Goal: Contribute content: Add original content to the website for others to see

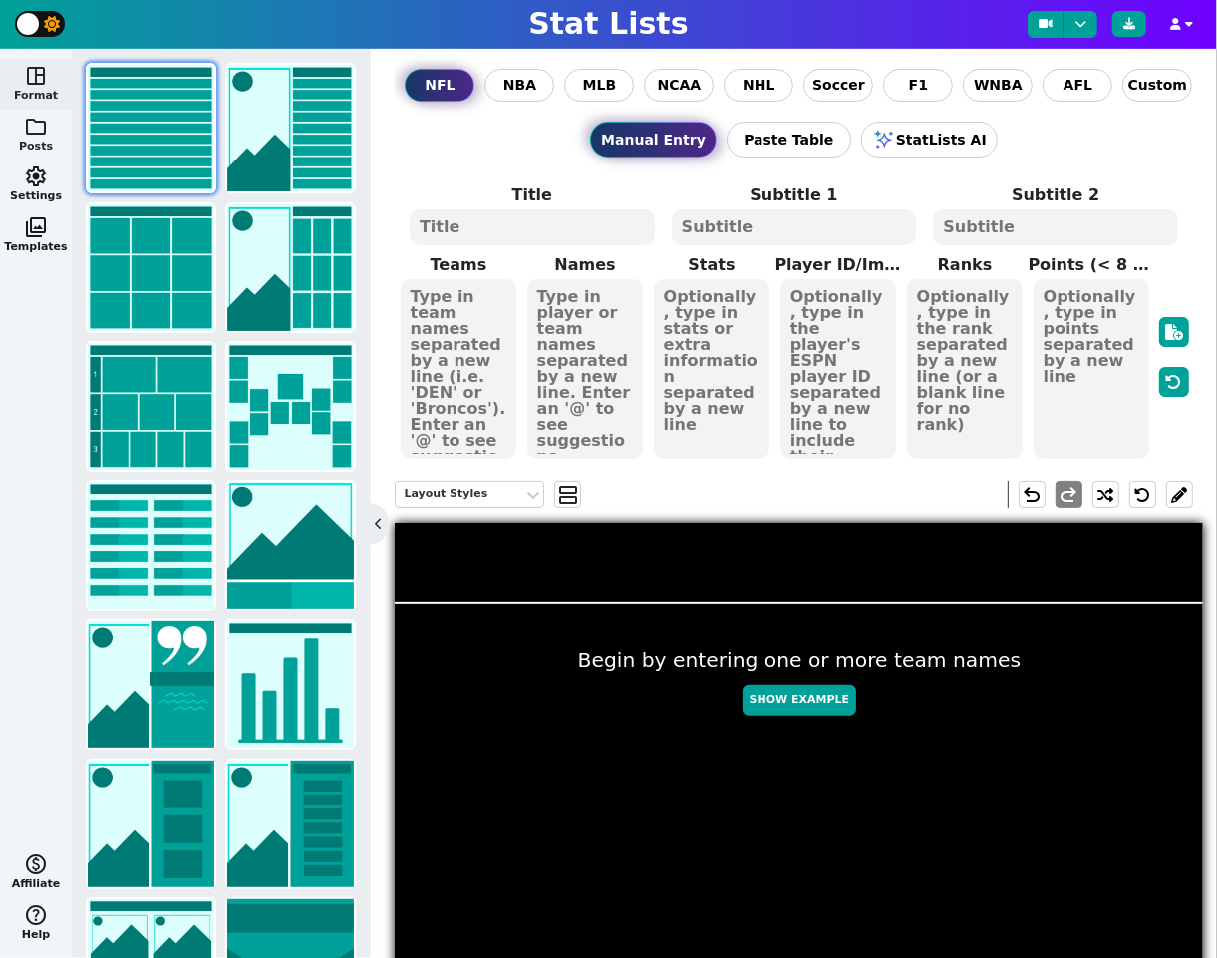
click at [43, 137] on span "folder" at bounding box center [36, 127] width 24 height 24
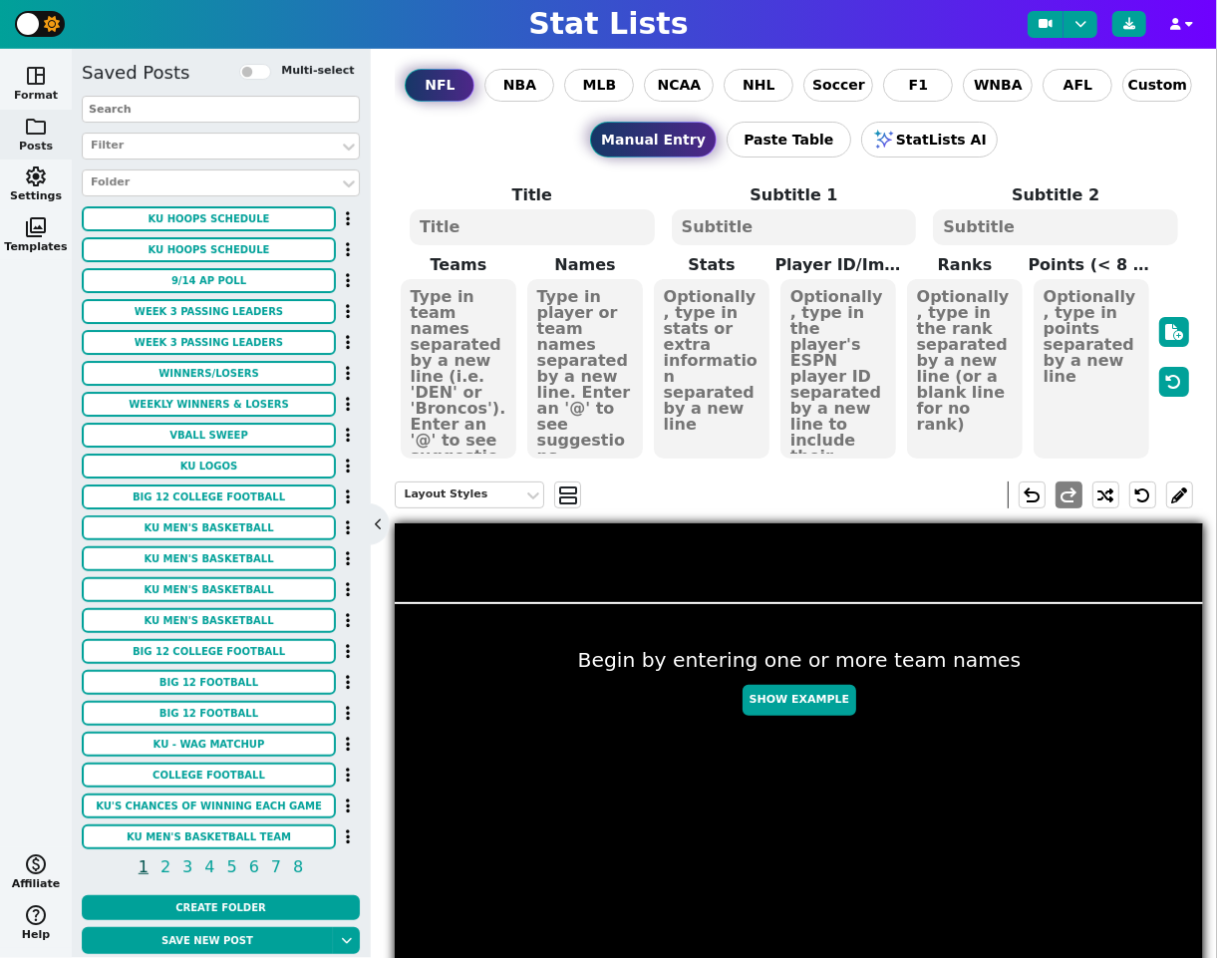
click at [36, 76] on span "space_dashboard" at bounding box center [36, 76] width 24 height 24
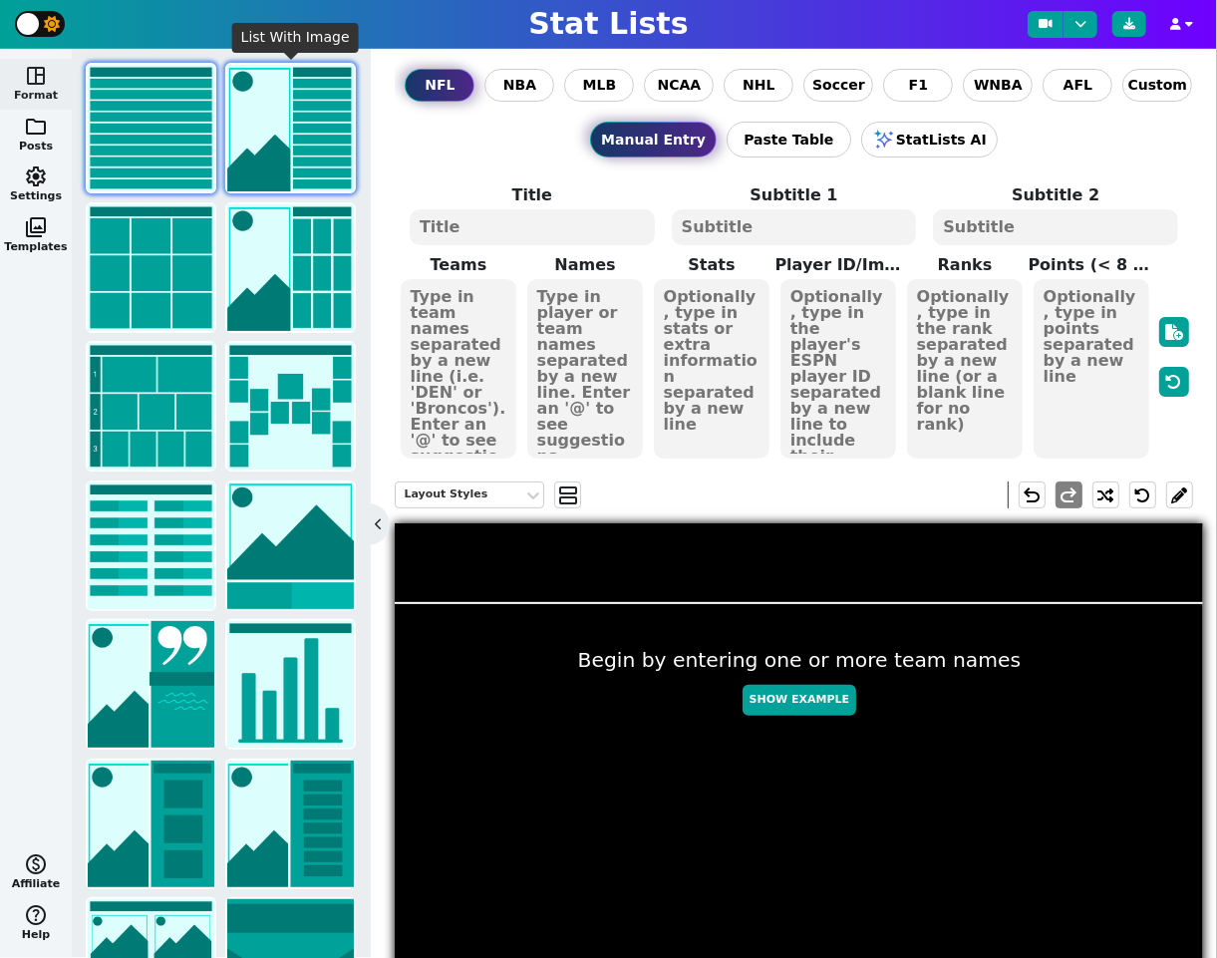
click at [272, 136] on img at bounding box center [290, 128] width 127 height 127
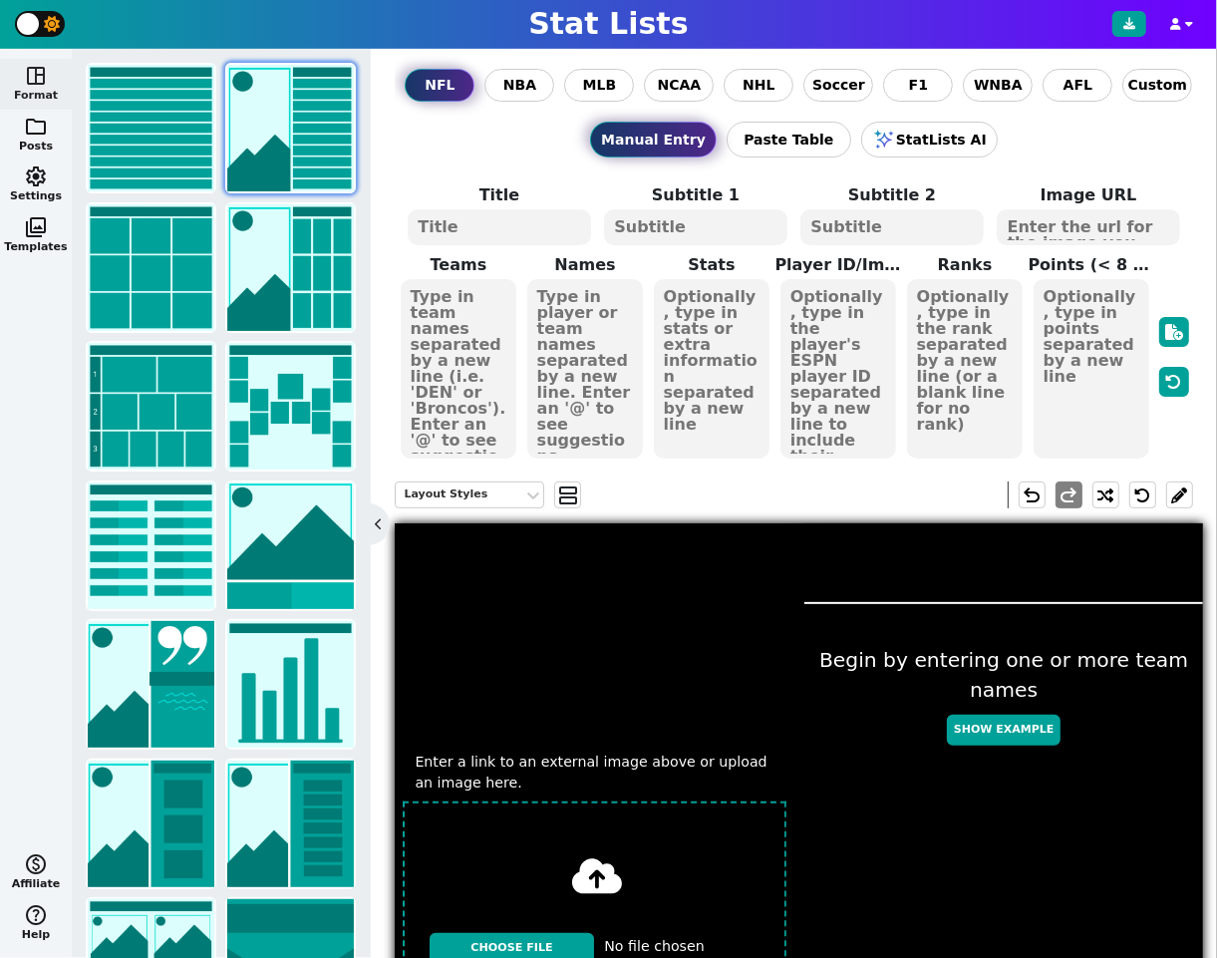
click at [550, 225] on textarea at bounding box center [499, 227] width 182 height 36
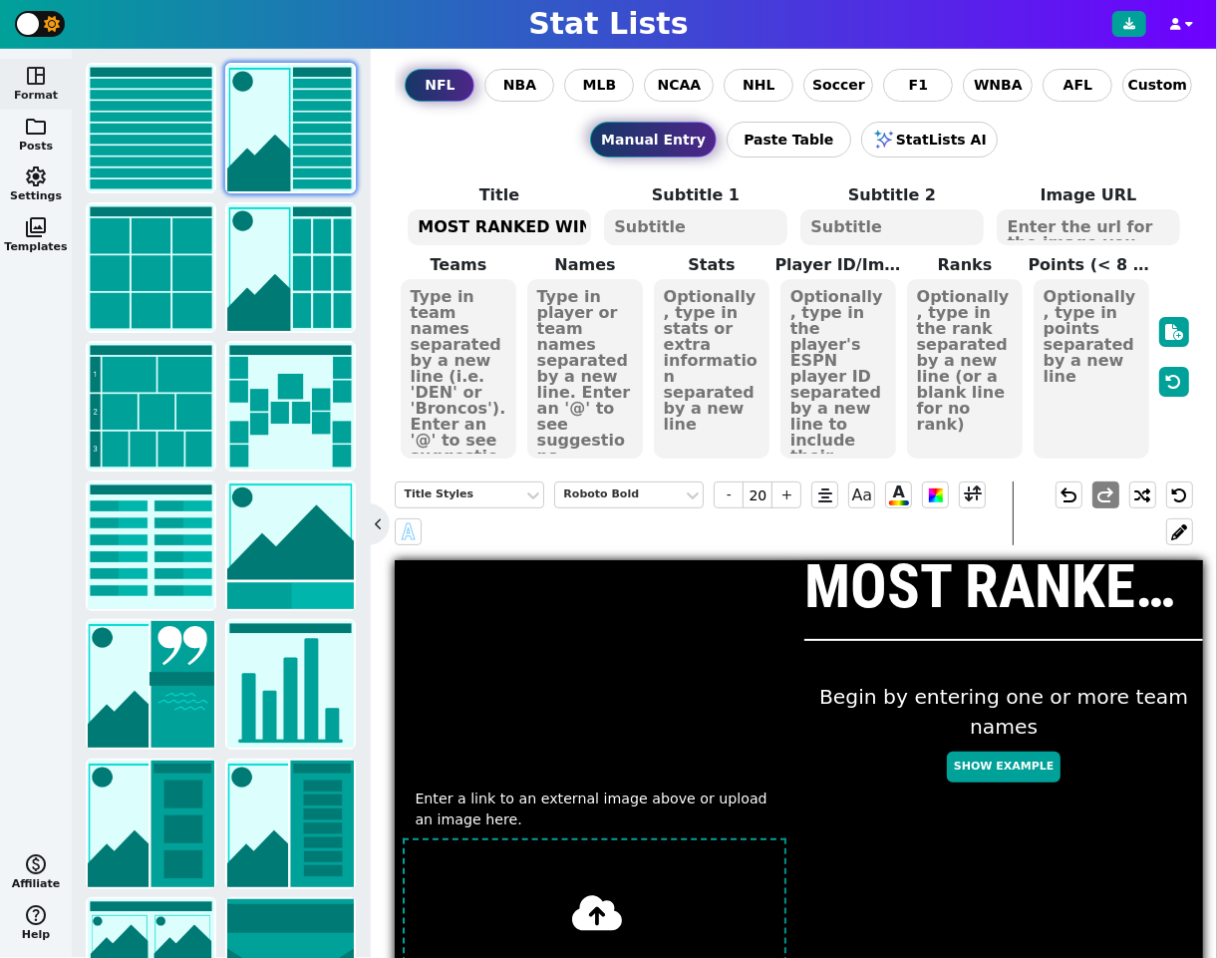
type textarea "MOST RANKED WINS"
click at [733, 230] on textarea at bounding box center [695, 227] width 182 height 36
type input "10"
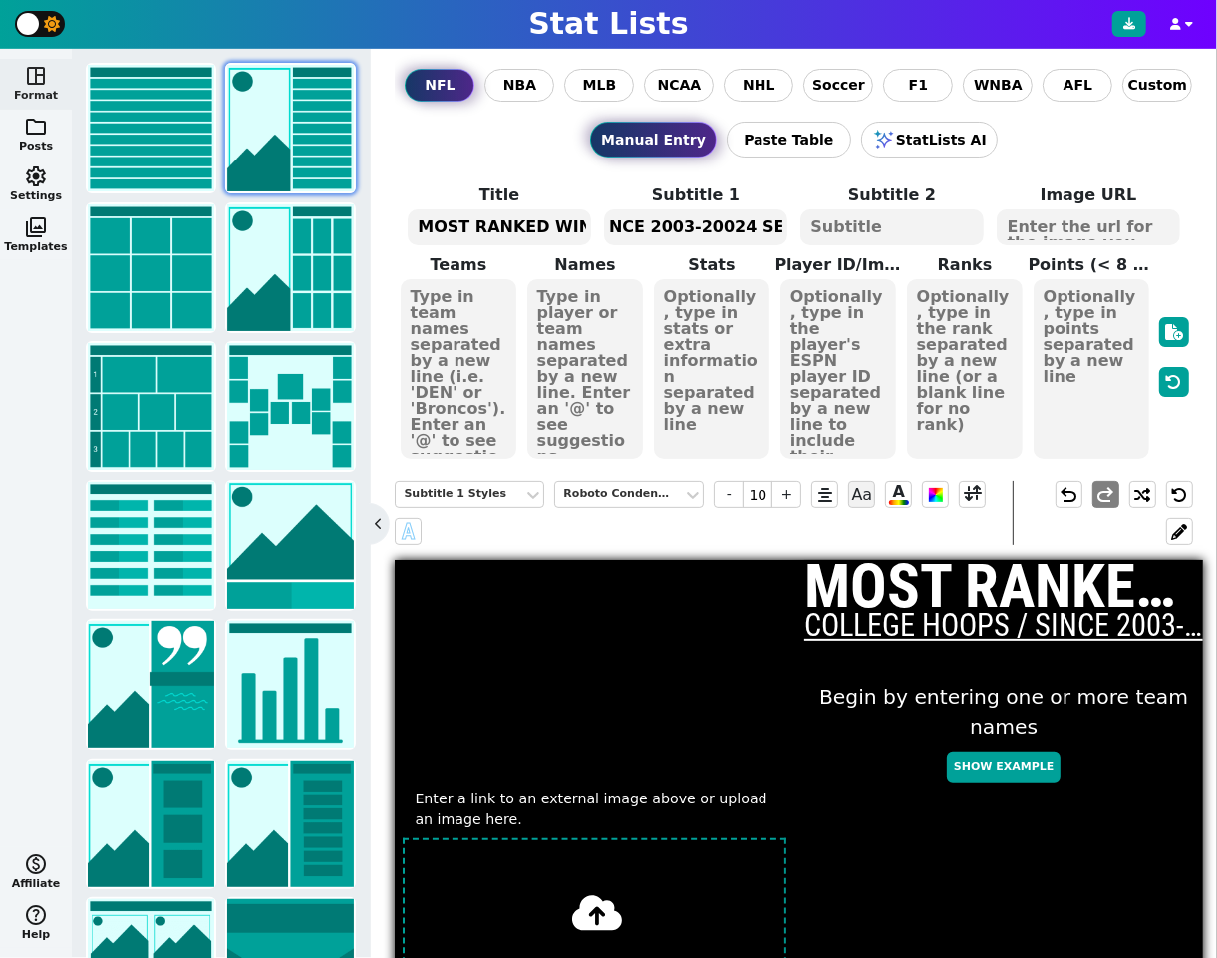
scroll to position [0, 201]
drag, startPoint x: 614, startPoint y: 223, endPoint x: 793, endPoint y: 223, distance: 178.4
click at [793, 223] on span "Subtitle 1 COLLEGE HOOPS / SINCE 2003-20024 SEASON" at bounding box center [695, 215] width 196 height 64
type textarea "COLLEGE HOOPS / DURING BILL SELF ERA"
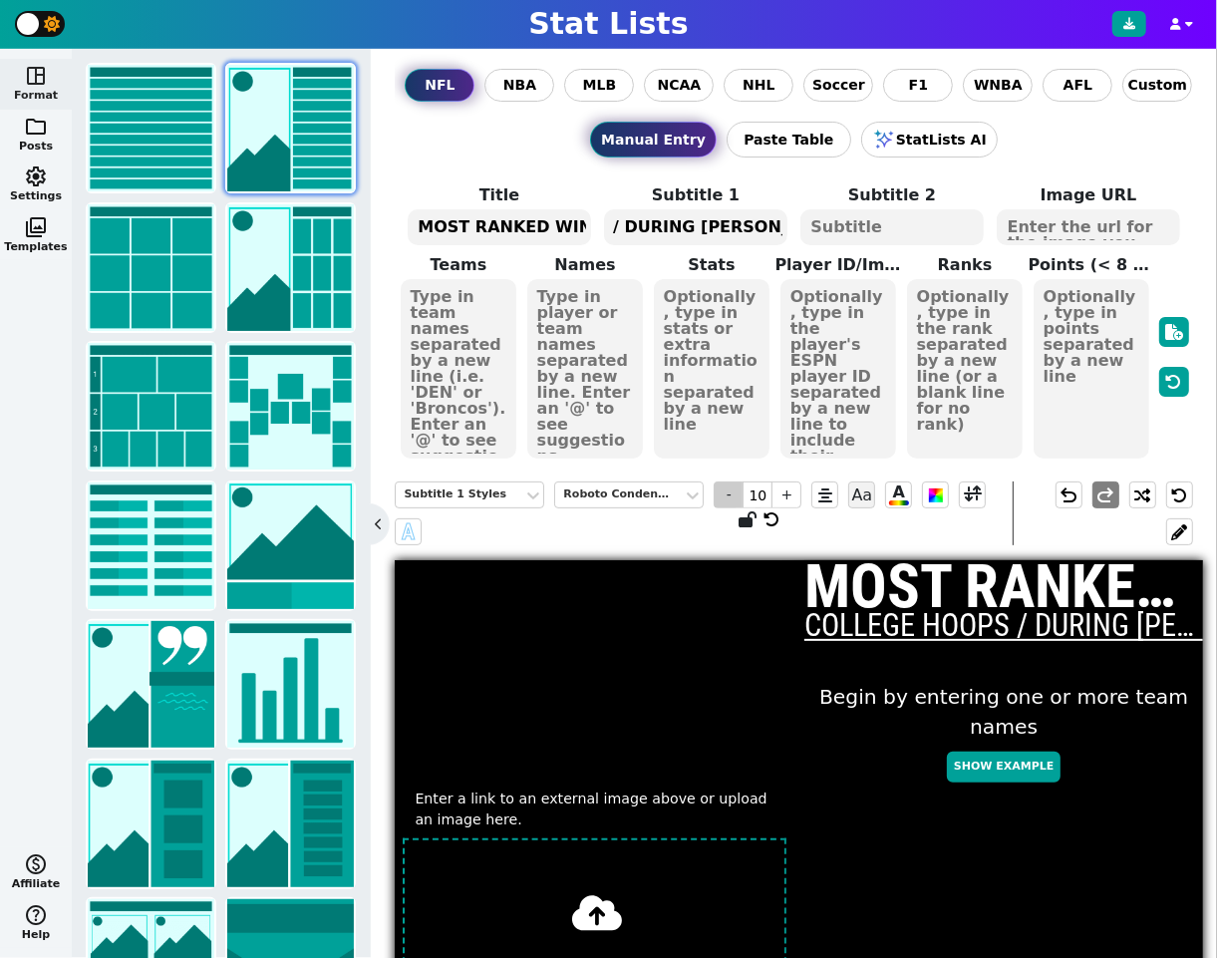
click at [732, 499] on span "-" at bounding box center [729, 494] width 30 height 27
click at [657, 533] on div "Subtitle 1 Styles Roboto Condensed - 7 + Aa A A" at bounding box center [704, 513] width 618 height 64
click at [534, 229] on textarea "MOST RANKED WINS" at bounding box center [499, 227] width 182 height 36
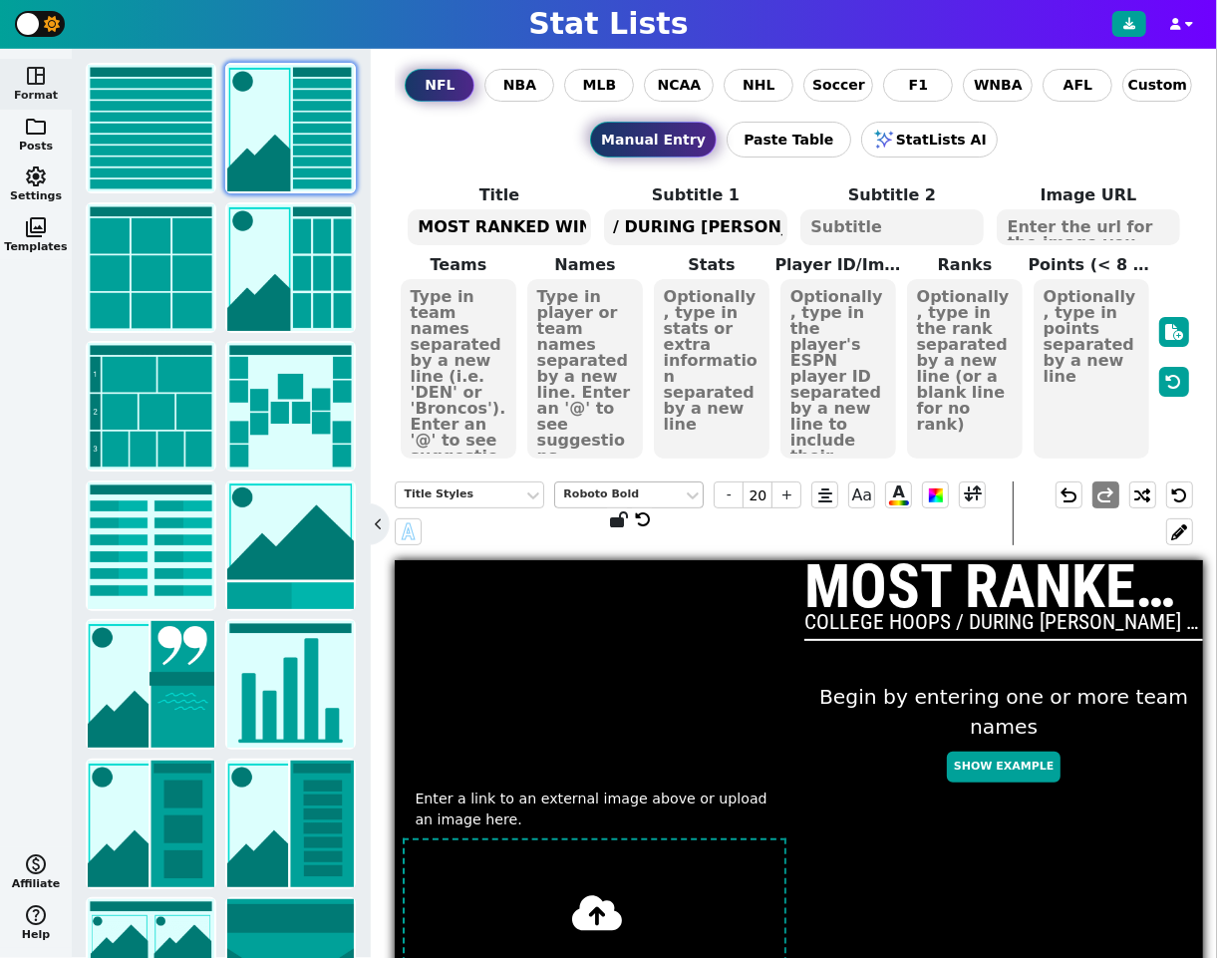
click at [636, 492] on div "Roboto Bold" at bounding box center [619, 494] width 112 height 17
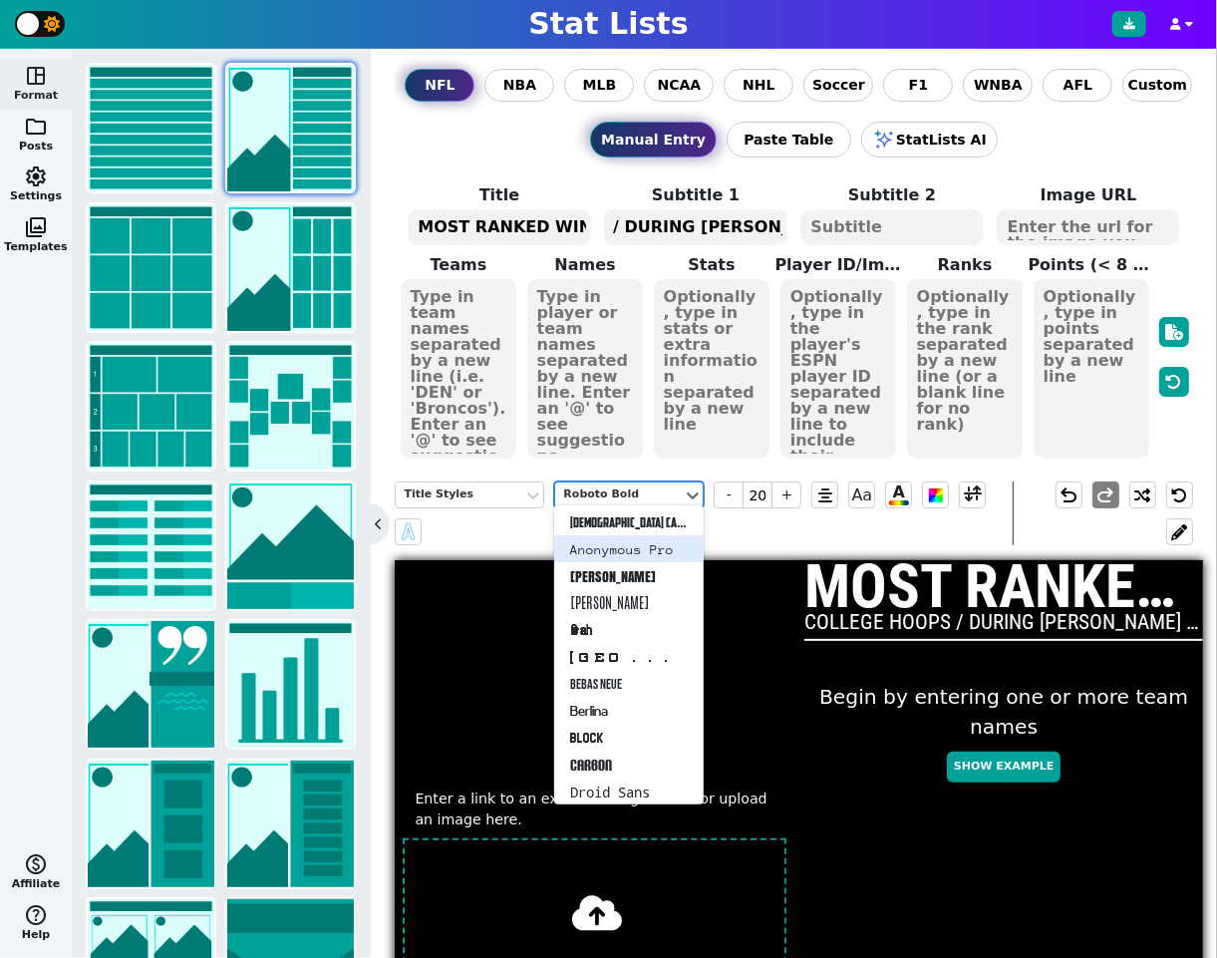
scroll to position [78, 0]
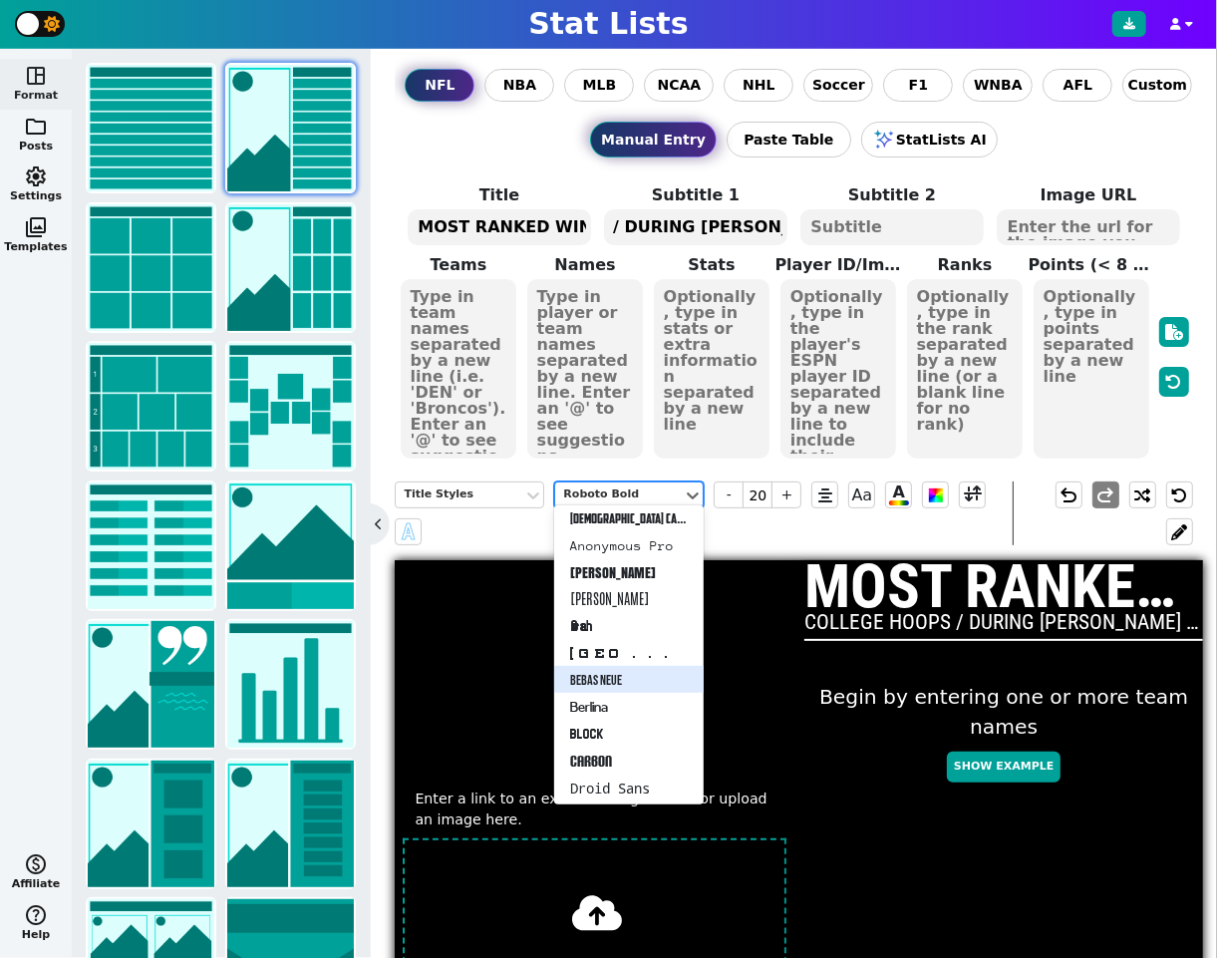
click at [627, 678] on div "Bebas Neue" at bounding box center [629, 679] width 150 height 27
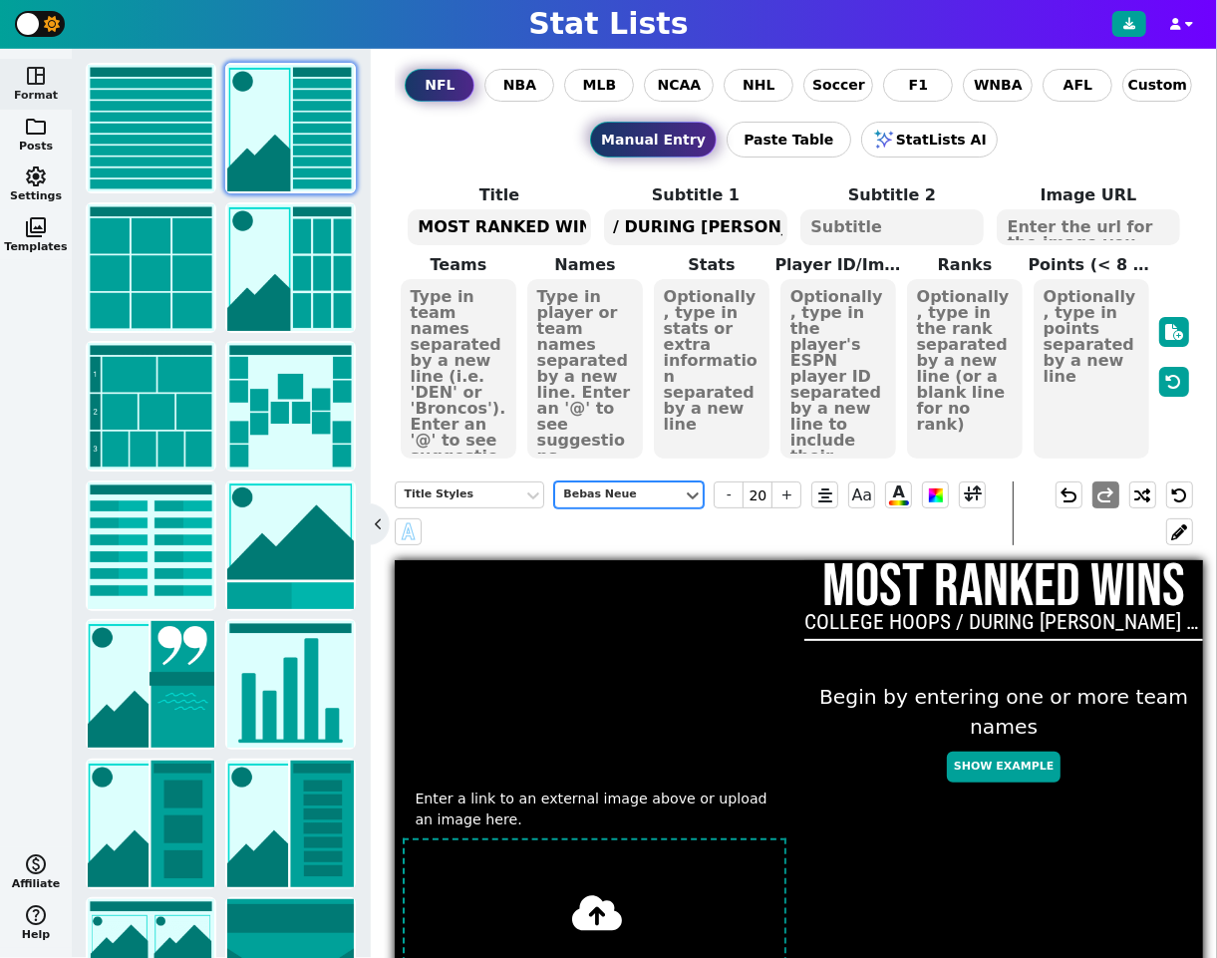
click at [942, 615] on h2 "COLLEGE HOOPS / DURING BILL SELF ERA" at bounding box center [1003, 621] width 399 height 21
click at [613, 492] on div "Roboto Condensed" at bounding box center [619, 494] width 112 height 17
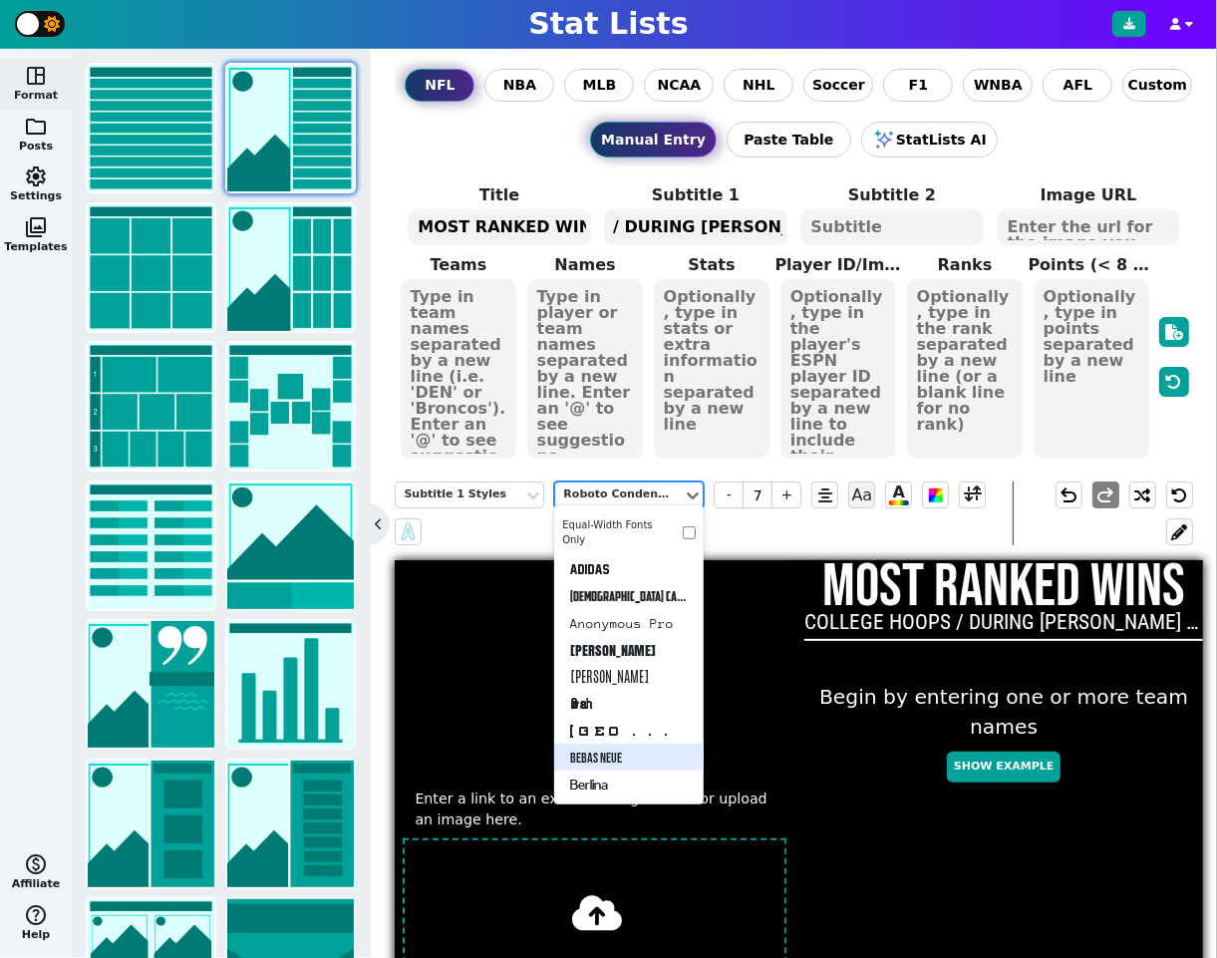
click at [630, 749] on div "Bebas Neue" at bounding box center [629, 757] width 150 height 27
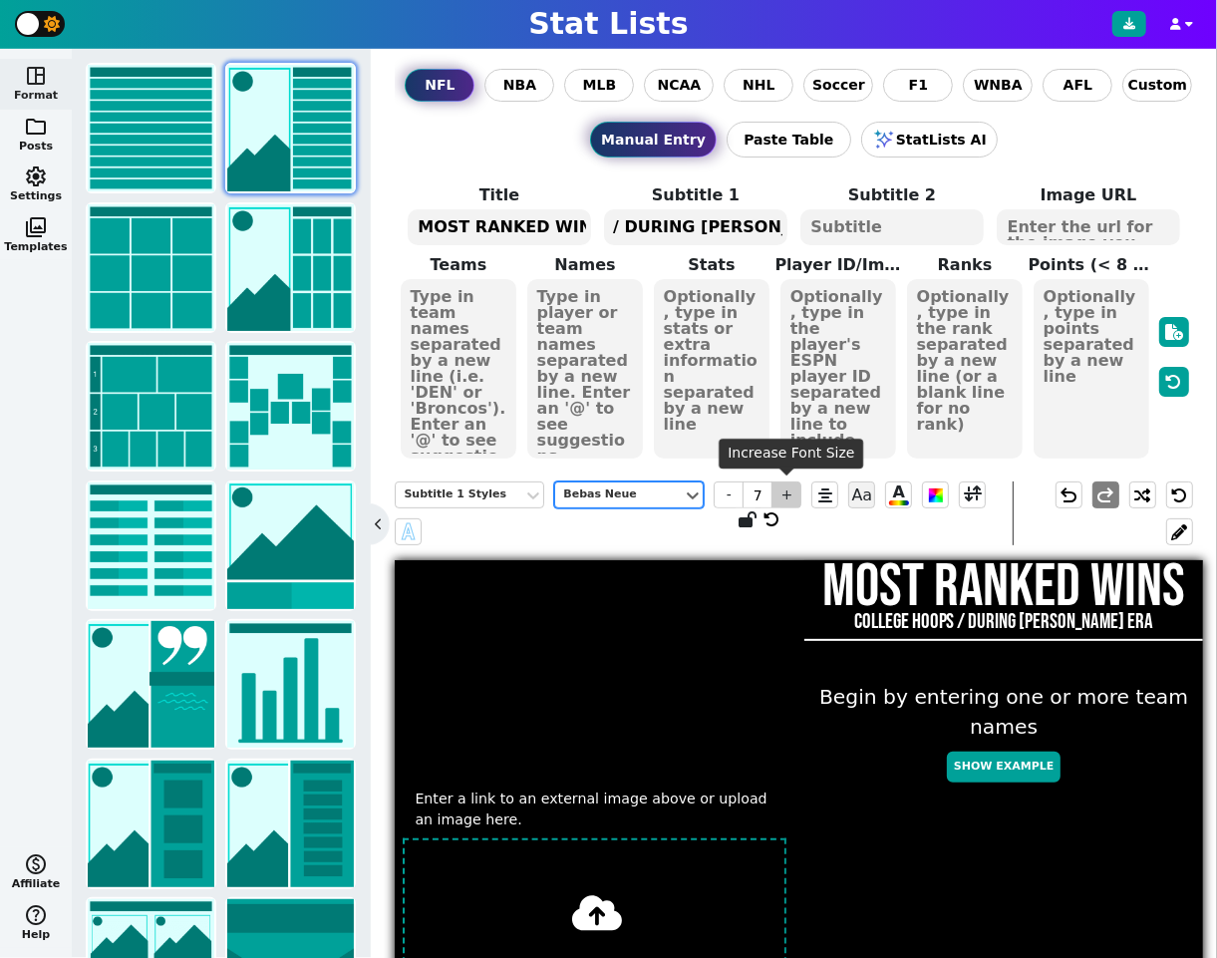
click at [791, 496] on span "+" at bounding box center [787, 494] width 30 height 27
type input "8"
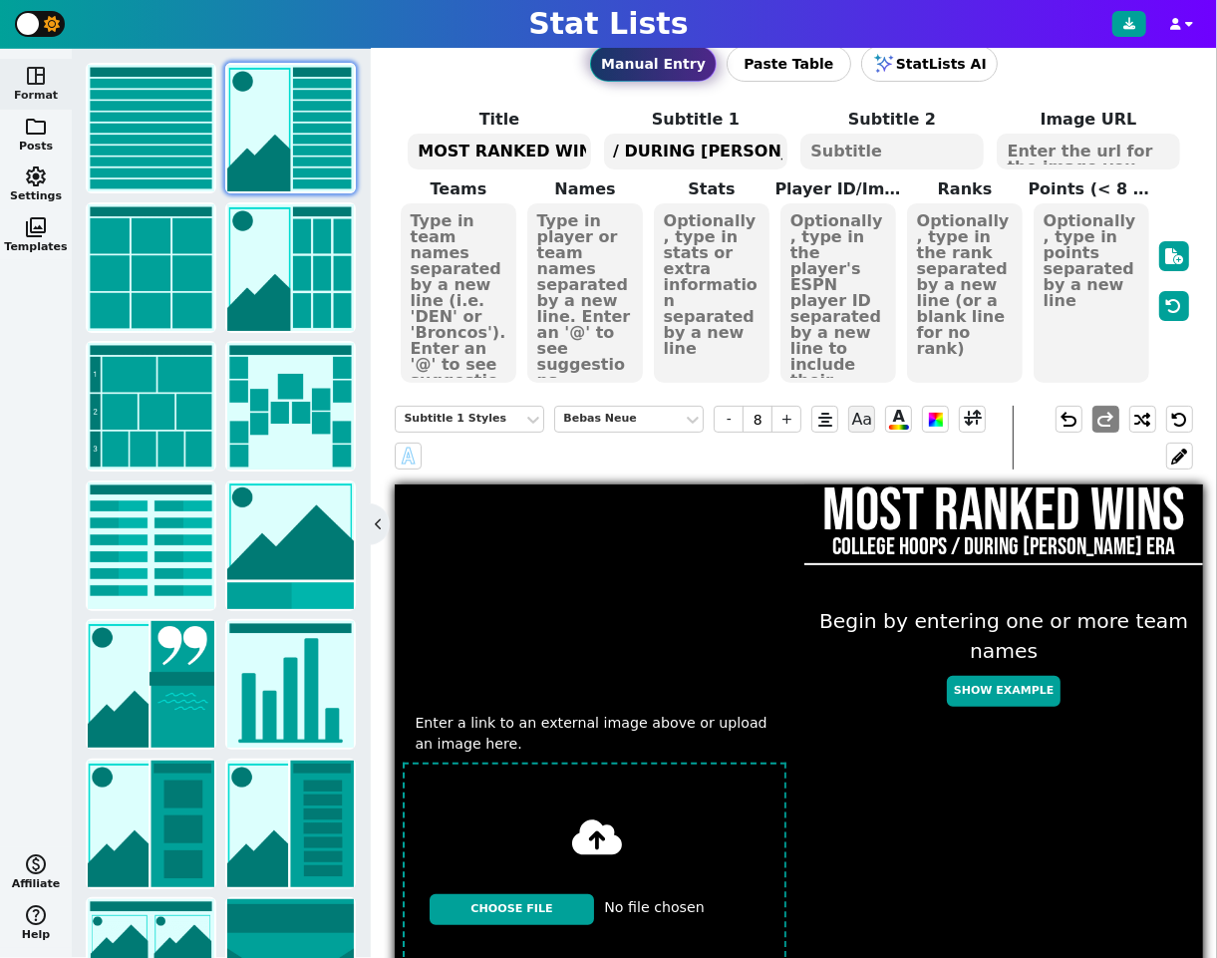
scroll to position [70, 0]
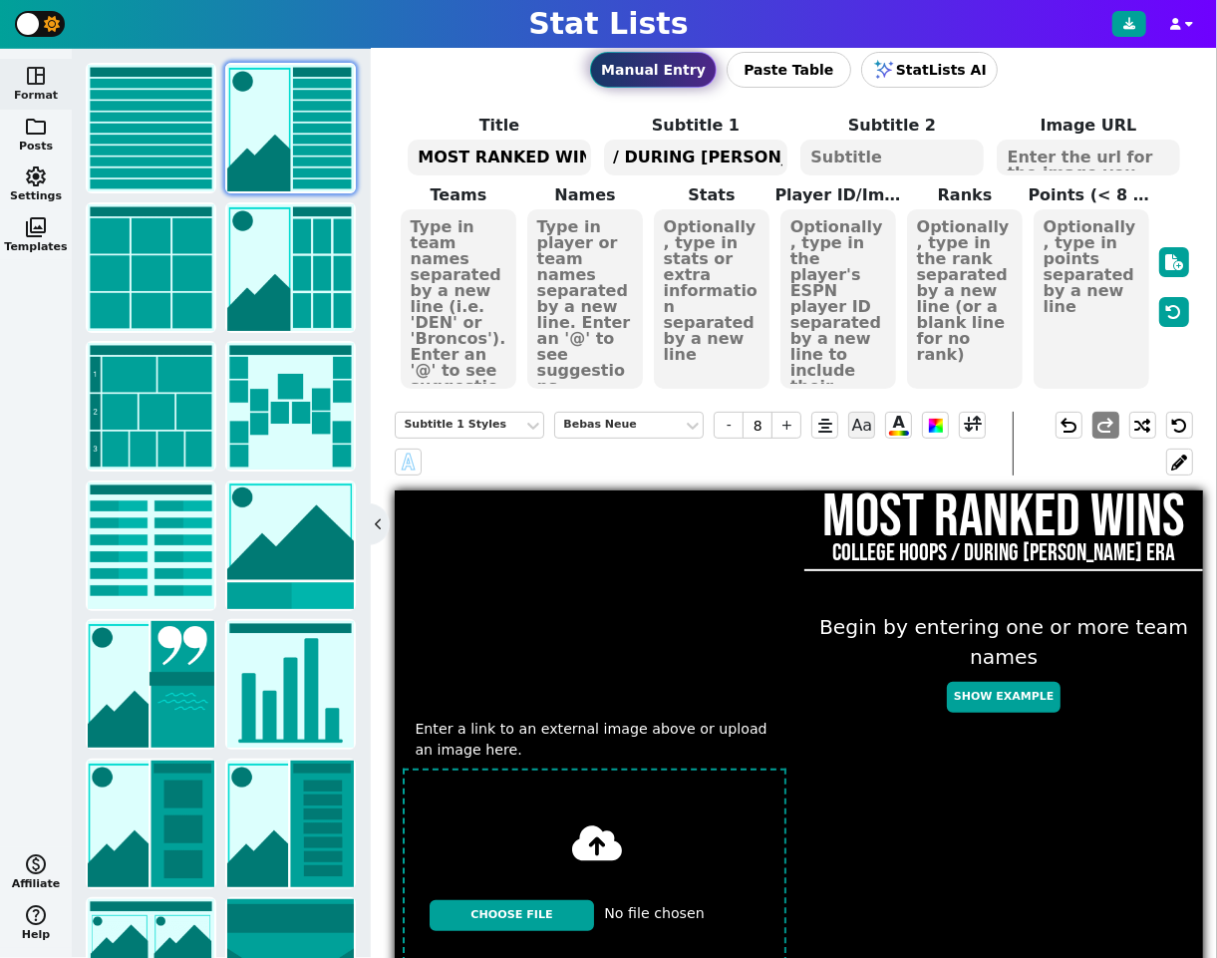
click at [446, 305] on textarea at bounding box center [459, 298] width 117 height 179
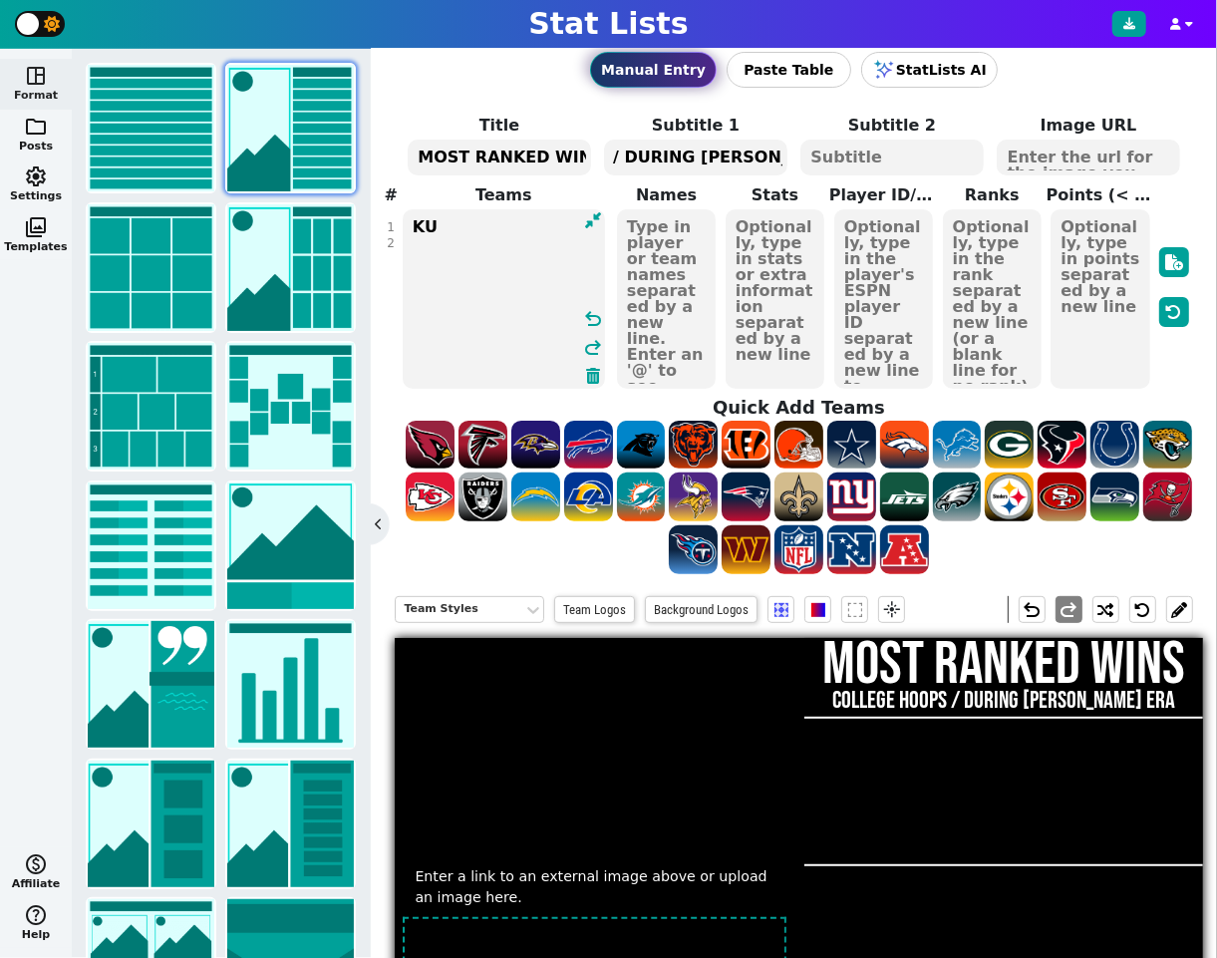
type textarea "KU"
click at [520, 156] on textarea "MOST RANKED WINS" at bounding box center [499, 158] width 182 height 36
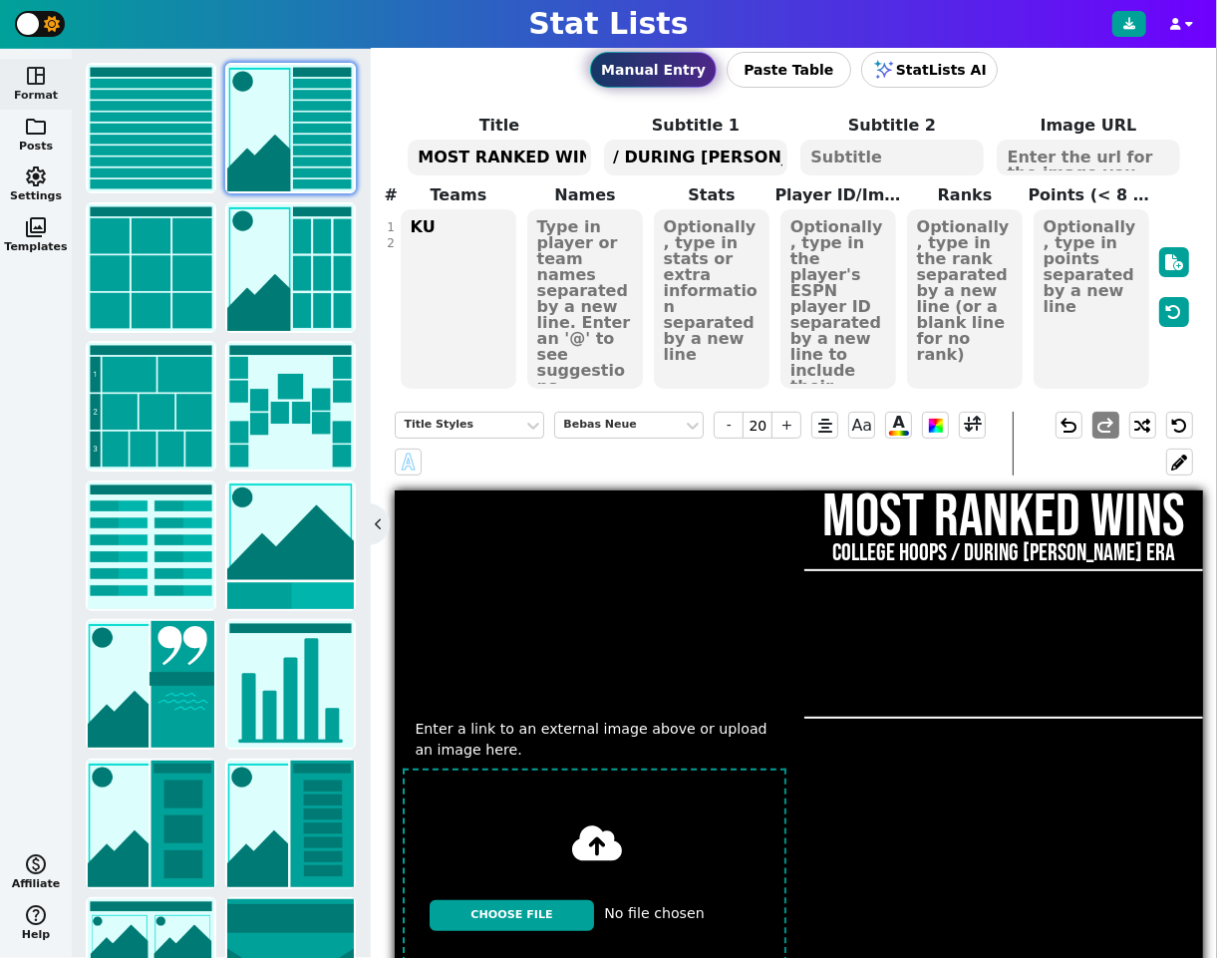
click at [520, 156] on textarea "MOST RANKED WINS" at bounding box center [499, 158] width 182 height 36
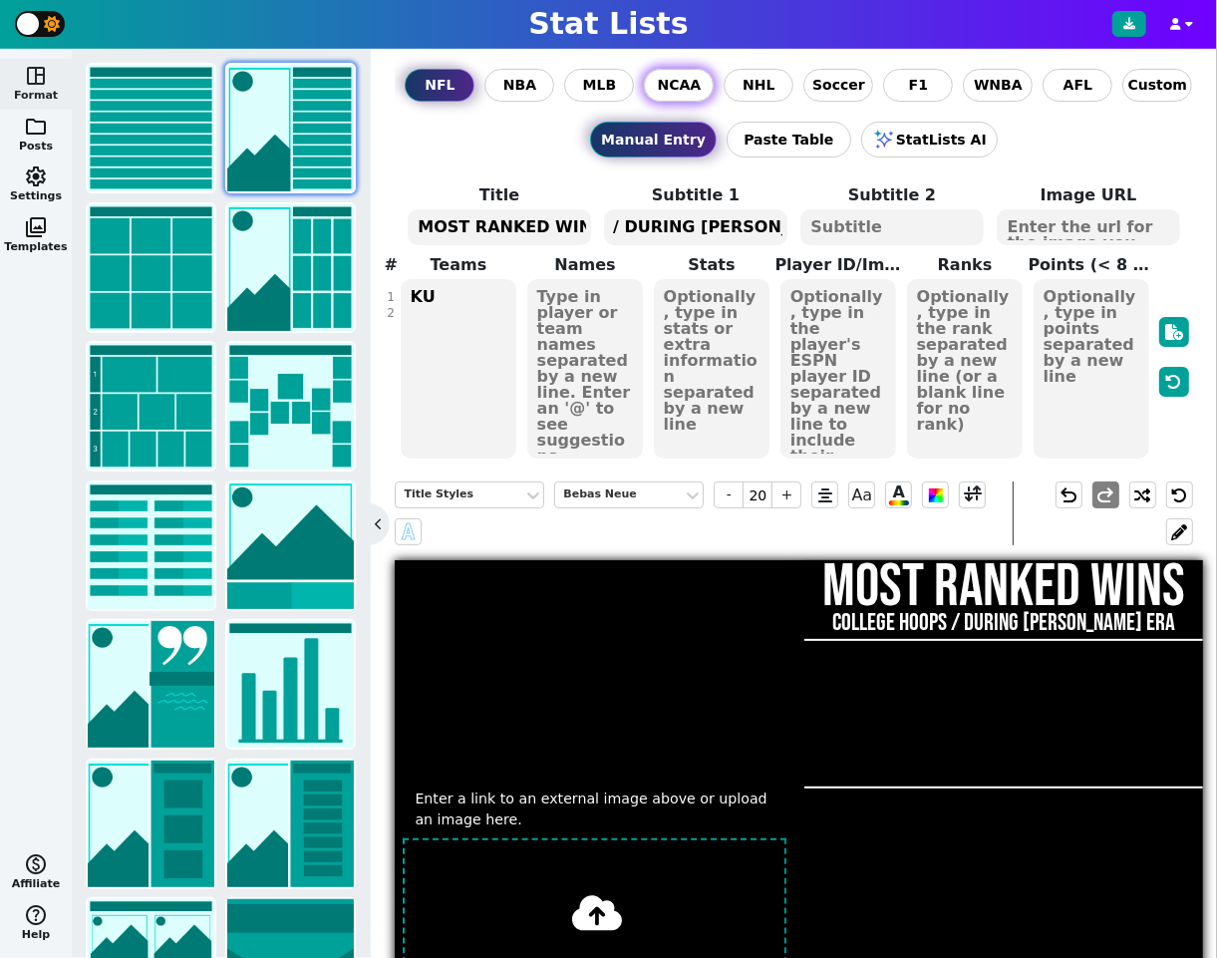
click at [685, 88] on span "NCAA" at bounding box center [680, 85] width 44 height 21
click at [0, 0] on input "NCAA" at bounding box center [0, 0] width 0 height 0
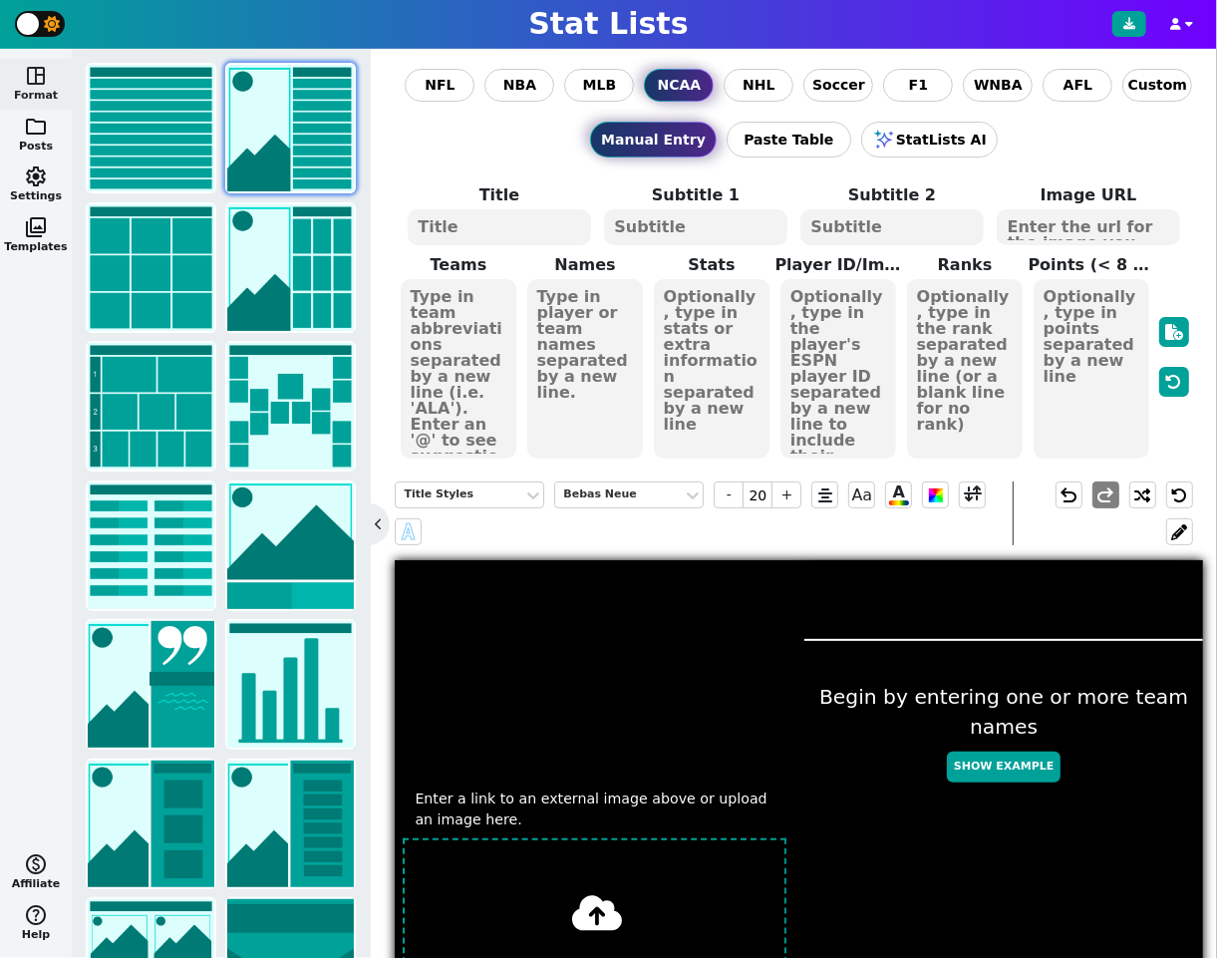
click at [538, 225] on textarea at bounding box center [499, 227] width 182 height 36
paste textarea "MOST RANKED WINS"
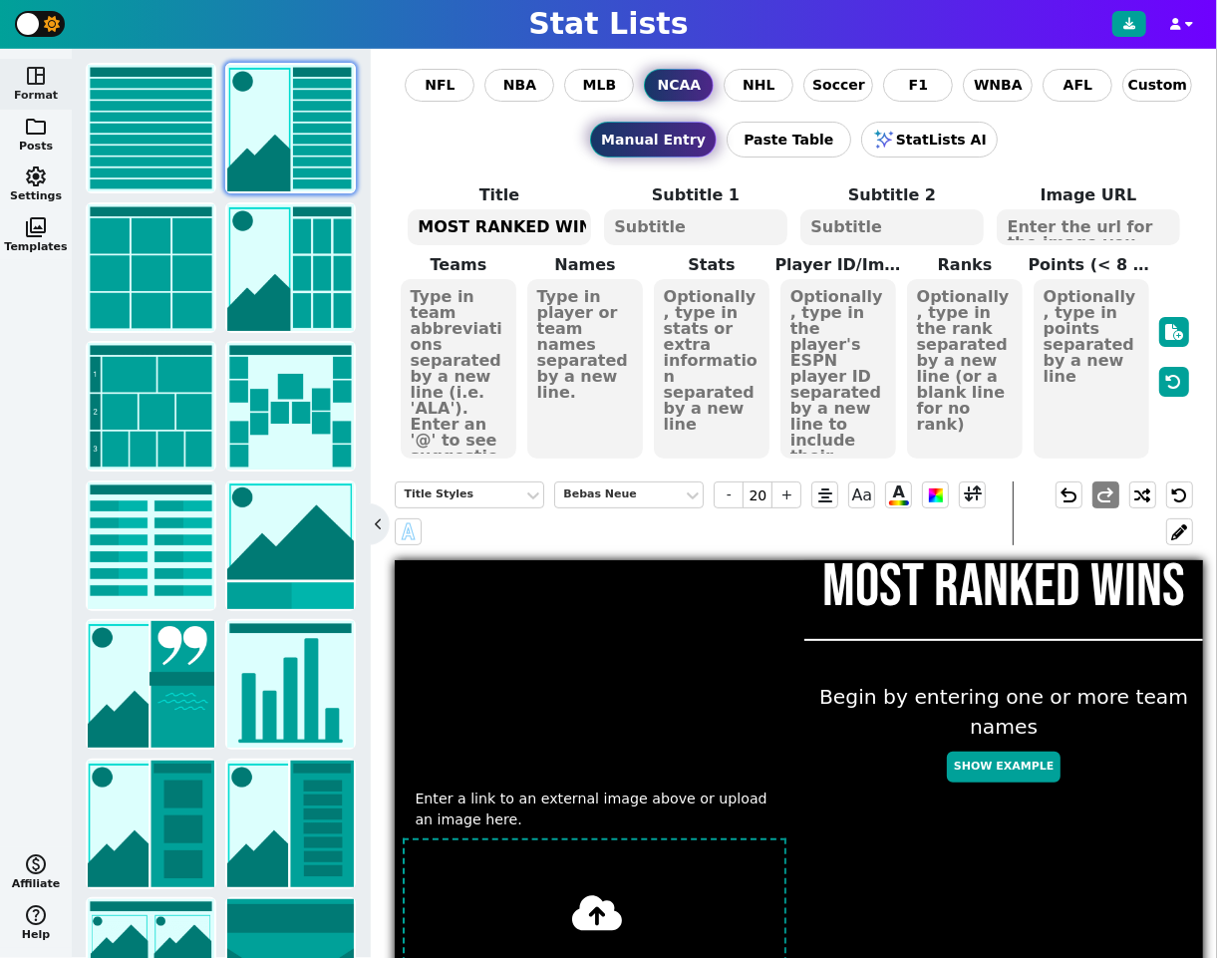
type textarea "MOST RANKED WINS"
click at [690, 222] on textarea at bounding box center [695, 227] width 182 height 36
type input "8"
type textarea "DURING BILL SELF ERA"
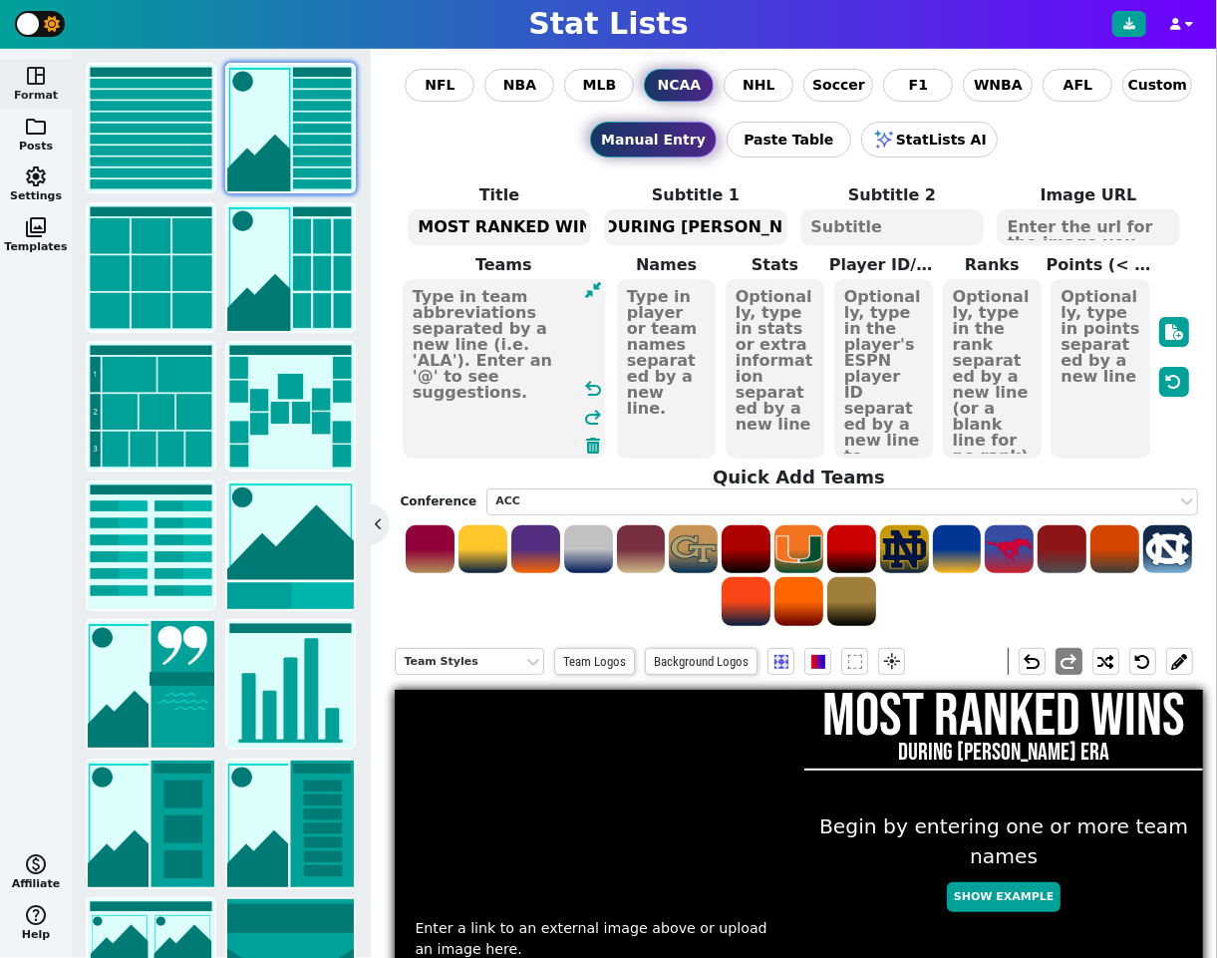
click at [465, 334] on textarea at bounding box center [504, 368] width 202 height 179
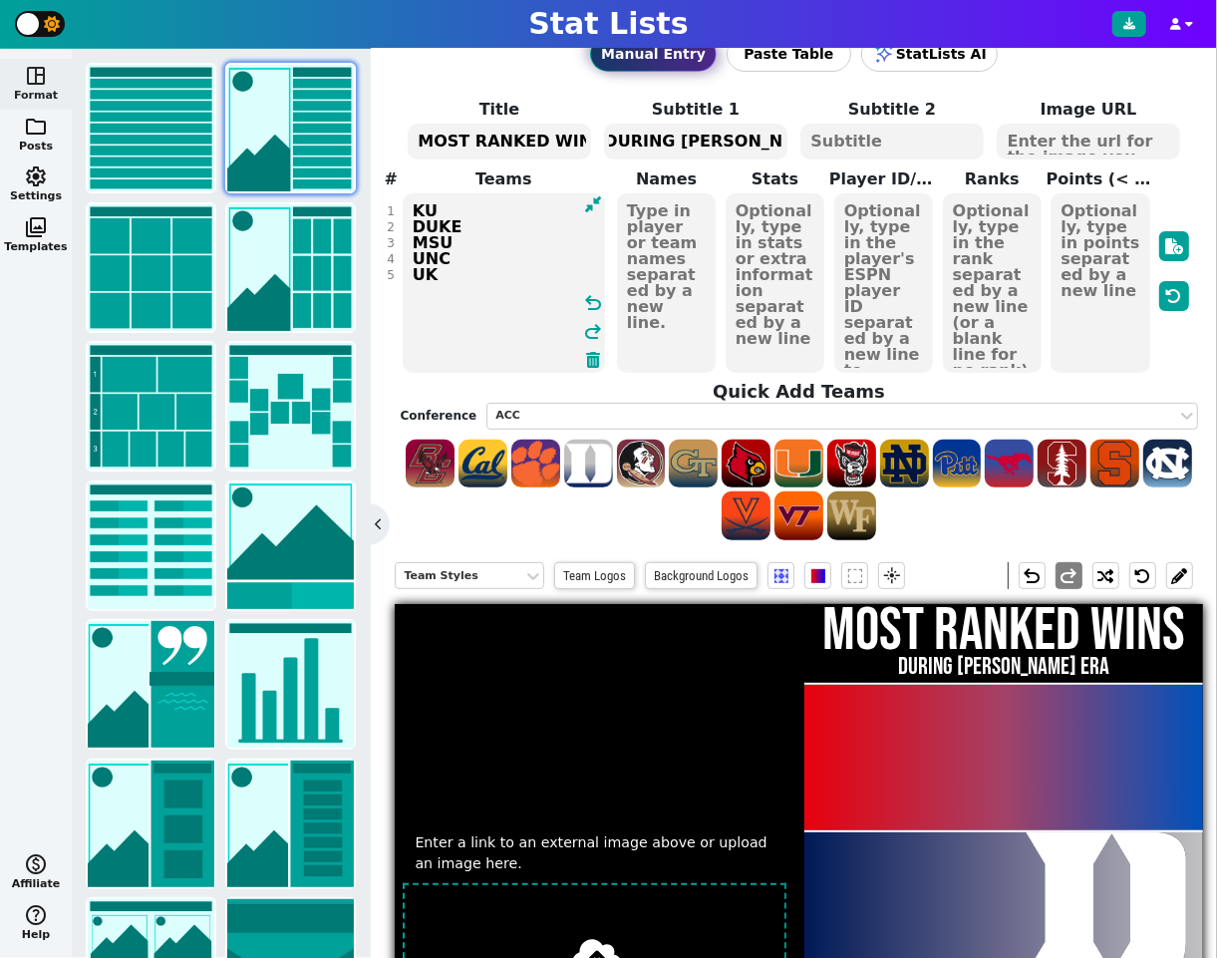
scroll to position [82, 0]
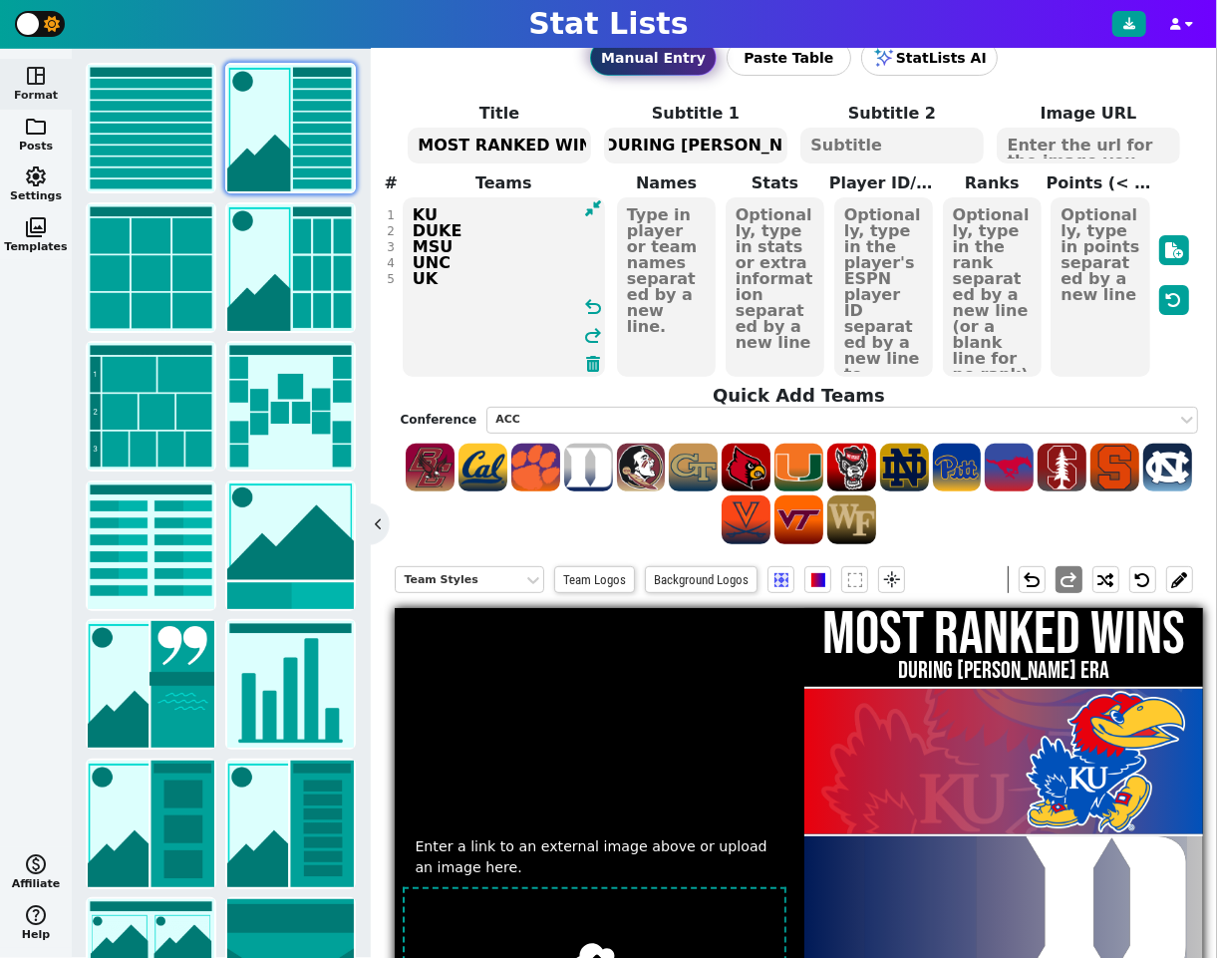
type textarea "KU DUKE MSU UNC UK"
click at [654, 256] on textarea at bounding box center [666, 286] width 99 height 179
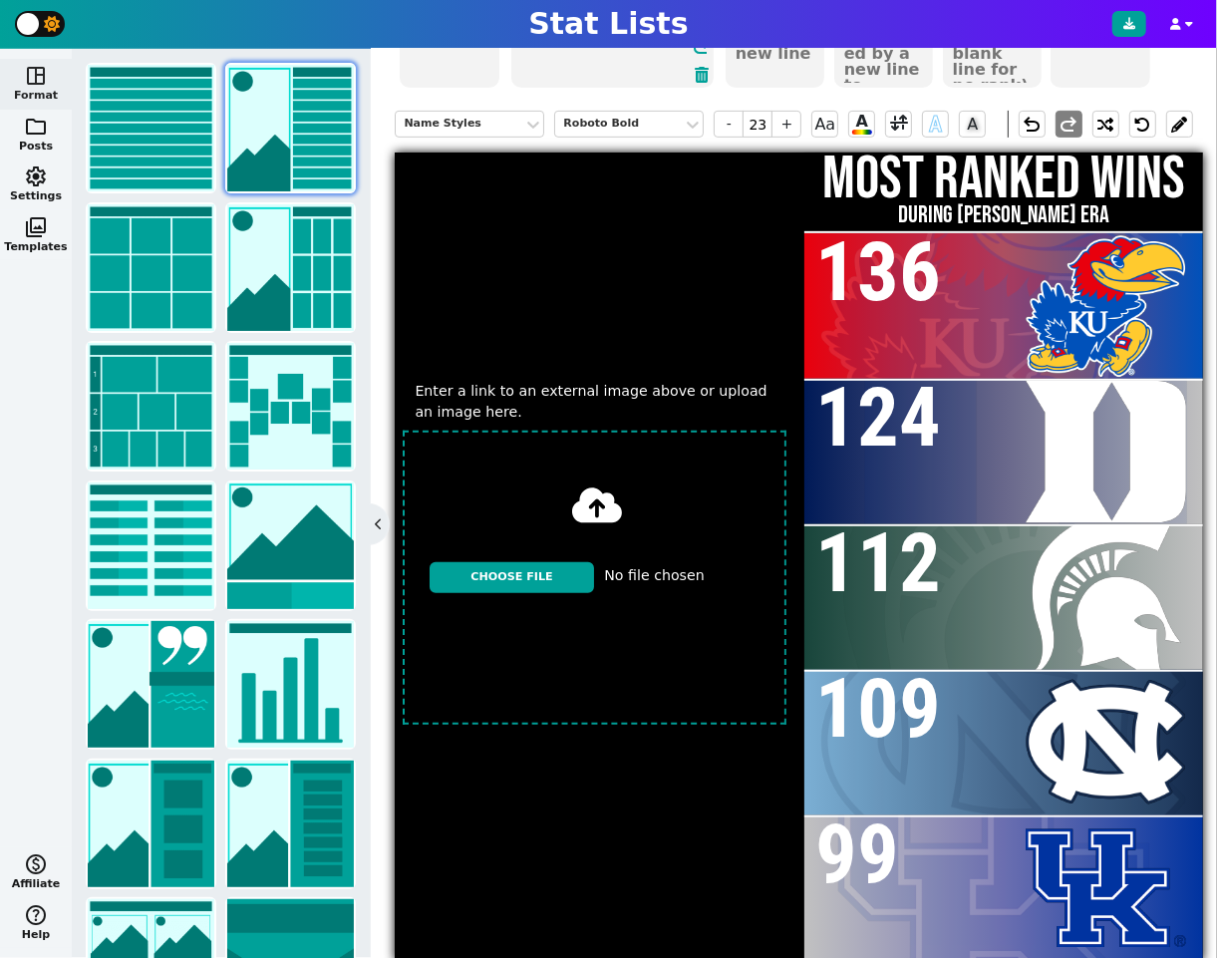
scroll to position [405, 0]
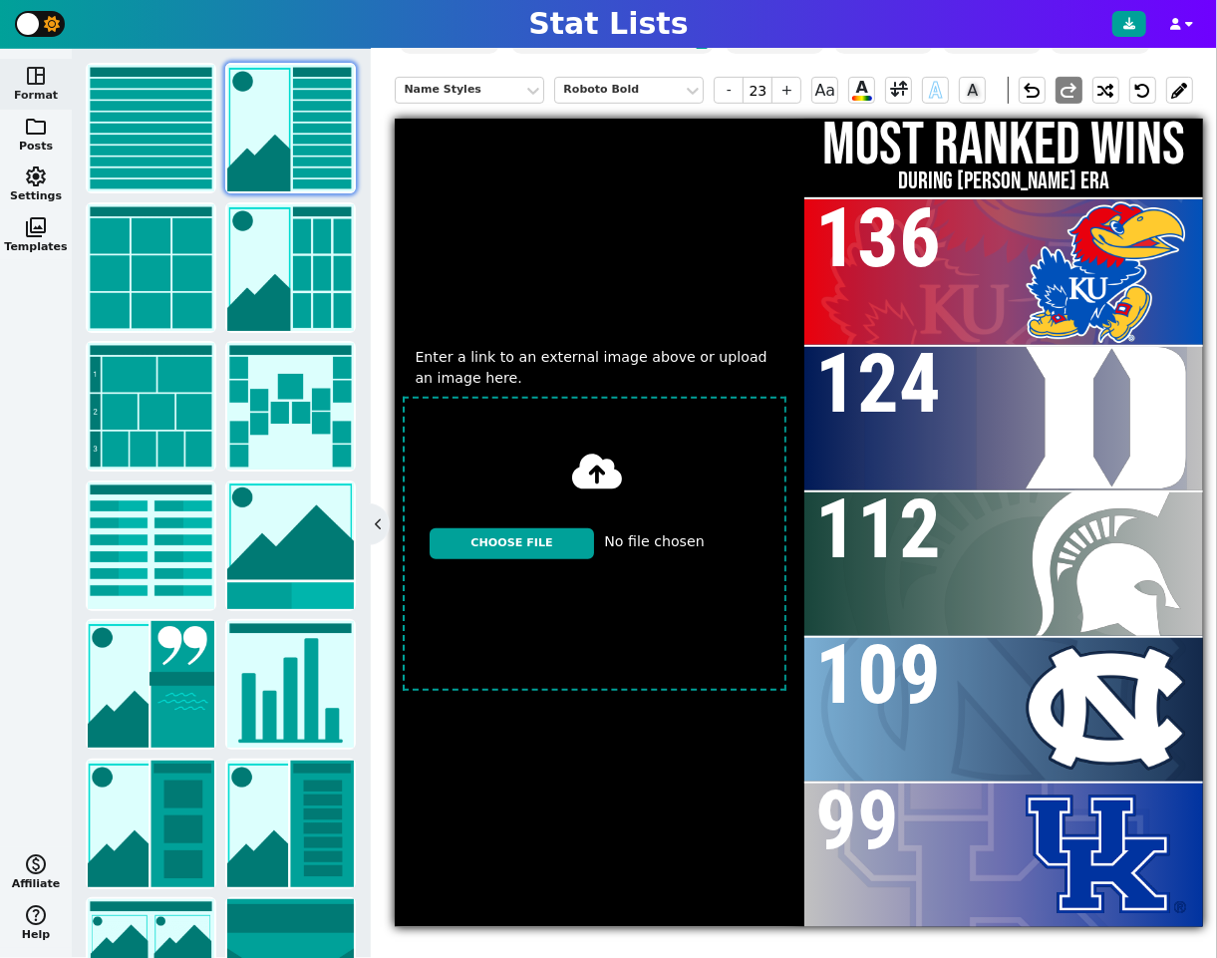
type textarea "136 124 112 109 99"
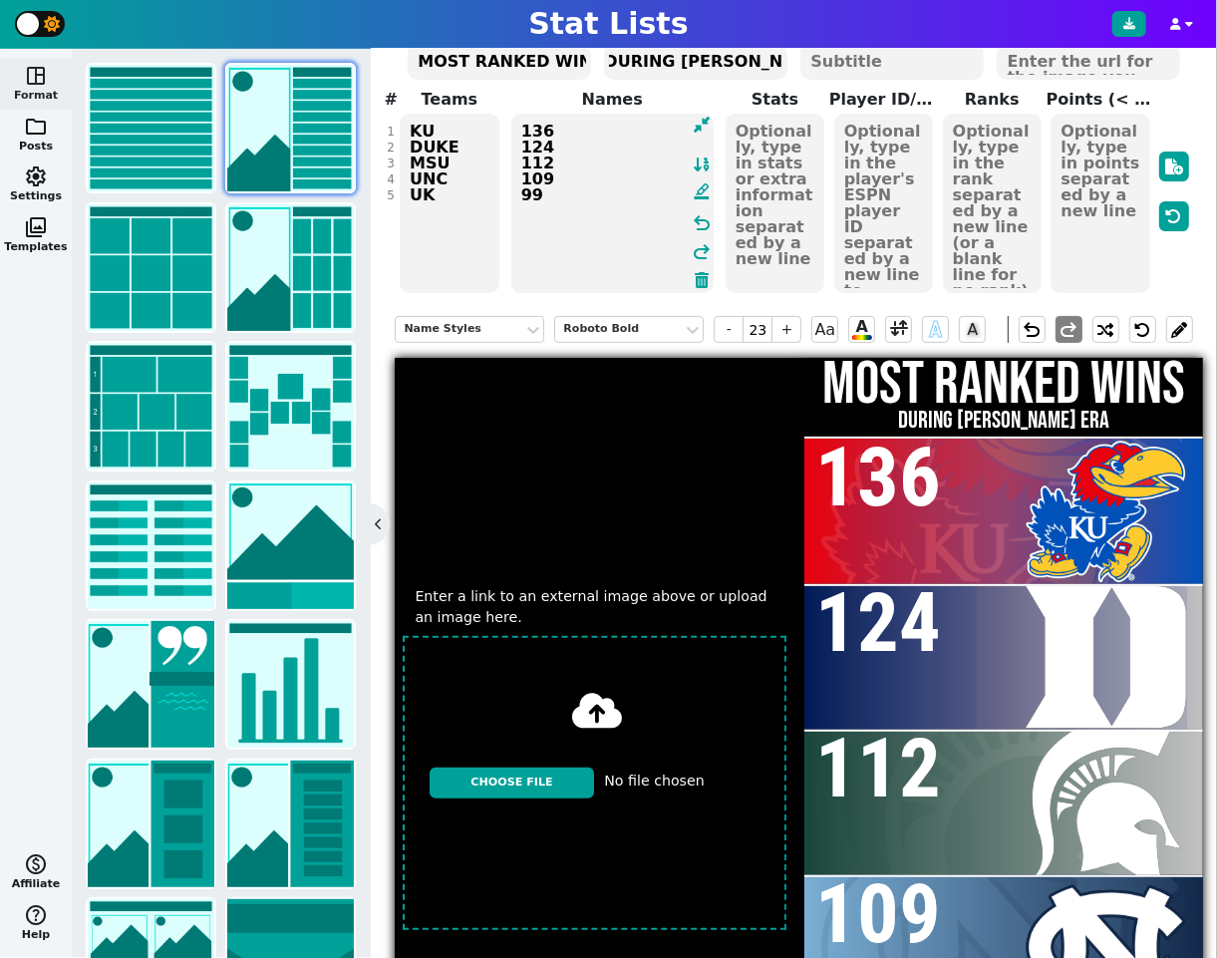
scroll to position [0, 0]
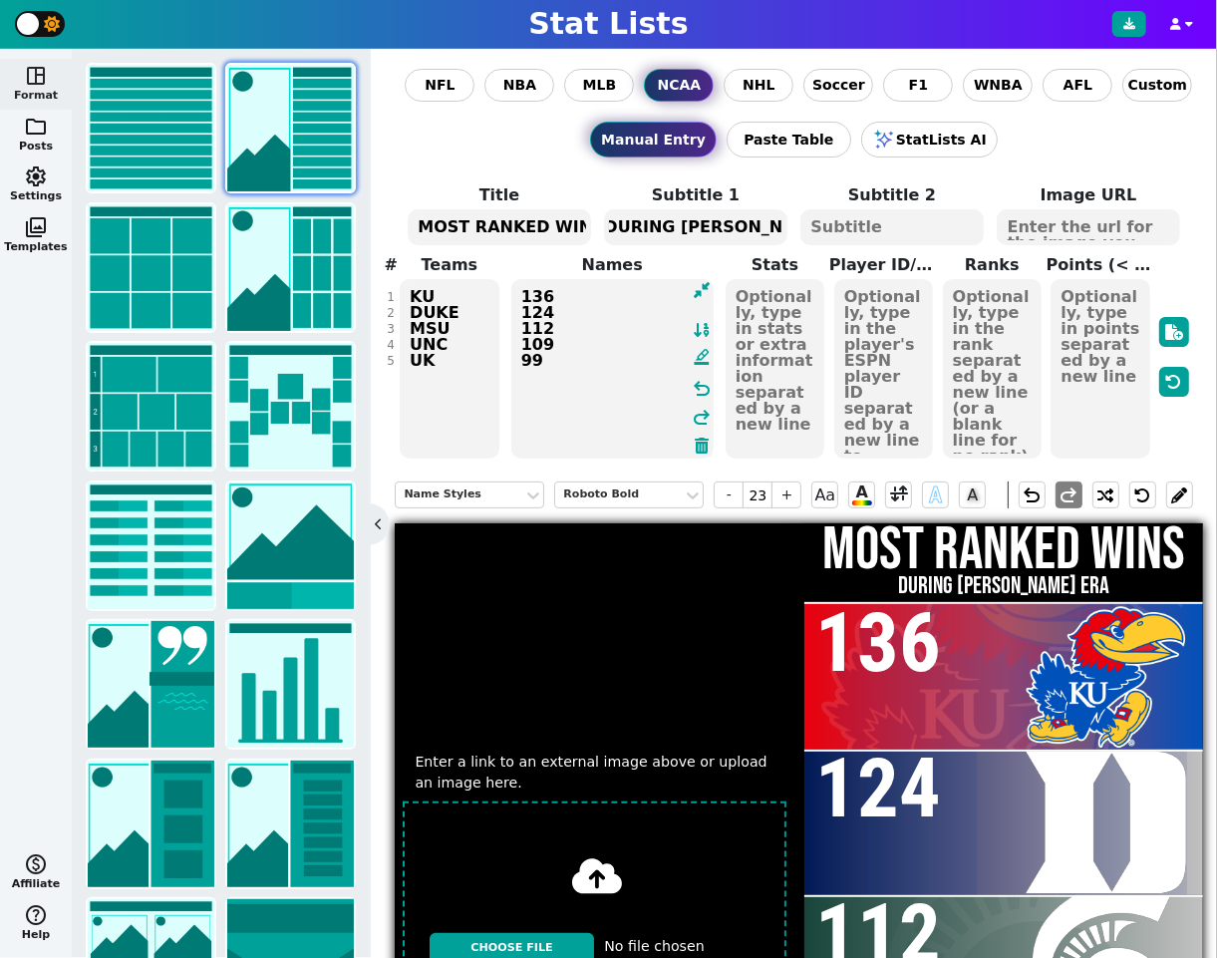
click at [1116, 229] on textarea at bounding box center [1088, 227] width 182 height 36
paste textarea "https://media.gettyimages.com/id/1246678138/photo/kansas-v-kentucky.jpg?s=2048x…"
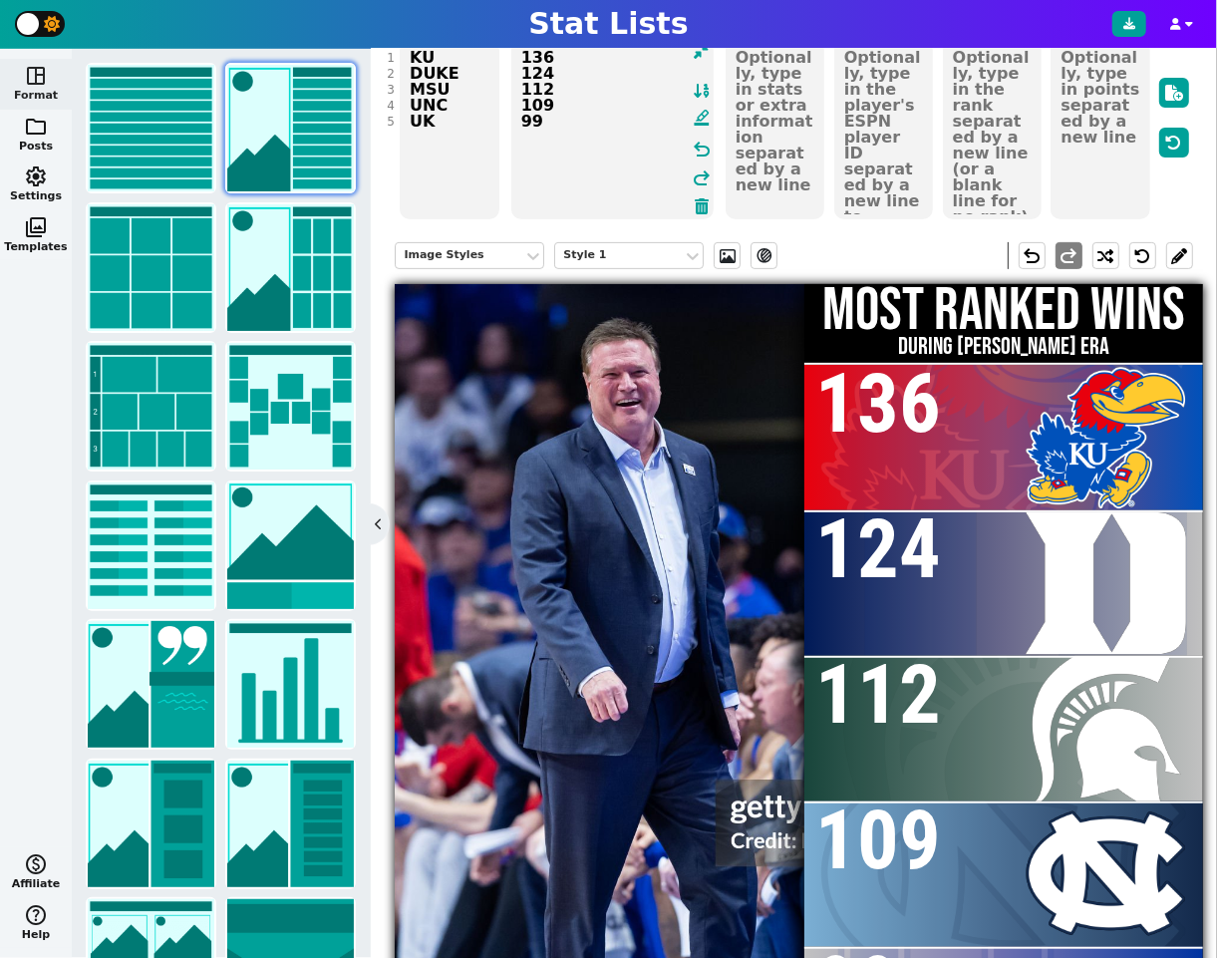
scroll to position [237, 0]
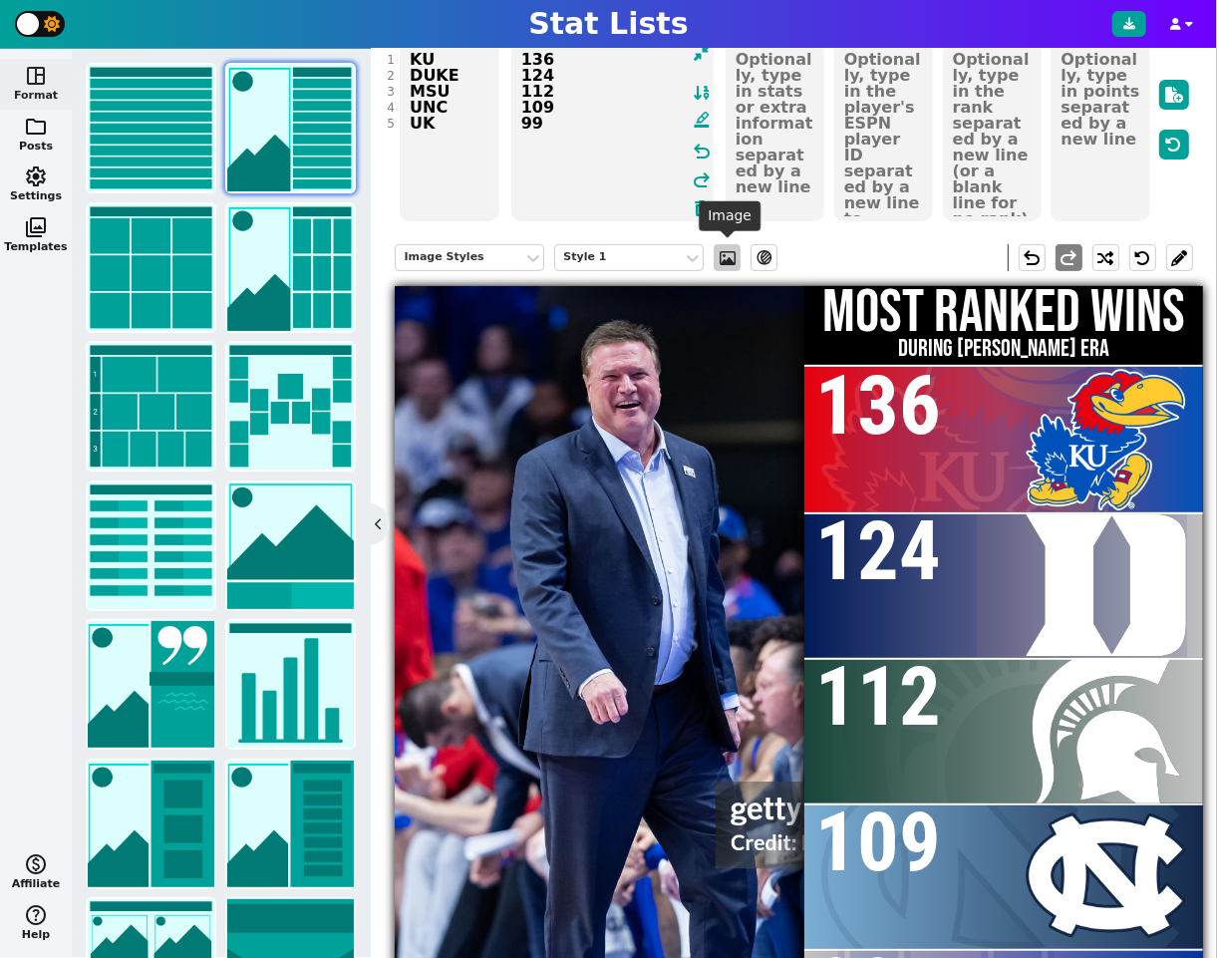
type textarea "https://media.gettyimages.com/id/1246678138/photo/kansas-v-kentucky.jpg?s=2048x…"
click at [728, 255] on span at bounding box center [728, 258] width 20 height 16
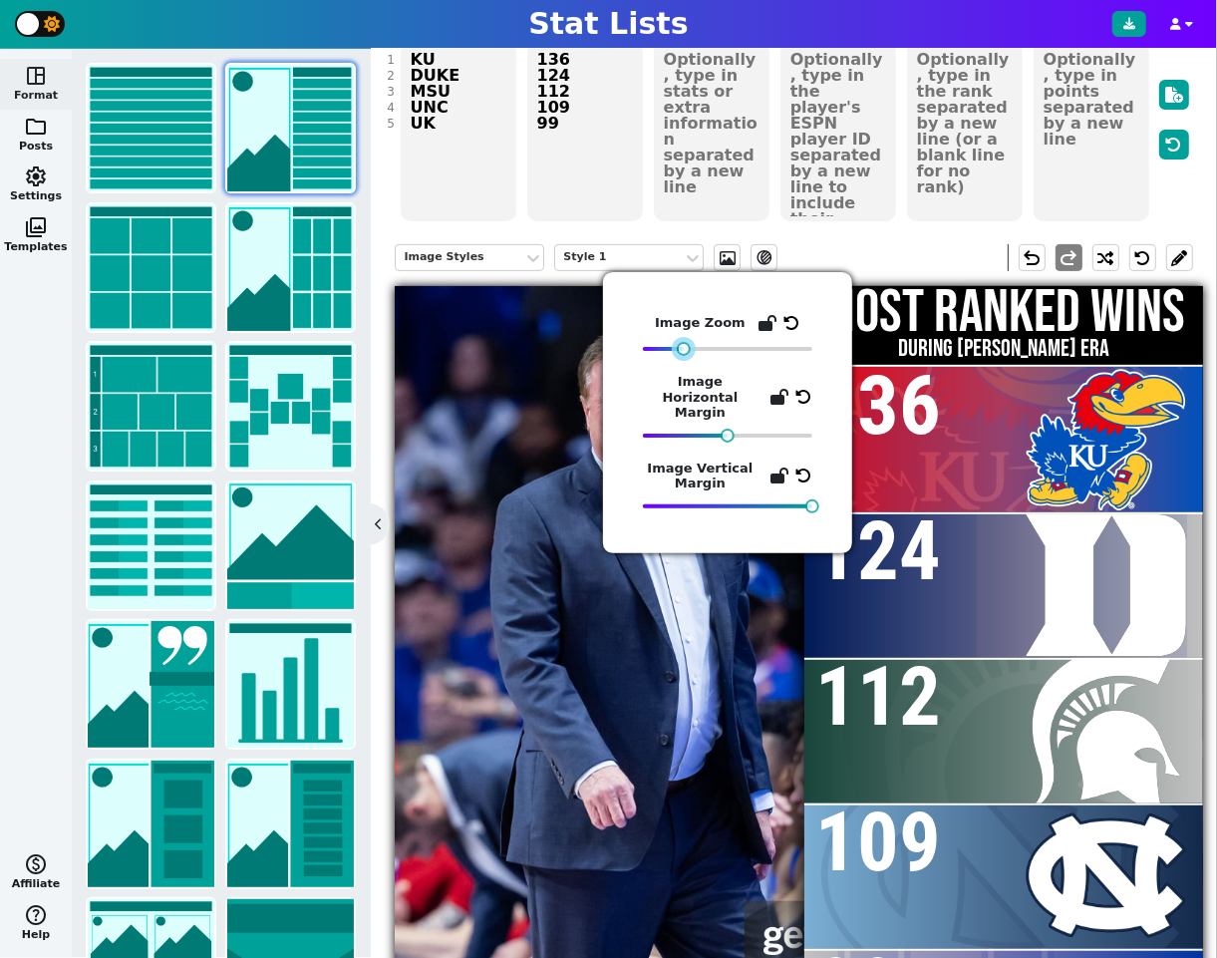
drag, startPoint x: 640, startPoint y: 348, endPoint x: 681, endPoint y: 351, distance: 41.0
click at [681, 351] on div at bounding box center [684, 349] width 14 height 14
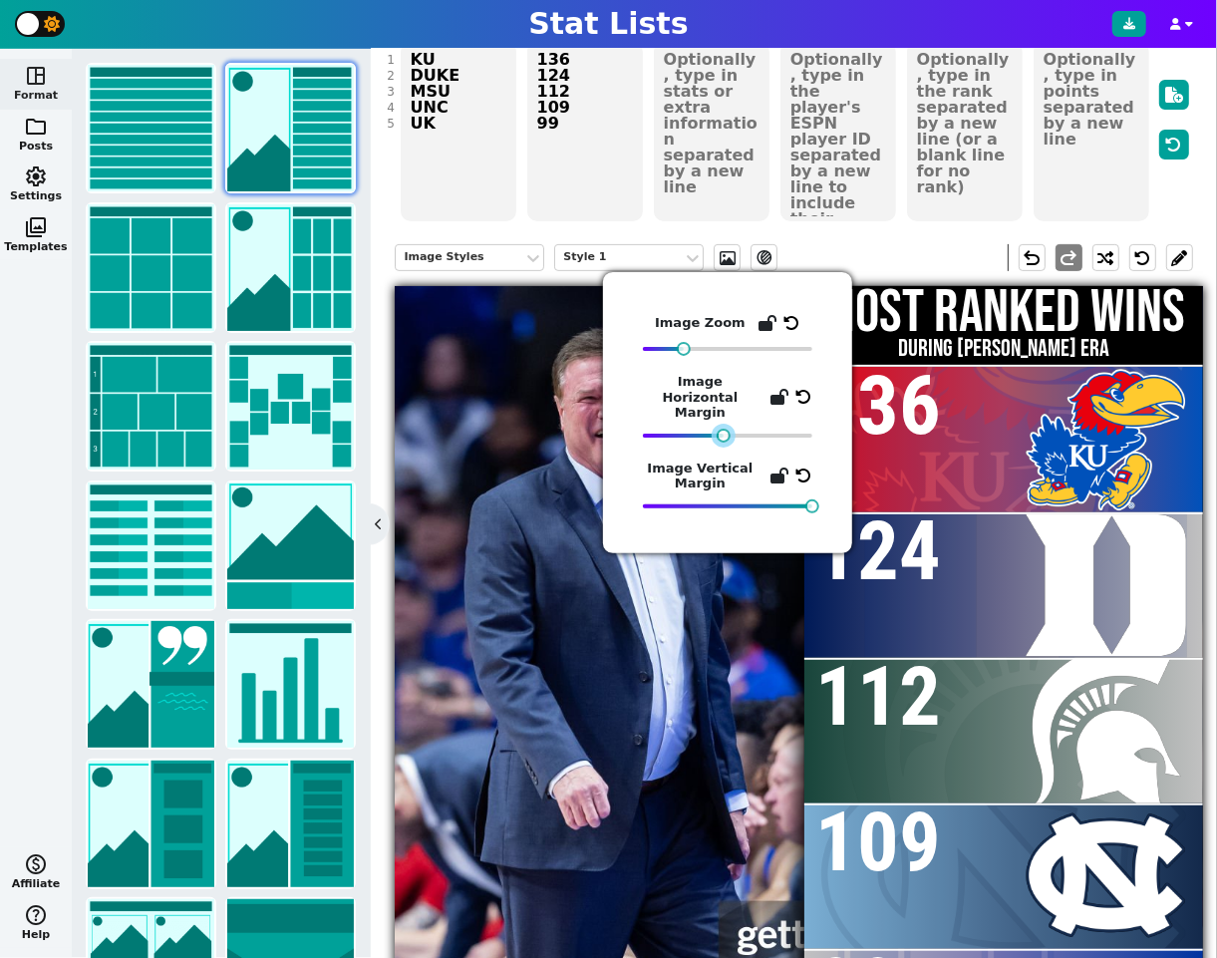
click at [724, 429] on div at bounding box center [724, 436] width 14 height 14
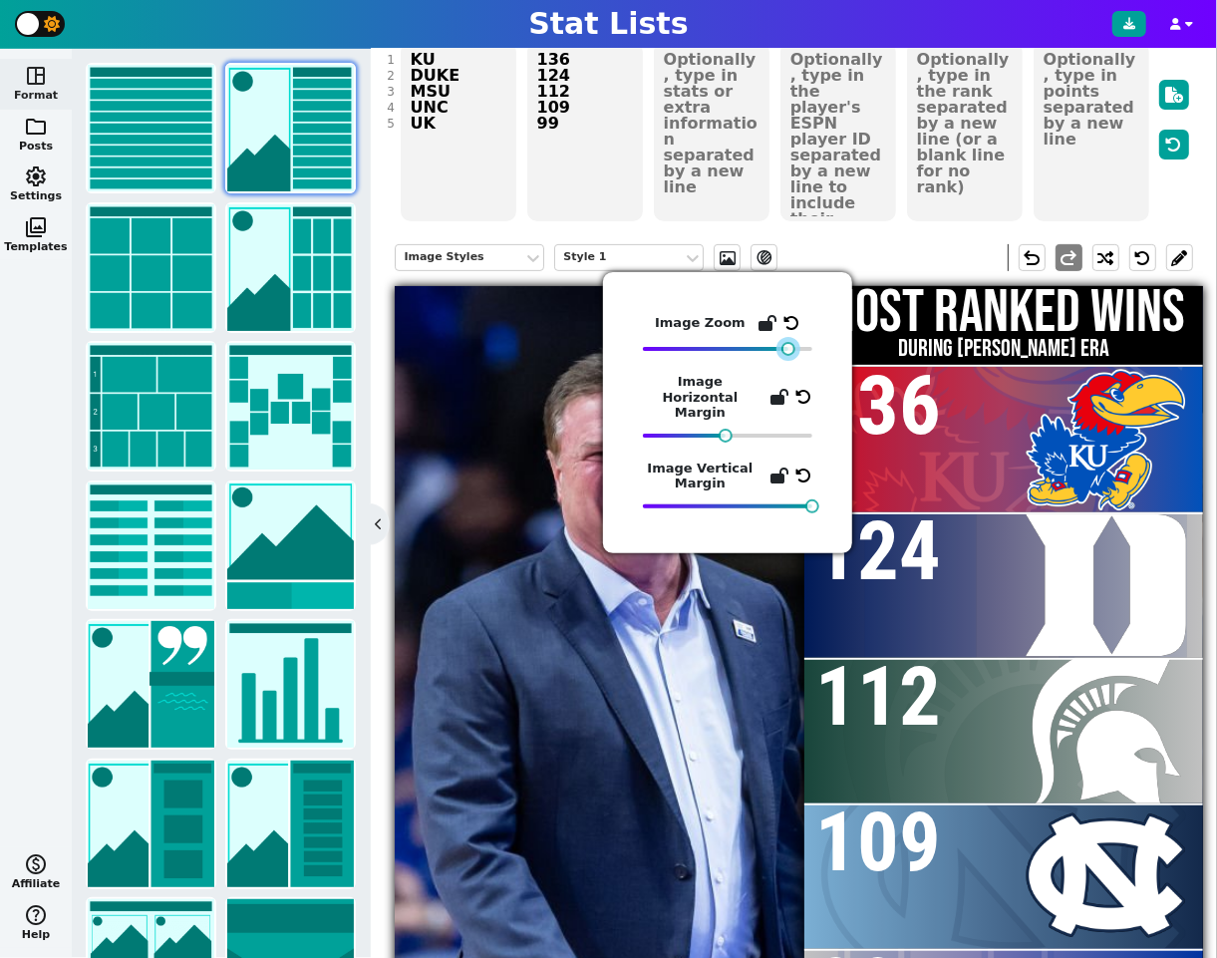
drag, startPoint x: 685, startPoint y: 350, endPoint x: 790, endPoint y: 354, distance: 104.7
click at [790, 354] on div at bounding box center [789, 349] width 14 height 14
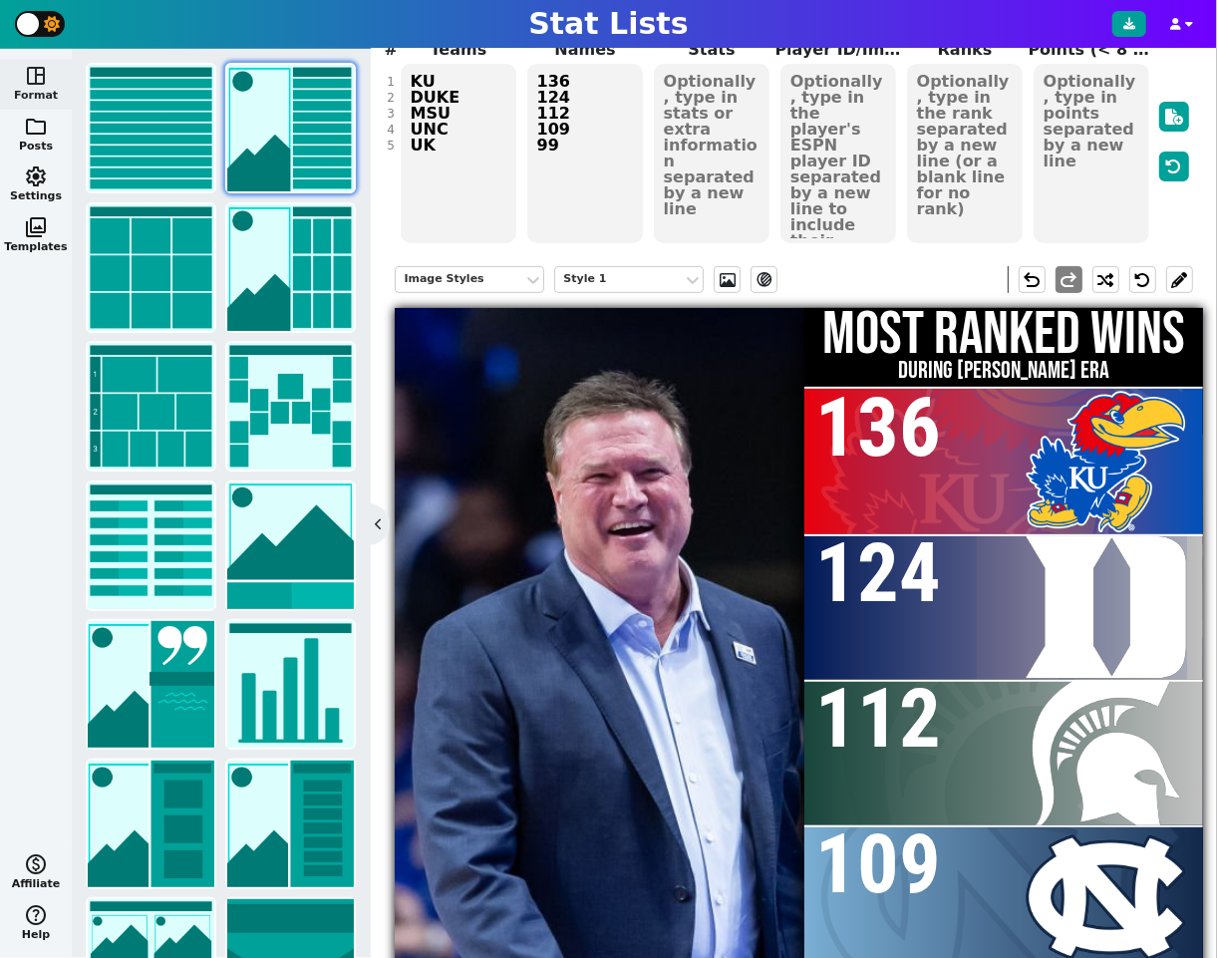
scroll to position [195, 0]
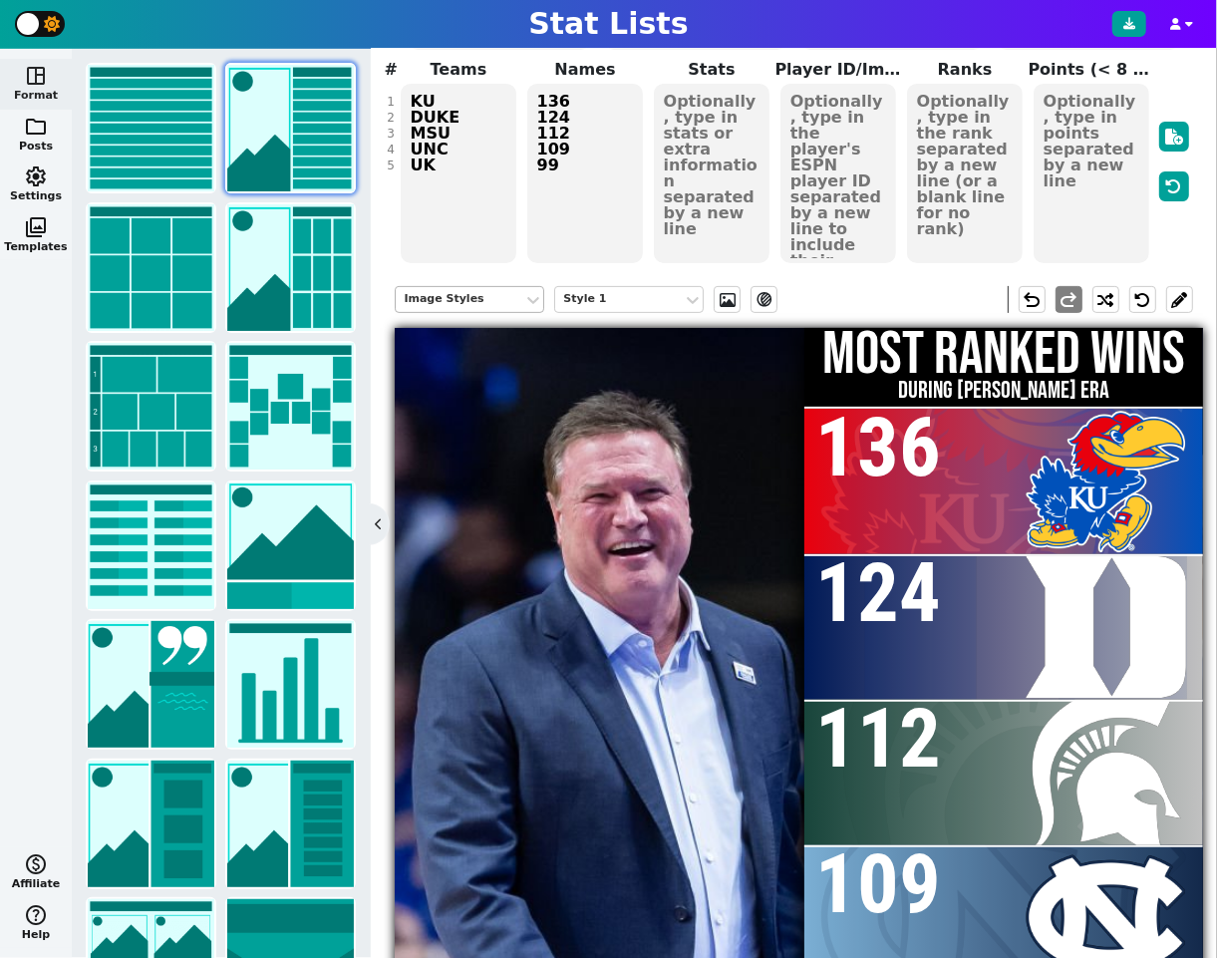
click at [484, 294] on div "Image Styles" at bounding box center [460, 299] width 112 height 17
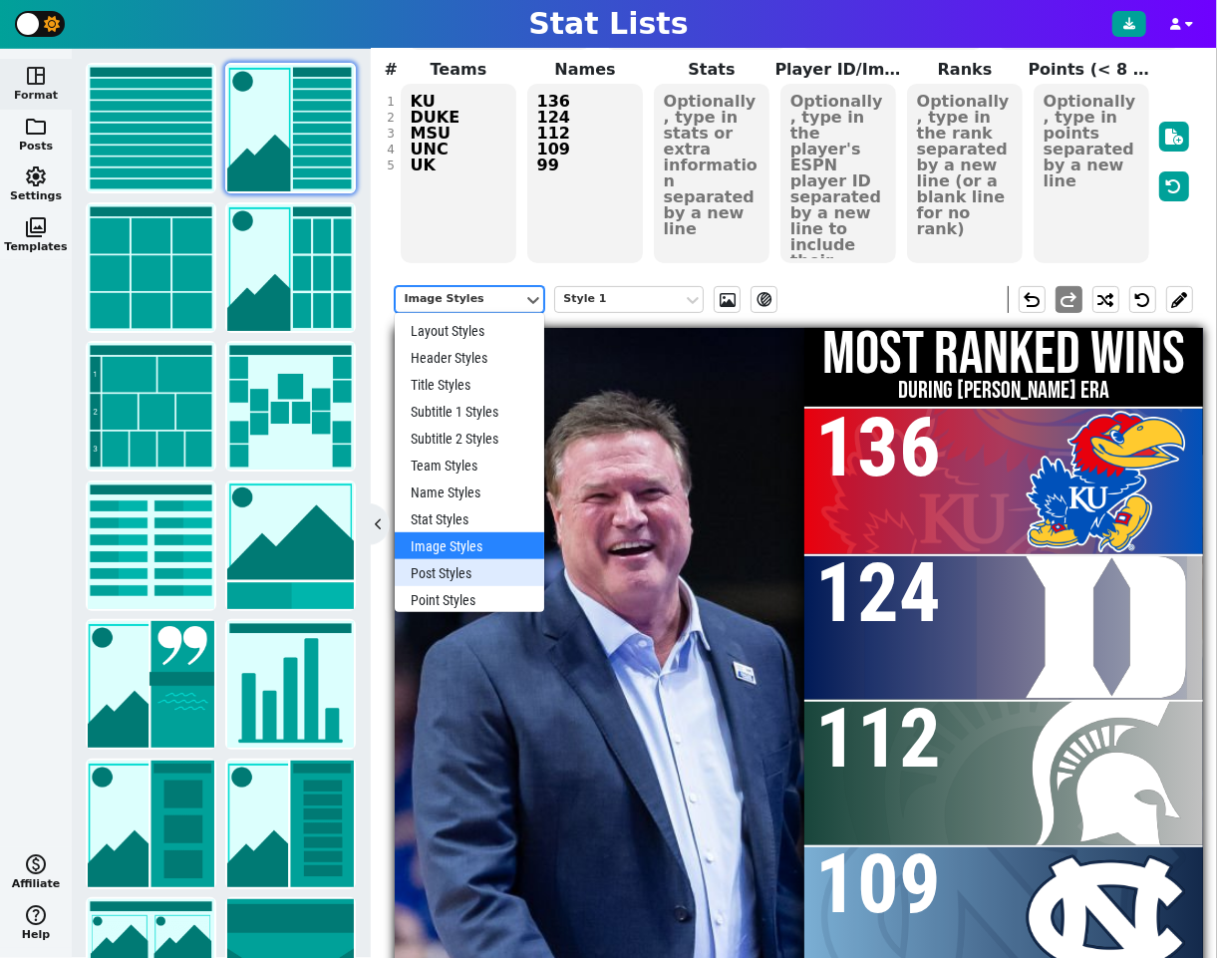
click at [453, 568] on div "Post Styles" at bounding box center [470, 572] width 150 height 27
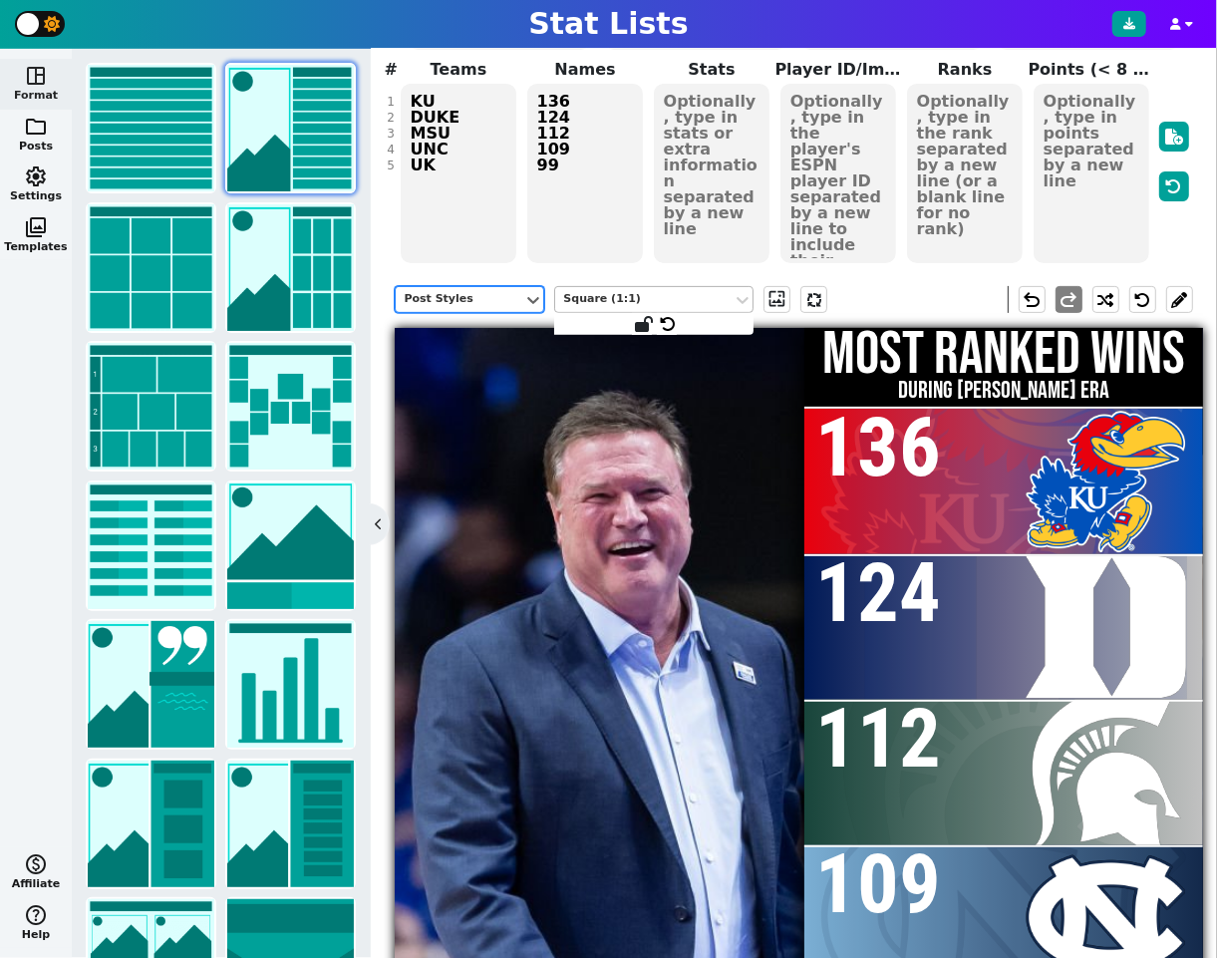
click at [633, 298] on div "Square (1:1)" at bounding box center [643, 299] width 161 height 17
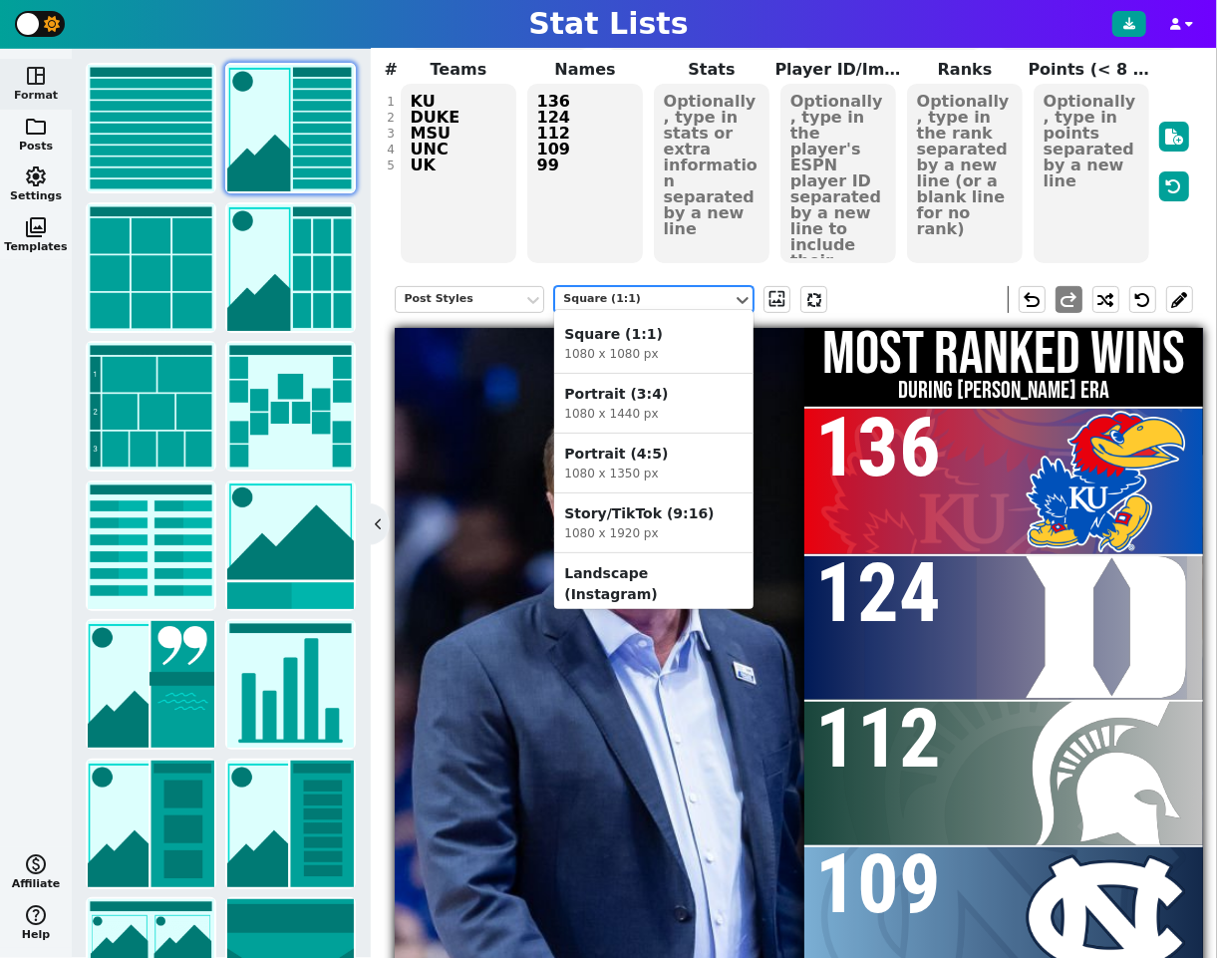
click at [642, 452] on div "Portrait (4:5)" at bounding box center [653, 454] width 179 height 21
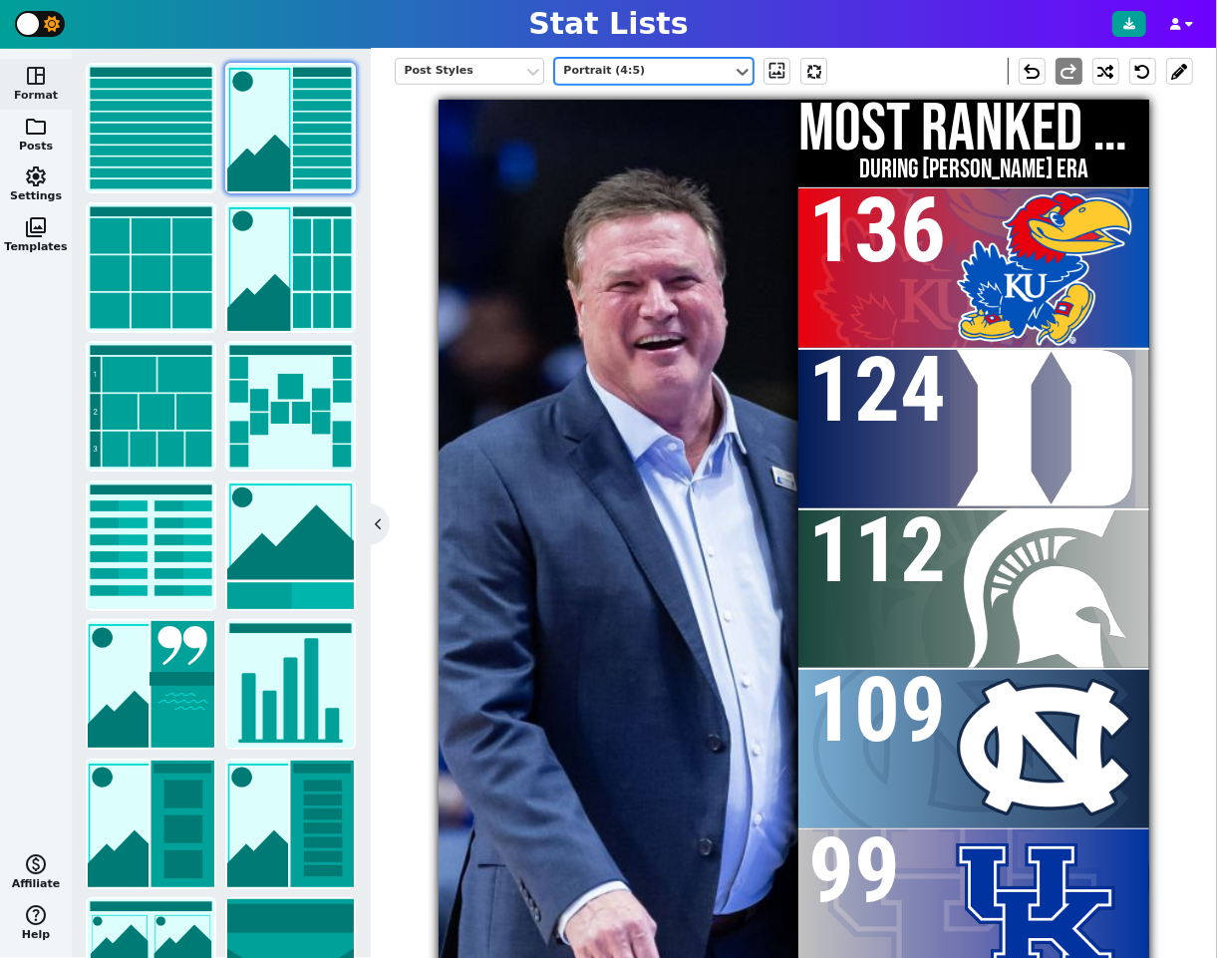
scroll to position [359, 0]
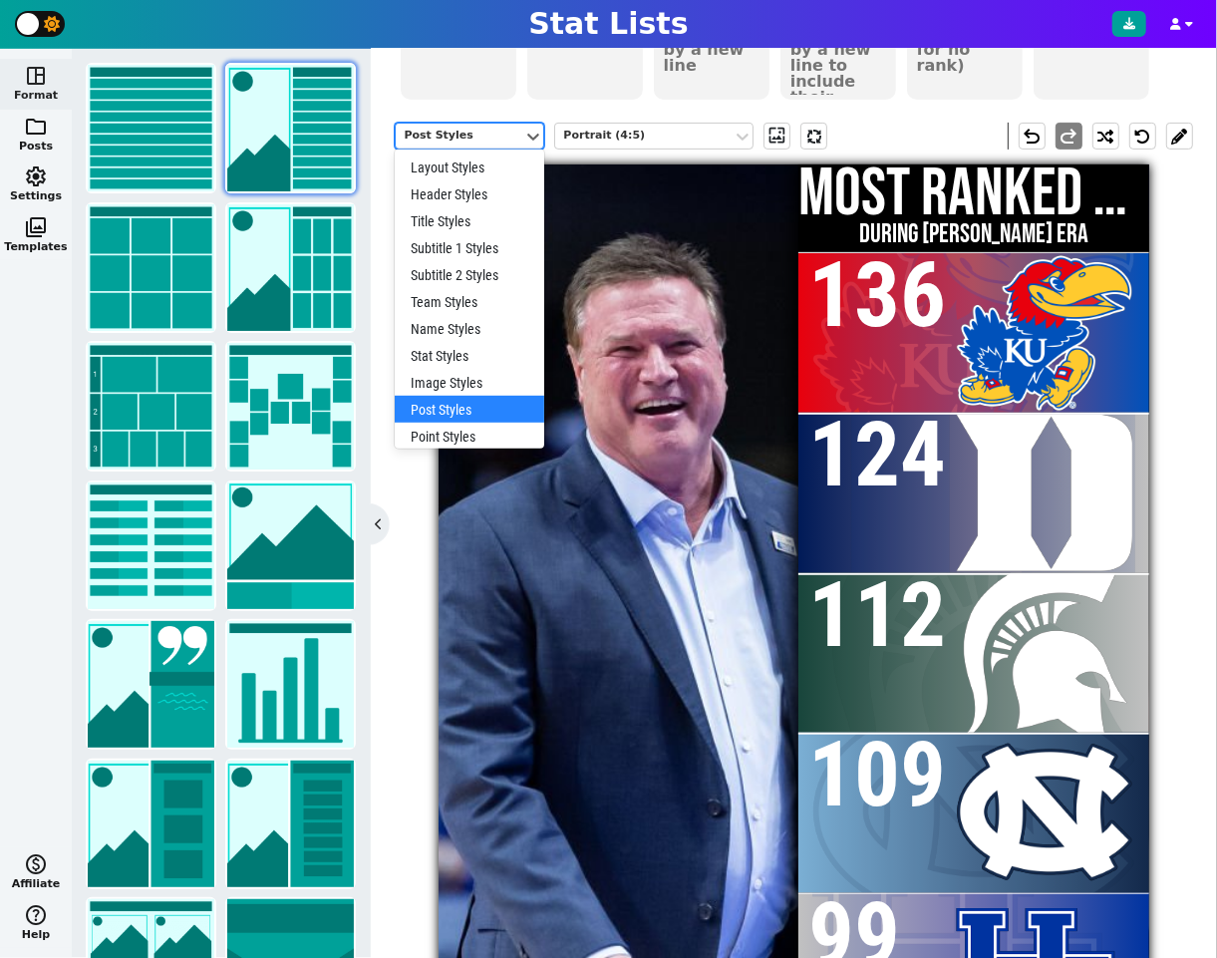
click at [502, 130] on div "Post Styles" at bounding box center [460, 136] width 112 height 17
click at [496, 374] on div "Image Styles" at bounding box center [470, 382] width 150 height 27
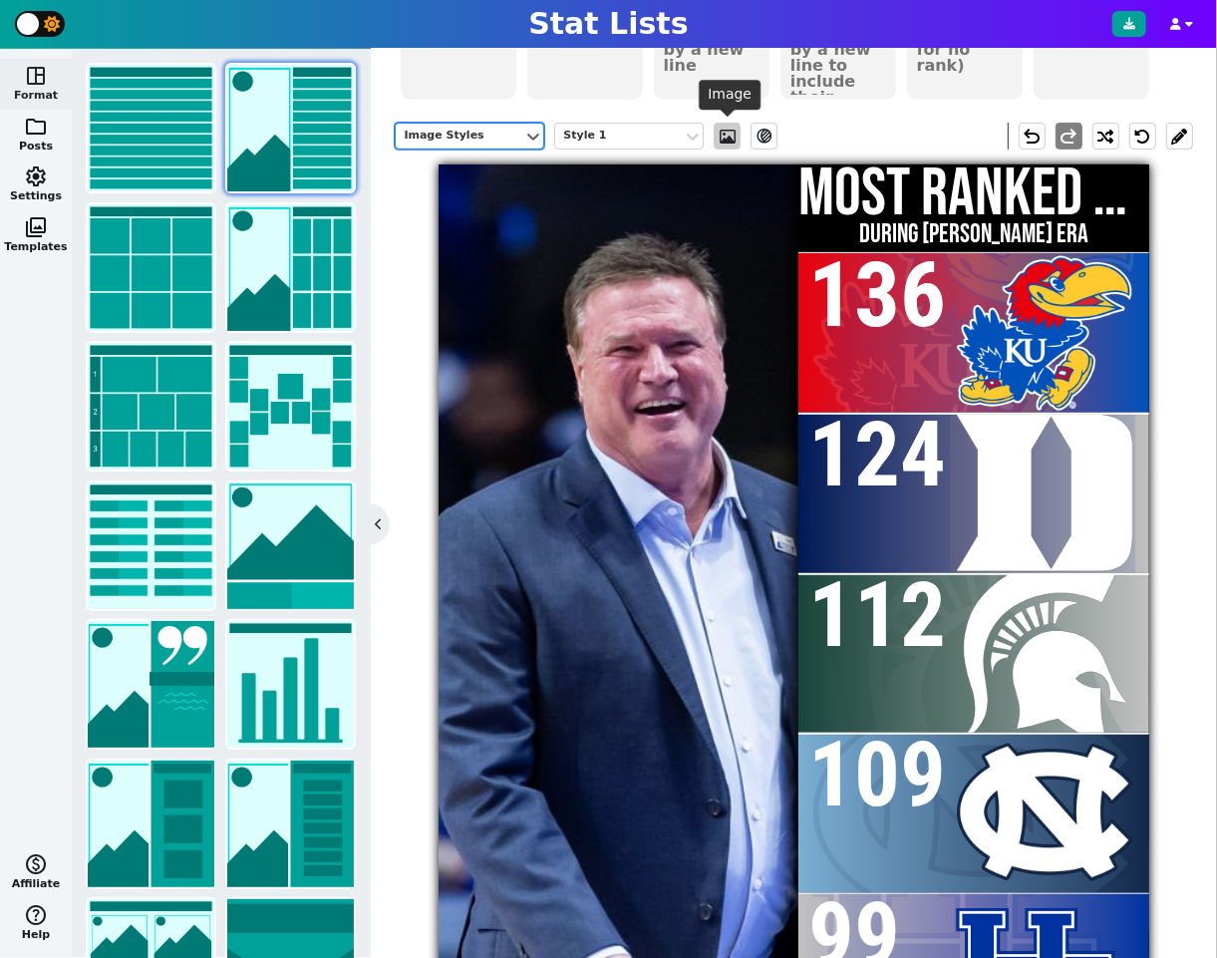
click at [730, 135] on span at bounding box center [728, 137] width 20 height 16
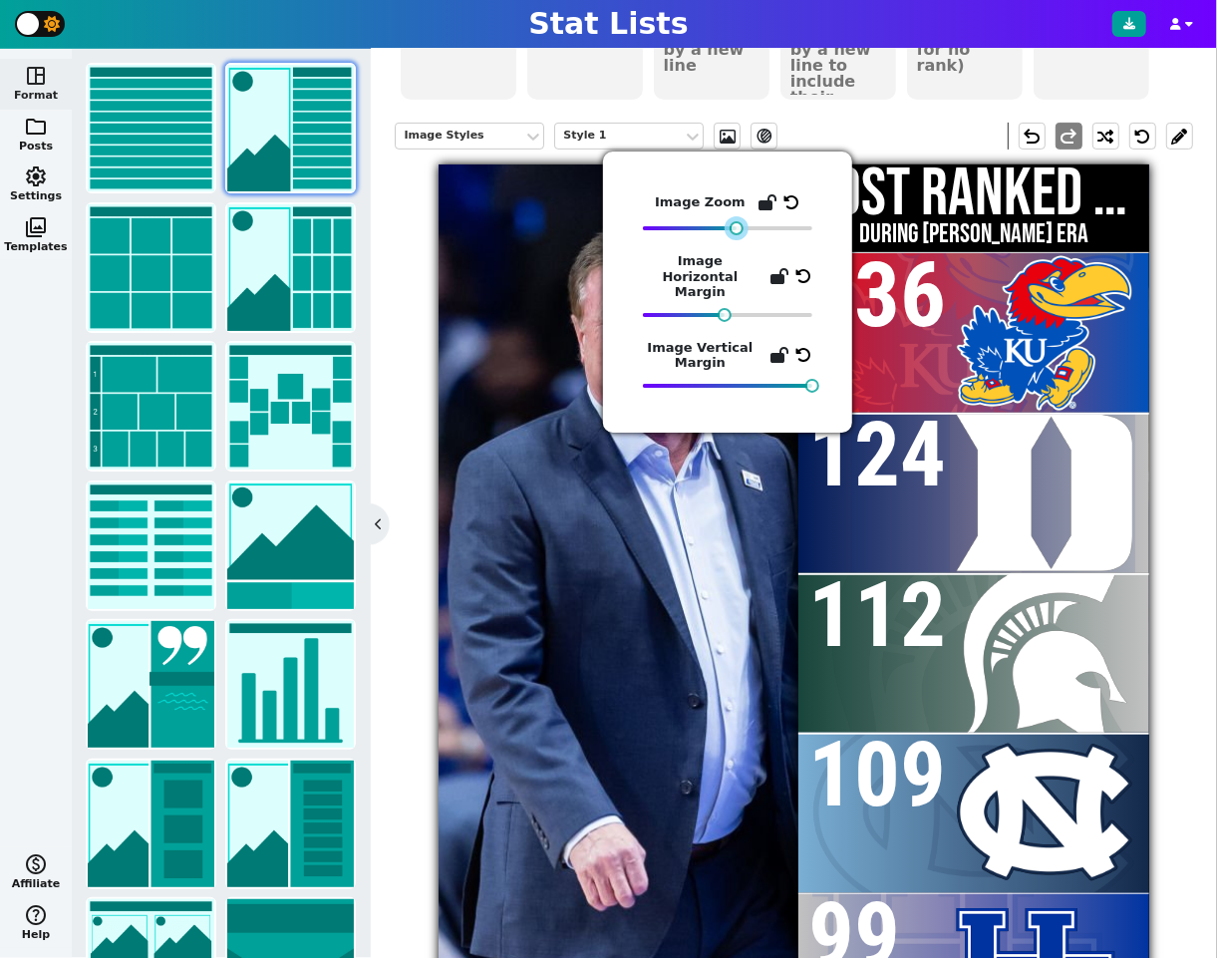
drag, startPoint x: 787, startPoint y: 226, endPoint x: 734, endPoint y: 231, distance: 53.1
click at [734, 231] on div at bounding box center [737, 228] width 14 height 14
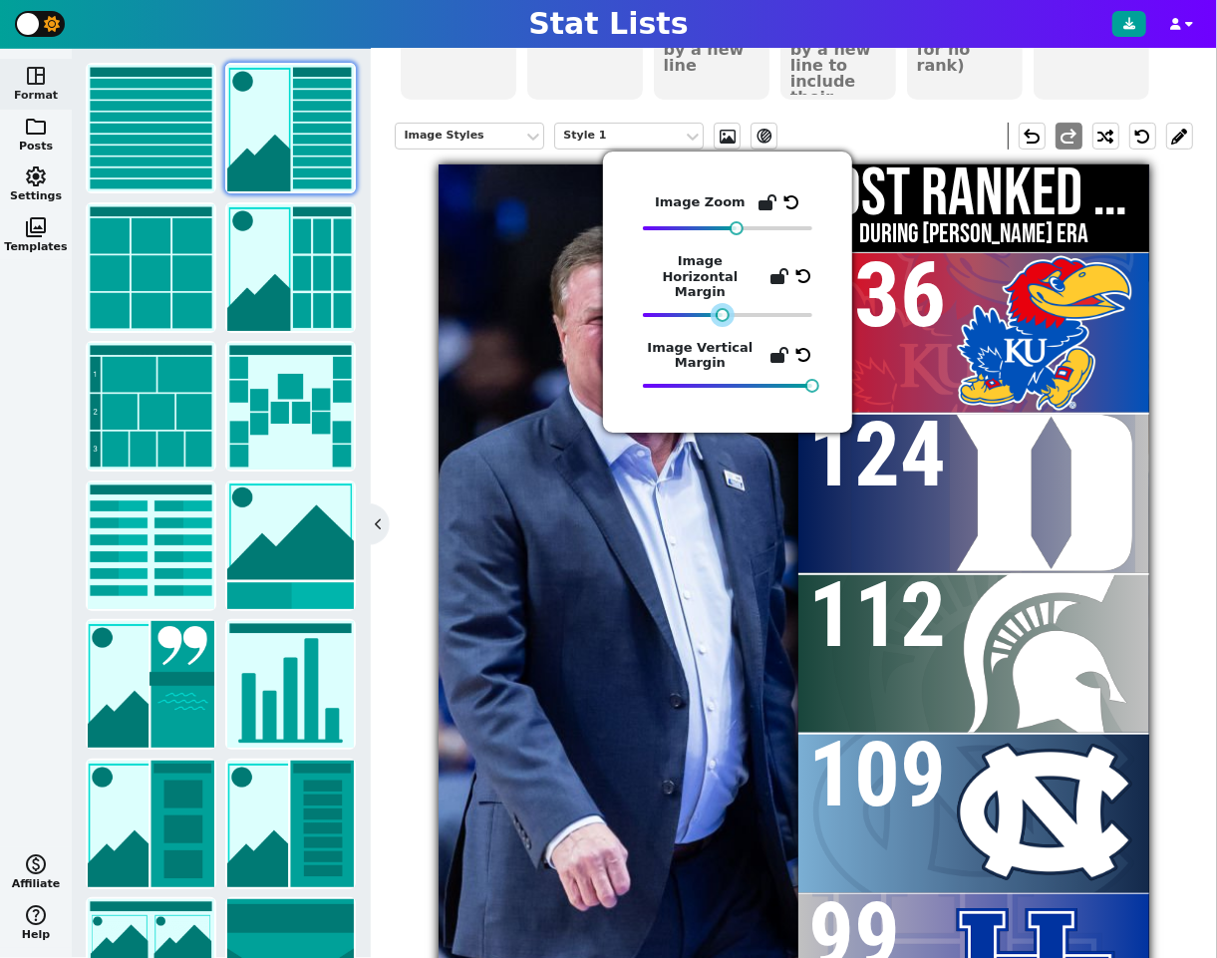
click at [724, 308] on div at bounding box center [723, 315] width 14 height 14
click at [625, 542] on img at bounding box center [573, 852] width 2066 height 1377
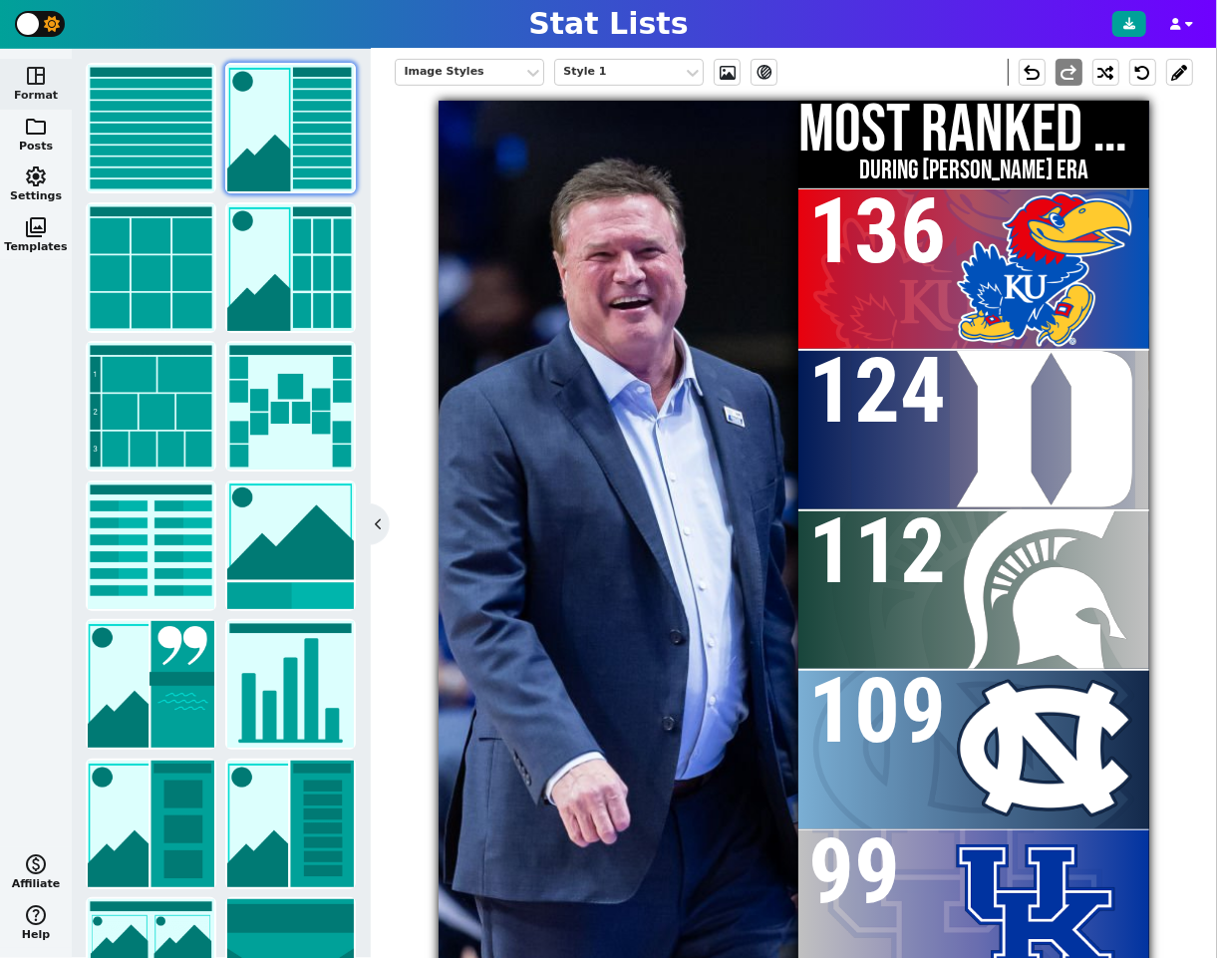
scroll to position [417, 0]
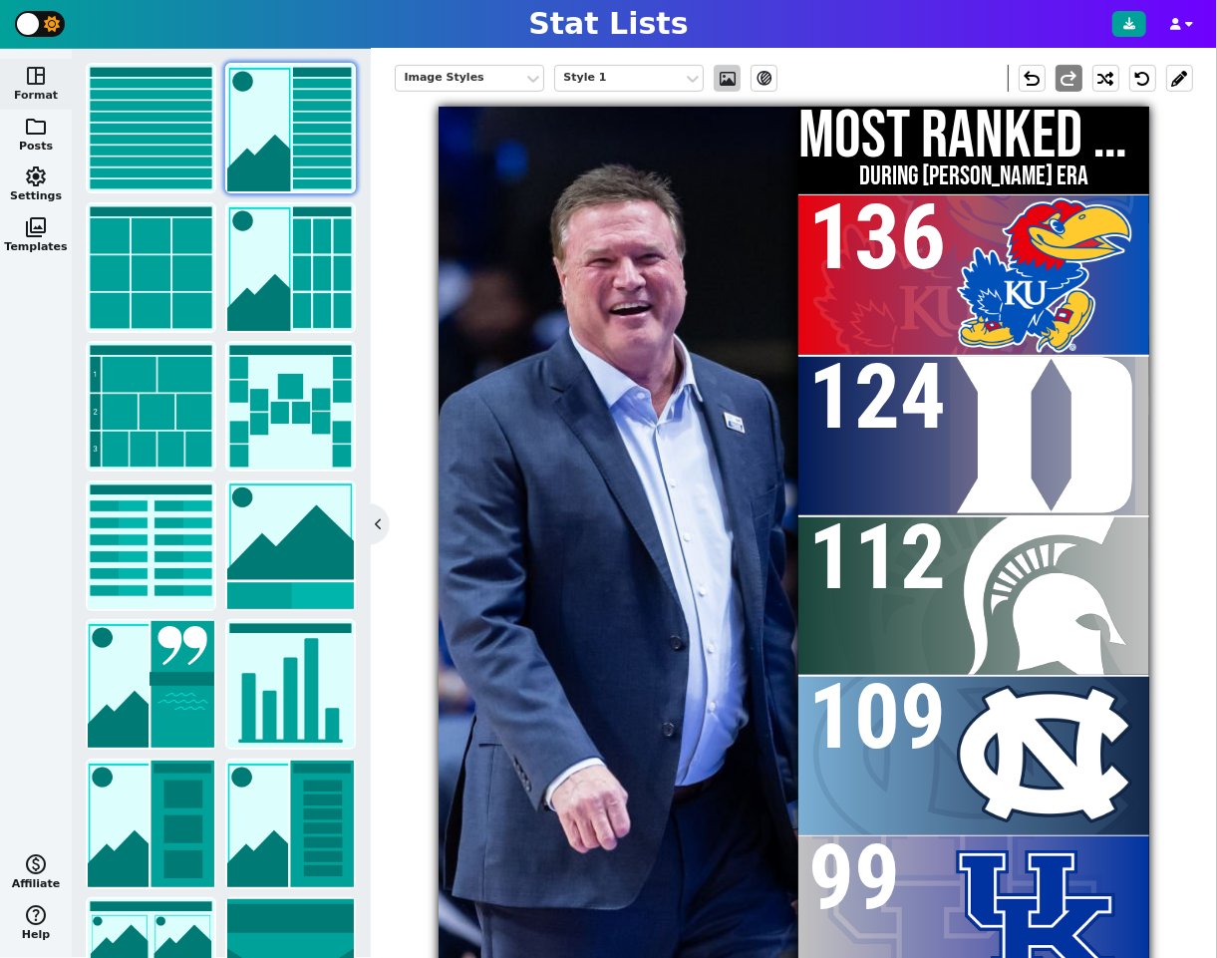
click at [722, 83] on span at bounding box center [728, 79] width 20 height 16
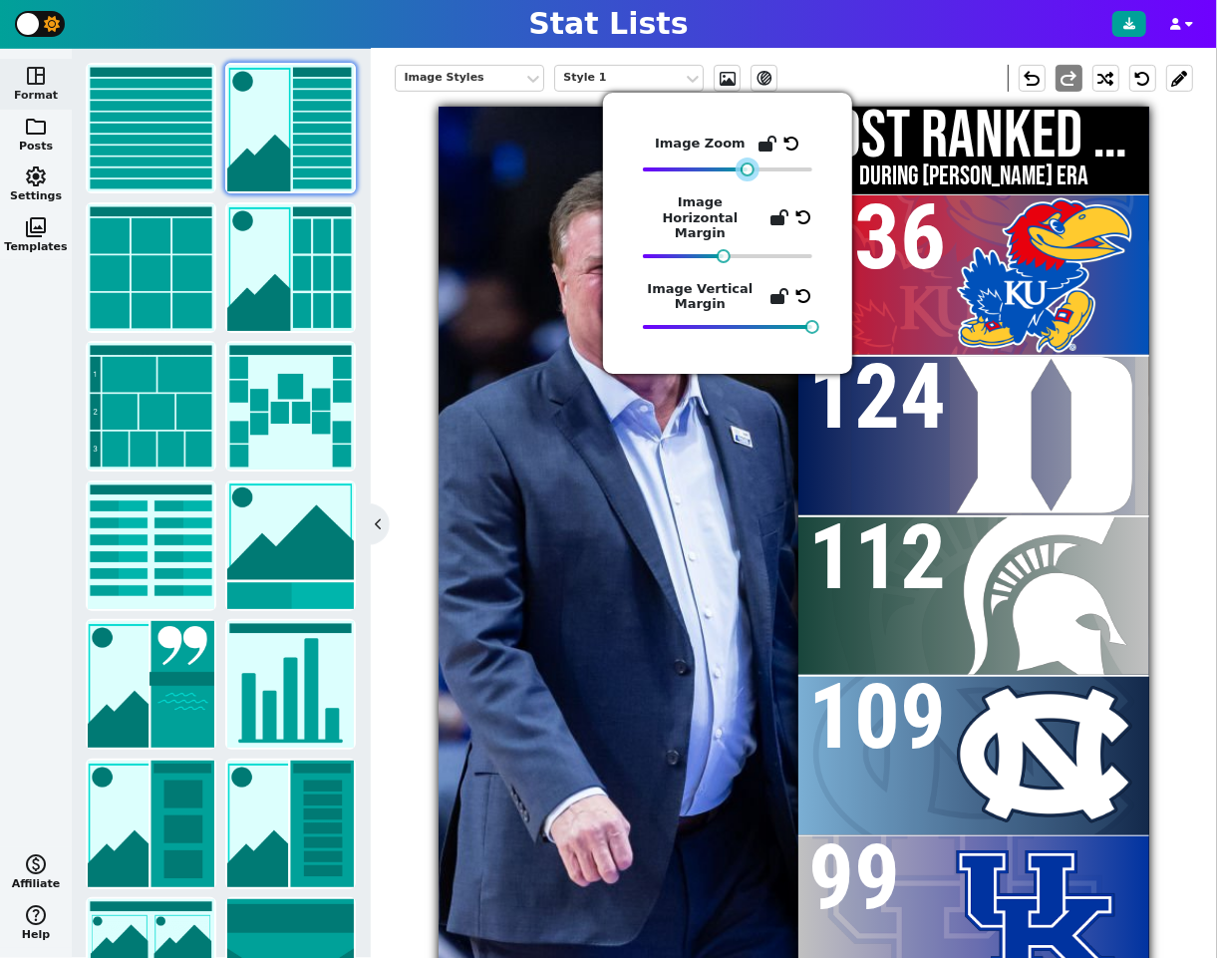
drag, startPoint x: 735, startPoint y: 170, endPoint x: 747, endPoint y: 170, distance: 12.0
click at [747, 170] on div at bounding box center [748, 169] width 14 height 14
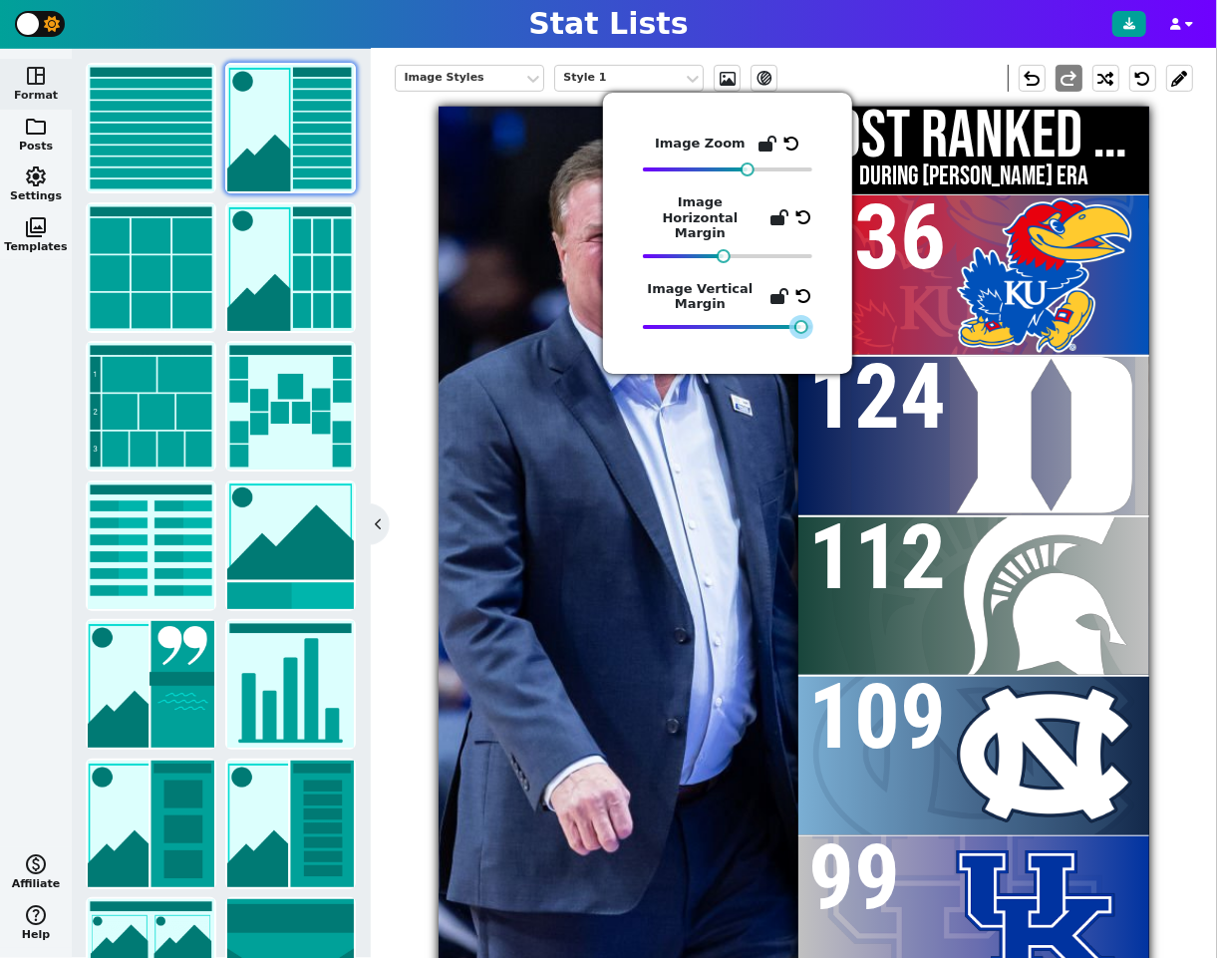
drag, startPoint x: 809, startPoint y: 309, endPoint x: 799, endPoint y: 309, distance: 11.0
click at [799, 320] on div at bounding box center [802, 327] width 14 height 14
click at [602, 683] on img at bounding box center [573, 794] width 2159 height 1439
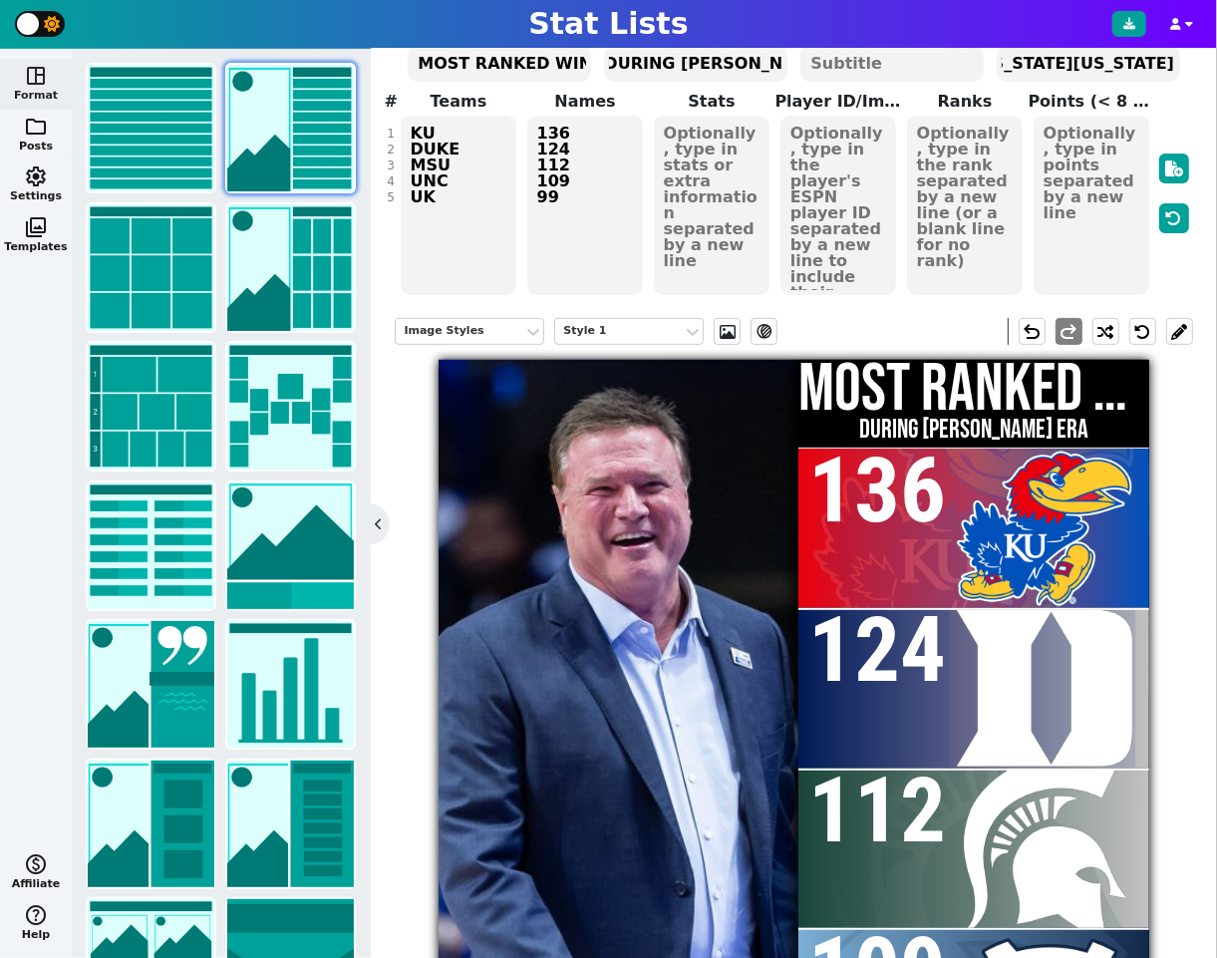
scroll to position [0, 0]
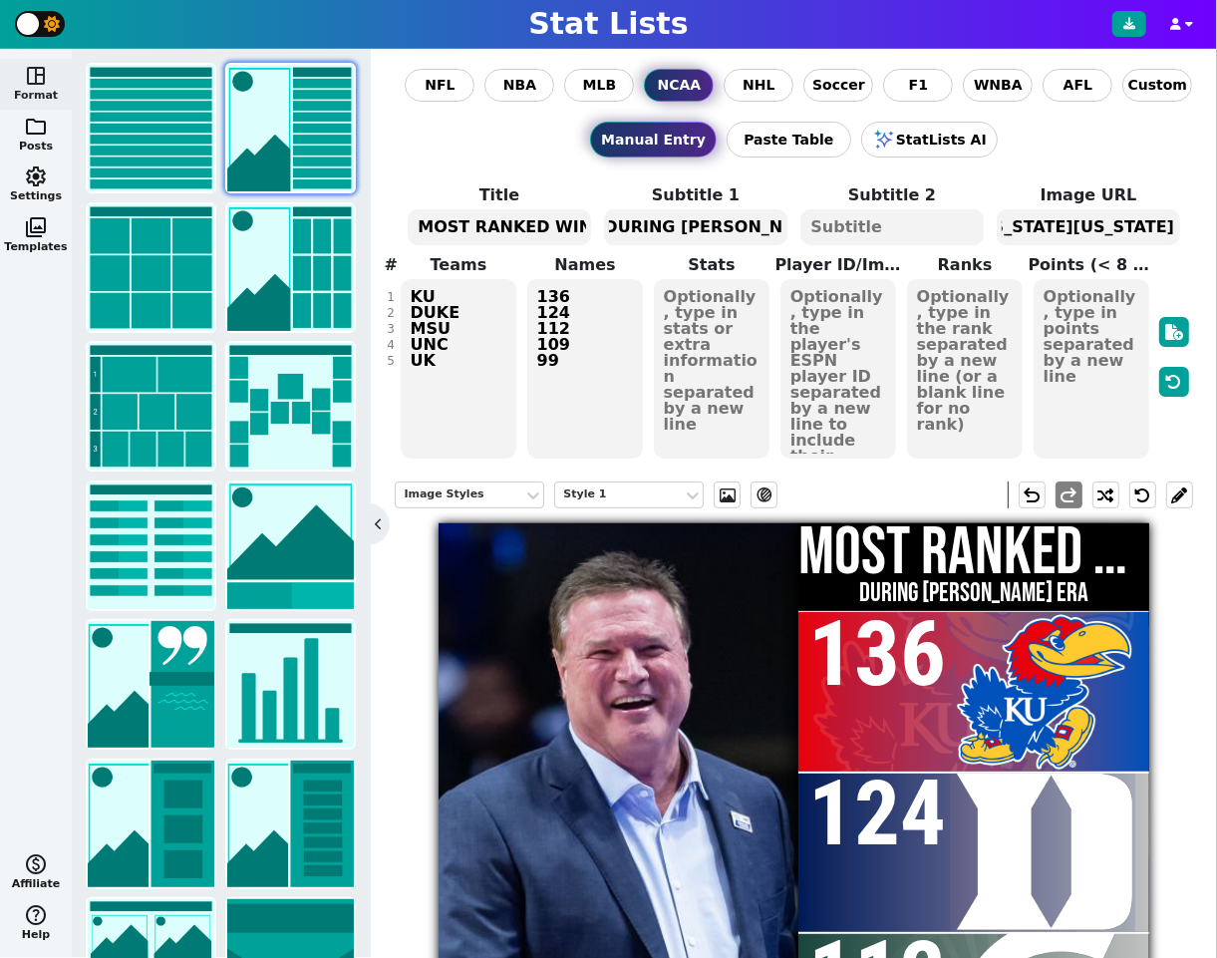
click at [1087, 234] on textarea "https://media.gettyimages.com/id/1246678138/photo/kansas-v-kentucky.jpg?s=2048x…" at bounding box center [1088, 227] width 182 height 36
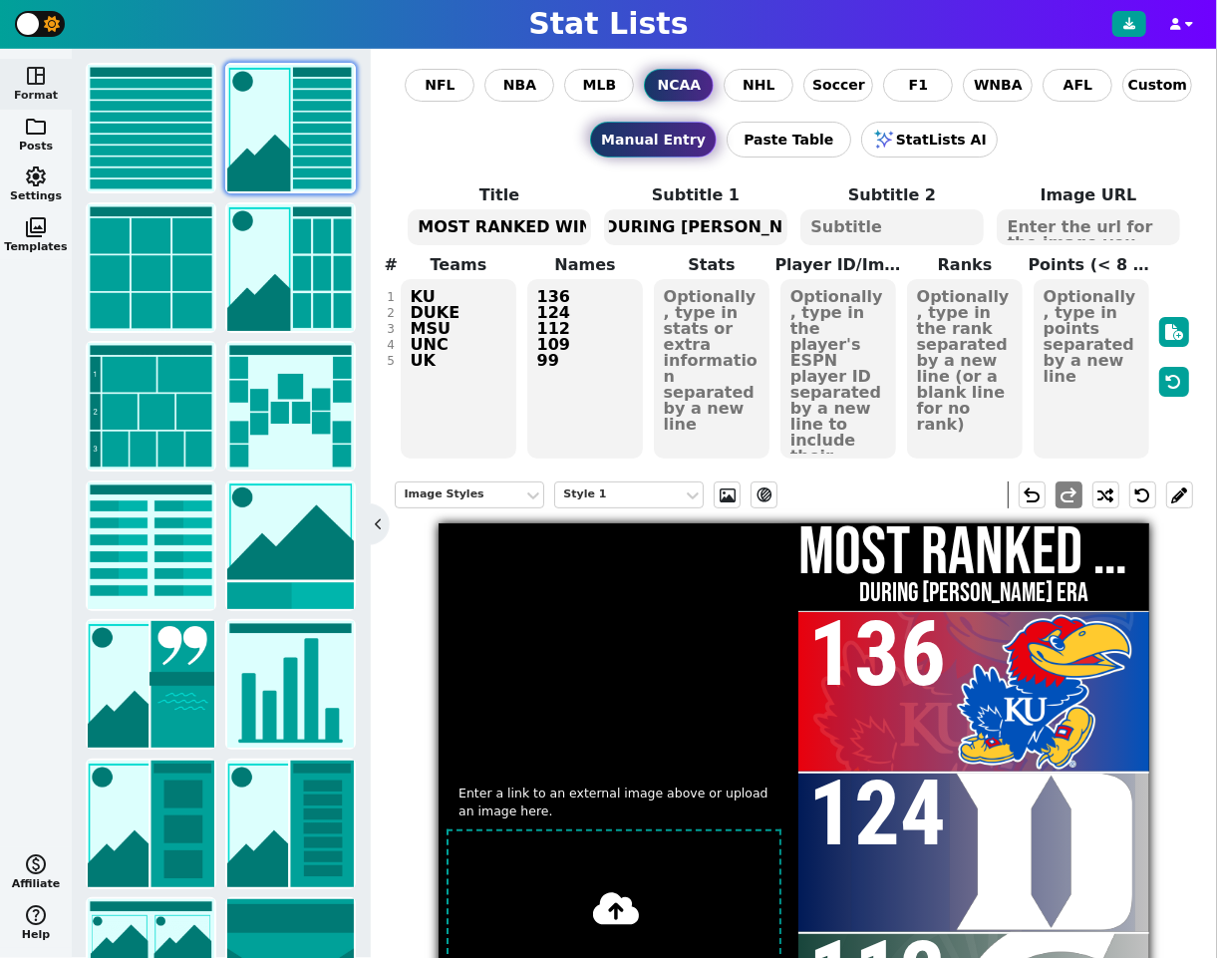
paste textarea "https://media.gettyimages.com/id/1389611395/photo/ncaa-mens-basketball-tourname…"
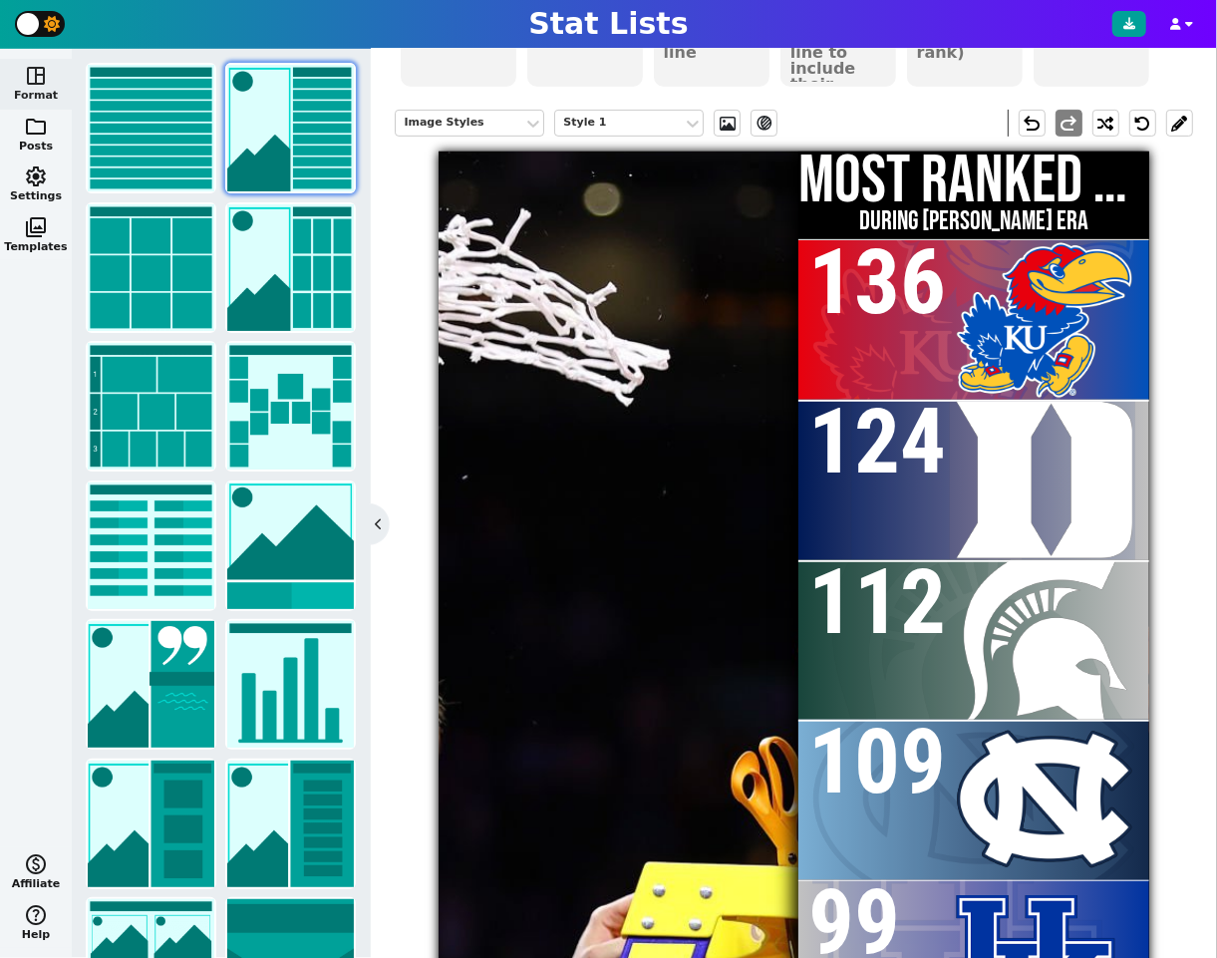
scroll to position [369, 0]
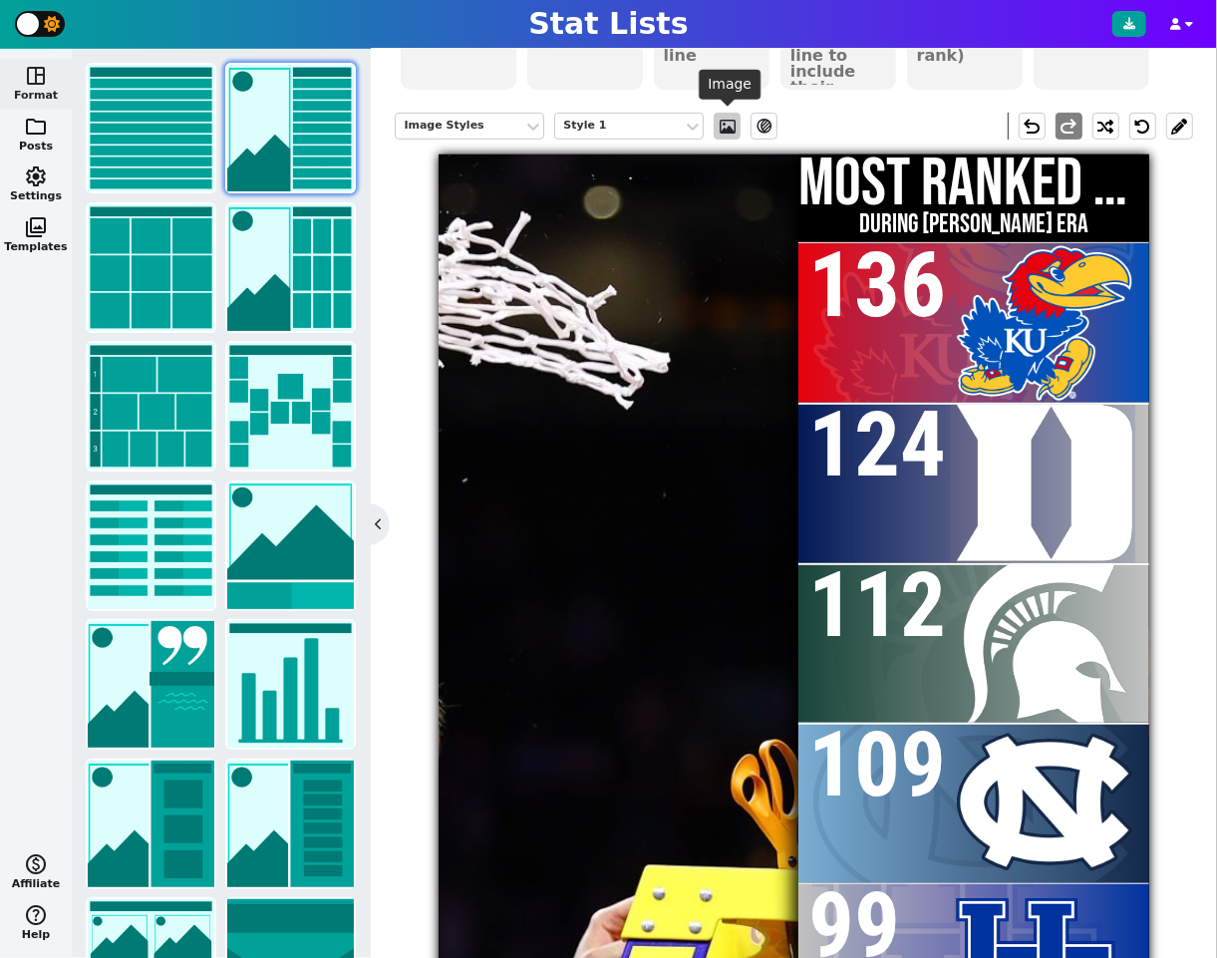
type textarea "https://media.gettyimages.com/id/1389611395/photo/ncaa-mens-basketball-tourname…"
click at [733, 125] on span at bounding box center [728, 127] width 20 height 16
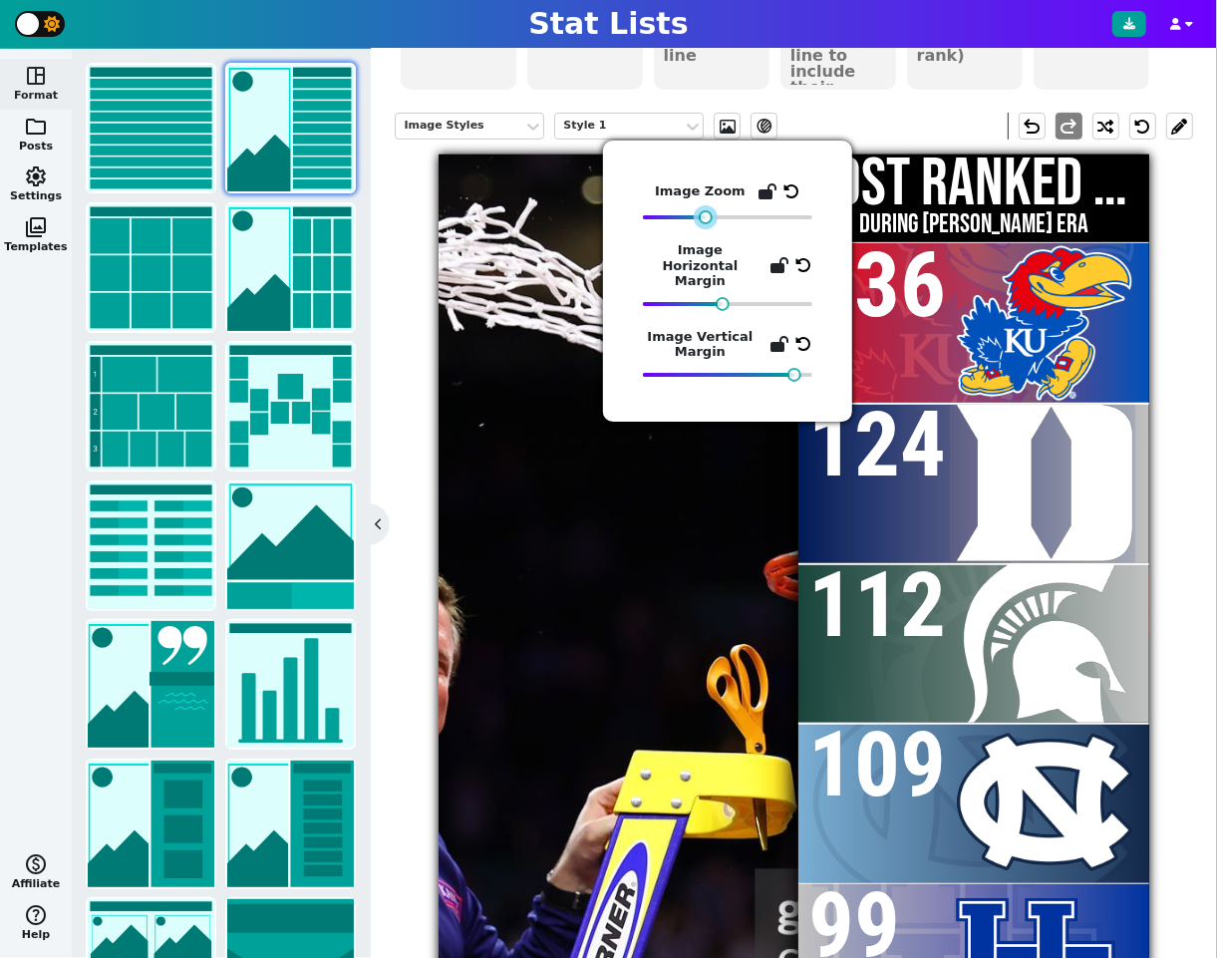
drag, startPoint x: 749, startPoint y: 215, endPoint x: 707, endPoint y: 218, distance: 42.0
click at [707, 218] on div at bounding box center [706, 217] width 14 height 14
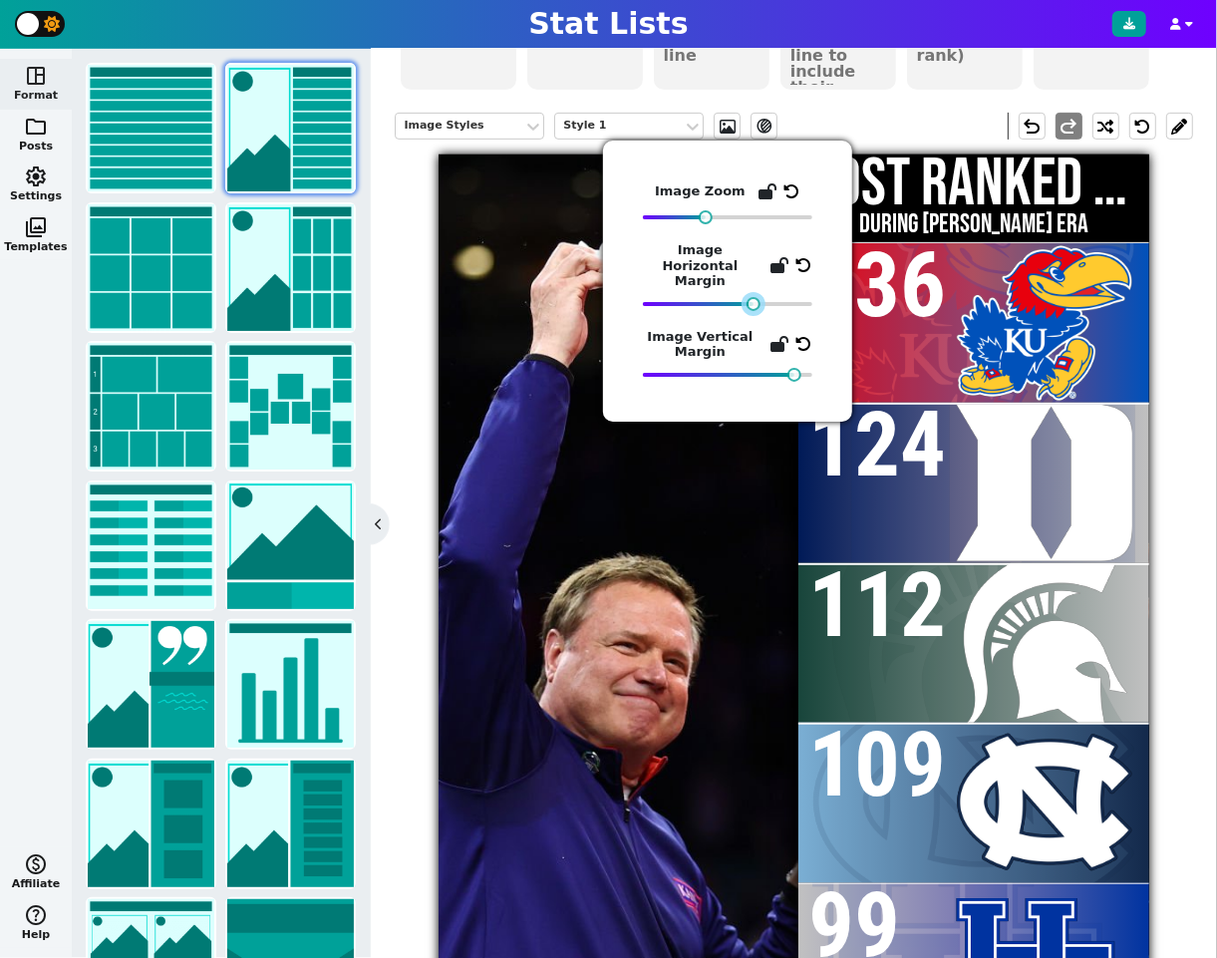
drag, startPoint x: 722, startPoint y: 287, endPoint x: 753, endPoint y: 286, distance: 30.9
click at [753, 297] on div at bounding box center [754, 304] width 14 height 14
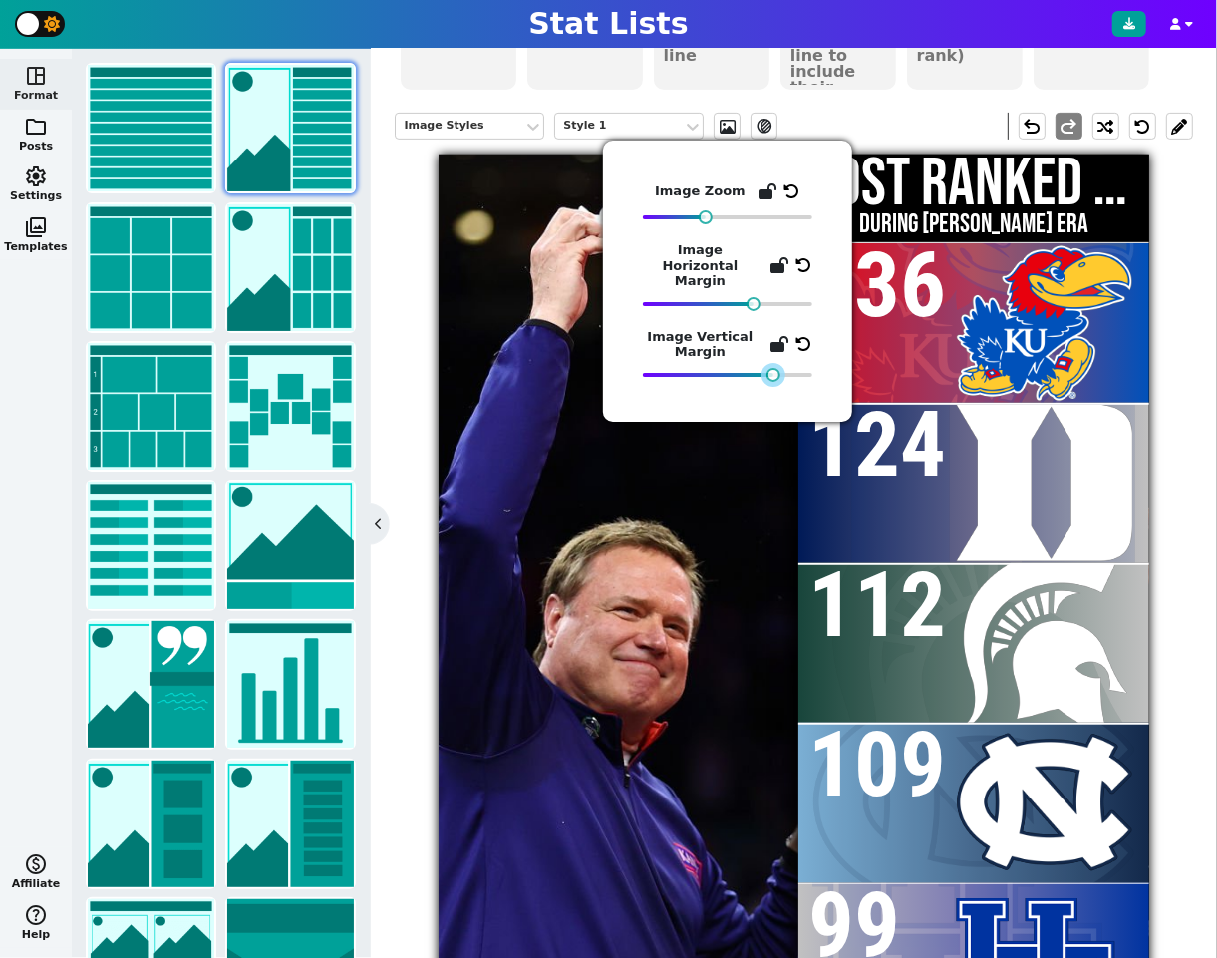
drag, startPoint x: 793, startPoint y: 360, endPoint x: 773, endPoint y: 361, distance: 20.0
click at [773, 368] on div at bounding box center [774, 375] width 14 height 14
click at [923, 114] on div "Image Styles Style 1 ev_shadow undo redo" at bounding box center [794, 126] width 798 height 57
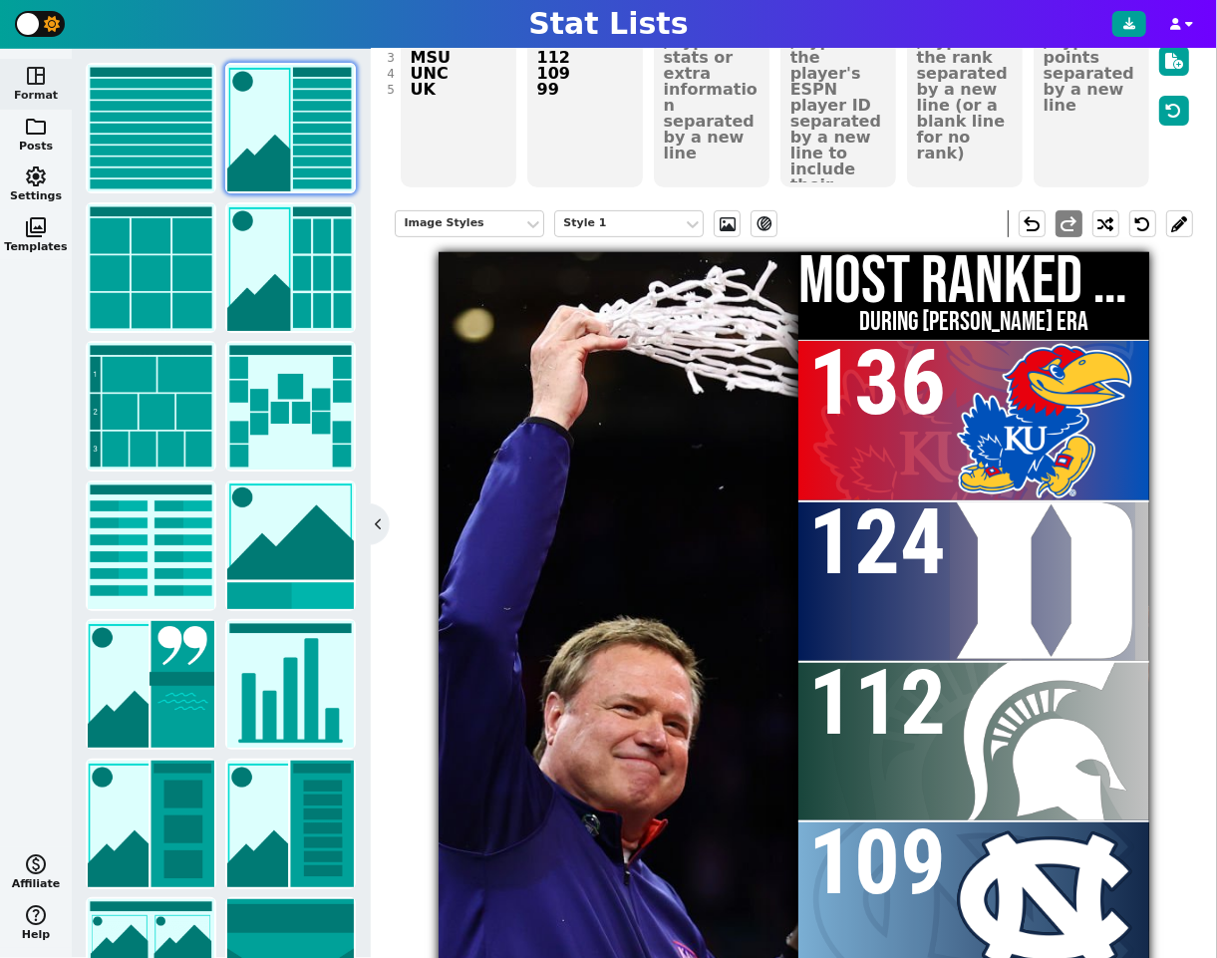
scroll to position [0, 0]
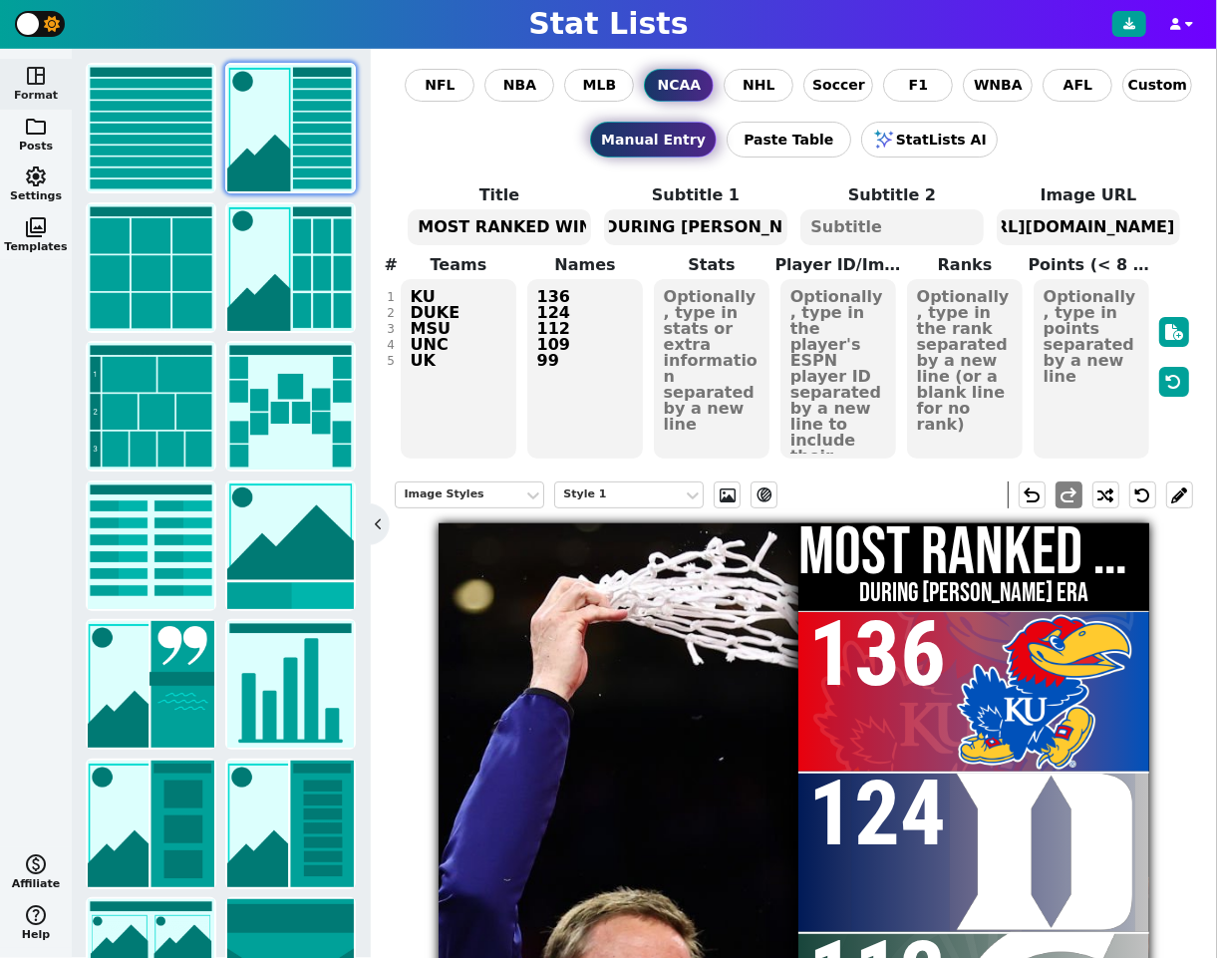
click at [1078, 224] on textarea "https://media.gettyimages.com/id/1389611395/photo/ncaa-mens-basketball-tourname…" at bounding box center [1088, 227] width 182 height 36
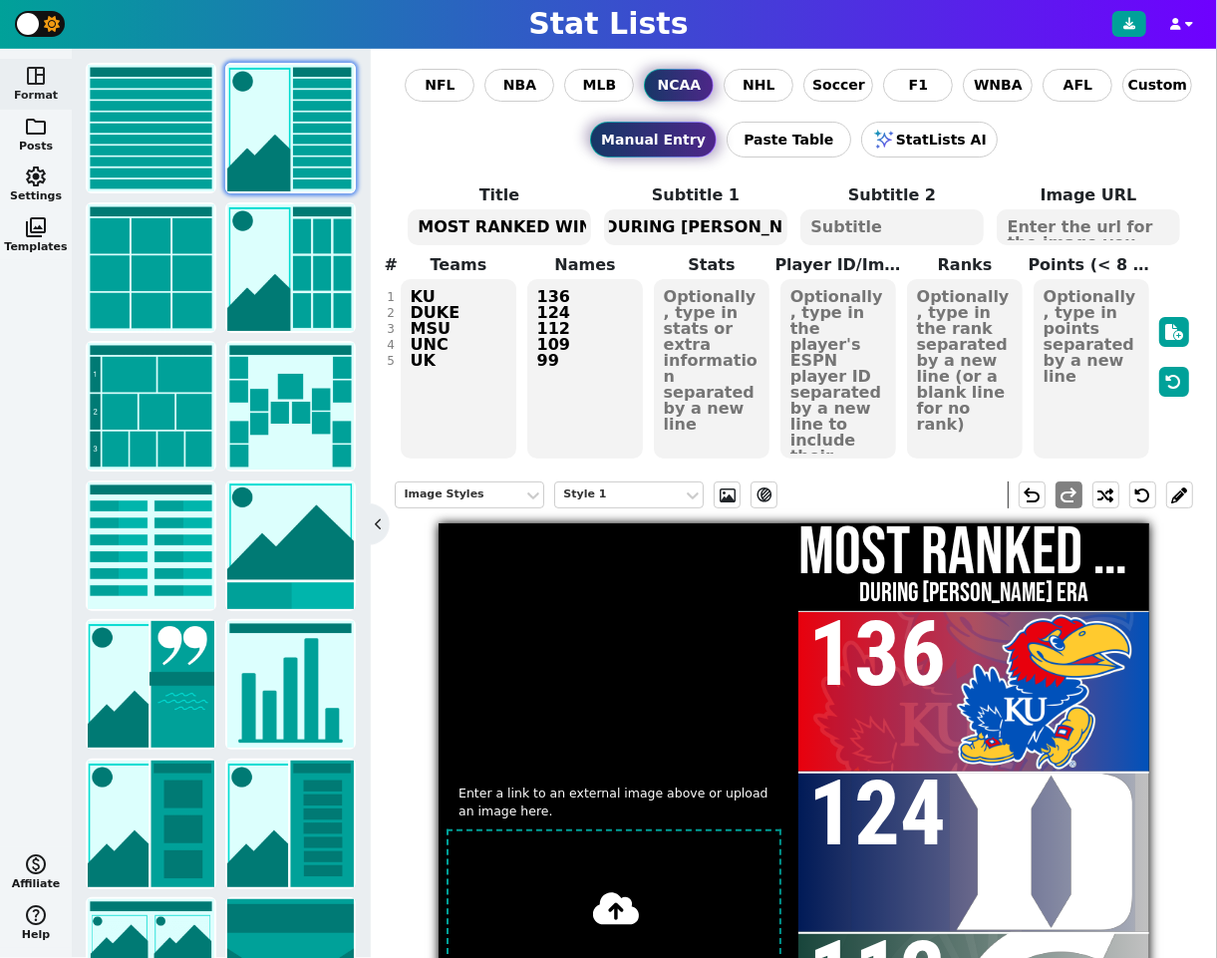
paste textarea "[URL][DOMAIN_NAME][US_STATE]"
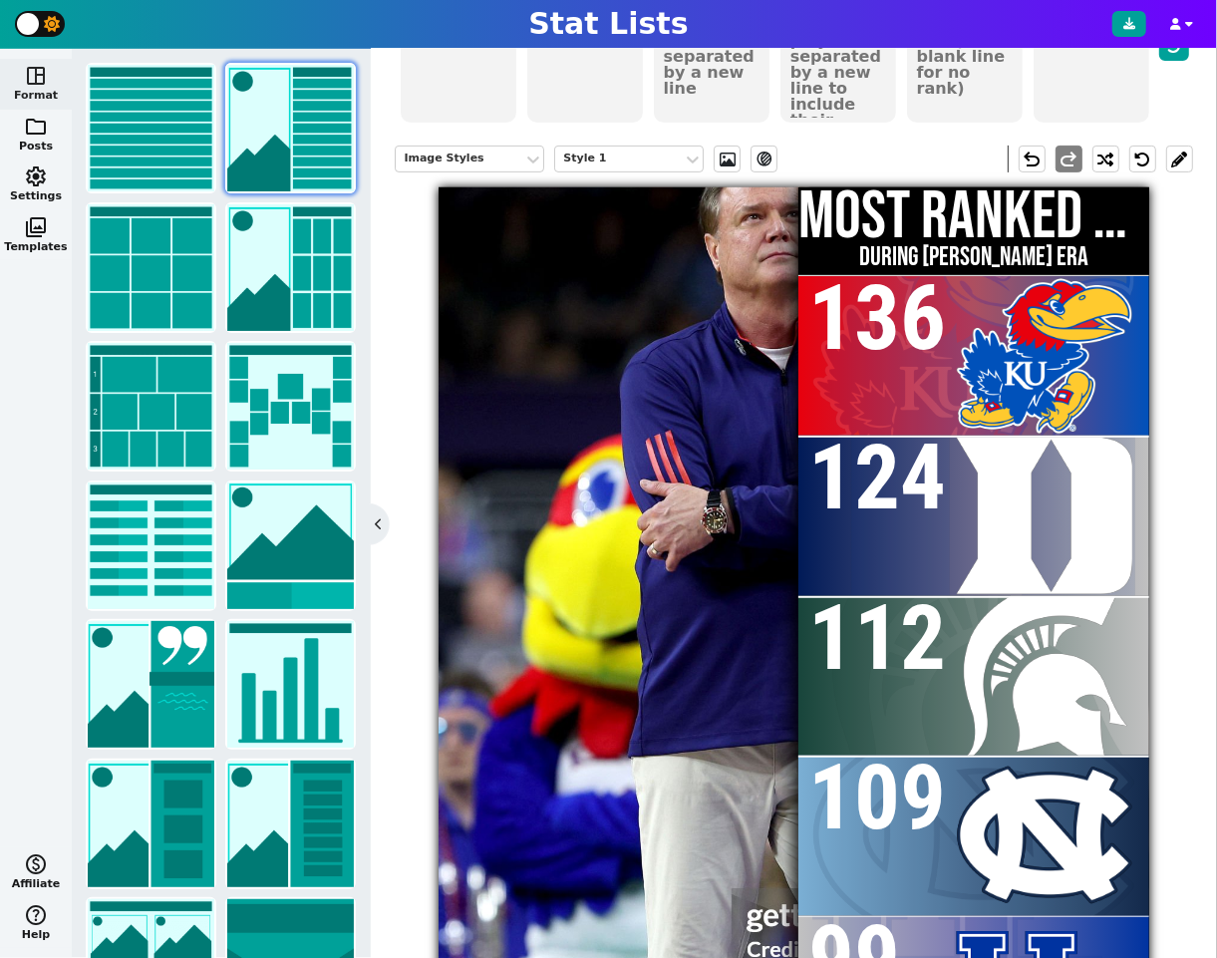
scroll to position [319, 0]
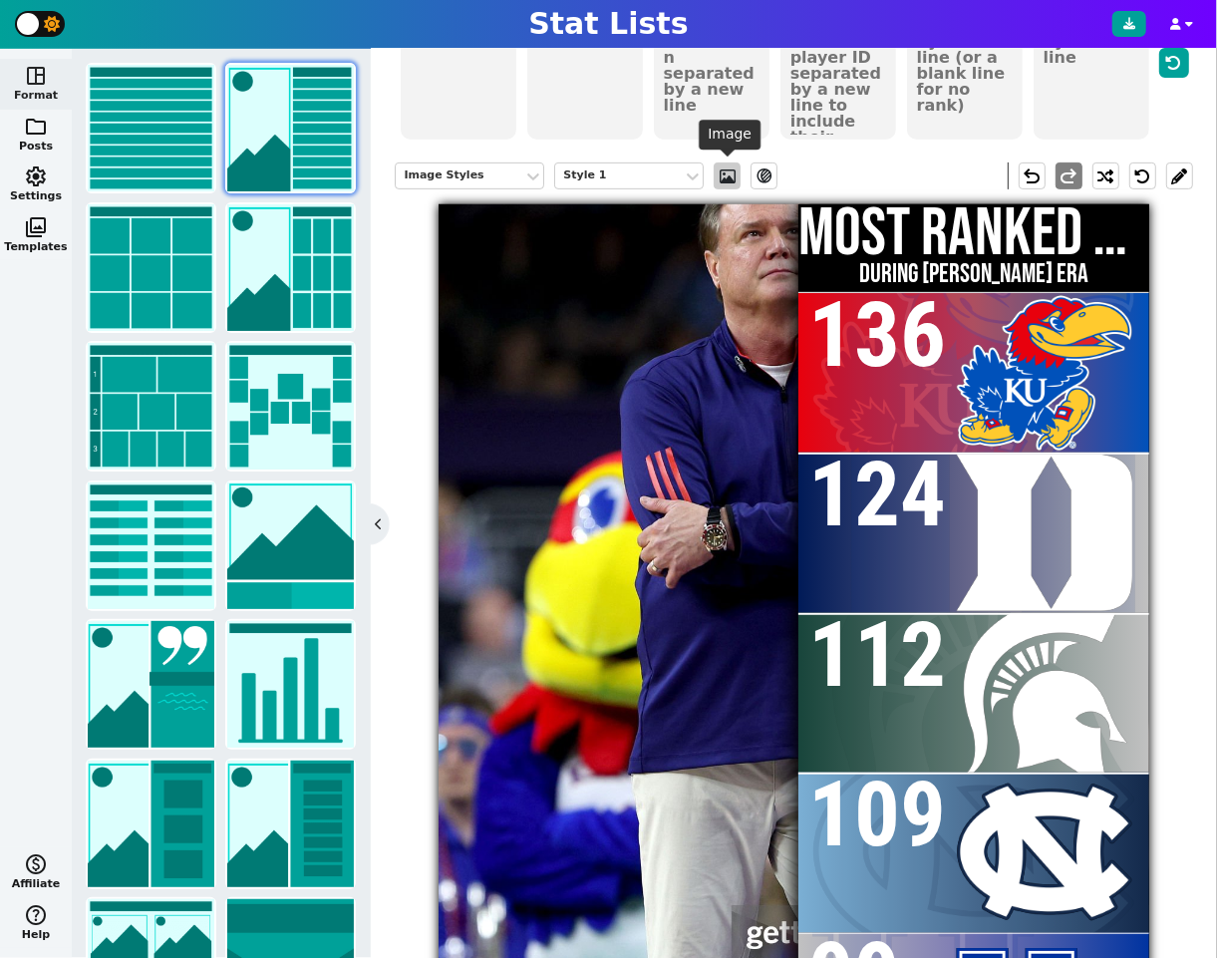
type textarea "[URL][DOMAIN_NAME][US_STATE]"
click at [729, 178] on span at bounding box center [728, 176] width 20 height 16
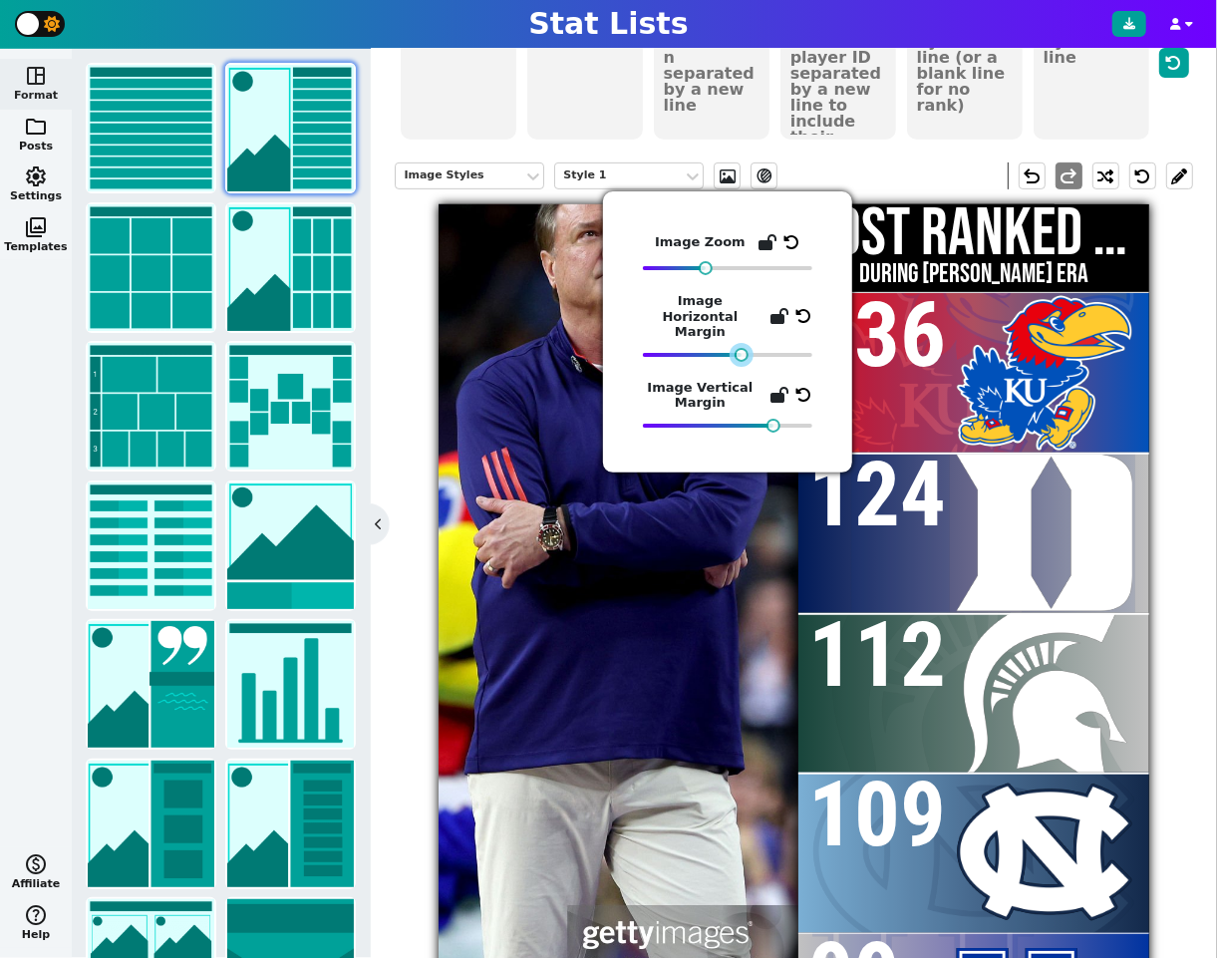
drag, startPoint x: 807, startPoint y: 340, endPoint x: 740, endPoint y: 348, distance: 68.3
click at [740, 348] on div "Image Zoom Image Horizontal Margin Image Vertical Margin" at bounding box center [727, 331] width 169 height 201
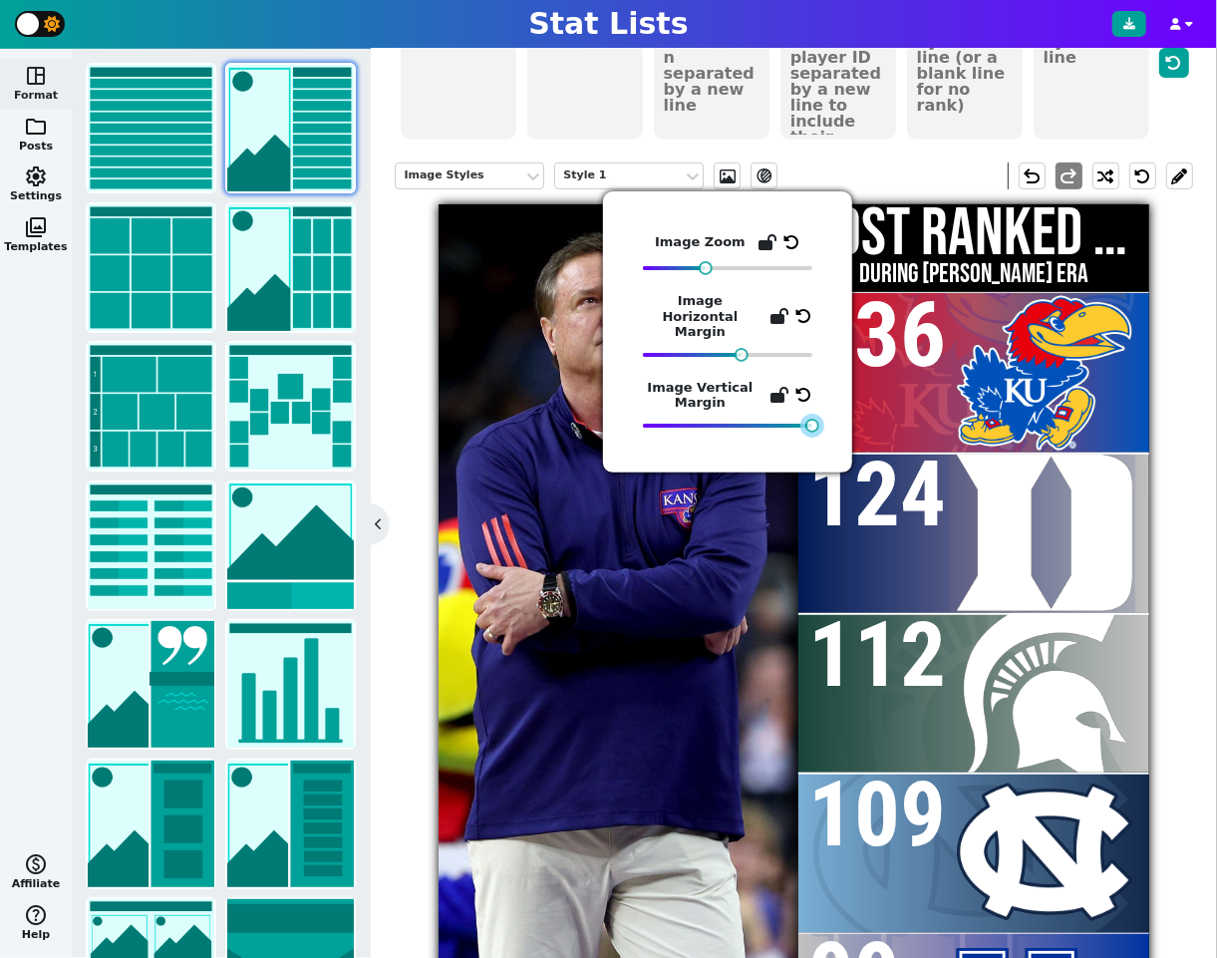
drag, startPoint x: 776, startPoint y: 406, endPoint x: 823, endPoint y: 402, distance: 48.0
click at [823, 402] on div "Image Zoom Image Horizontal Margin Image Vertical Margin" at bounding box center [727, 331] width 249 height 281
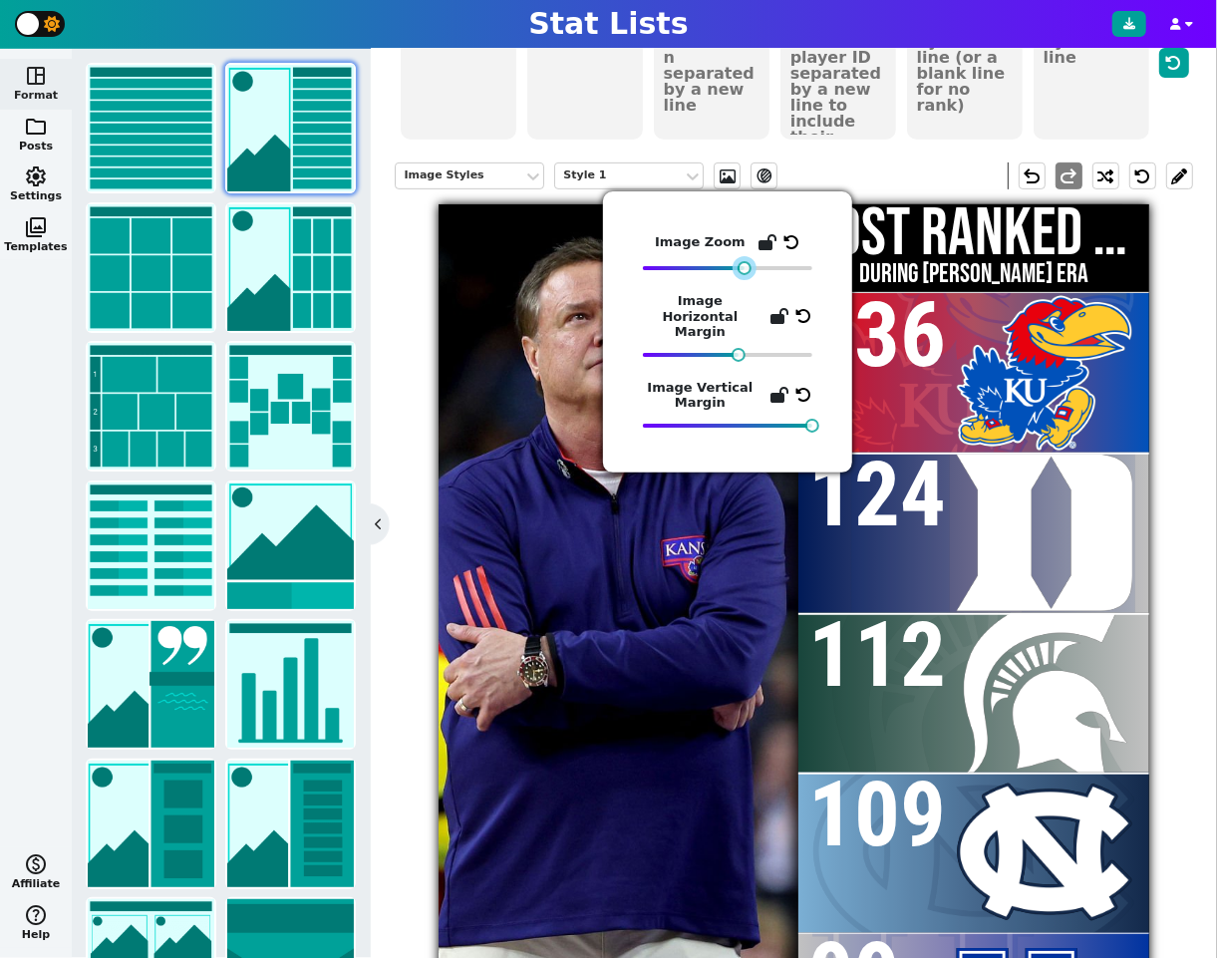
drag, startPoint x: 703, startPoint y: 265, endPoint x: 742, endPoint y: 266, distance: 38.9
click at [742, 266] on div at bounding box center [745, 268] width 14 height 14
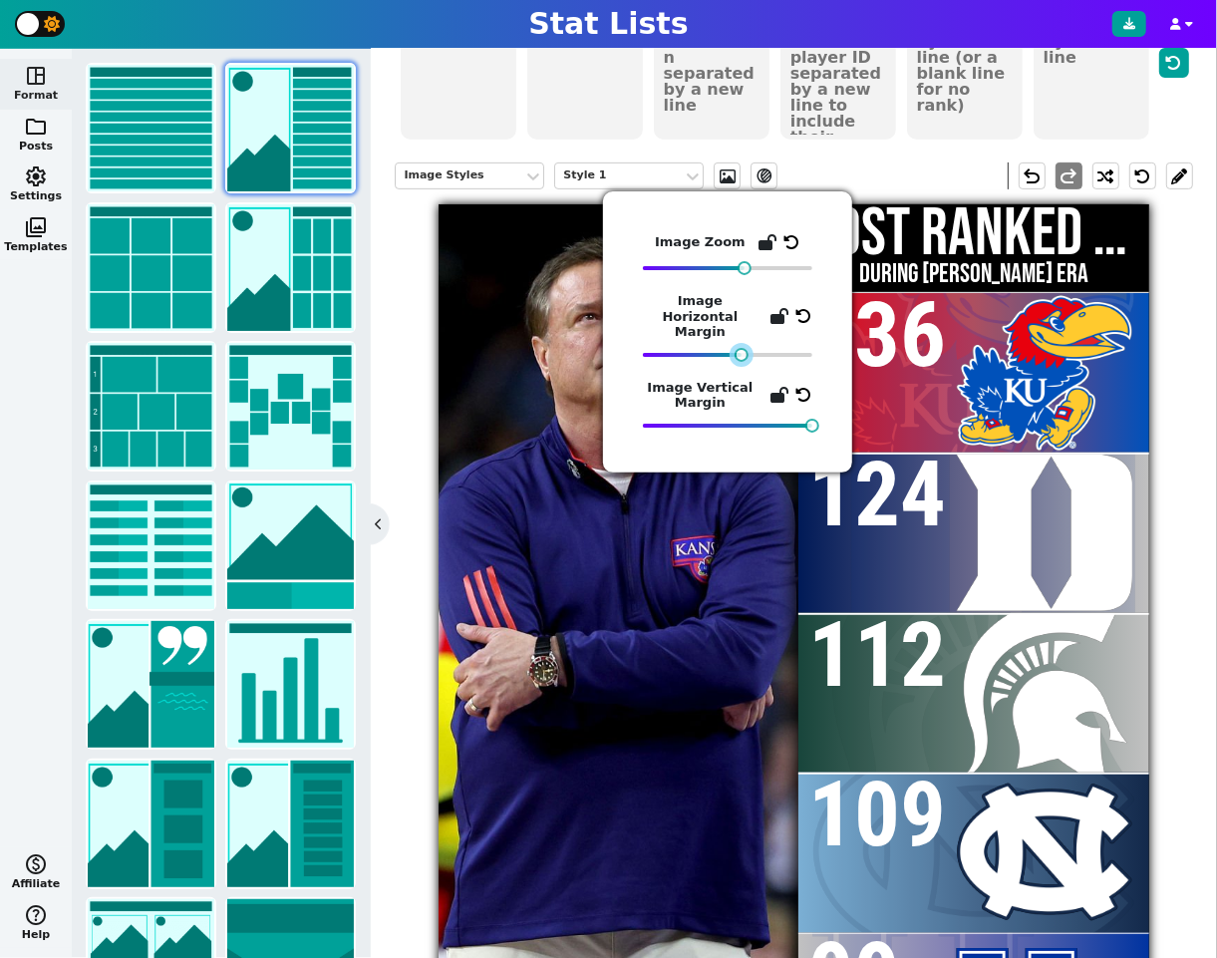
click at [739, 348] on div at bounding box center [742, 355] width 14 height 14
click at [641, 596] on img at bounding box center [658, 915] width 948 height 1422
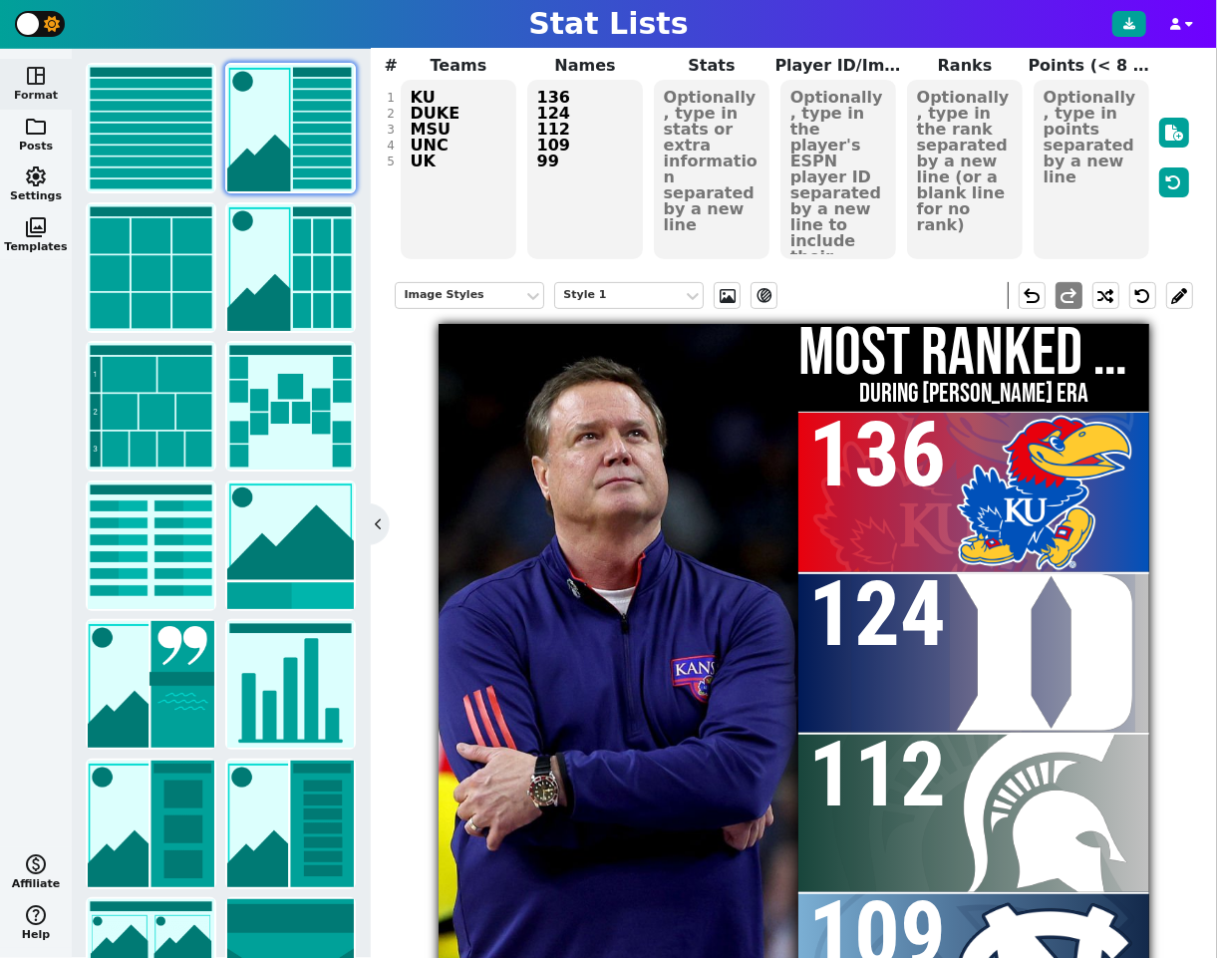
scroll to position [188, 0]
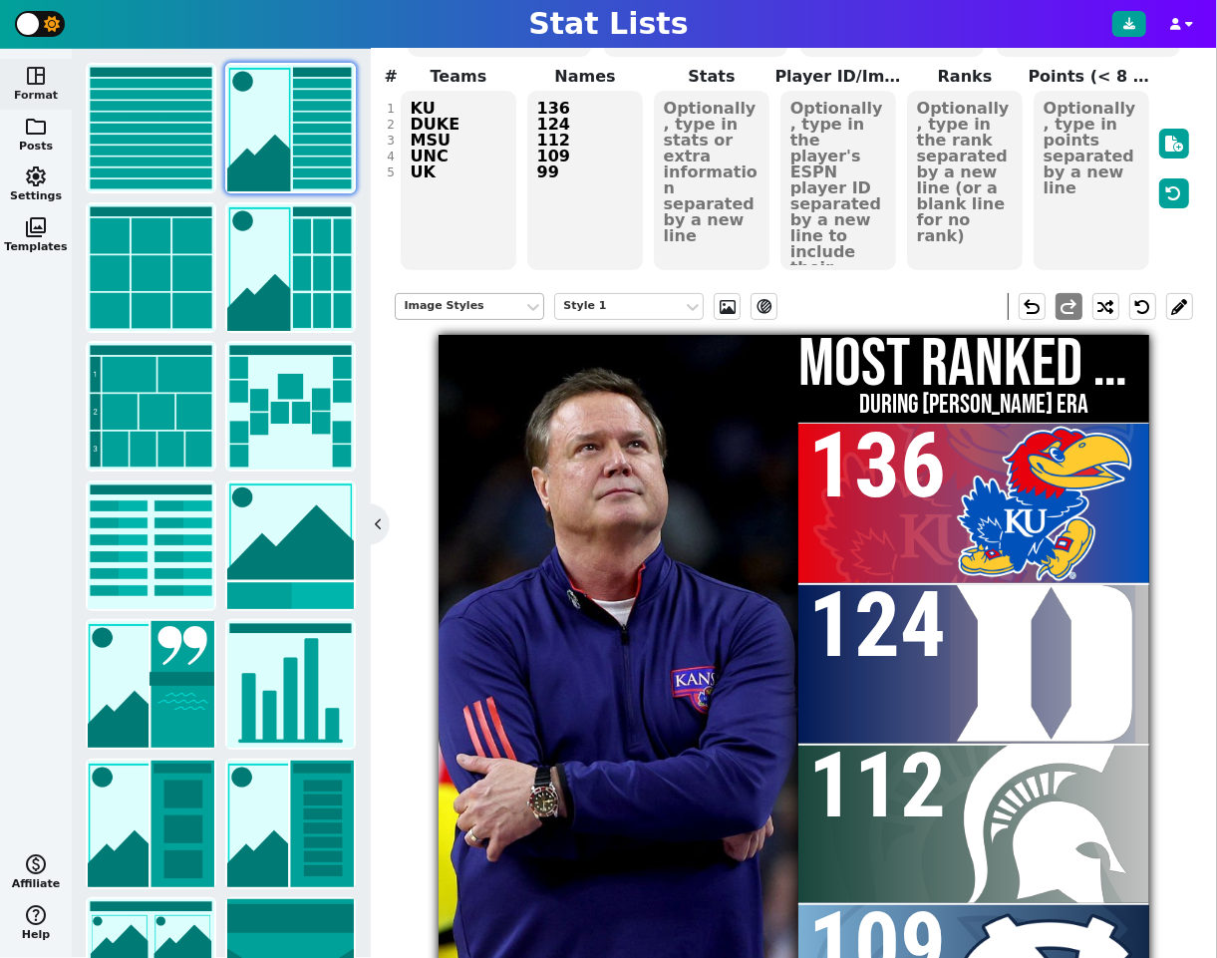
click at [472, 301] on div "Image Styles" at bounding box center [460, 306] width 112 height 17
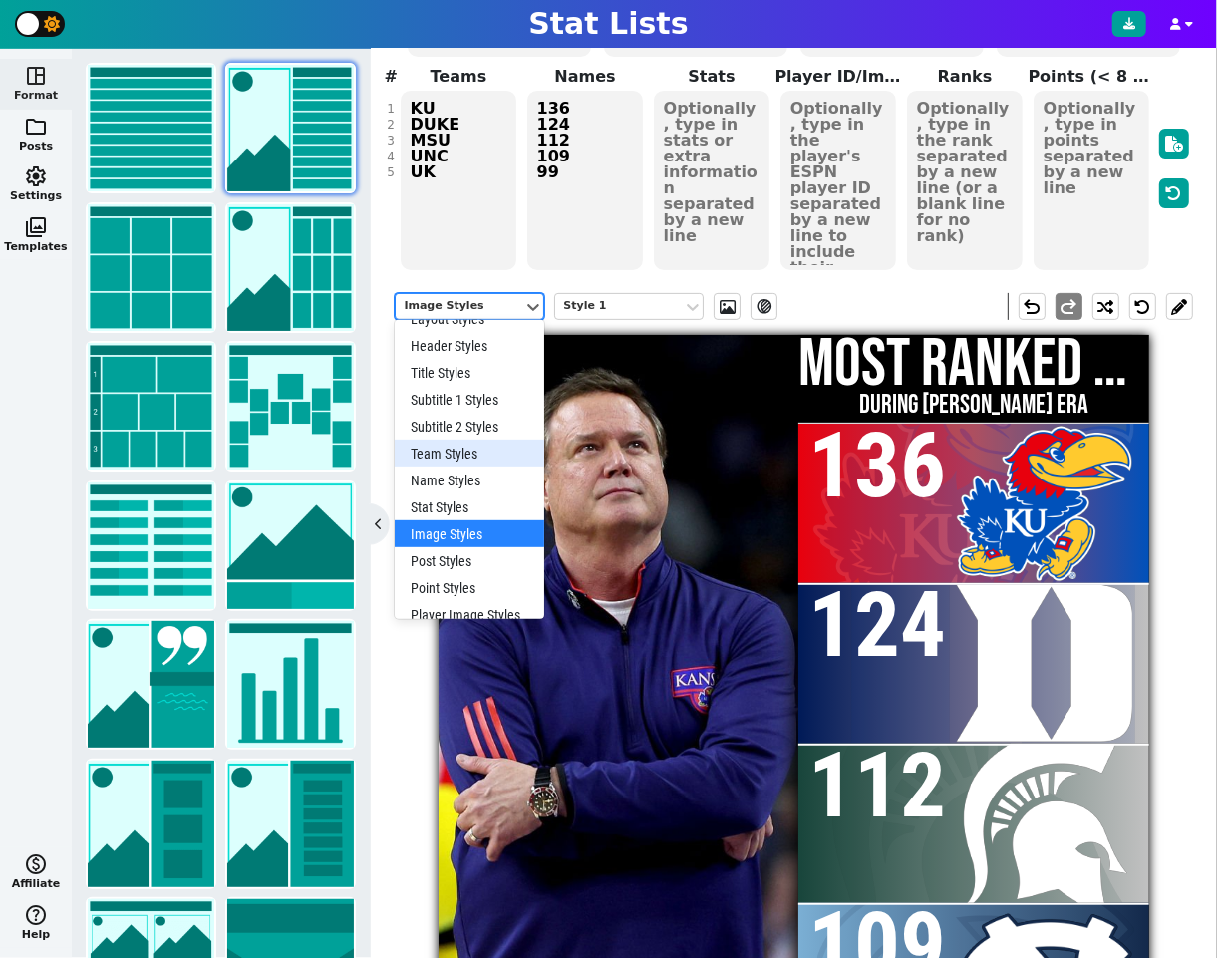
scroll to position [0, 0]
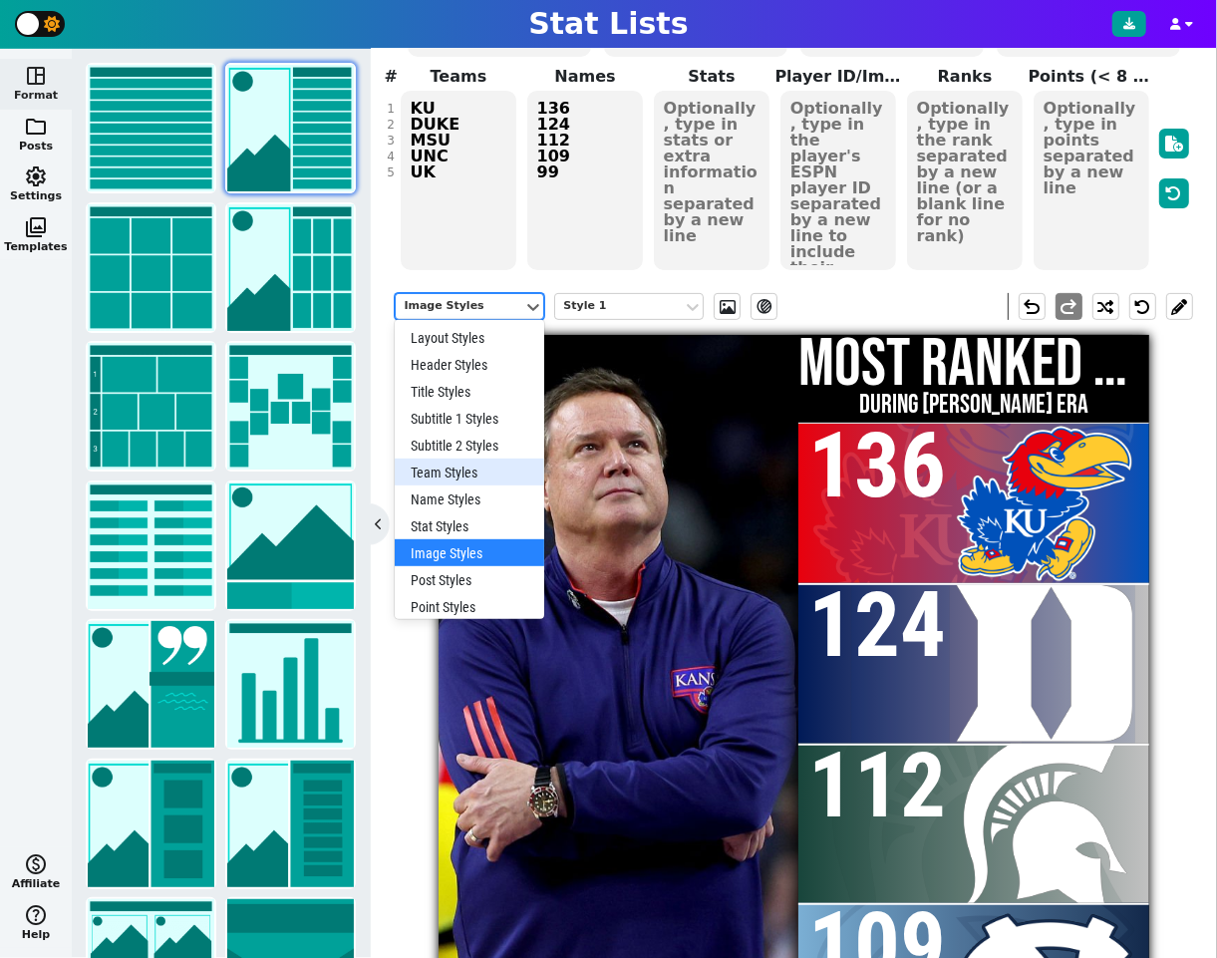
click at [460, 466] on div "Team Styles" at bounding box center [470, 472] width 150 height 27
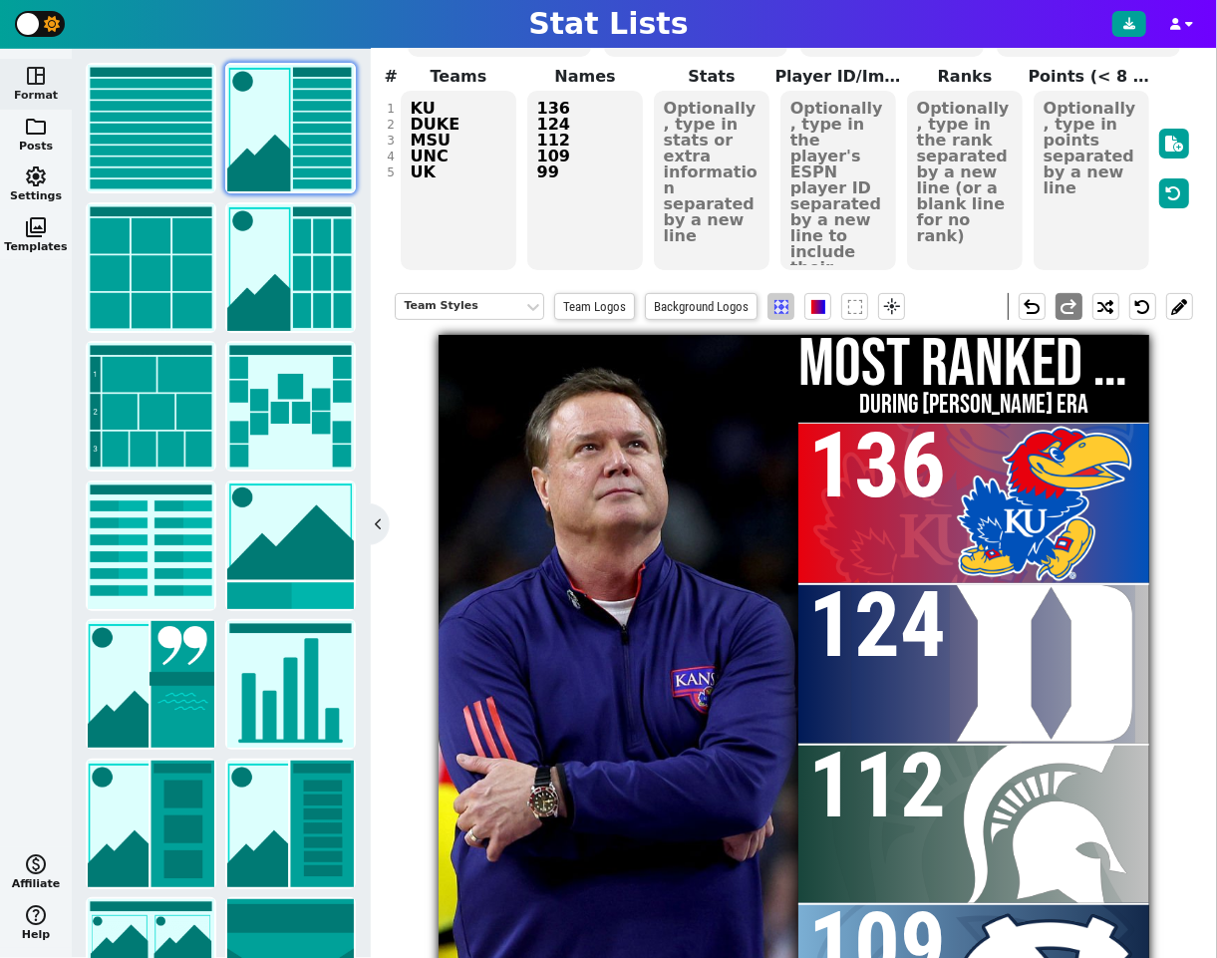
click at [784, 306] on span at bounding box center [782, 307] width 14 height 14
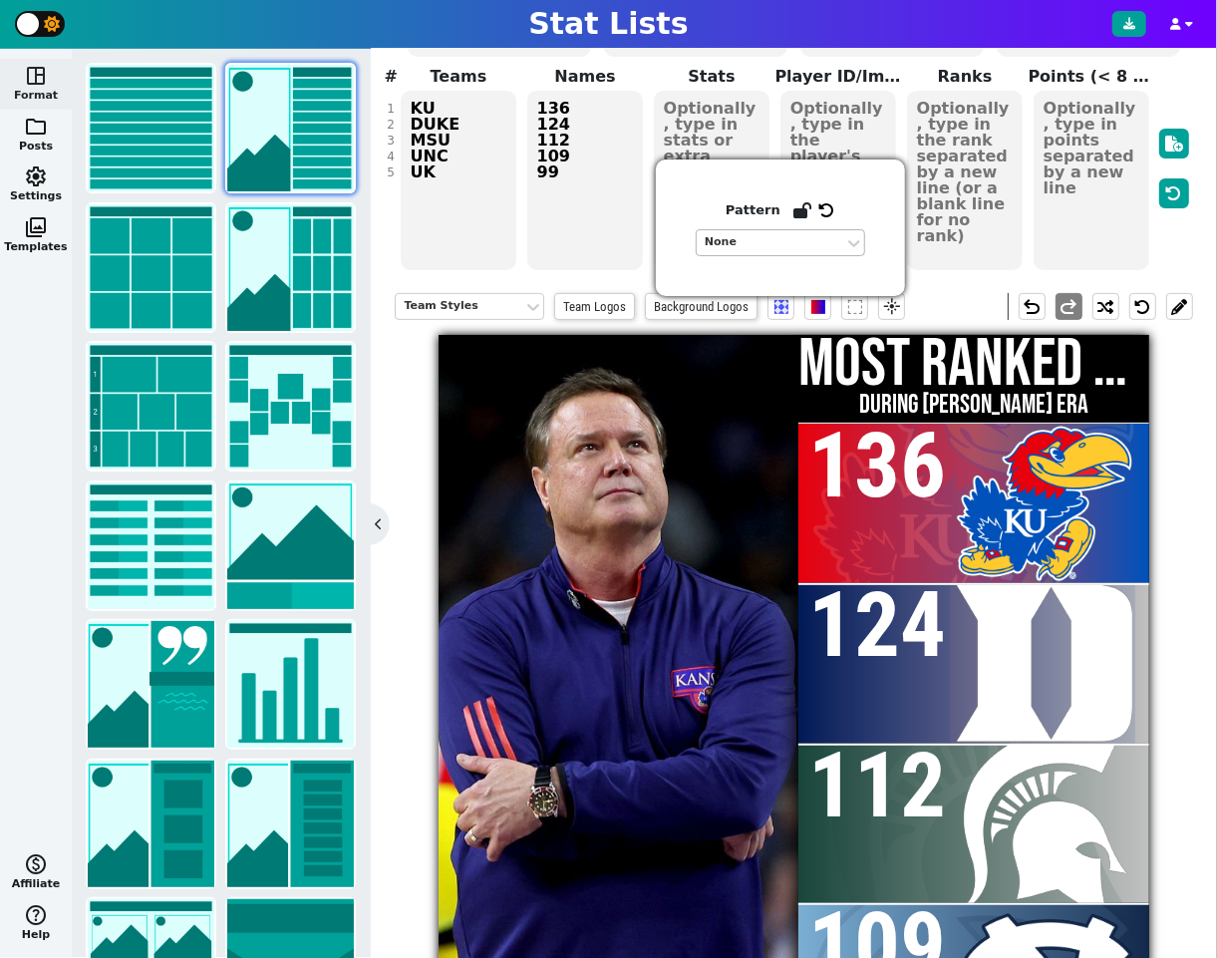
click at [751, 238] on div "None" at bounding box center [771, 242] width 132 height 17
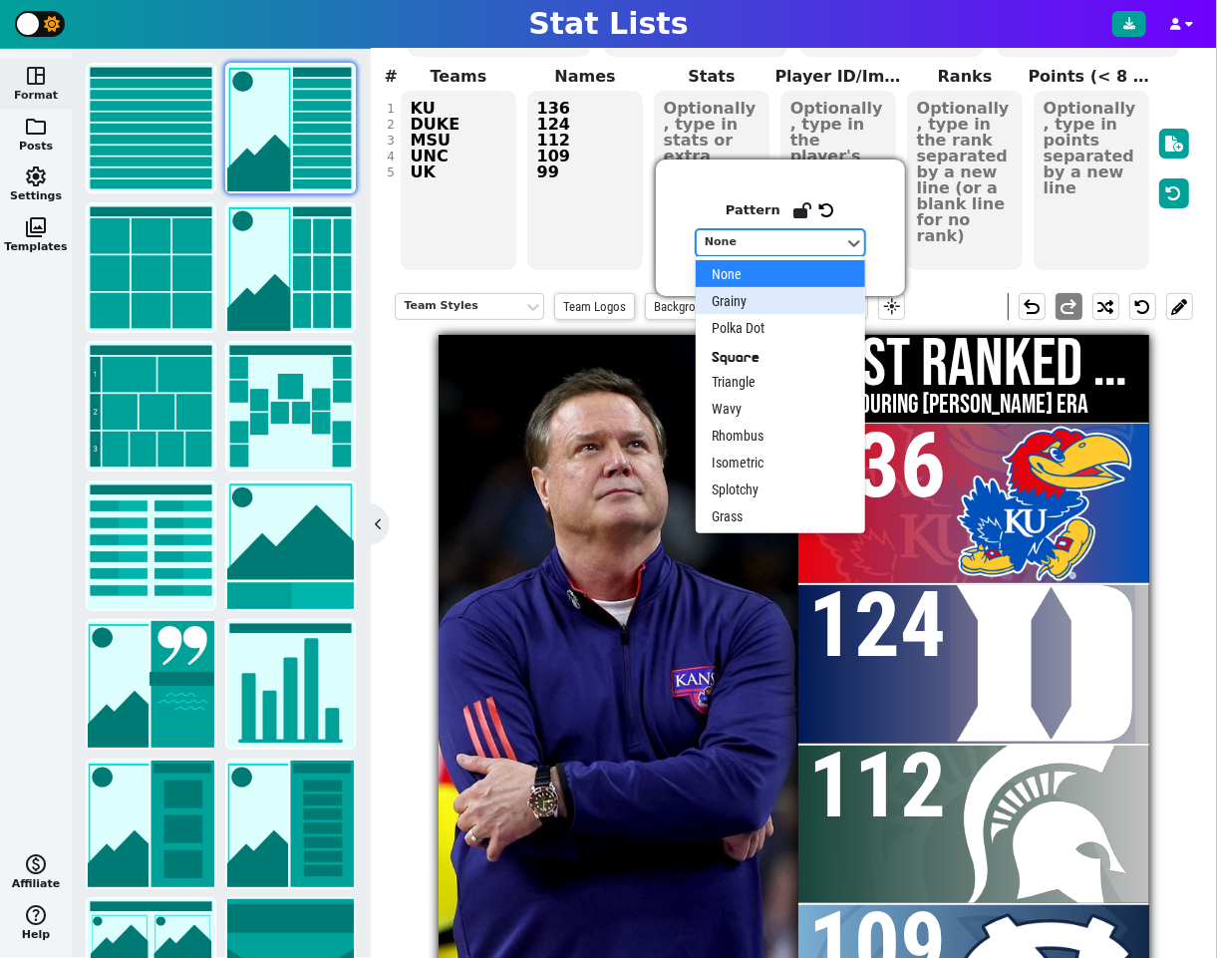
click at [751, 303] on div "Grainy" at bounding box center [780, 300] width 169 height 27
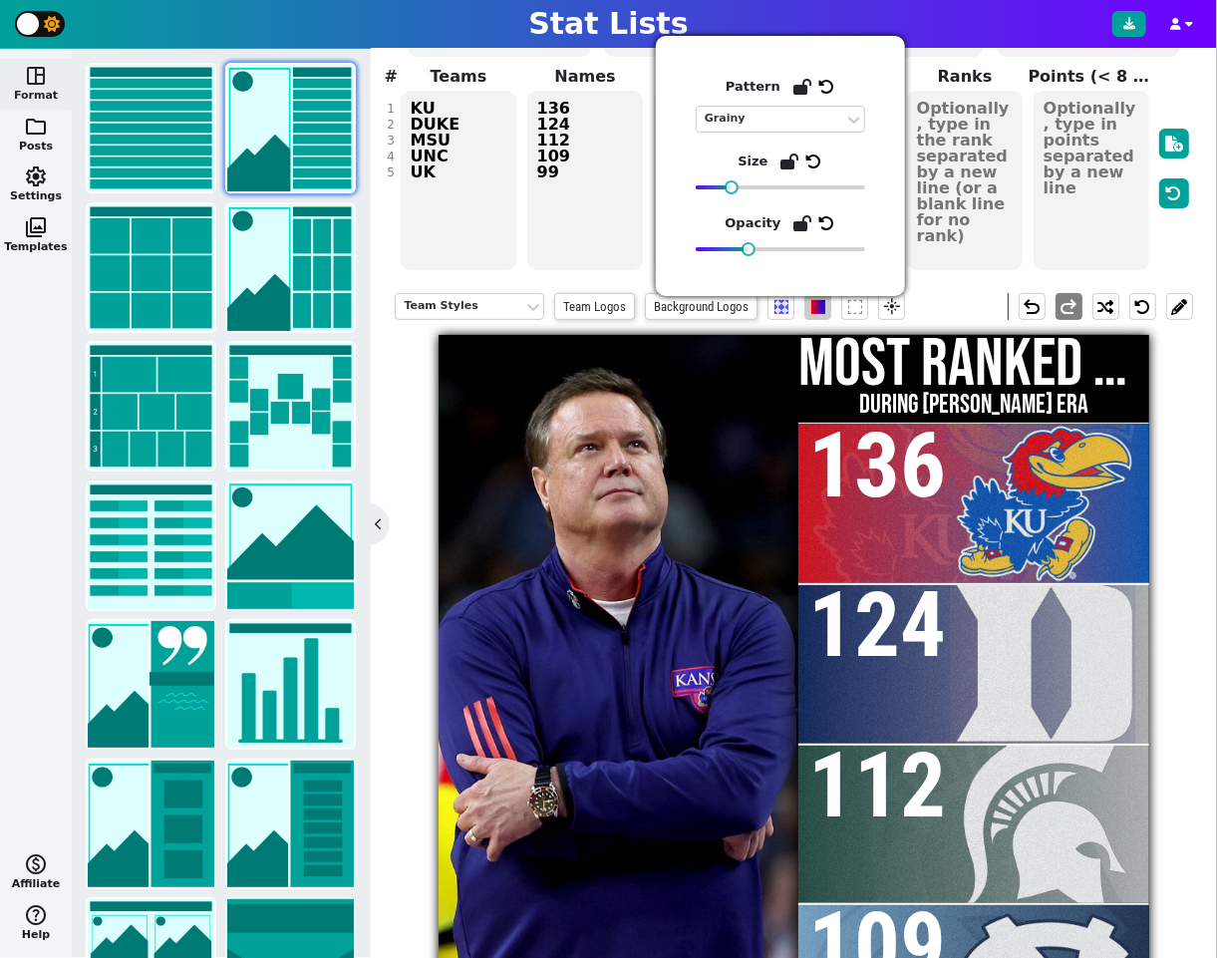
click at [814, 307] on span at bounding box center [818, 307] width 14 height 14
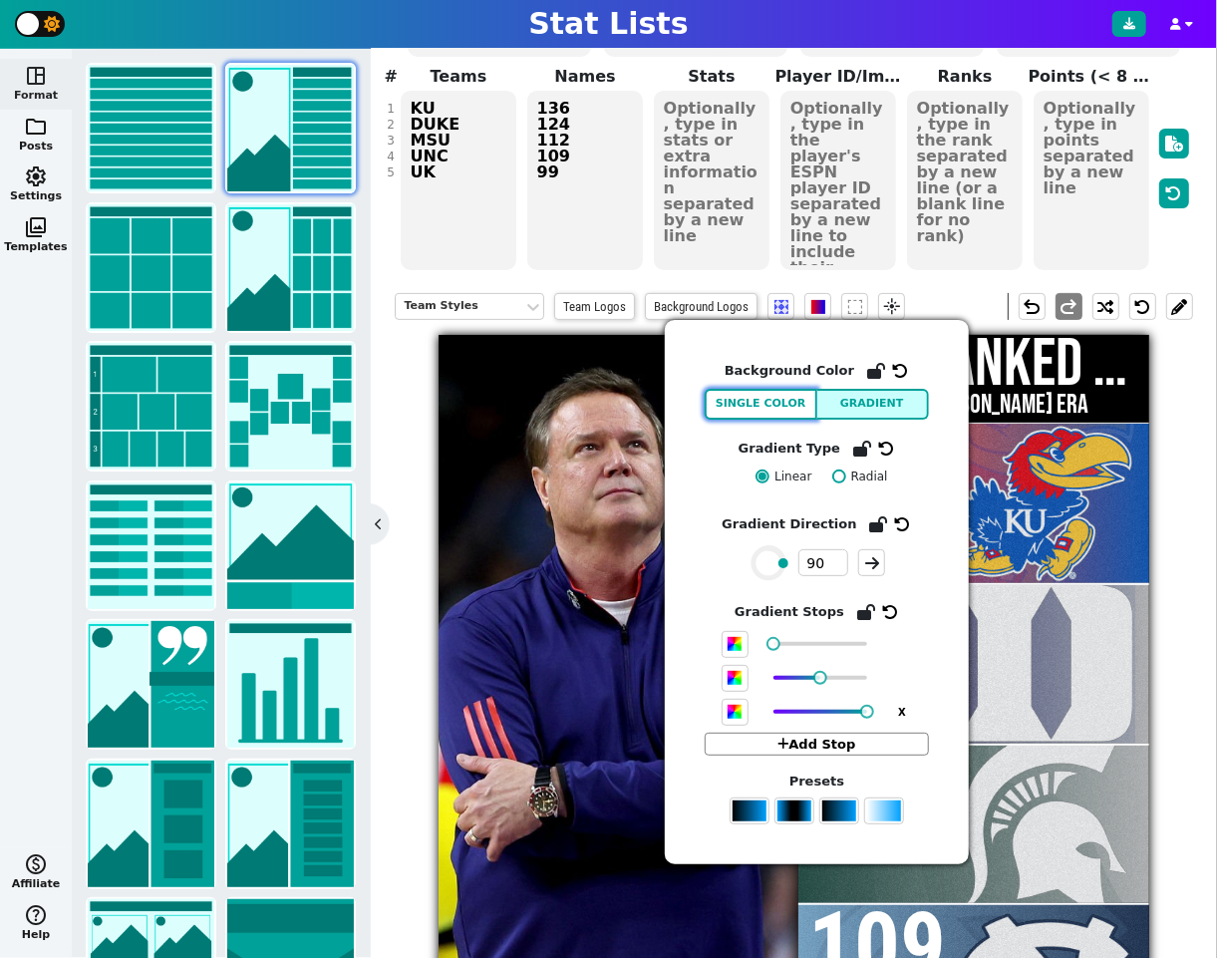
click at [776, 410] on button "Single Color" at bounding box center [761, 404] width 113 height 31
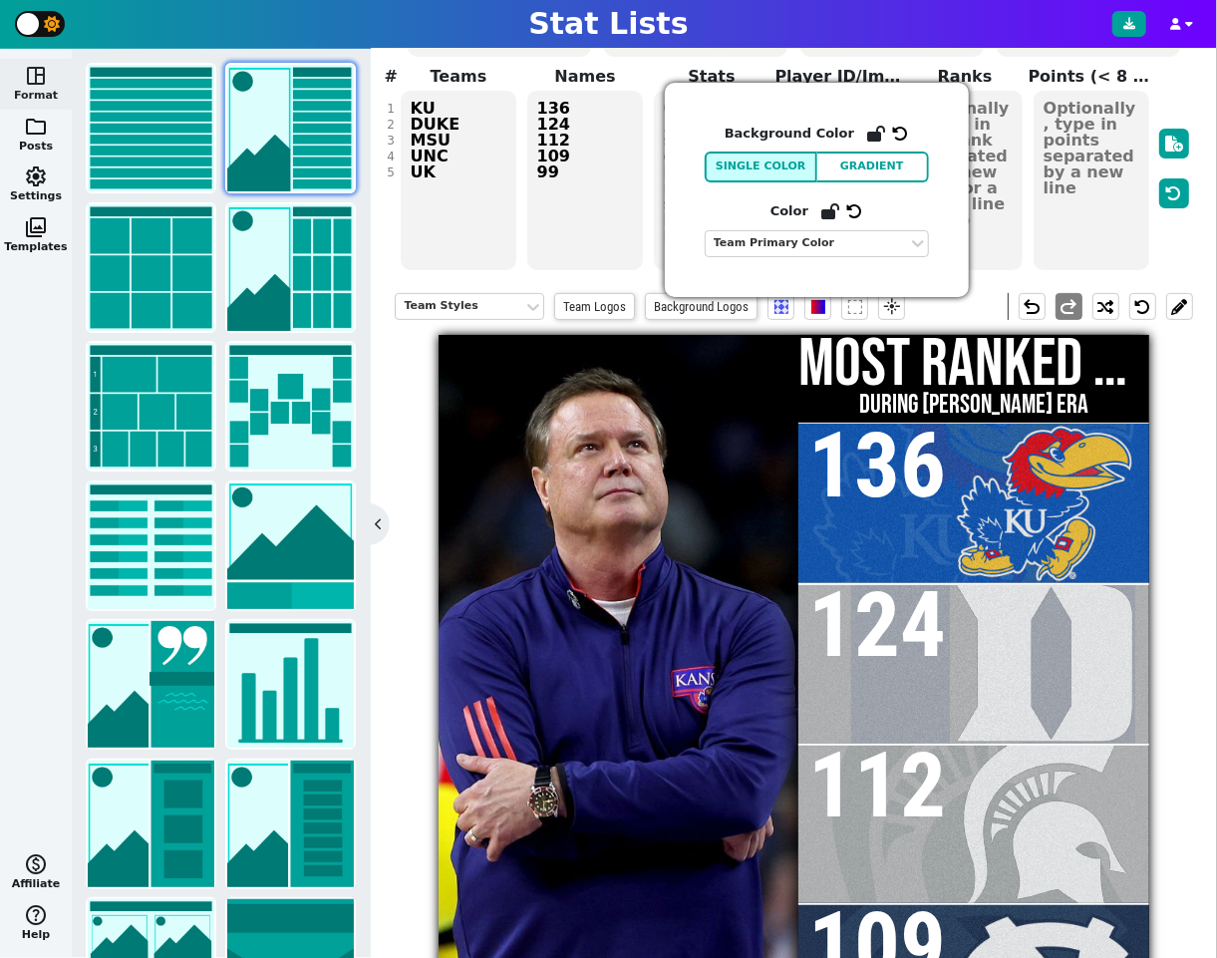
click at [893, 452] on span "136" at bounding box center [895, 467] width 175 height 82
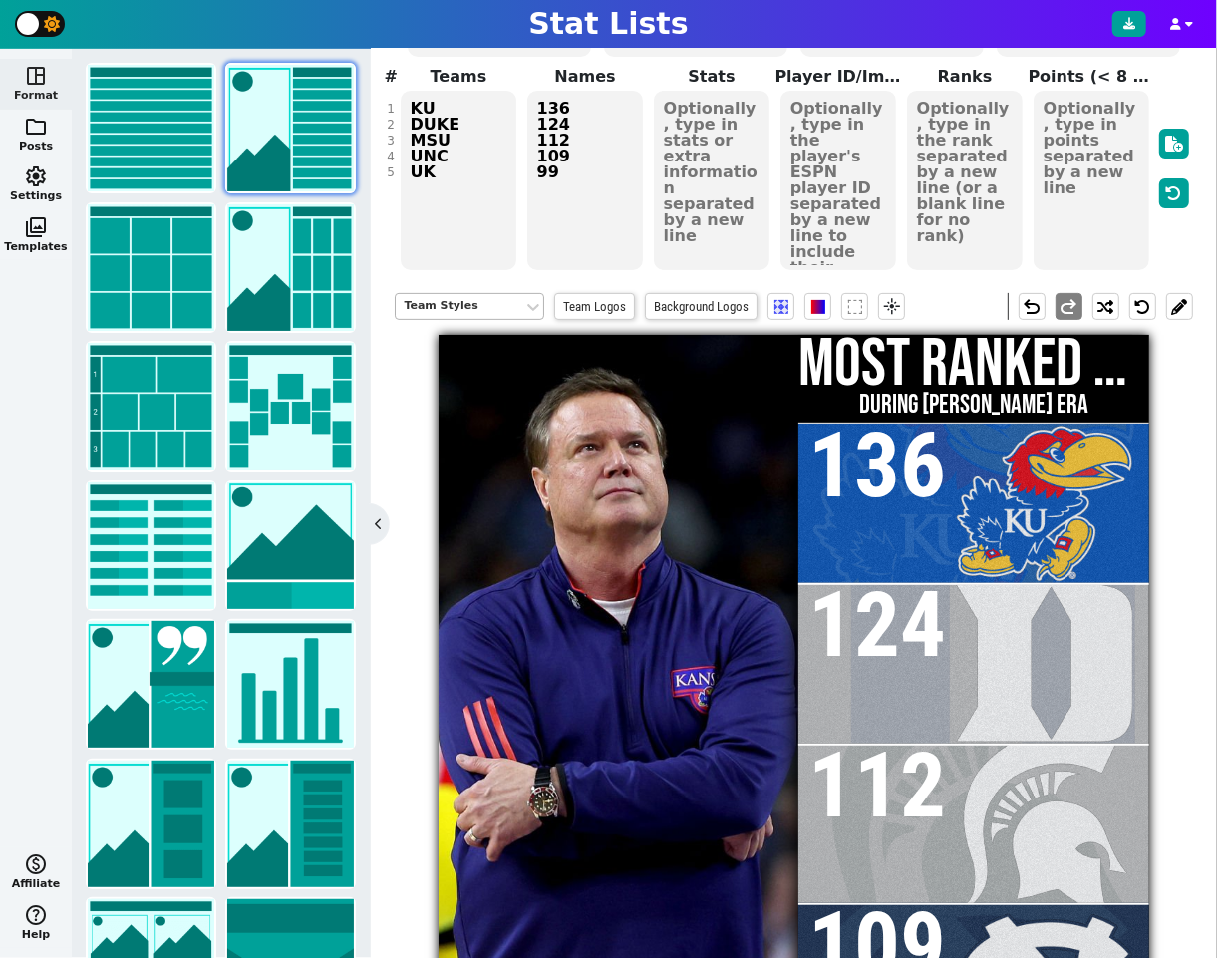
click at [465, 303] on div "Team Styles" at bounding box center [460, 306] width 112 height 17
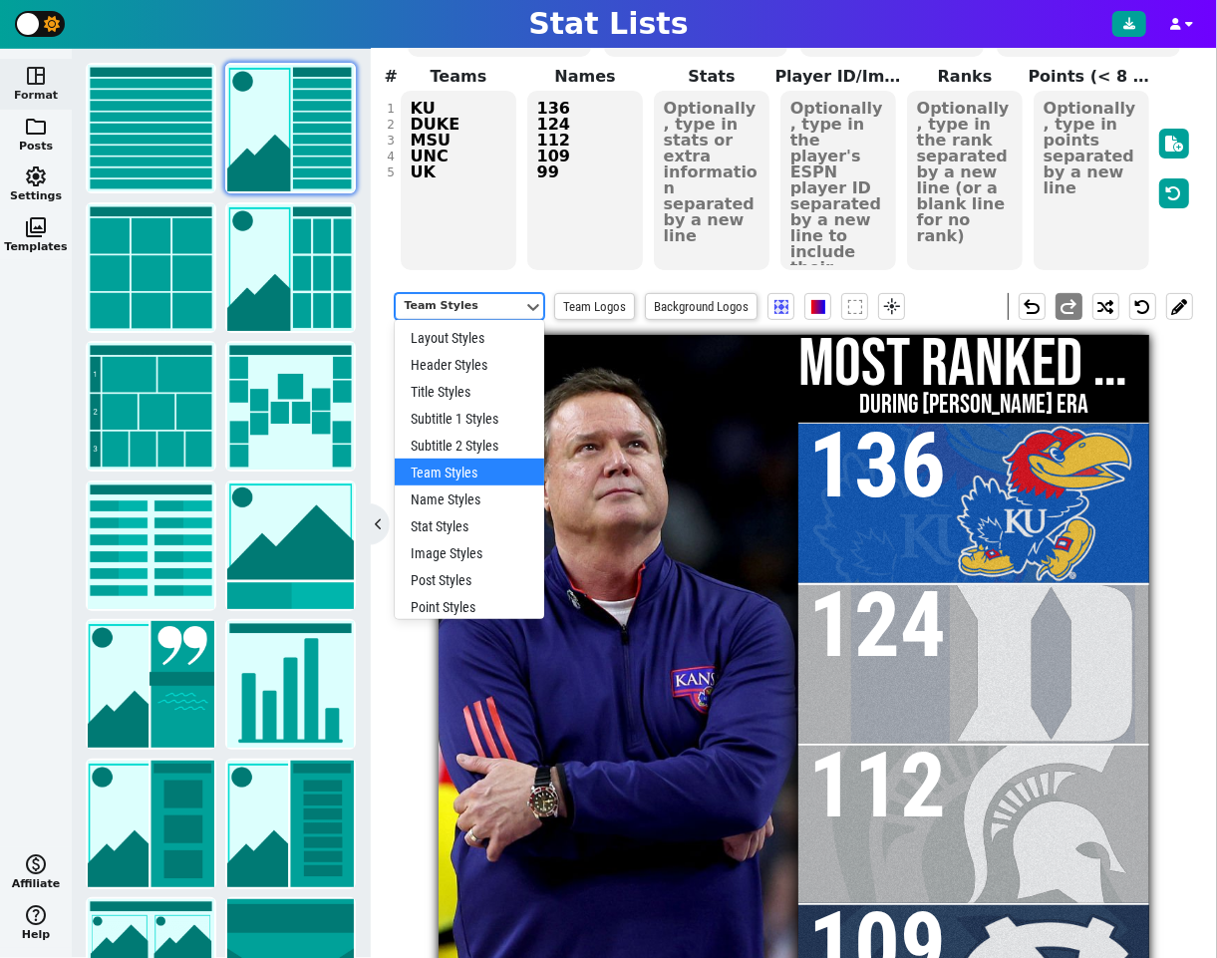
click at [460, 491] on div "Name Styles" at bounding box center [470, 498] width 150 height 27
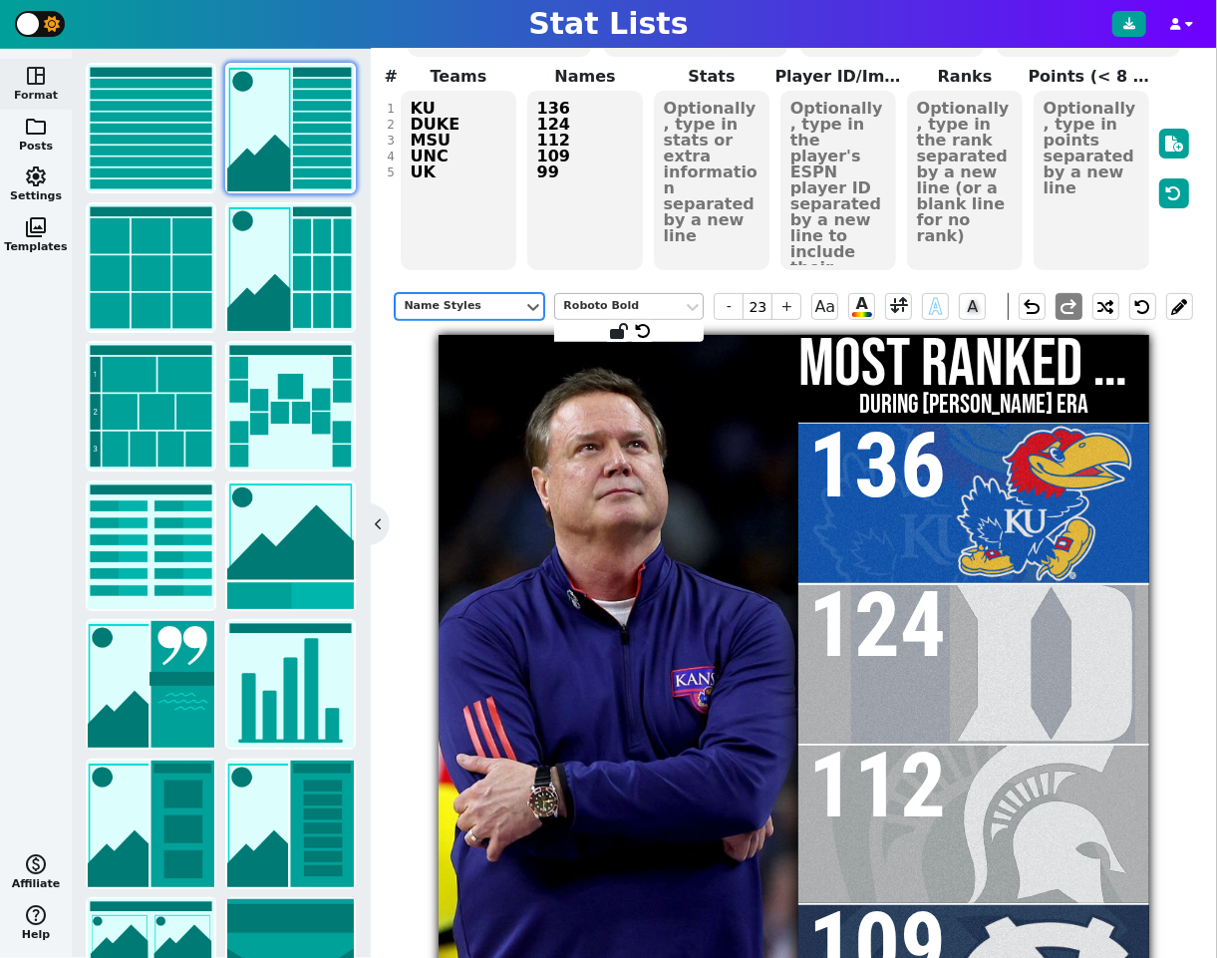
click at [621, 301] on div "Roboto Bold" at bounding box center [619, 306] width 112 height 17
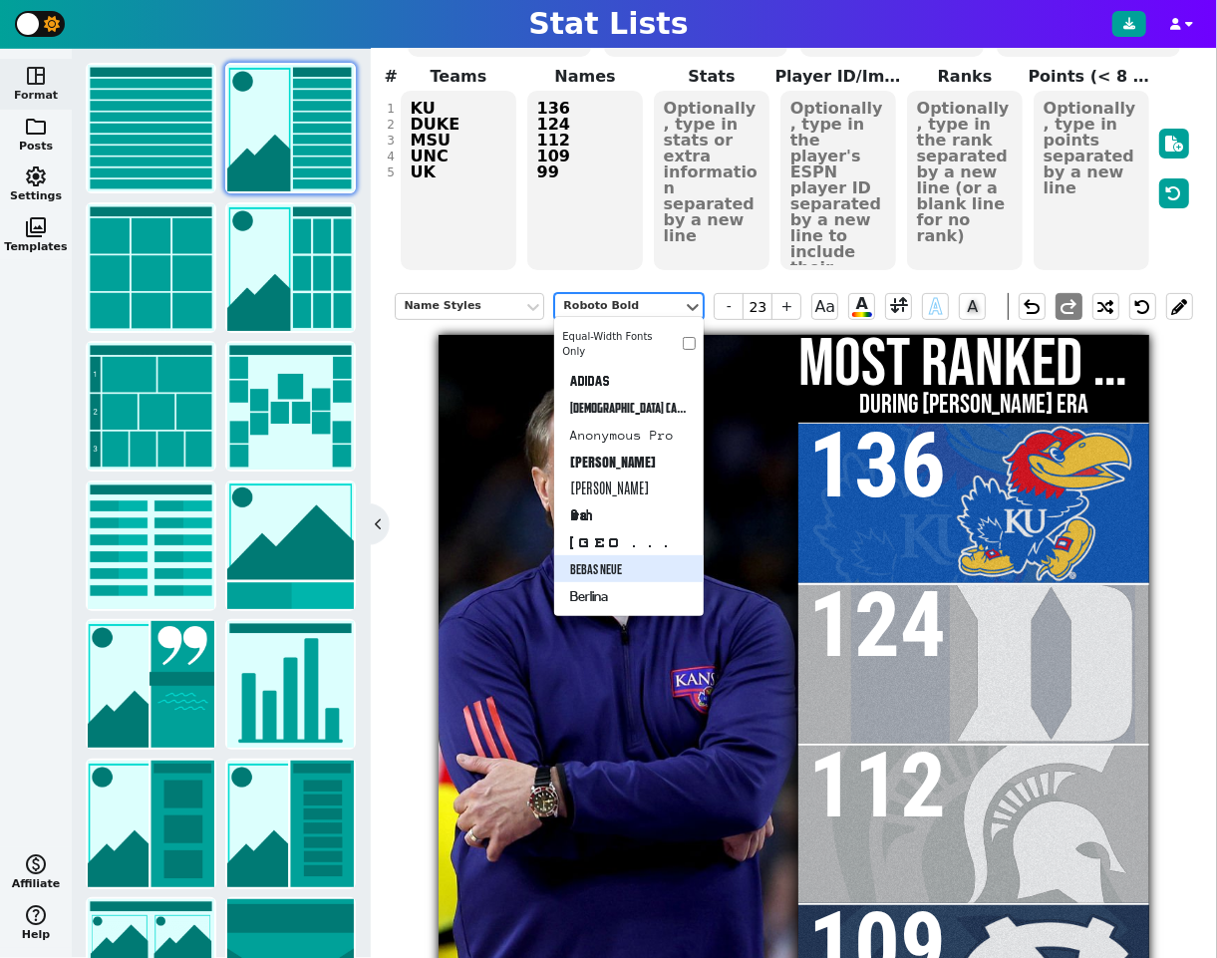
click at [618, 563] on div "Bebas Neue" at bounding box center [629, 568] width 150 height 27
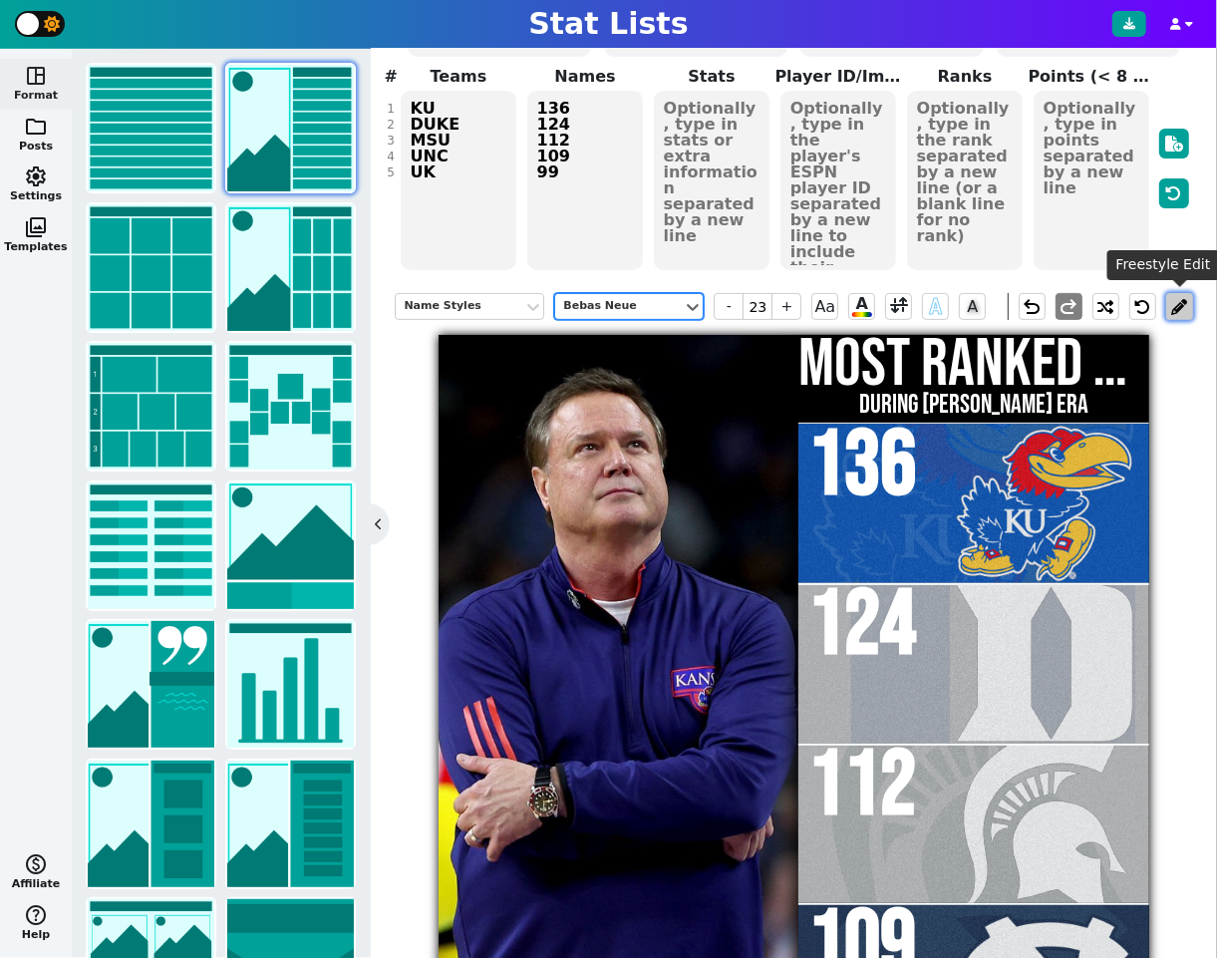
click at [1182, 308] on button at bounding box center [1179, 306] width 27 height 27
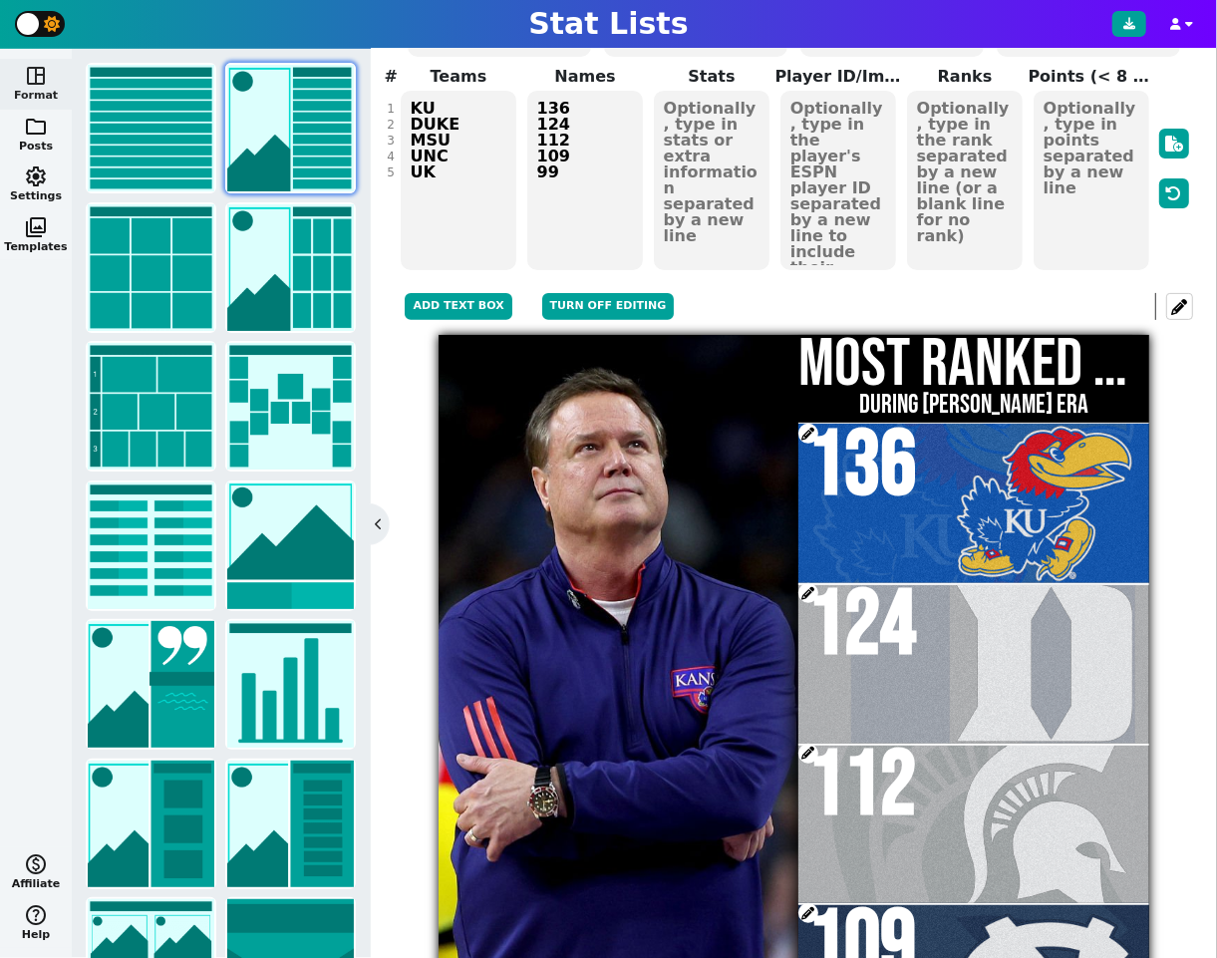
click at [812, 587] on span at bounding box center [809, 593] width 20 height 20
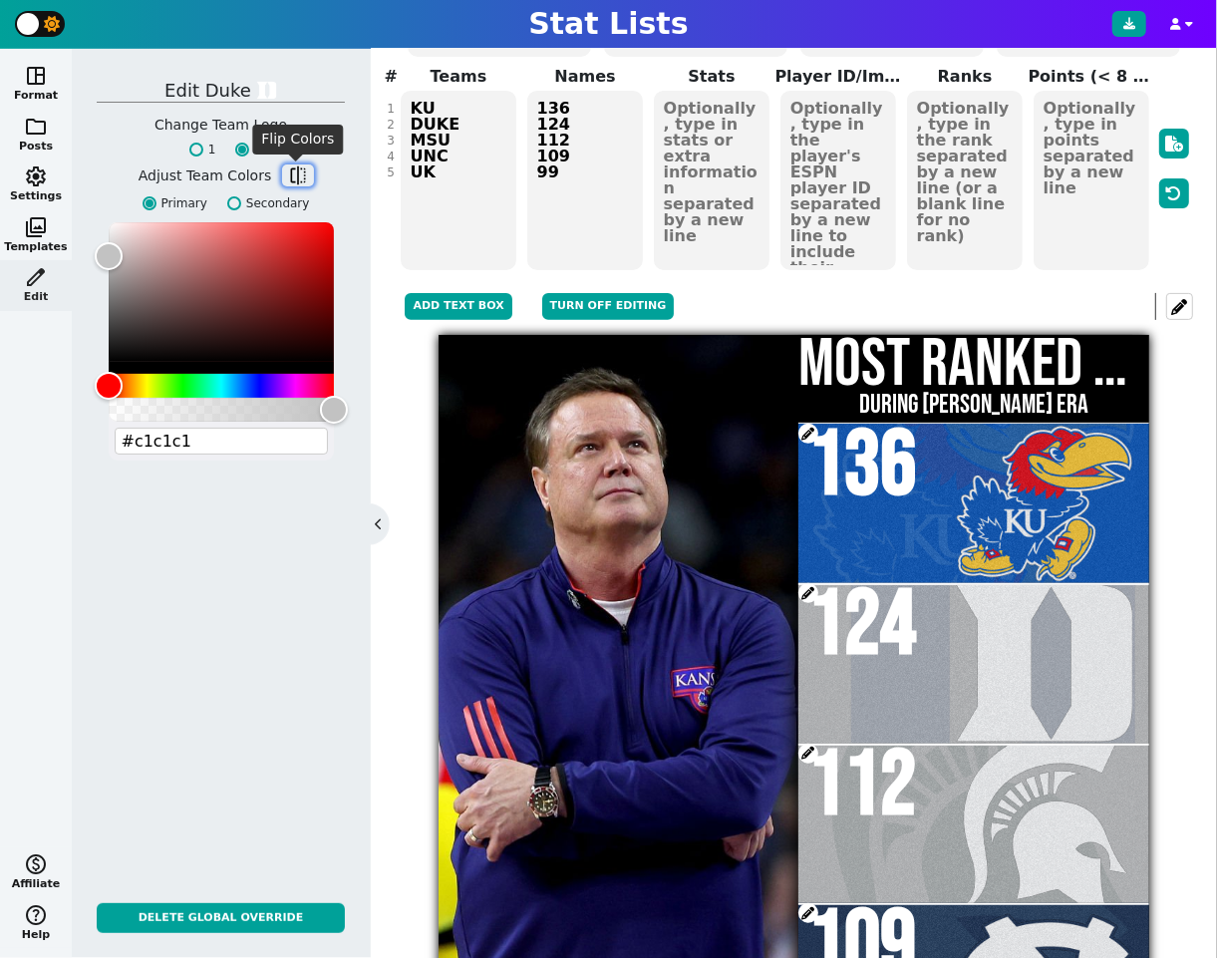
click at [288, 182] on span "flip" at bounding box center [298, 175] width 20 height 20
type input "#001a57"
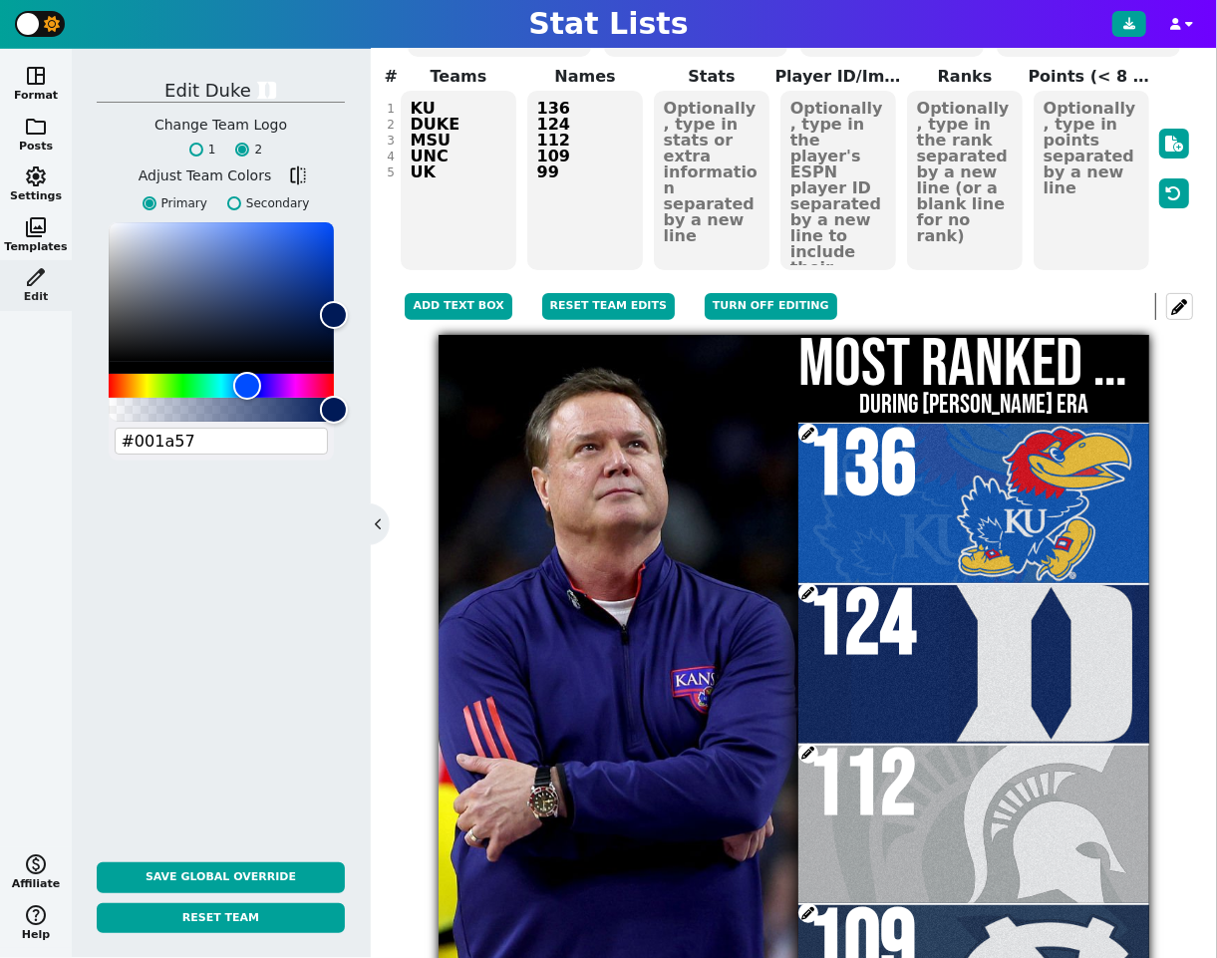
click at [809, 750] on span at bounding box center [809, 754] width 20 height 20
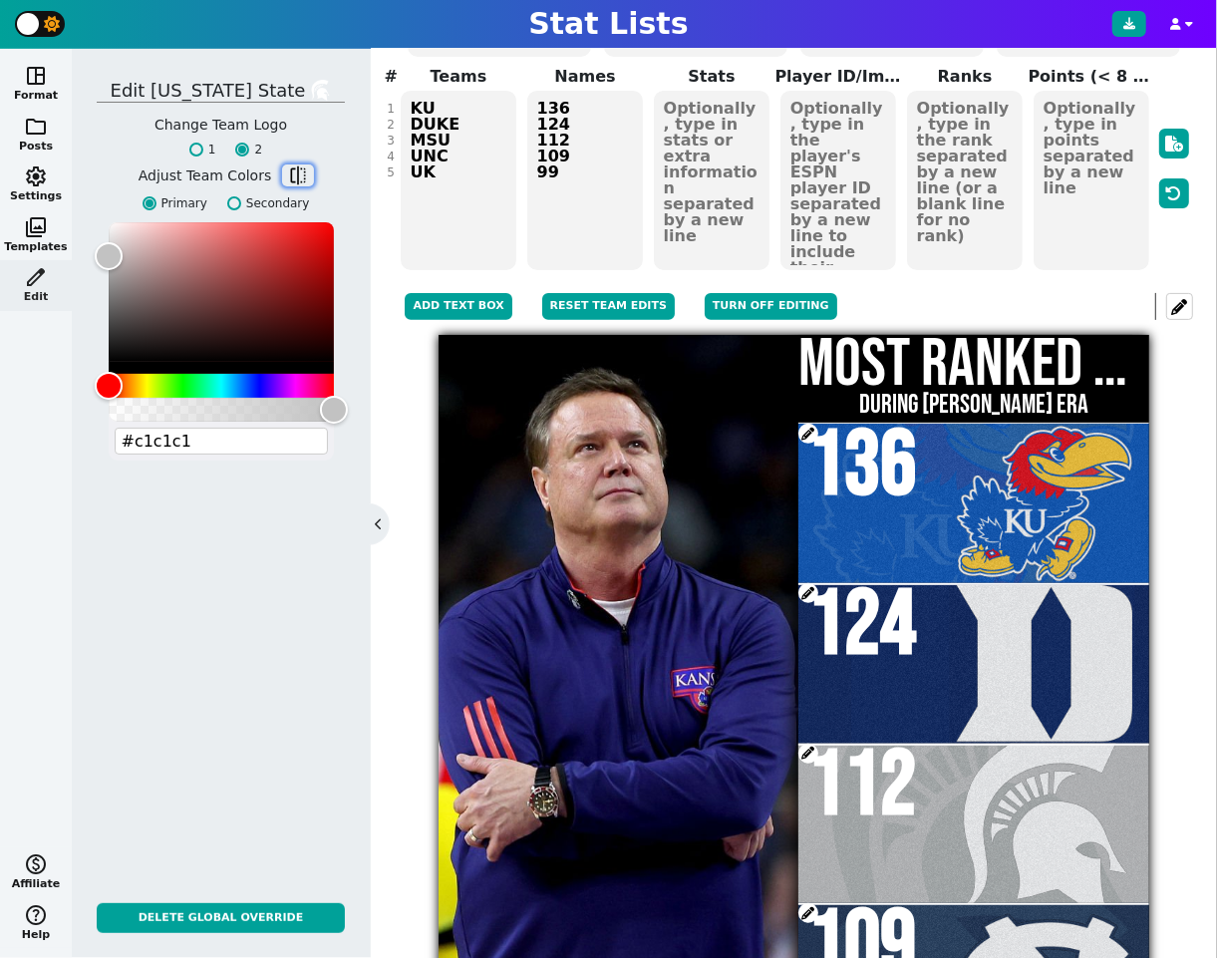
click at [293, 176] on span "flip" at bounding box center [298, 175] width 20 height 20
type input "#18453b"
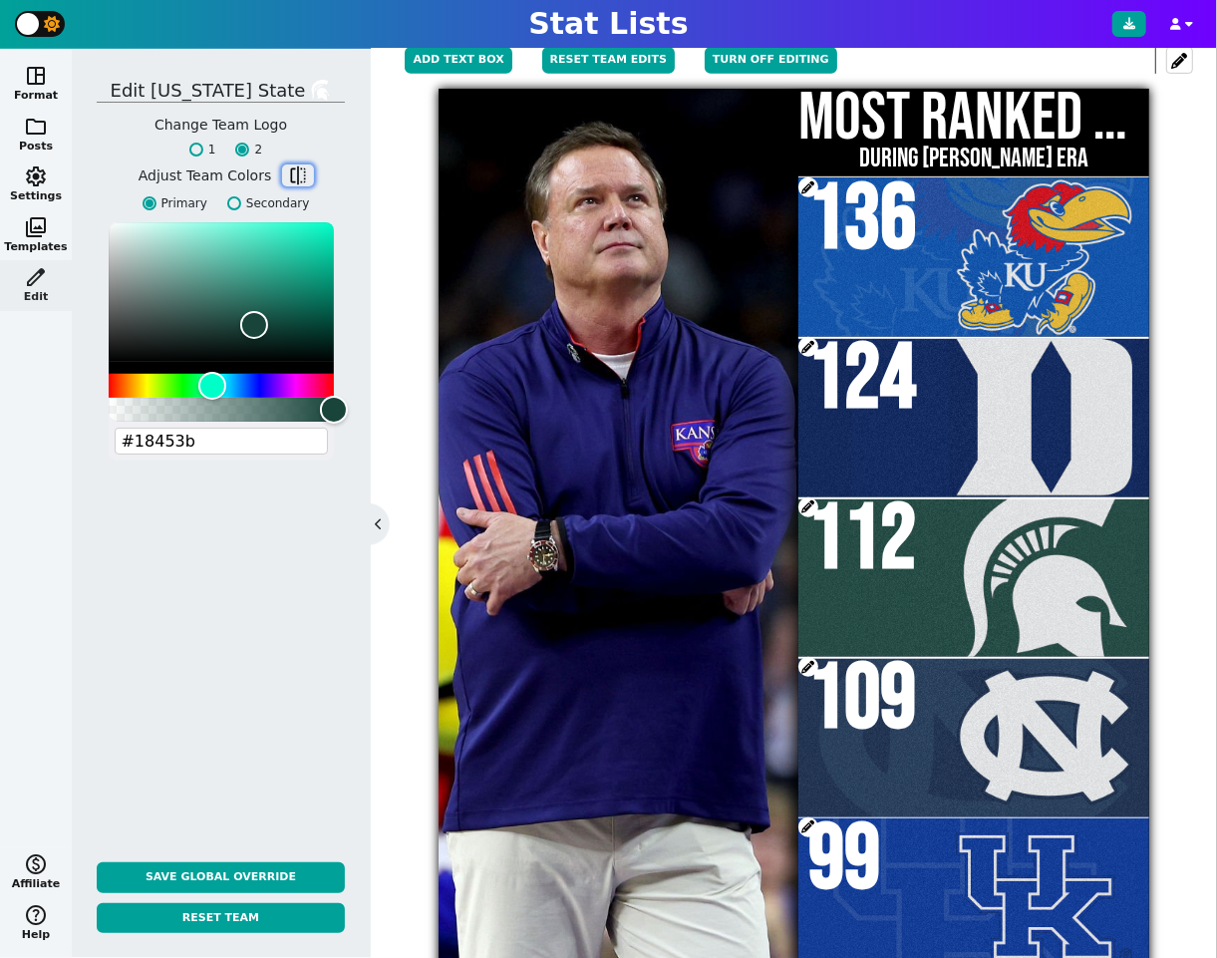
scroll to position [463, 0]
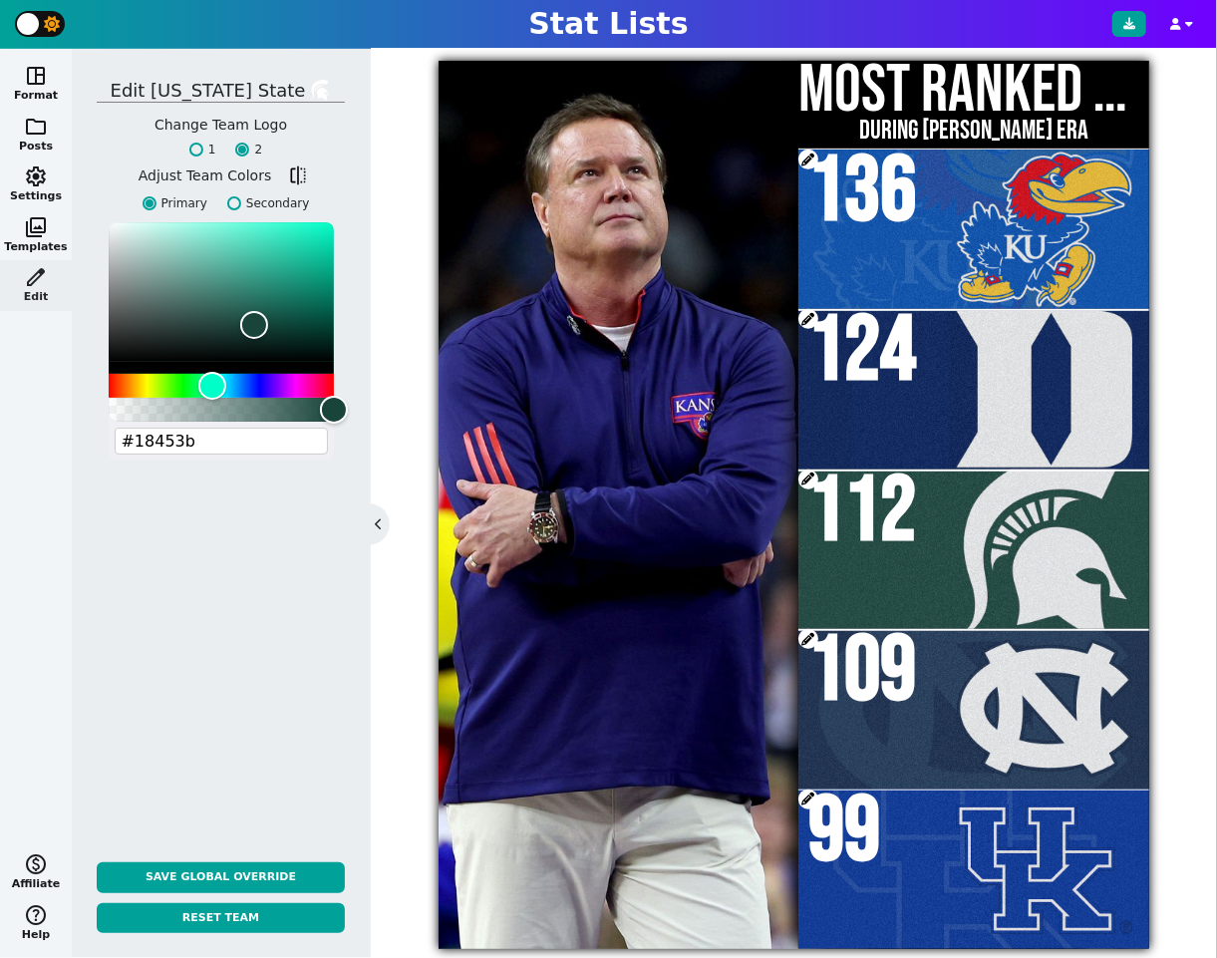
click at [805, 631] on span at bounding box center [809, 639] width 20 height 20
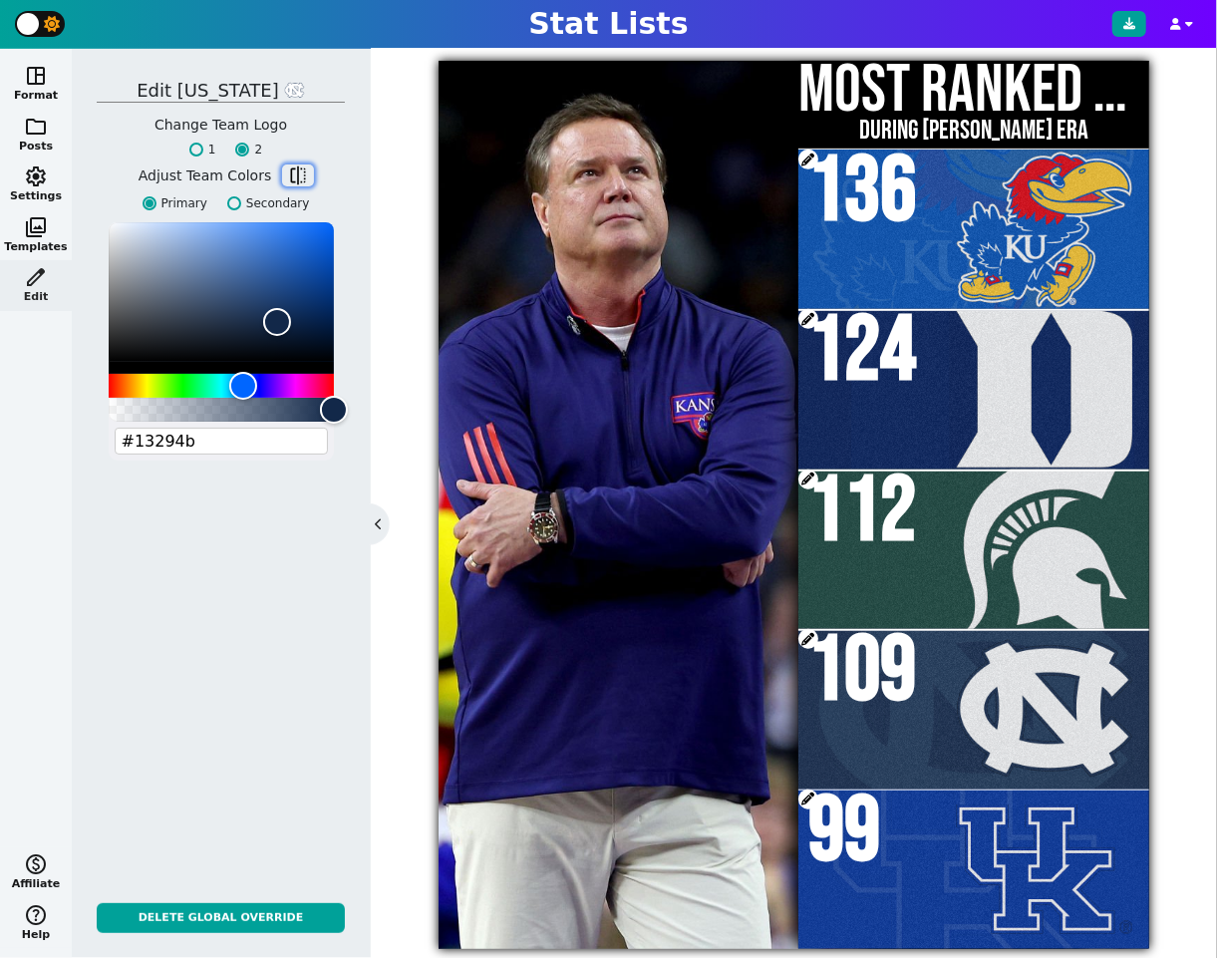
click at [295, 171] on span "flip" at bounding box center [298, 175] width 20 height 20
type input "#7bafd4"
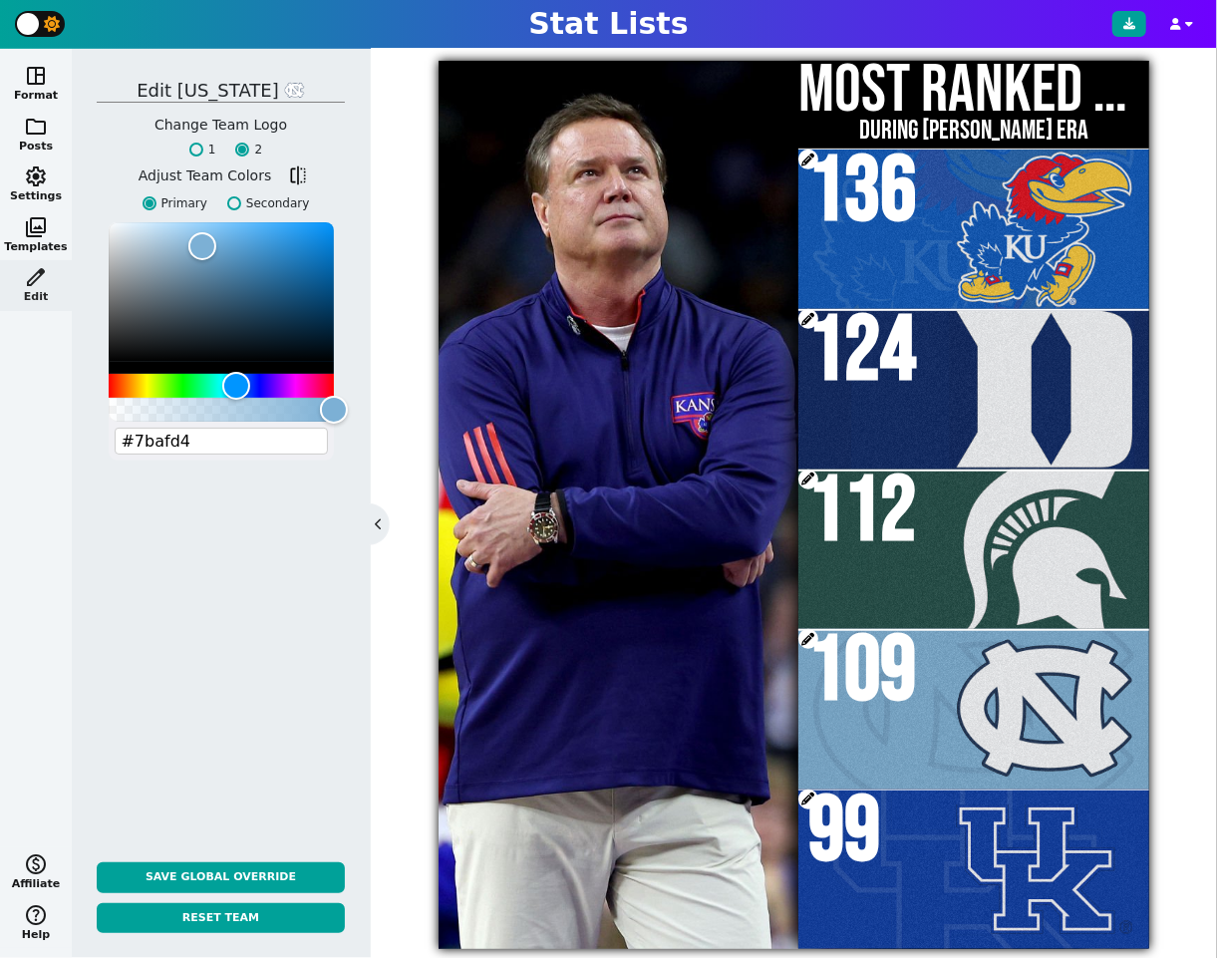
click at [806, 795] on span at bounding box center [809, 800] width 20 height 20
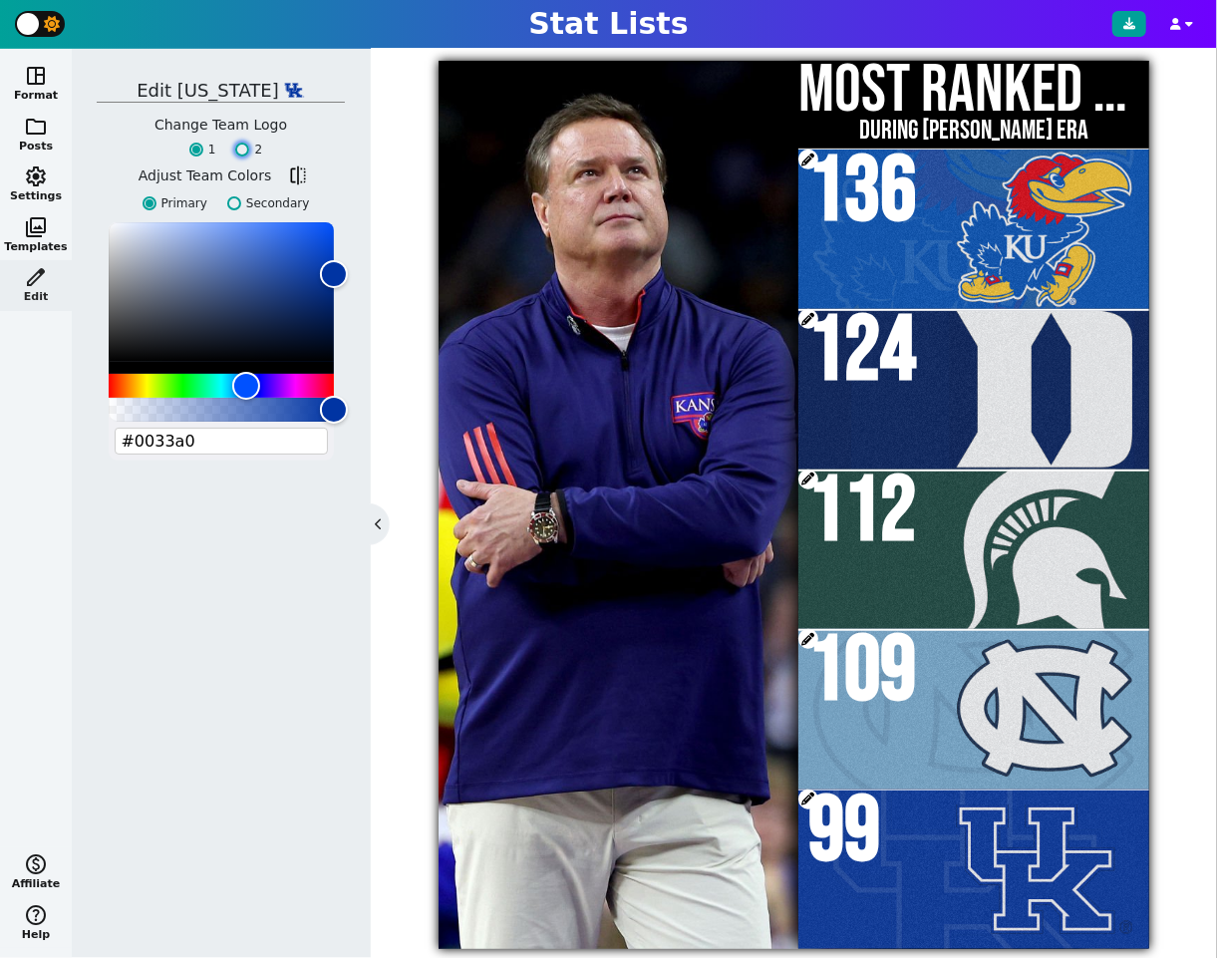
click at [245, 149] on input "2" at bounding box center [242, 150] width 14 height 14
radio input "true"
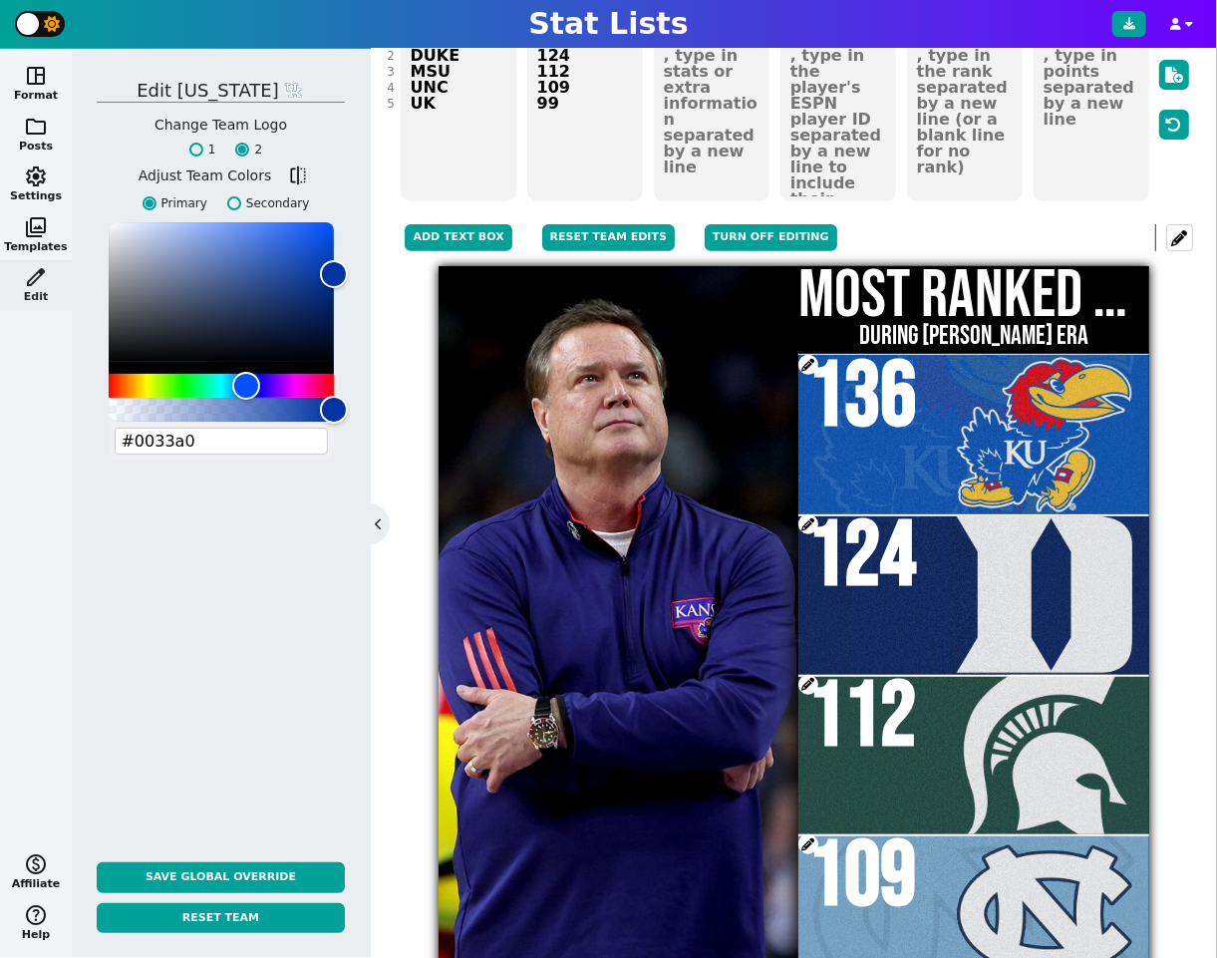
scroll to position [229, 0]
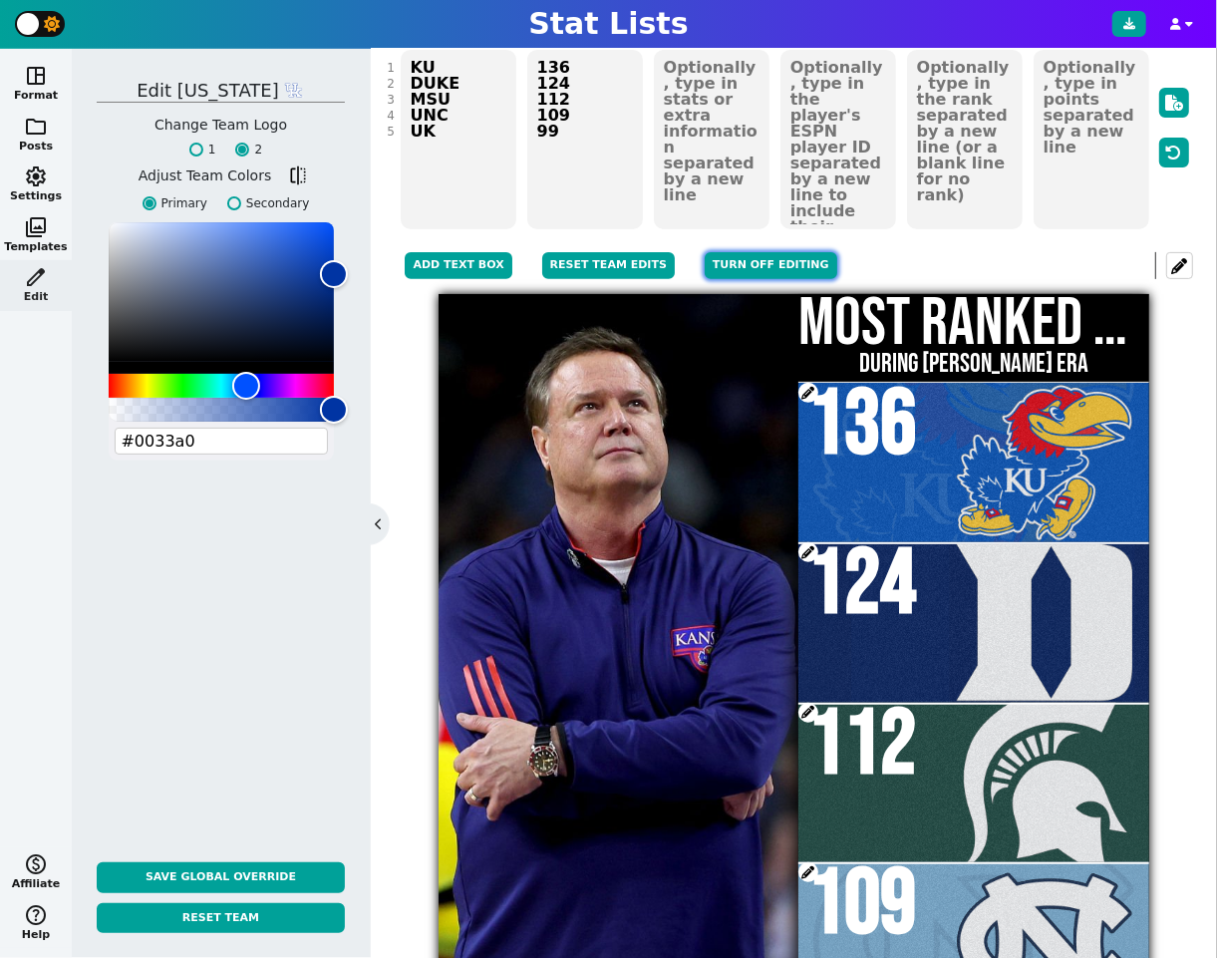
click at [727, 259] on button "Turn off editing" at bounding box center [771, 265] width 133 height 27
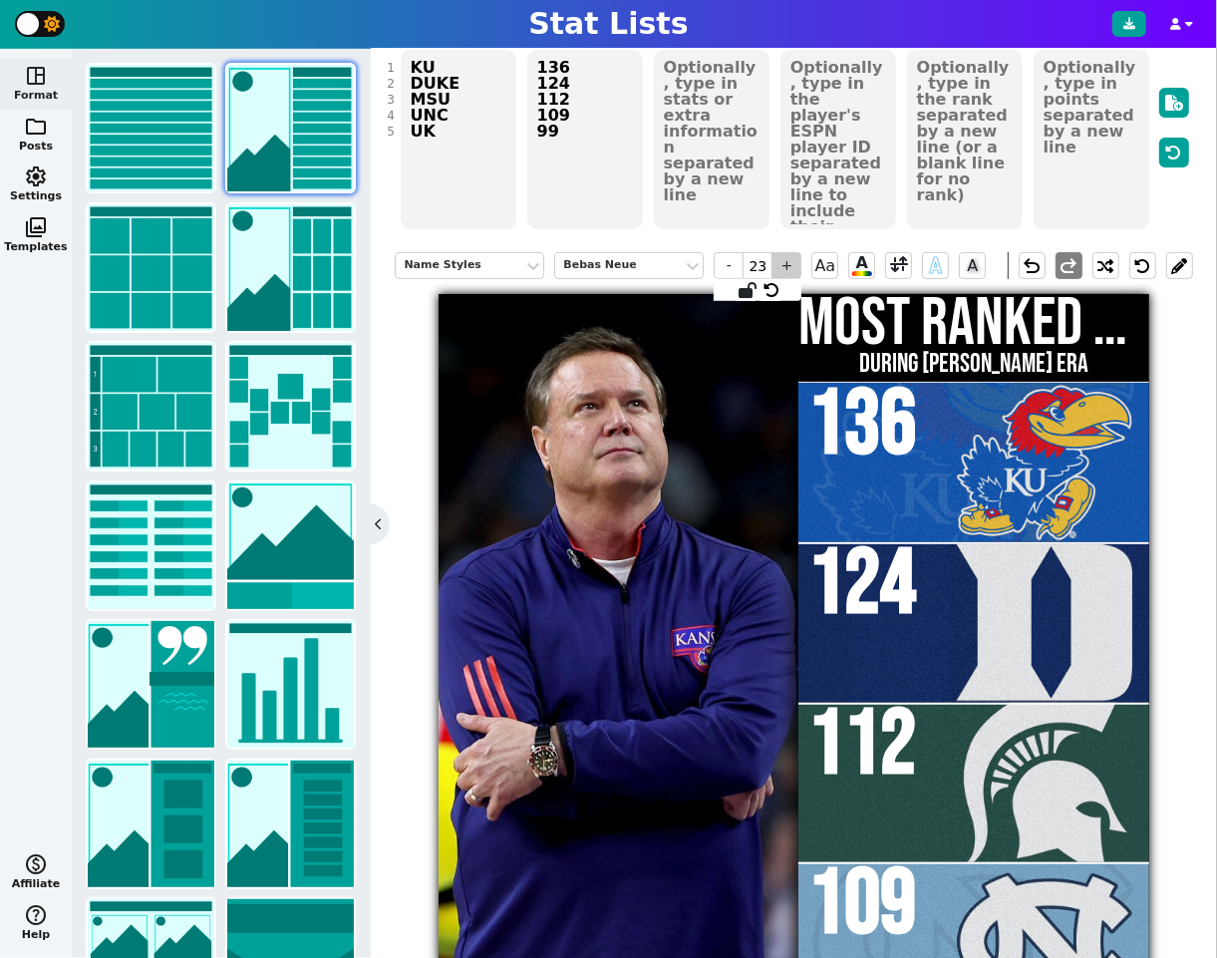
click at [788, 268] on span "+" at bounding box center [787, 265] width 30 height 27
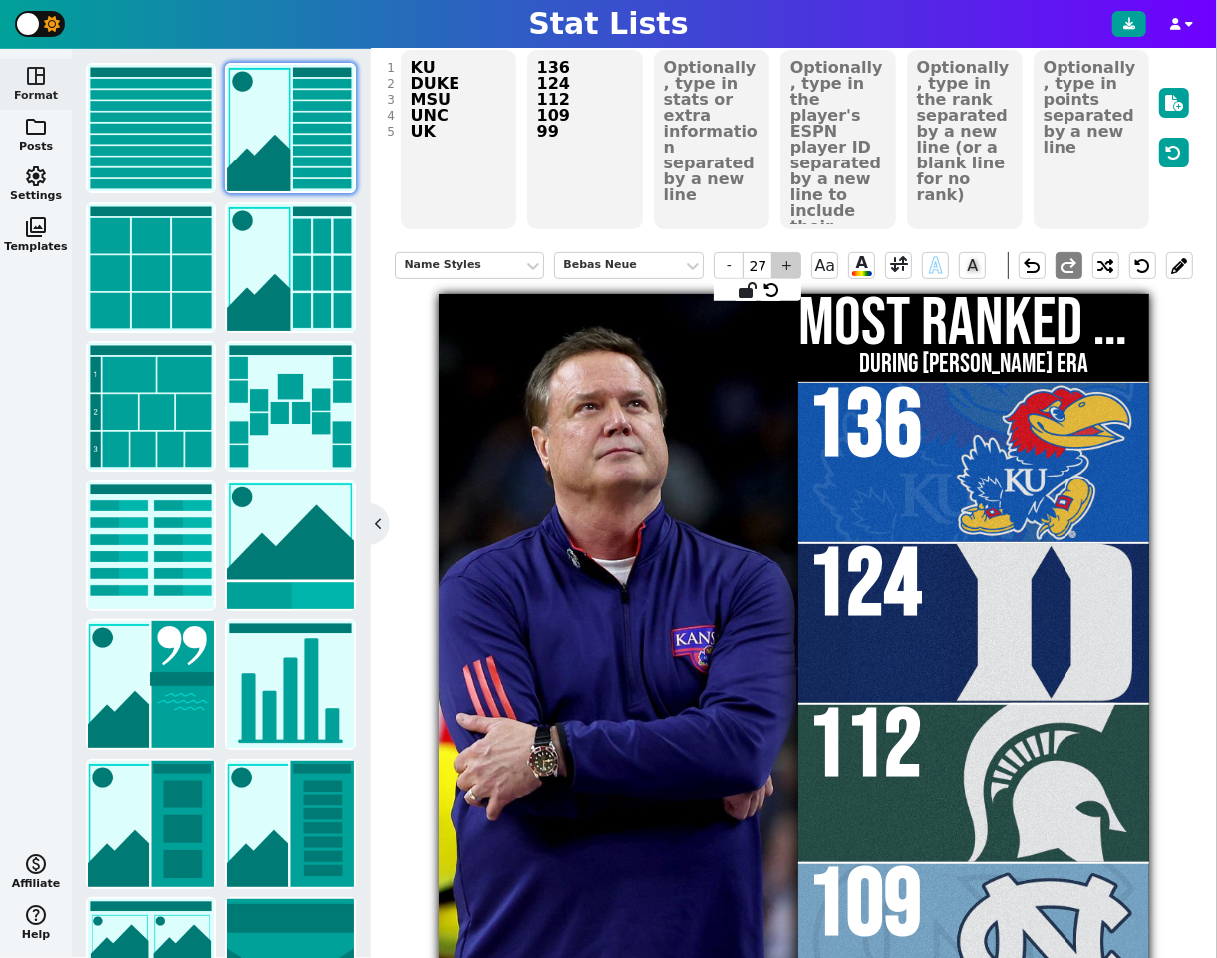
click at [788, 268] on span "+" at bounding box center [787, 265] width 30 height 27
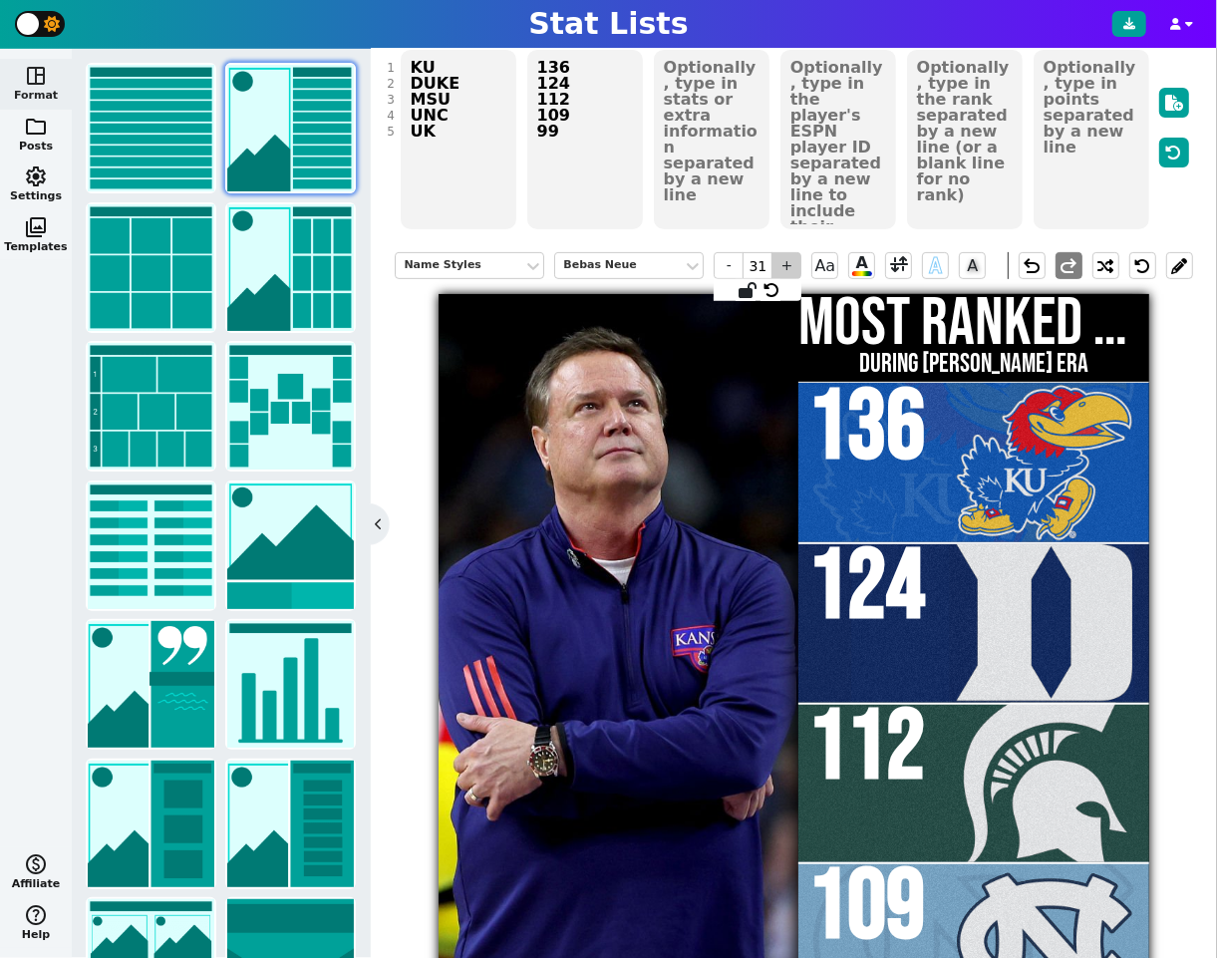
click at [788, 268] on span "+" at bounding box center [787, 265] width 30 height 27
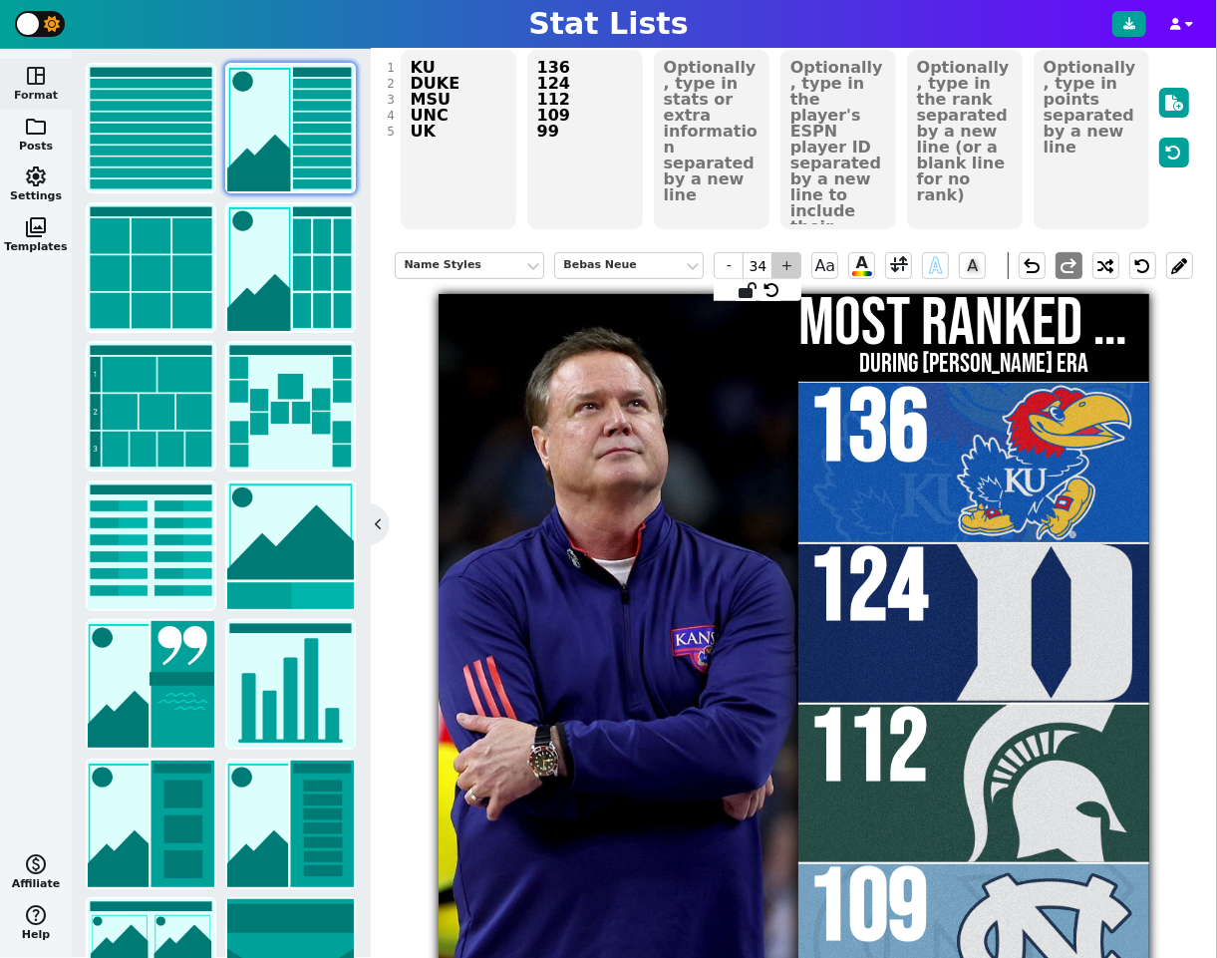
click at [788, 268] on span "+" at bounding box center [787, 265] width 30 height 27
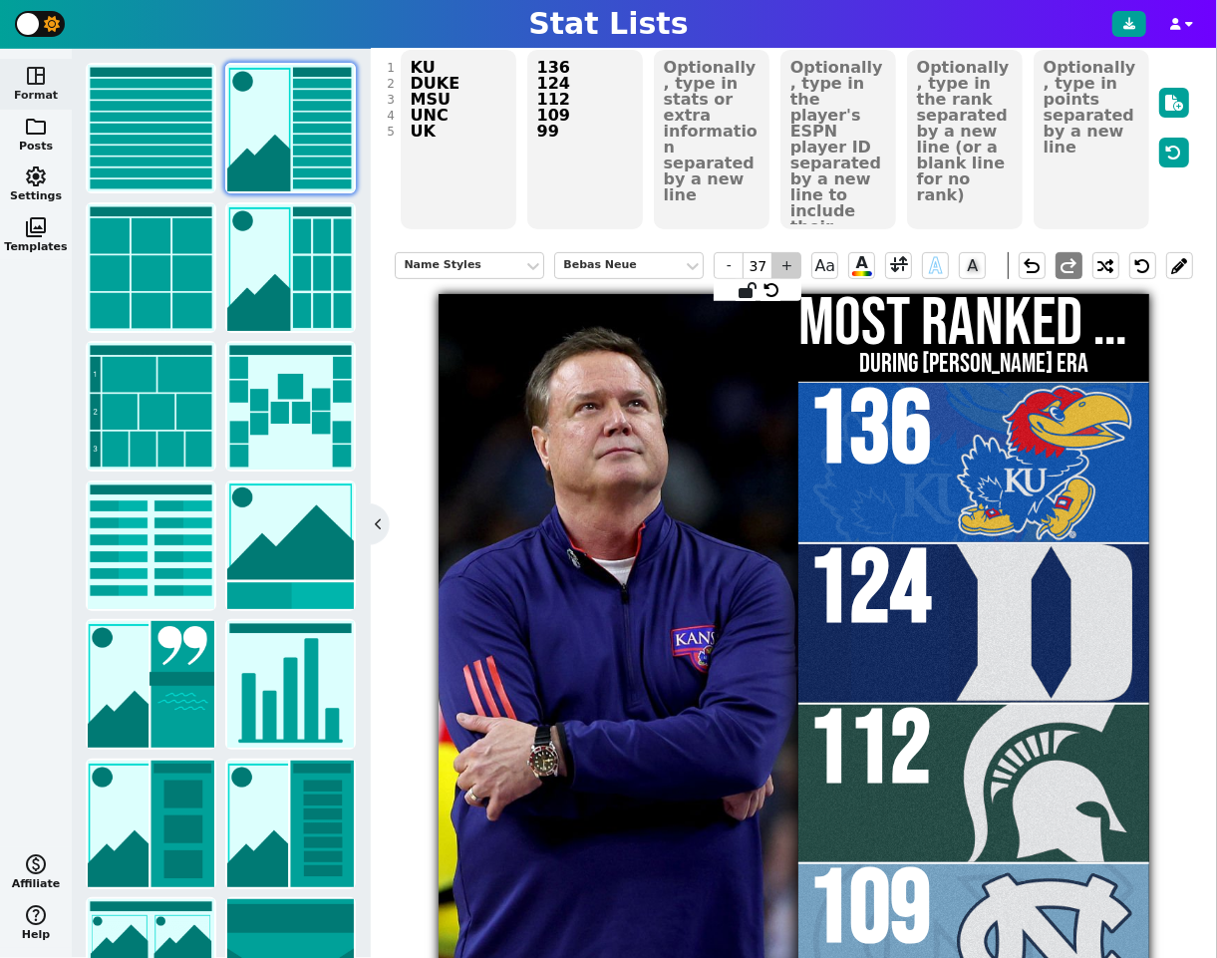
click at [788, 268] on span "+" at bounding box center [787, 265] width 30 height 27
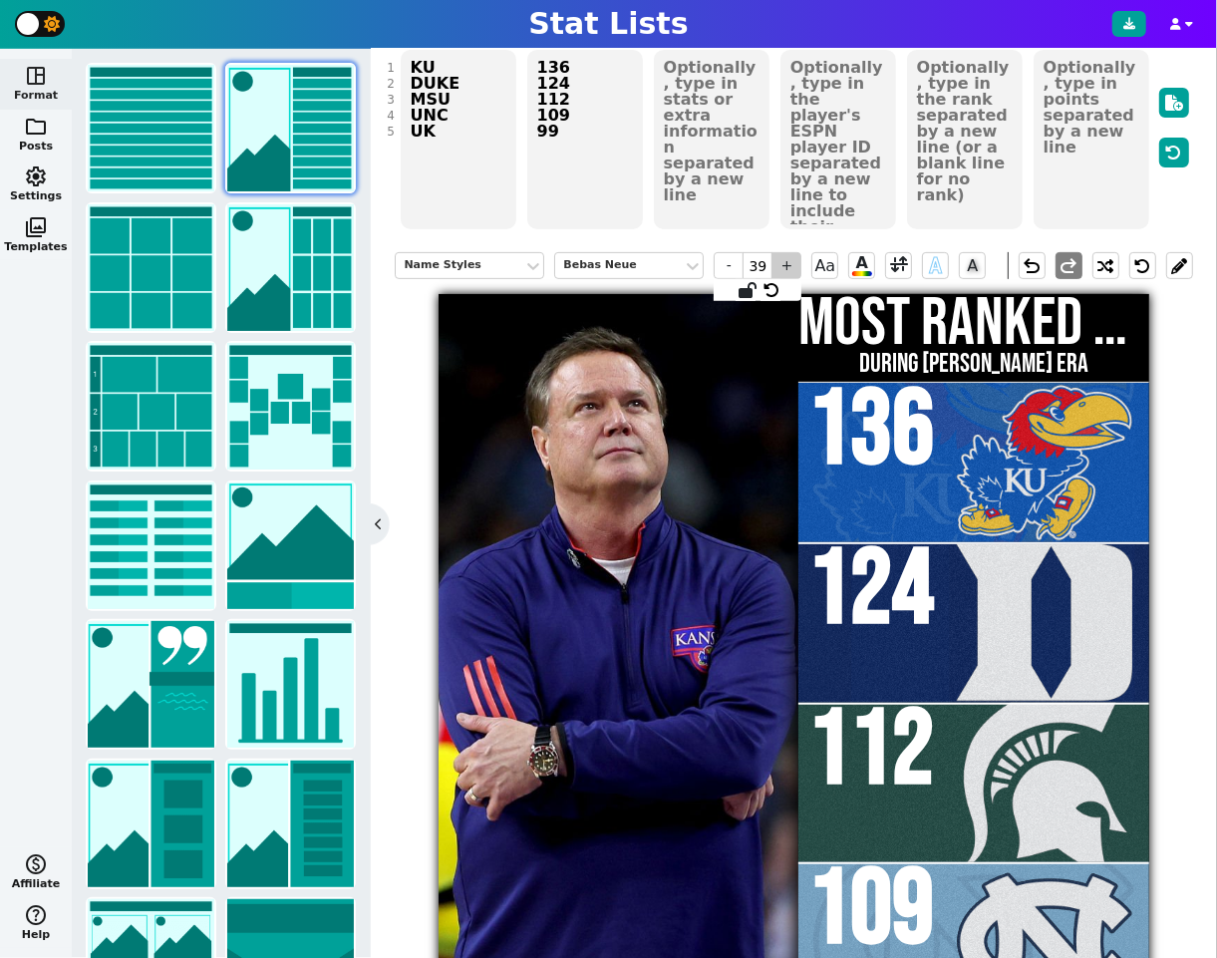
click at [788, 268] on span "+" at bounding box center [787, 265] width 30 height 27
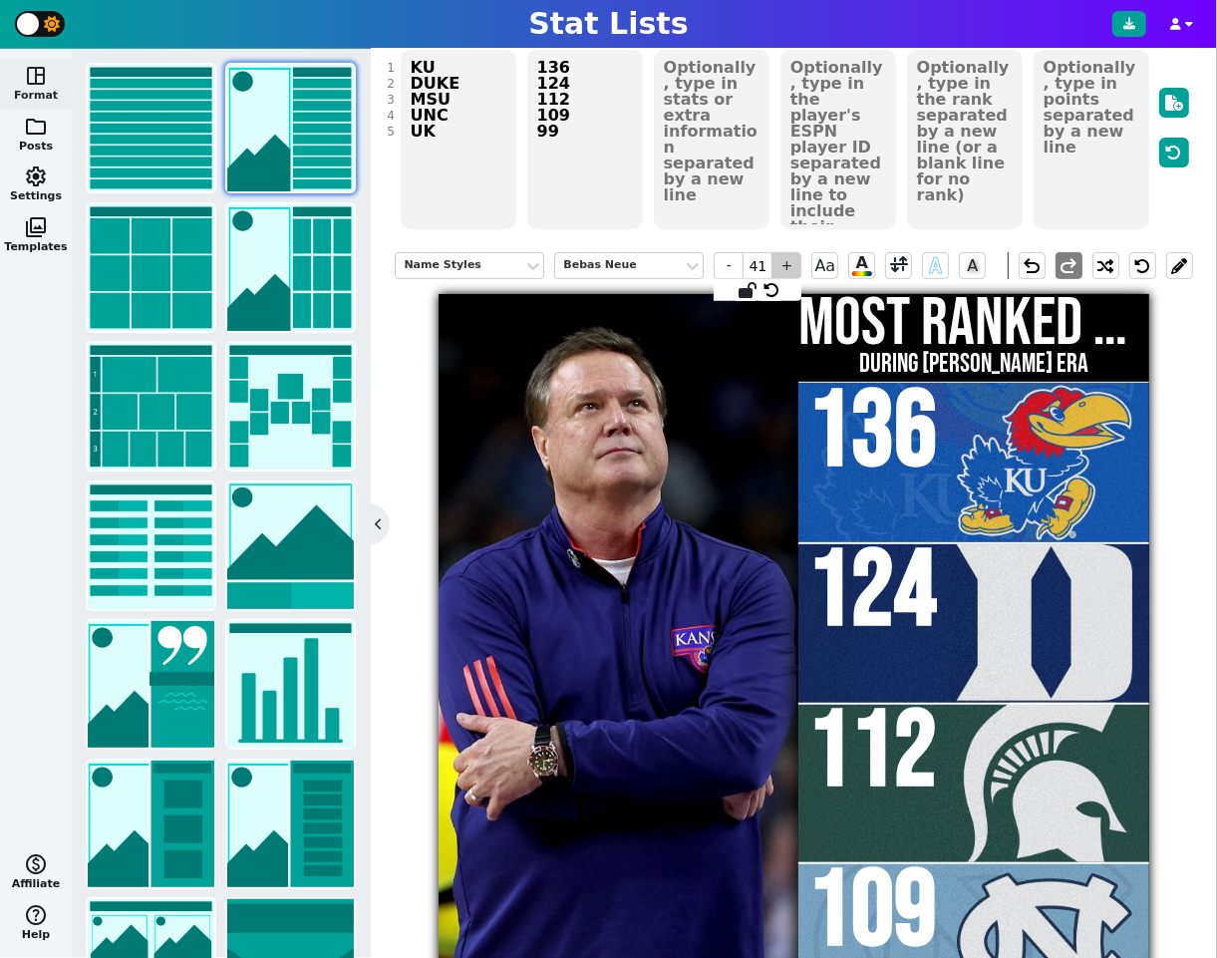
click at [788, 268] on span "+" at bounding box center [787, 265] width 30 height 27
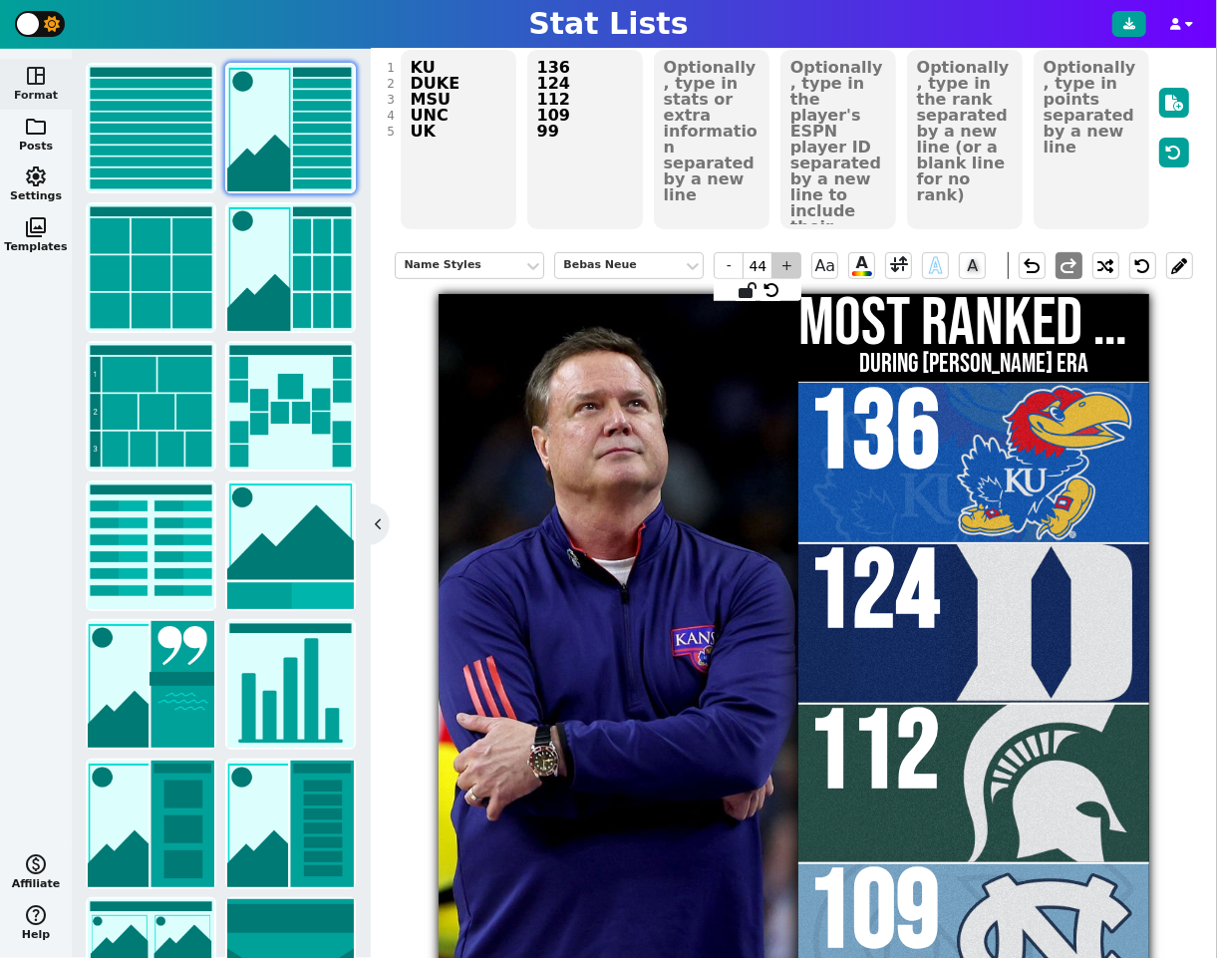
click at [788, 268] on span "+" at bounding box center [787, 265] width 30 height 27
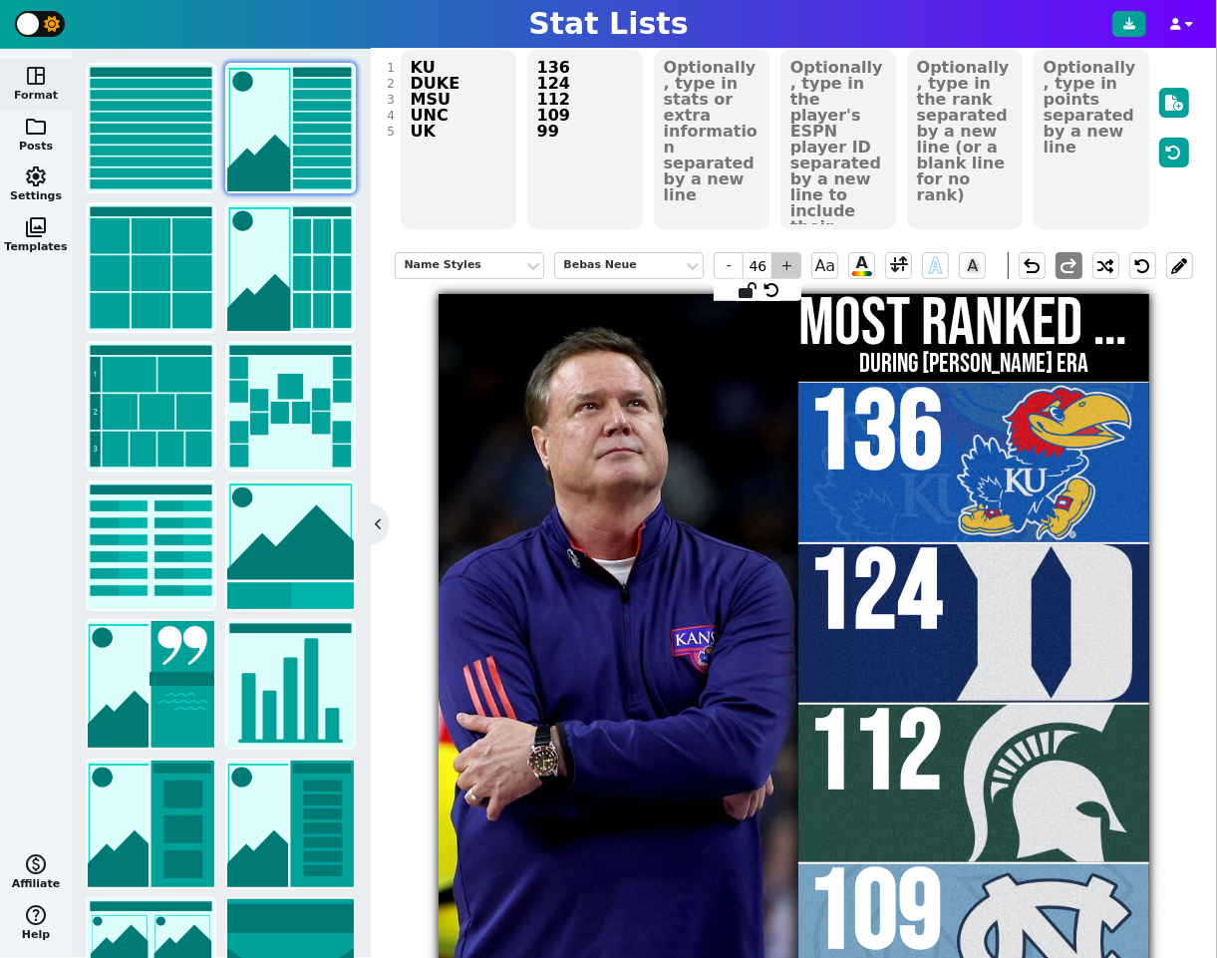
click at [788, 268] on span "+" at bounding box center [787, 265] width 30 height 27
type input "48"
click at [907, 271] on span at bounding box center [898, 265] width 27 height 27
click at [898, 258] on span at bounding box center [899, 265] width 18 height 25
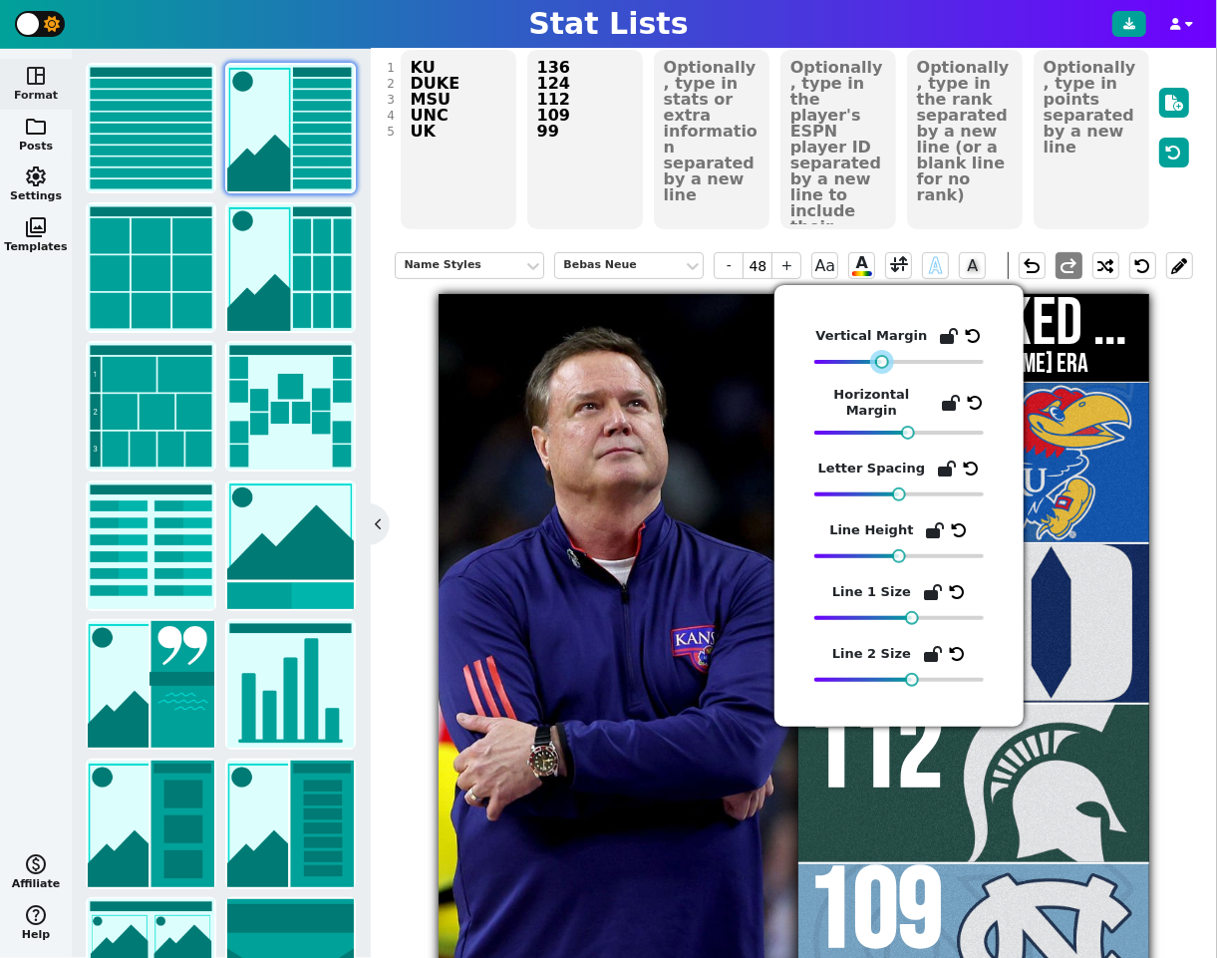
drag, startPoint x: 897, startPoint y: 360, endPoint x: 879, endPoint y: 364, distance: 18.4
click at [878, 364] on div at bounding box center [882, 362] width 14 height 14
click at [497, 237] on div "Name Styles Bebas Neue - 48 + Aa A A A undo redo" at bounding box center [794, 265] width 798 height 57
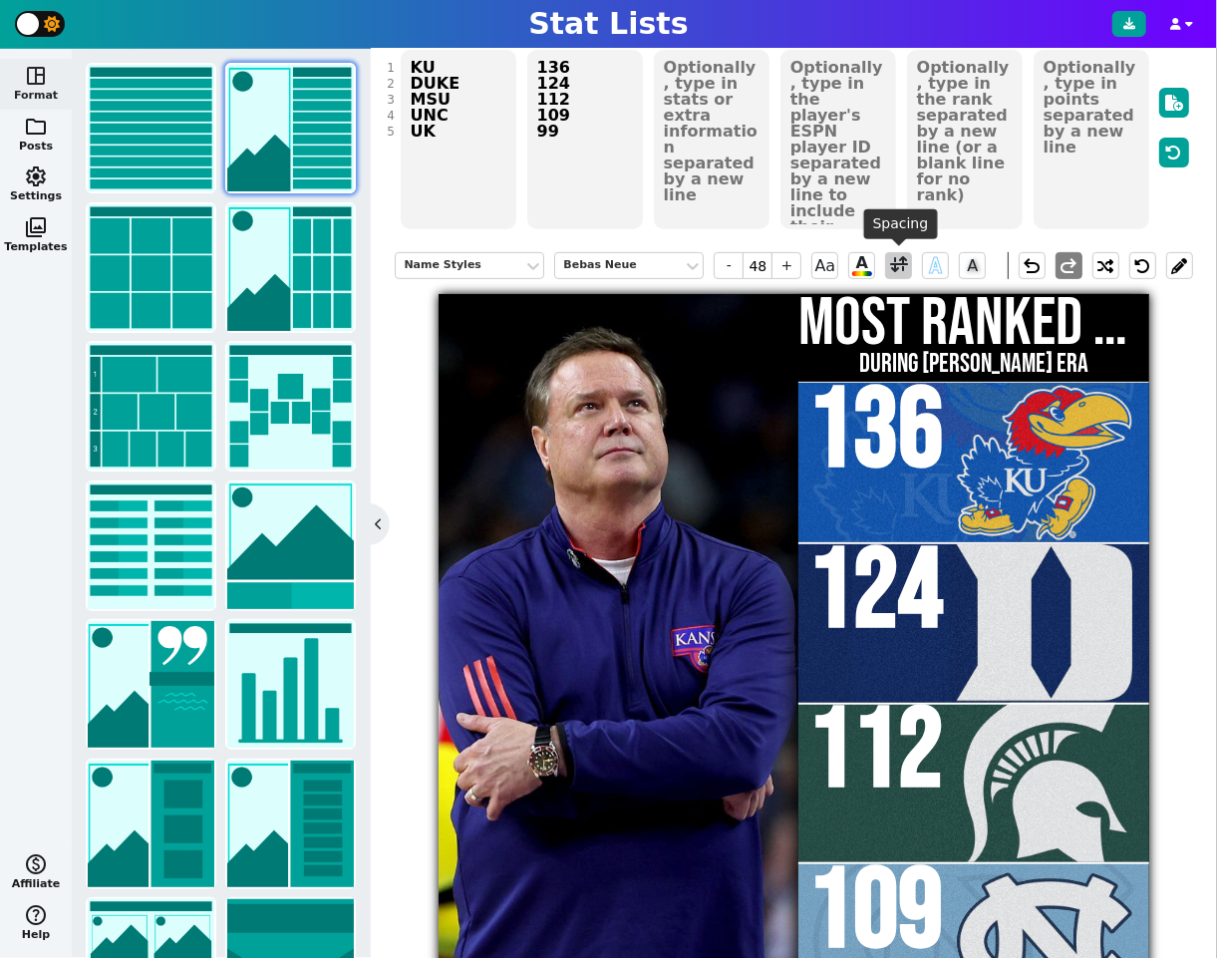
click at [900, 264] on span at bounding box center [899, 265] width 18 height 25
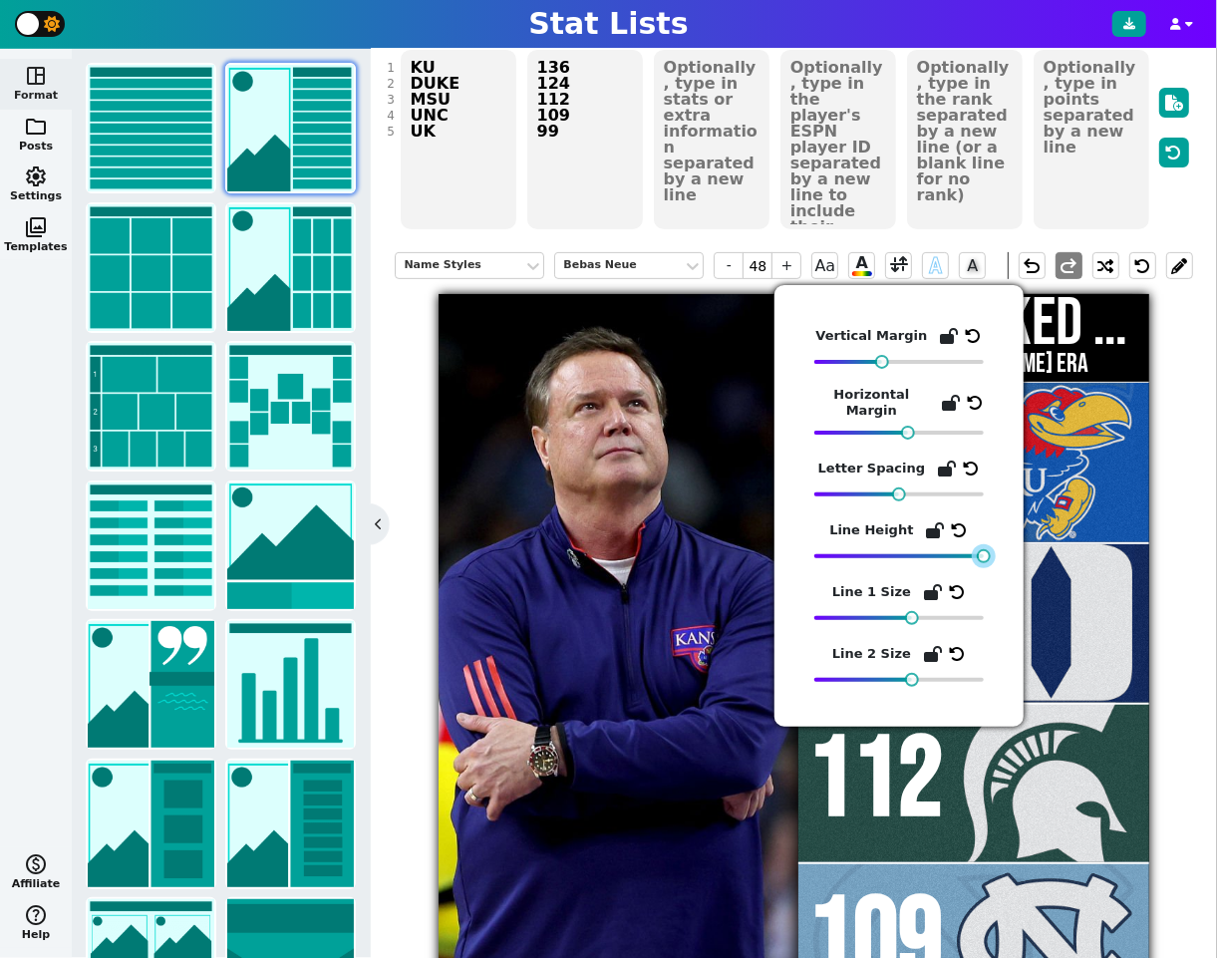
drag, startPoint x: 902, startPoint y: 554, endPoint x: 1005, endPoint y: 542, distance: 103.4
click at [1005, 542] on div "Vertical Margin Horizontal Margin Letter Spacing Line Height Line 1 Size Line 2…" at bounding box center [899, 506] width 249 height 442
drag, startPoint x: 881, startPoint y: 360, endPoint x: 896, endPoint y: 359, distance: 15.0
click at [896, 359] on div at bounding box center [899, 362] width 14 height 14
click at [1171, 388] on div "Name Styles Bebas Neue - 48 + Aa A A A undo redo MOST RANKED WINS DURING BILL S…" at bounding box center [794, 709] width 798 height 945
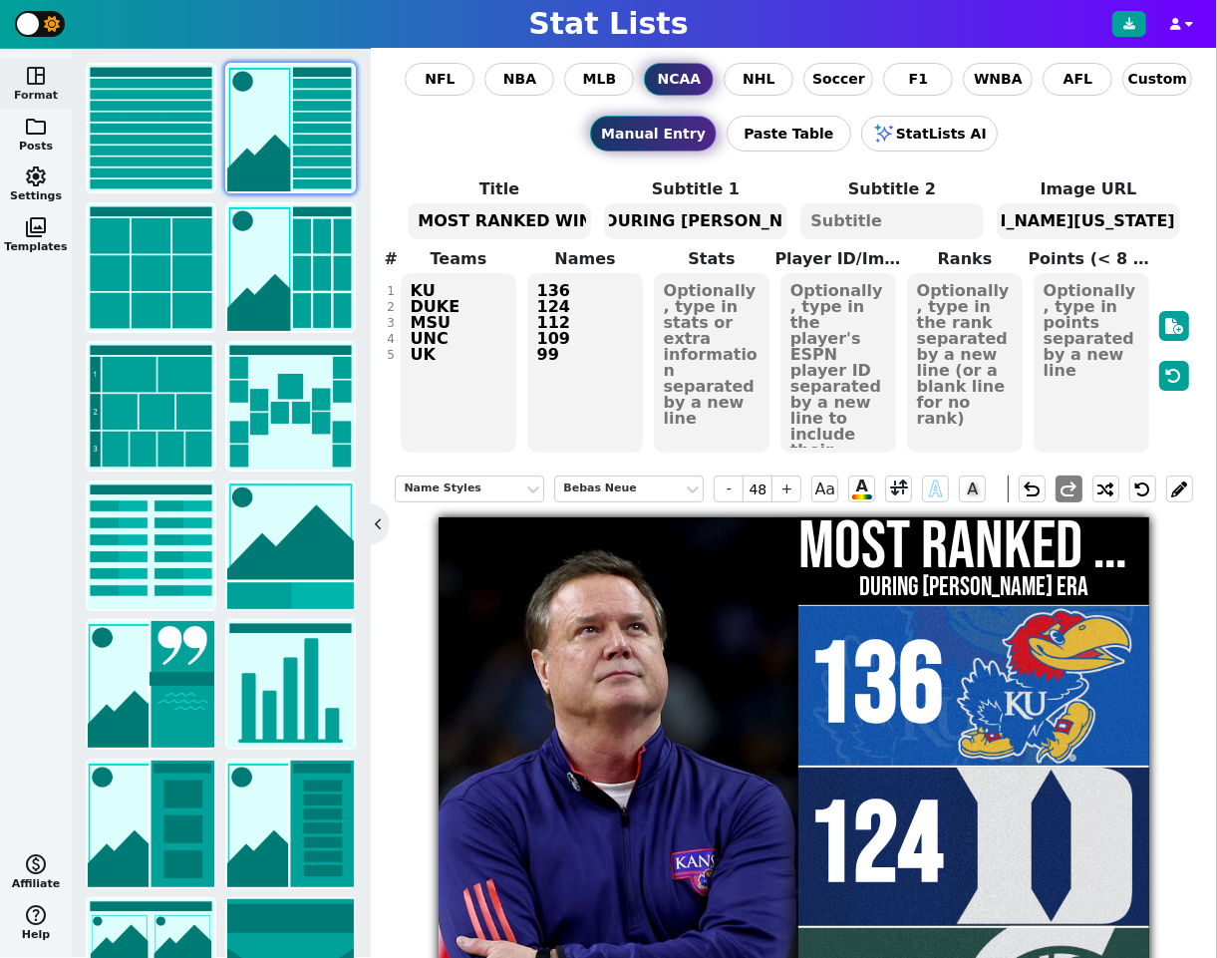
scroll to position [0, 0]
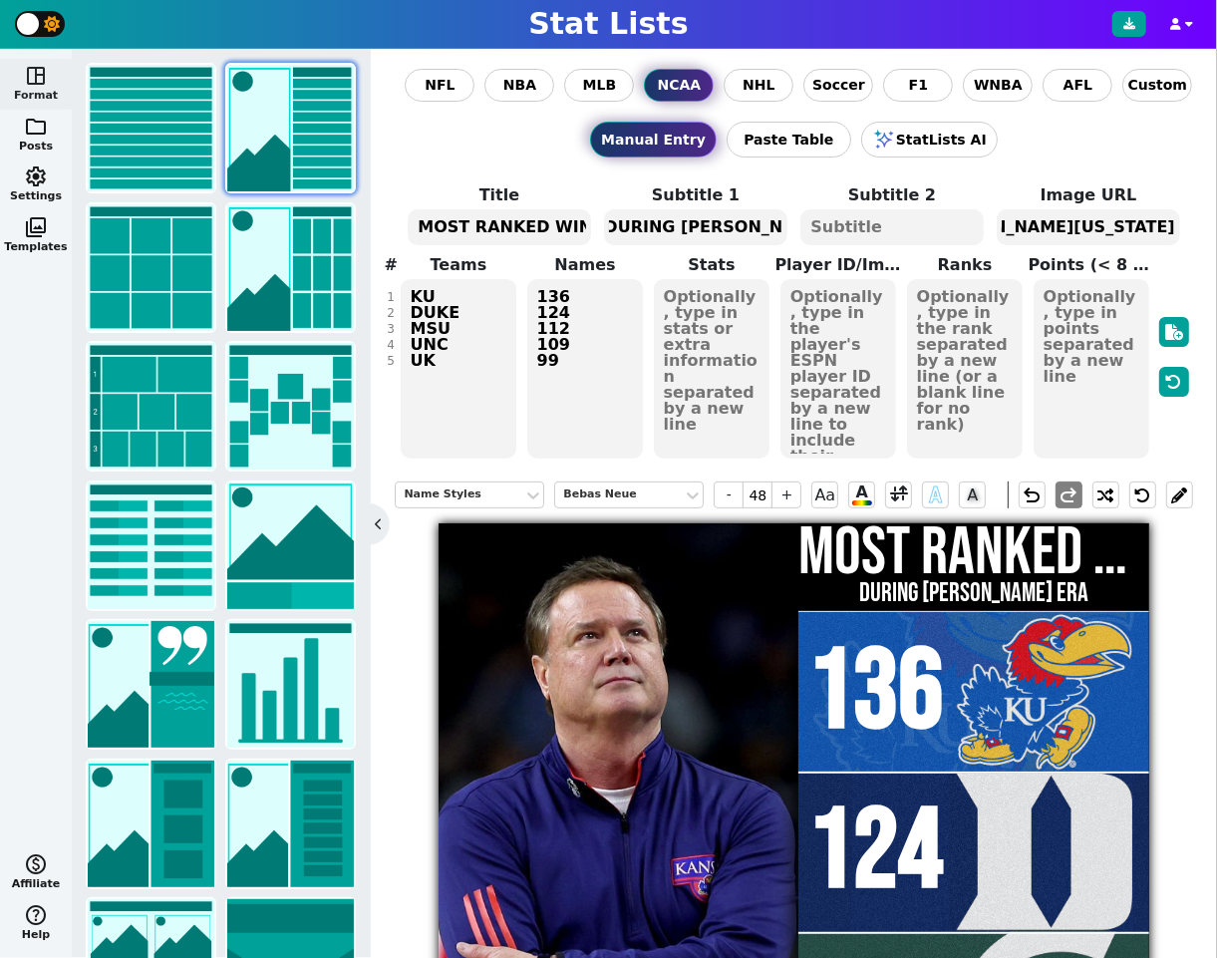
click at [538, 363] on textarea "136 124 112 109 99" at bounding box center [585, 368] width 117 height 179
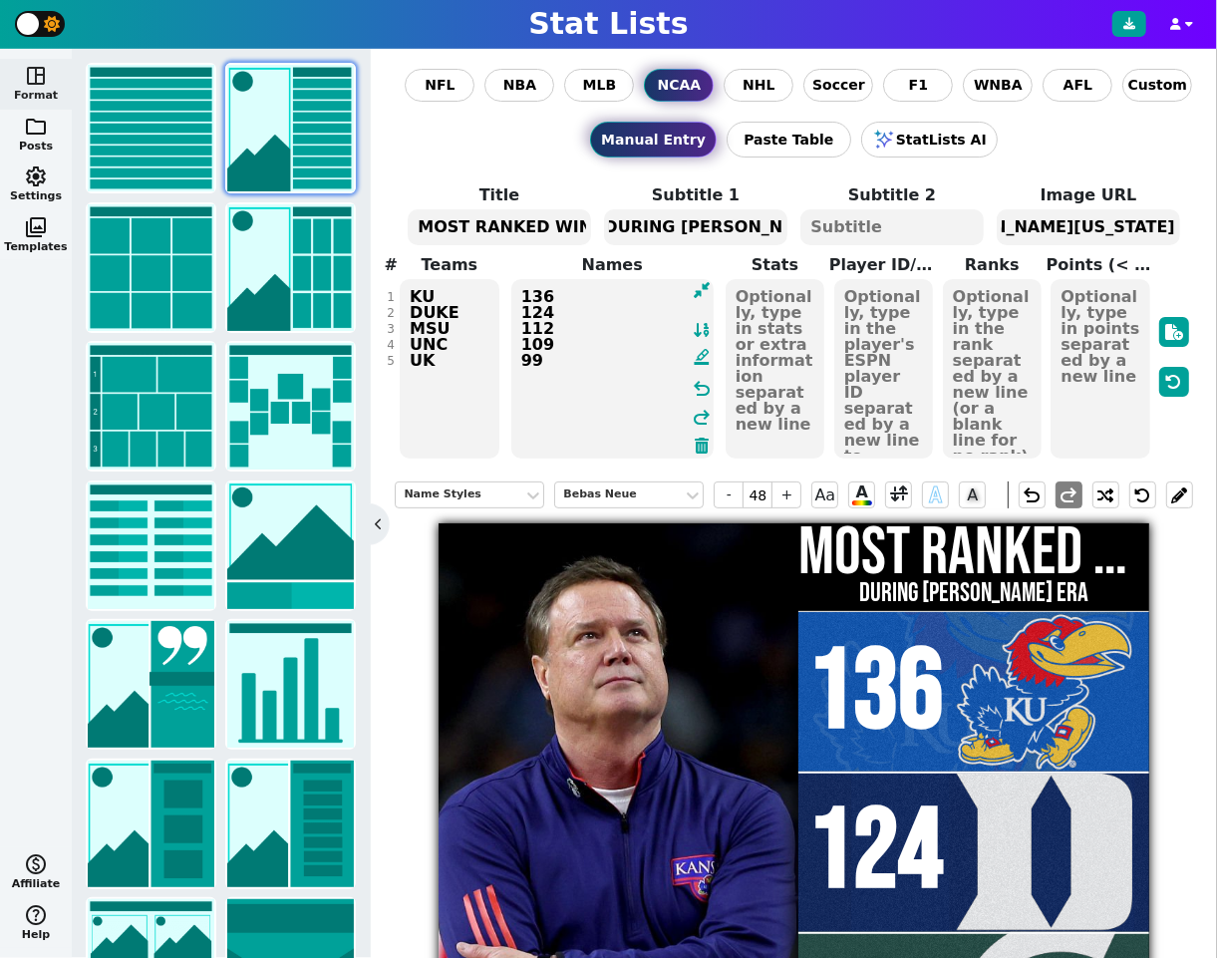
paste textarea "‎"
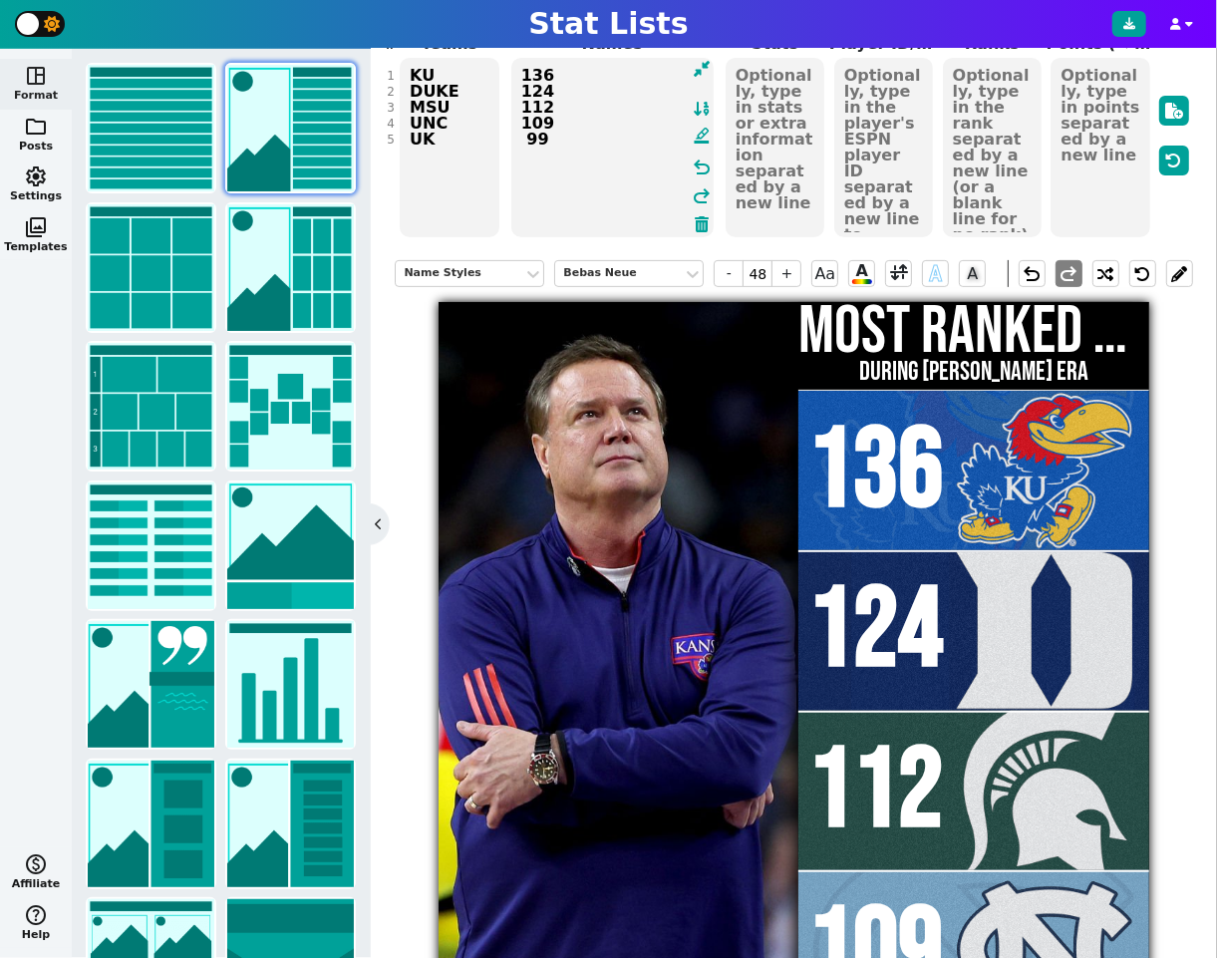
scroll to position [160, 0]
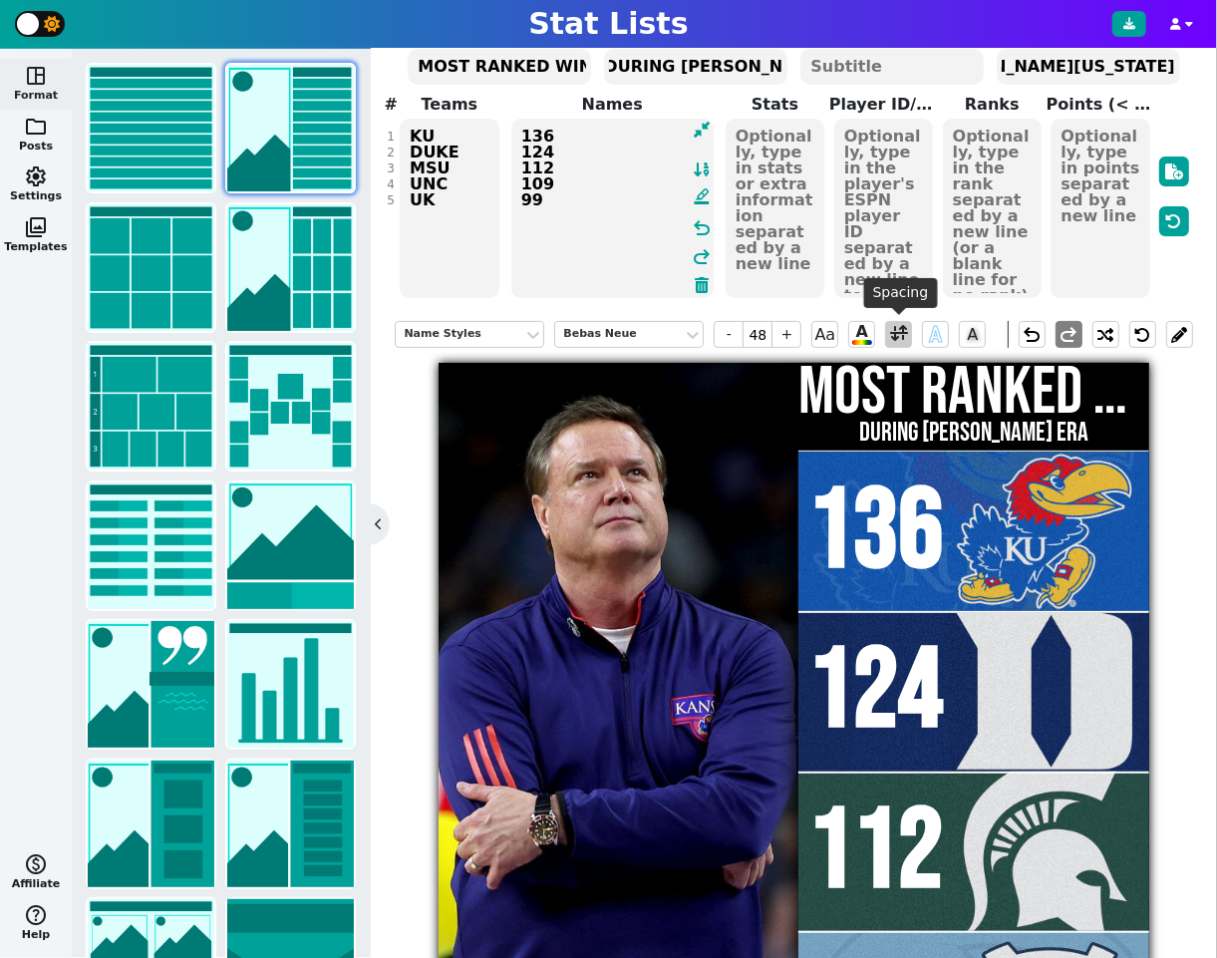
type textarea "136 124 112 109 ‎99"
click at [897, 334] on span at bounding box center [899, 334] width 18 height 25
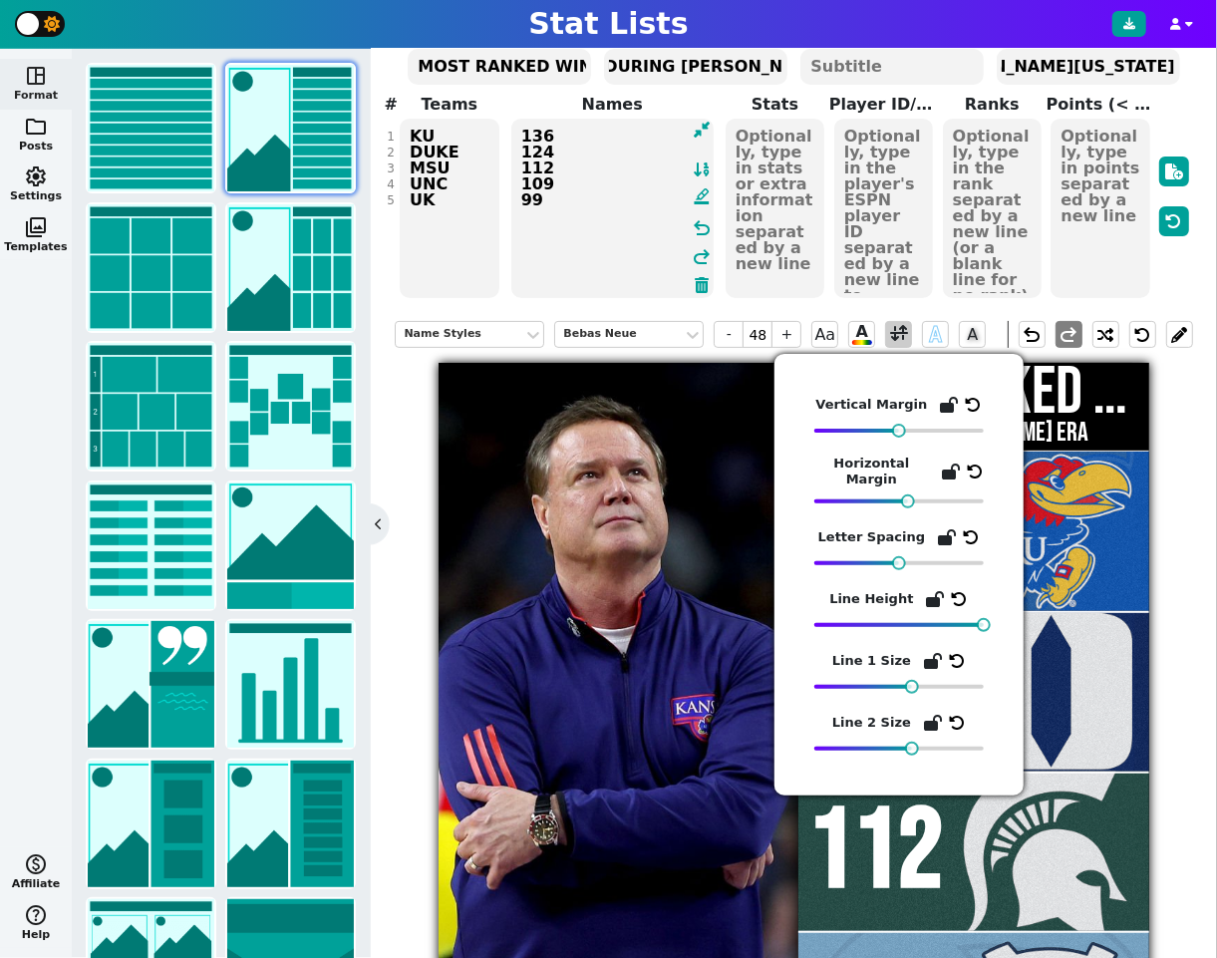
click at [897, 334] on span at bounding box center [899, 334] width 18 height 25
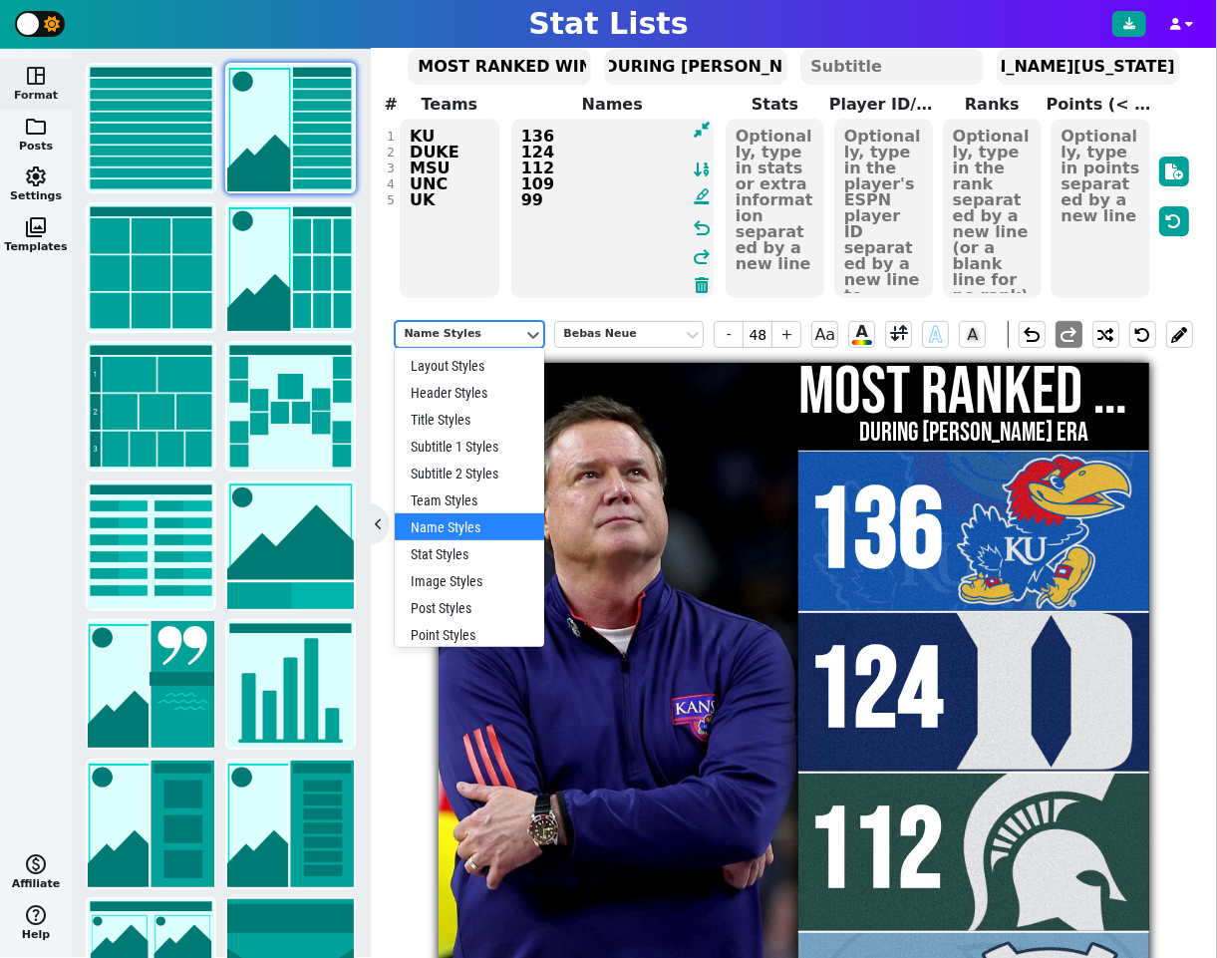
click at [472, 329] on div "Name Styles" at bounding box center [460, 334] width 112 height 17
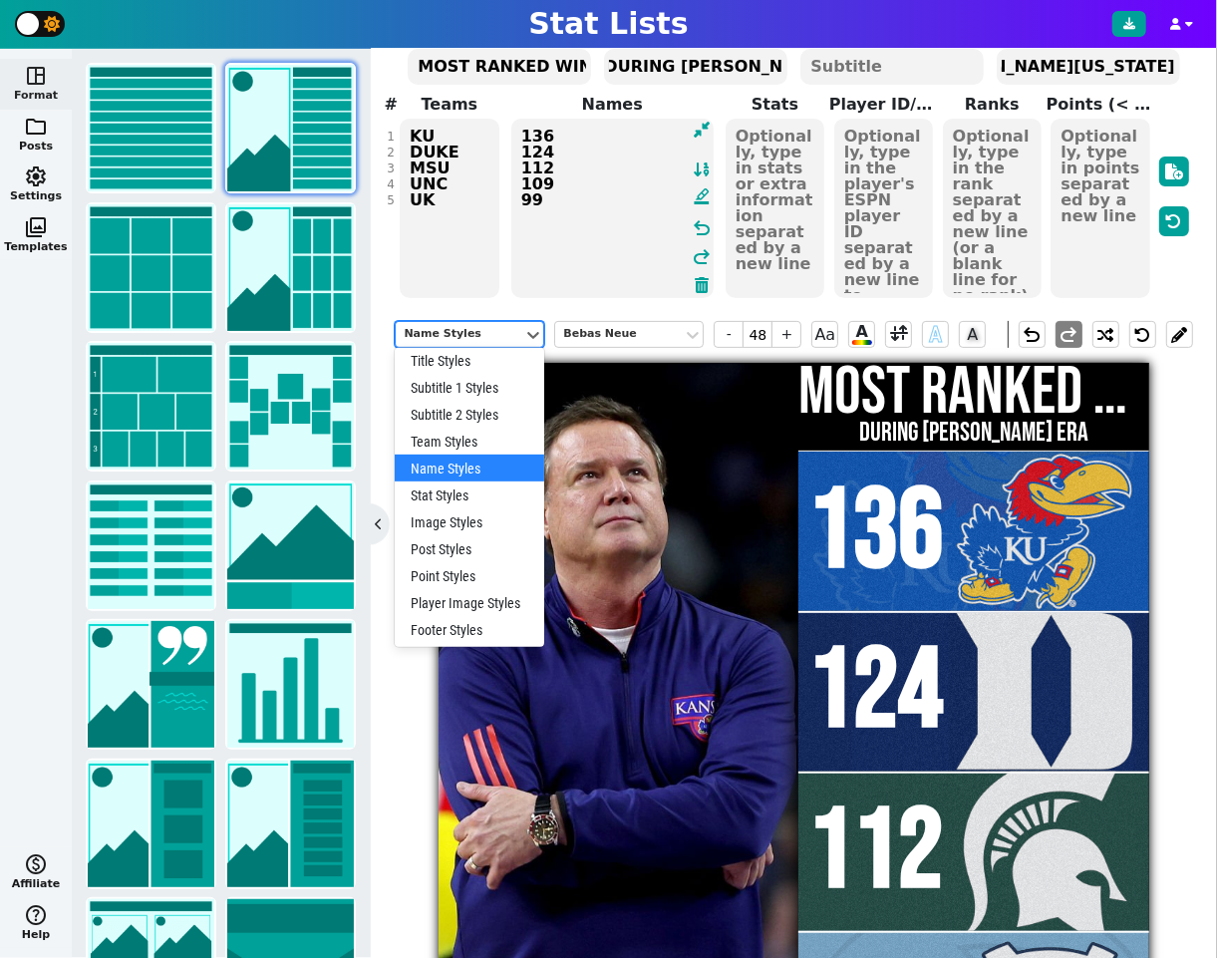
scroll to position [0, 0]
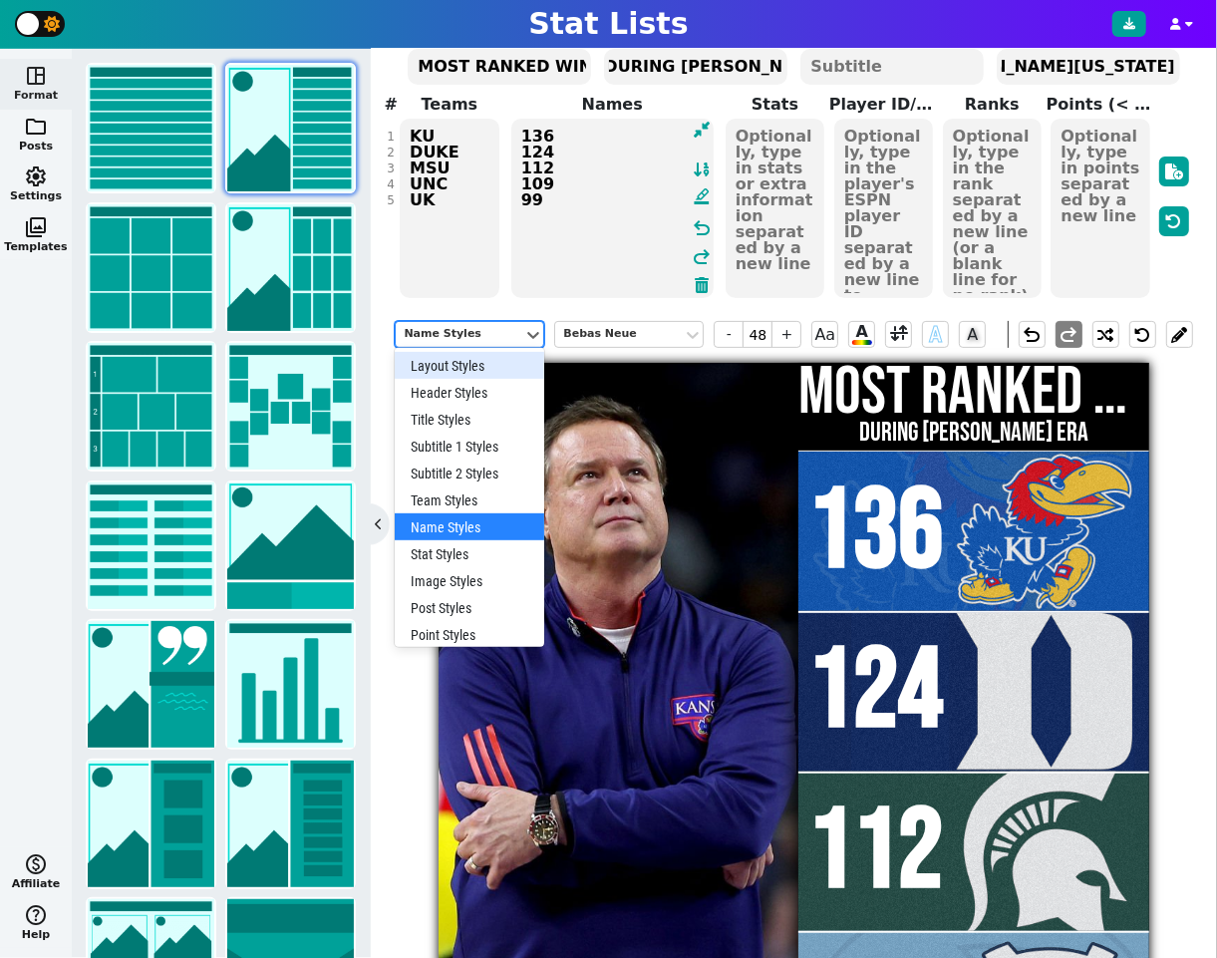
click at [470, 367] on div "Layout Styles" at bounding box center [470, 365] width 150 height 27
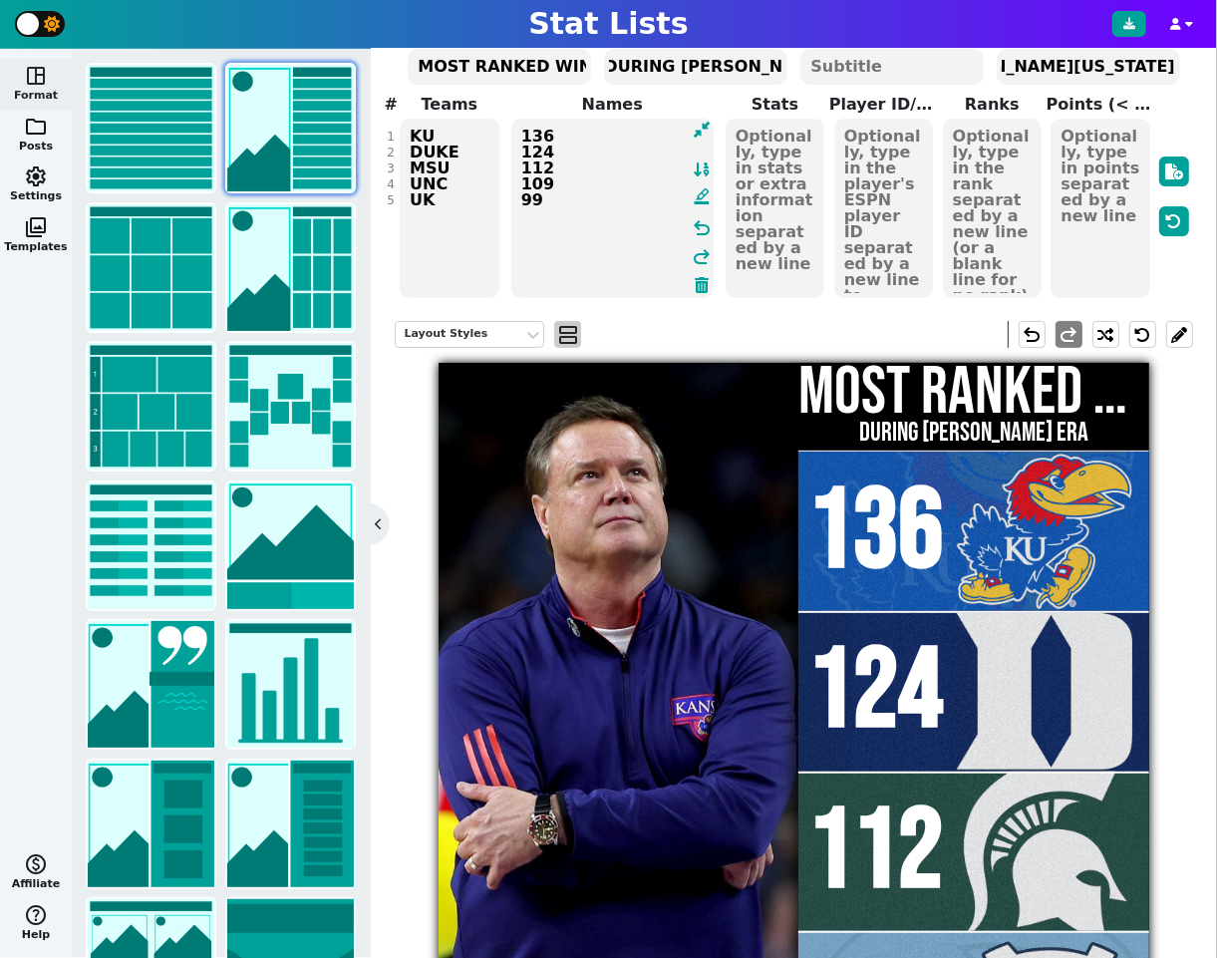
click at [568, 332] on span "view_agenda" at bounding box center [568, 335] width 20 height 24
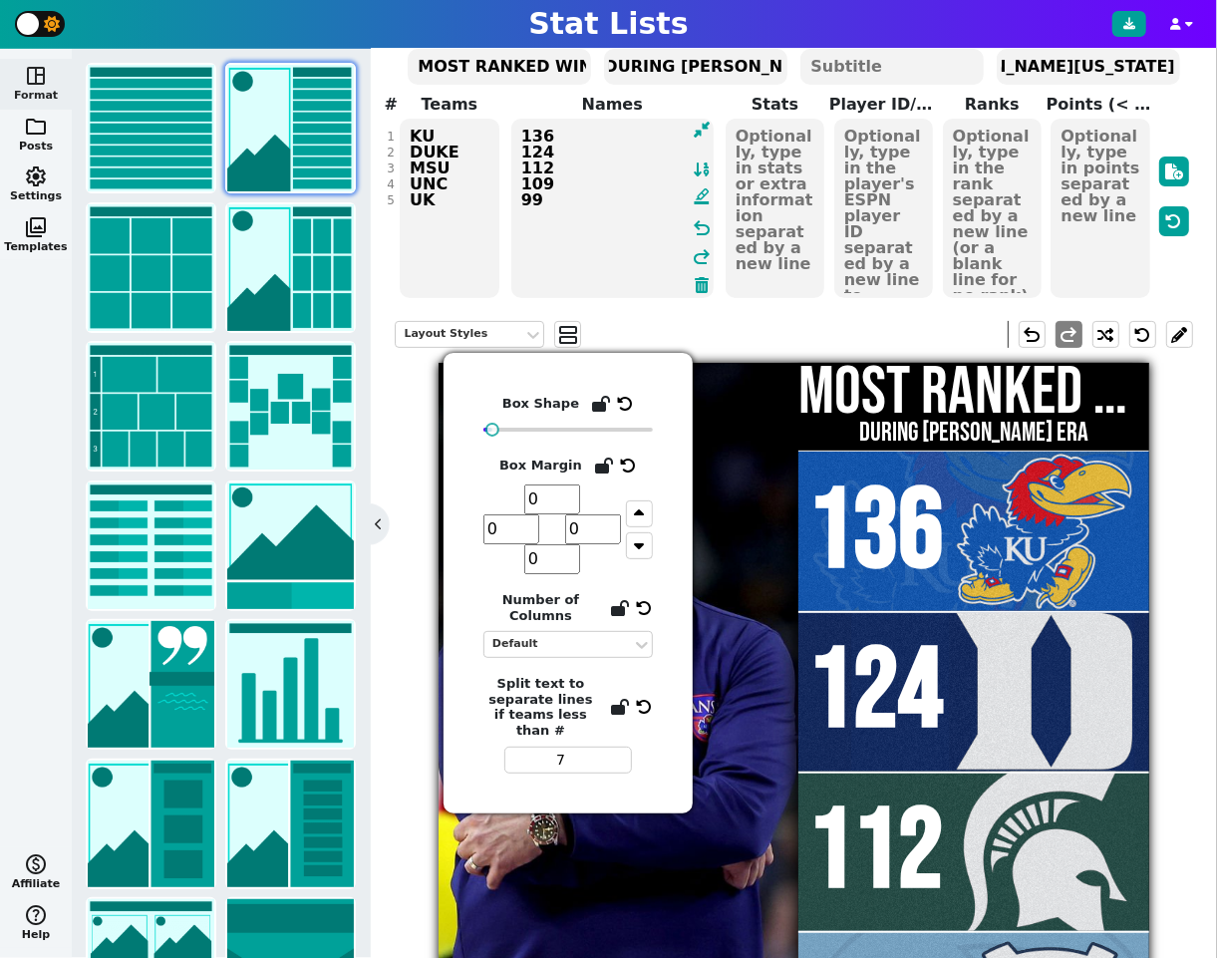
click at [624, 750] on input "7" at bounding box center [568, 760] width 128 height 27
click at [624, 750] on input "6" at bounding box center [568, 760] width 128 height 27
click at [624, 750] on input "5" at bounding box center [568, 760] width 128 height 27
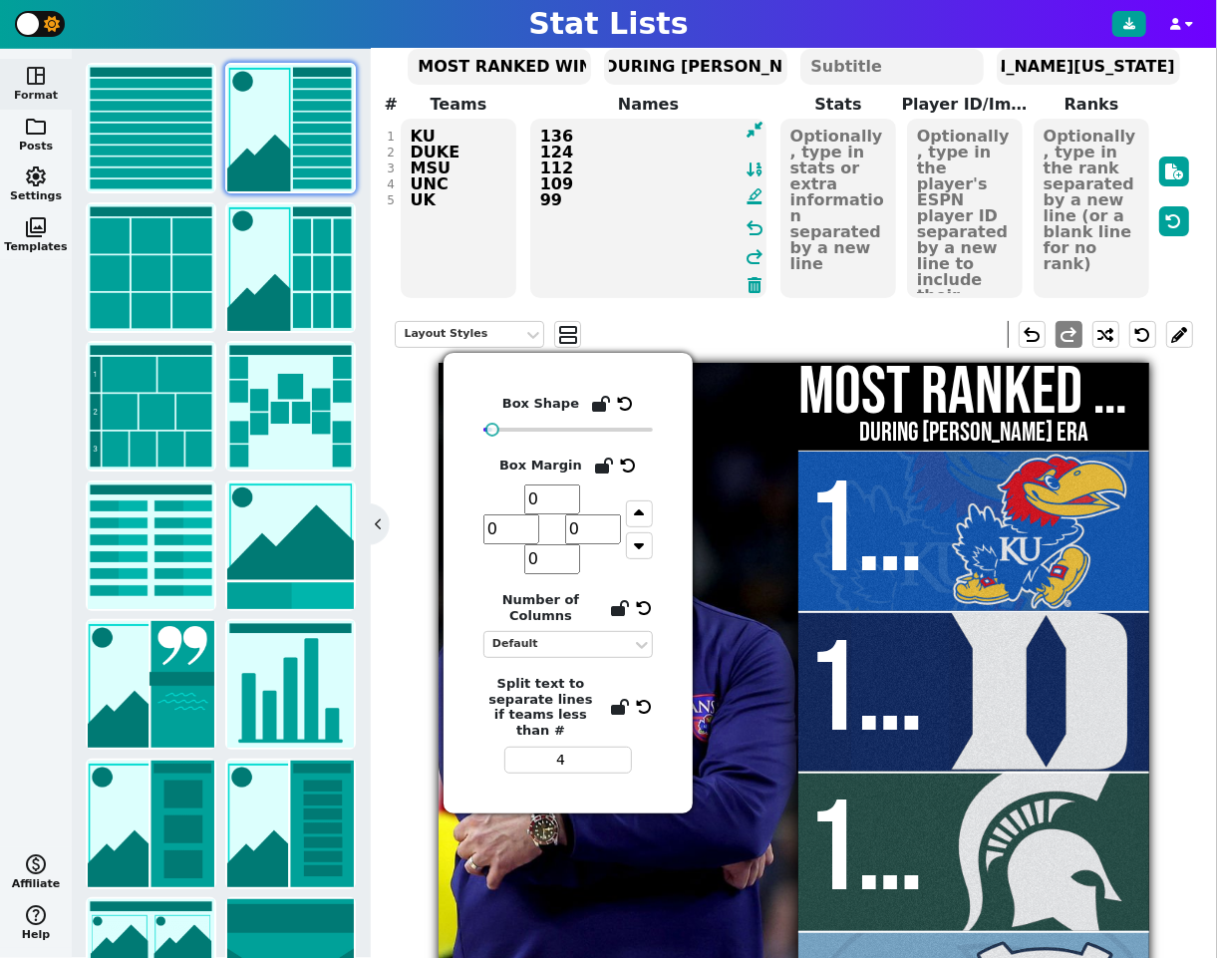
click at [624, 750] on input "4" at bounding box center [568, 760] width 128 height 27
type input "3"
click at [626, 749] on input "3" at bounding box center [568, 760] width 128 height 27
click at [755, 344] on div "Layout Styles view_agenda undo redo" at bounding box center [794, 334] width 798 height 57
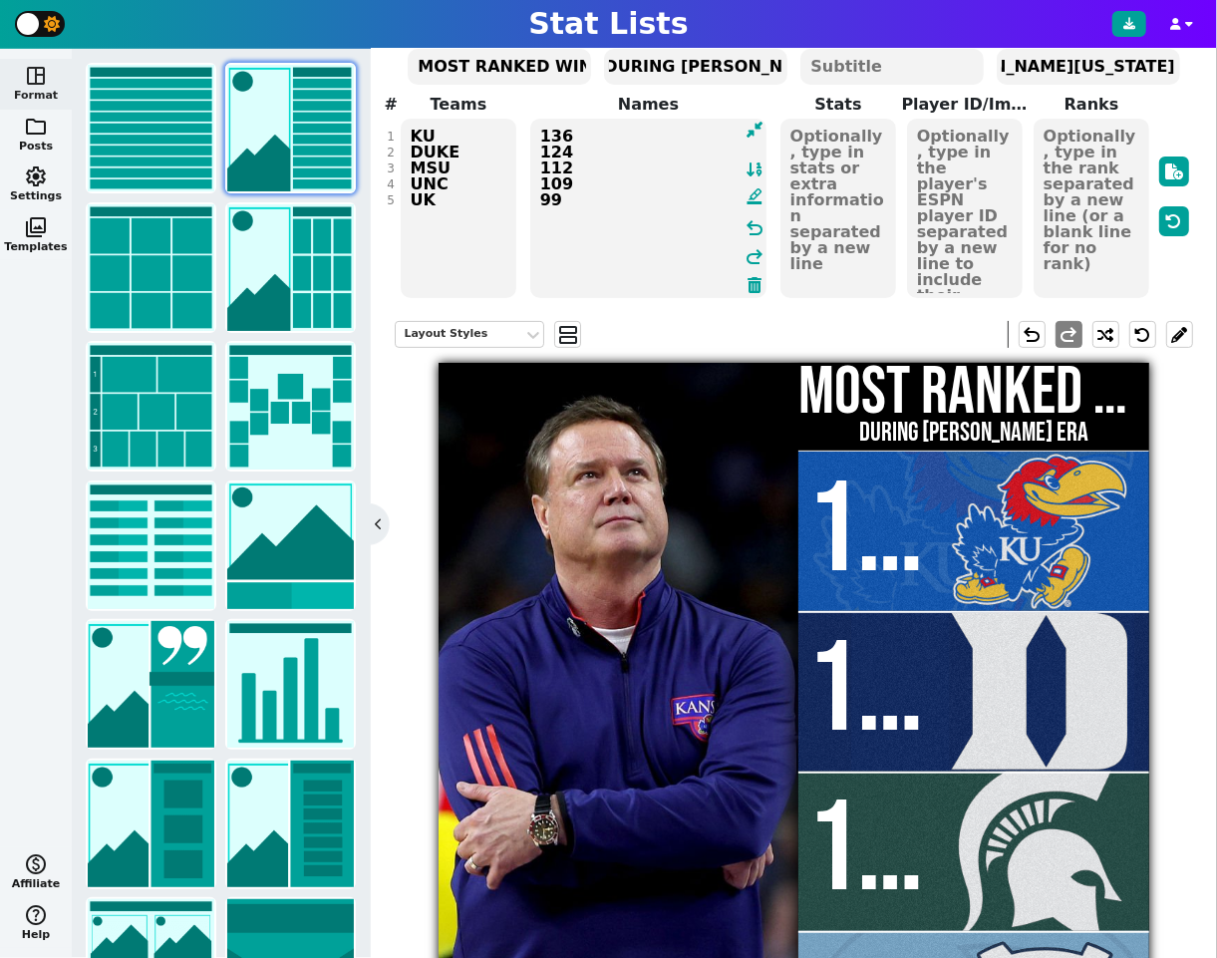
click at [843, 513] on span "136" at bounding box center [875, 532] width 137 height 141
click at [731, 338] on span "-" at bounding box center [729, 334] width 30 height 27
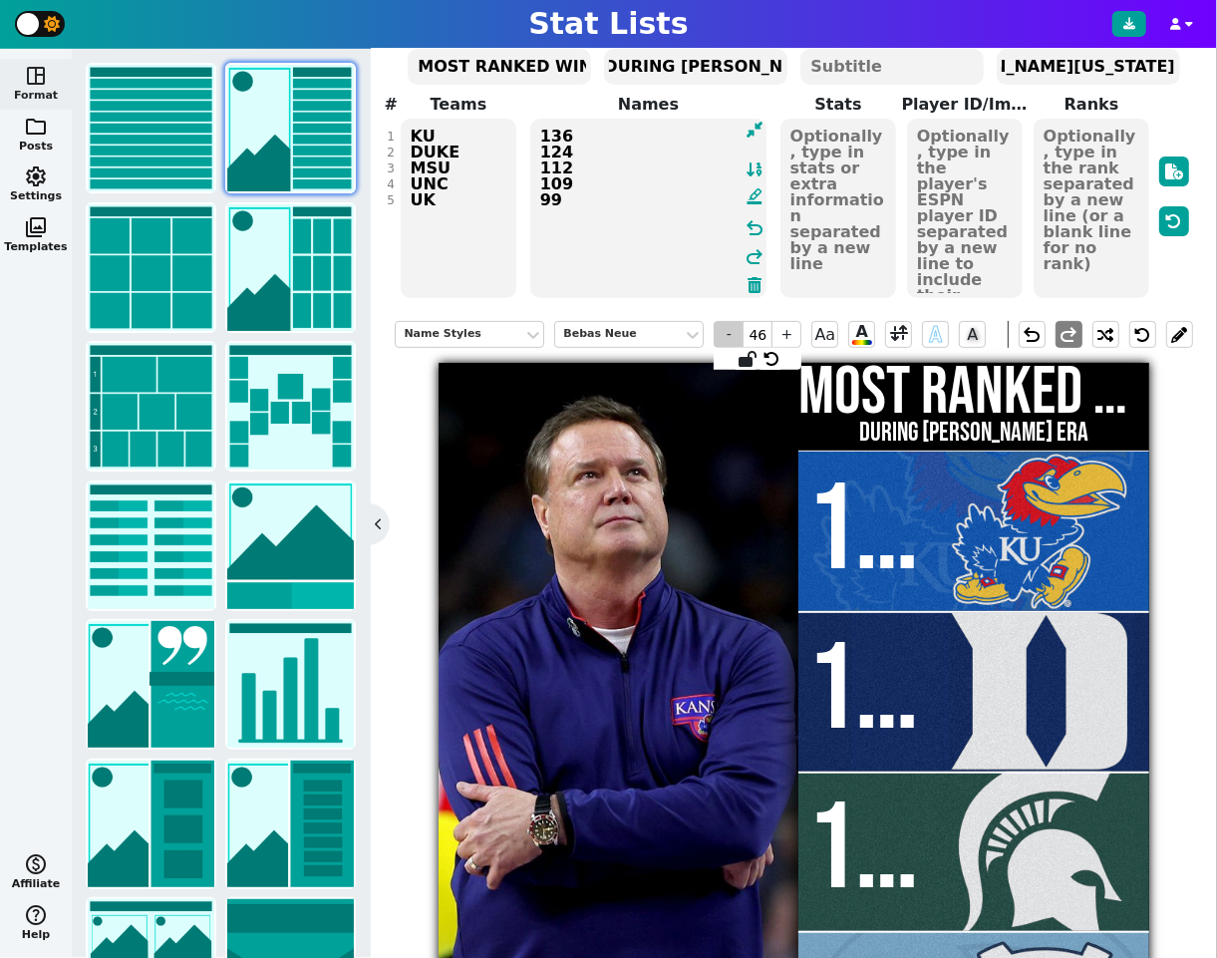
click at [731, 338] on span "-" at bounding box center [729, 334] width 30 height 27
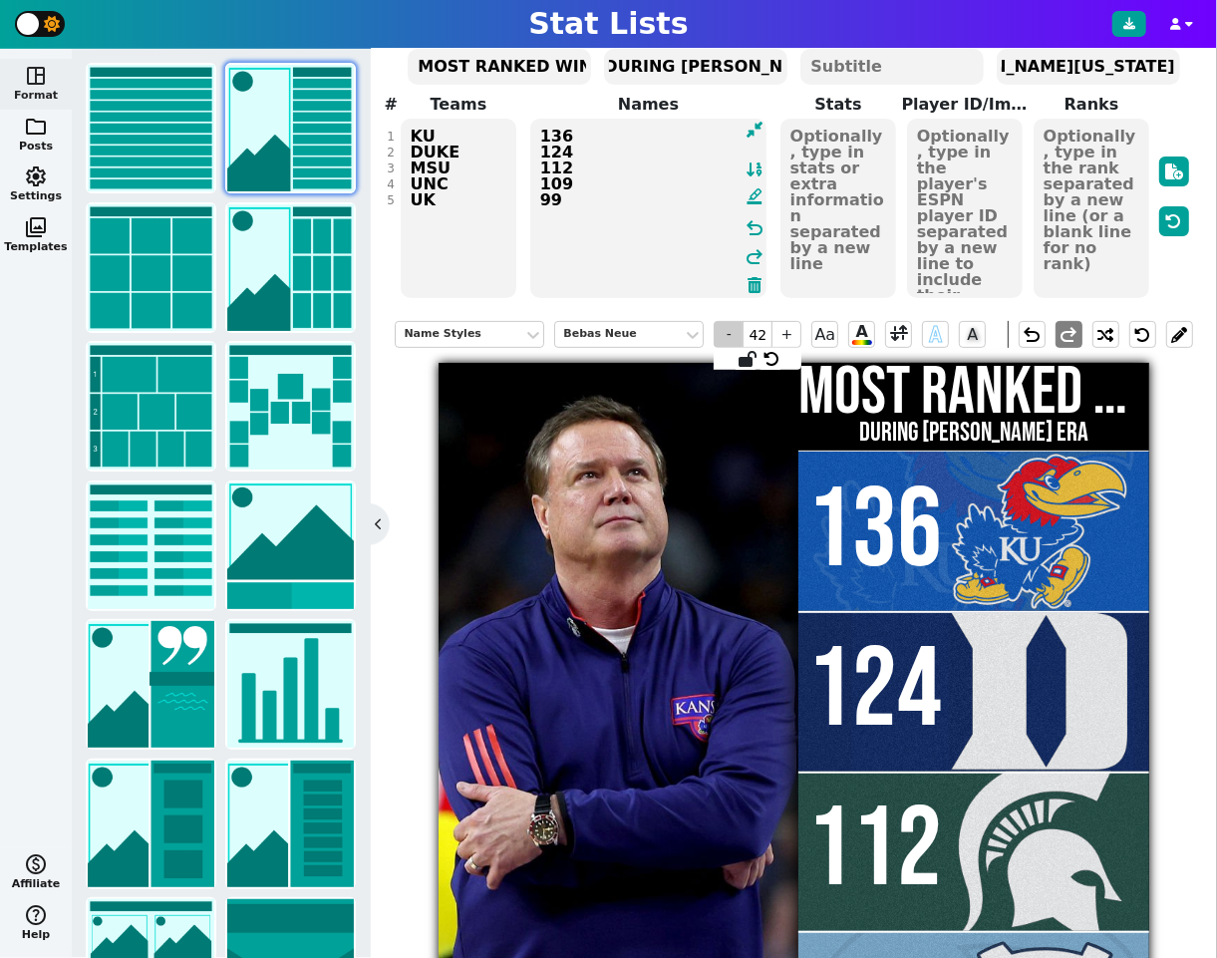
click at [731, 338] on span "-" at bounding box center [729, 334] width 30 height 27
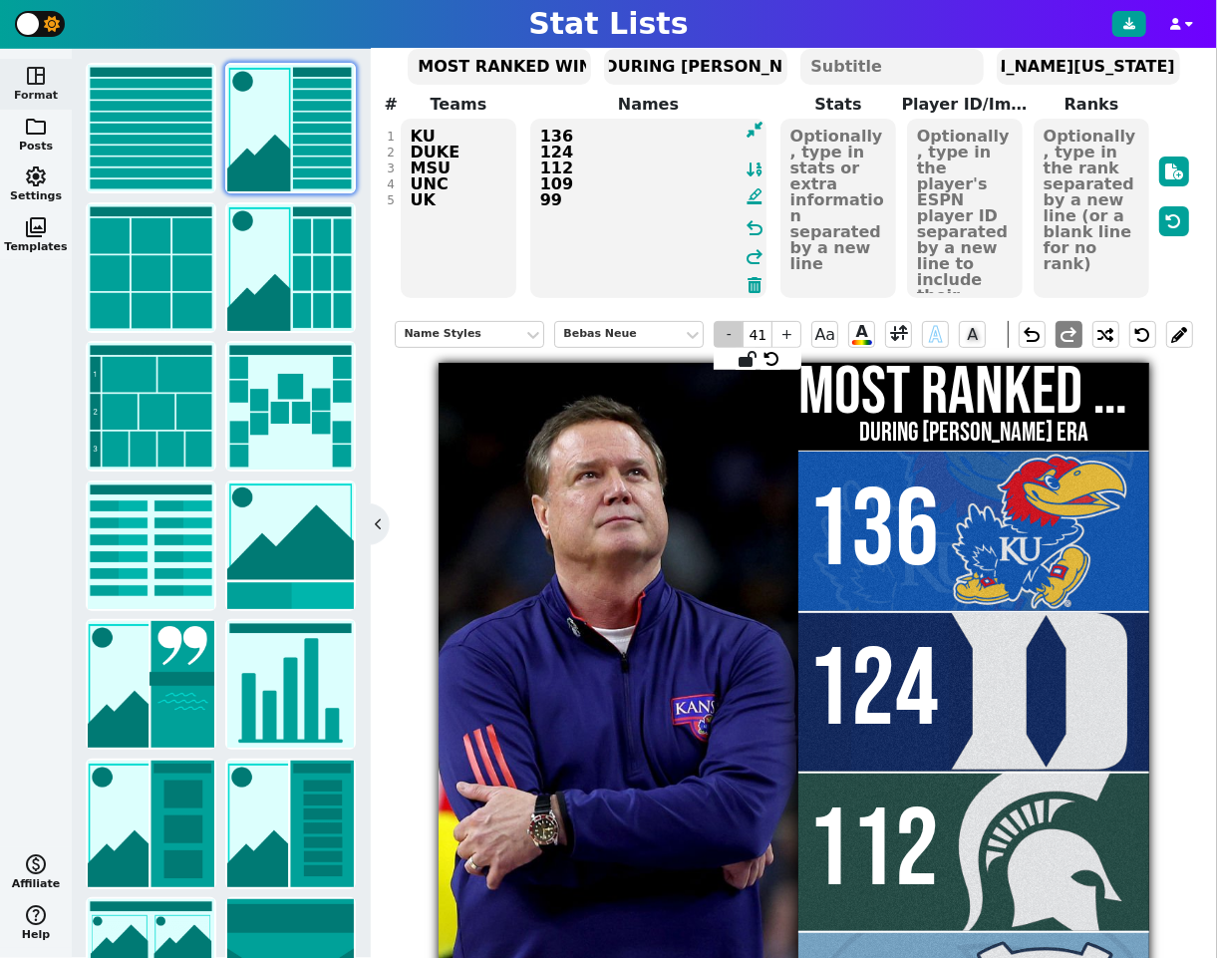
click at [731, 338] on span "-" at bounding box center [729, 334] width 30 height 27
type input "40"
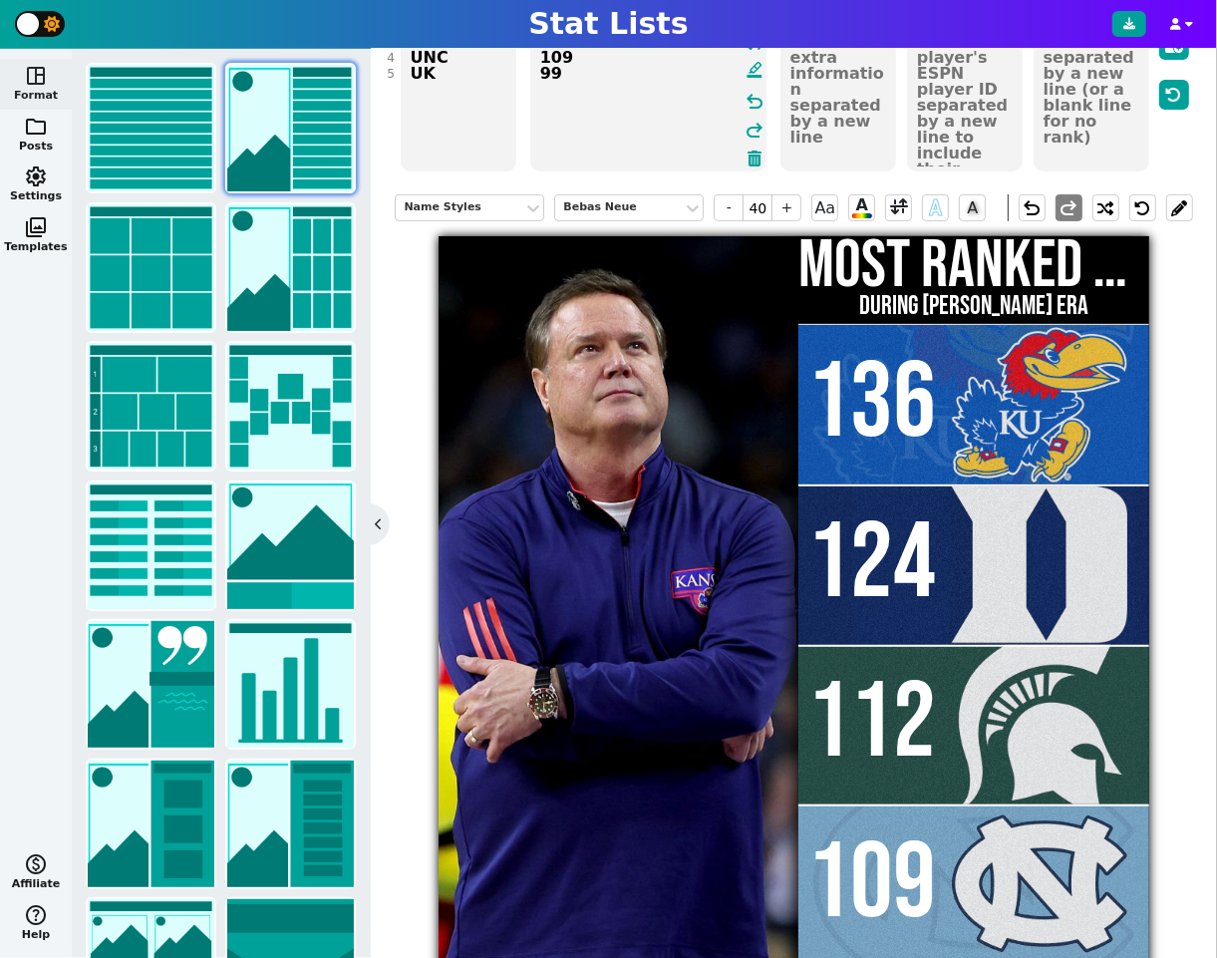
scroll to position [285, 0]
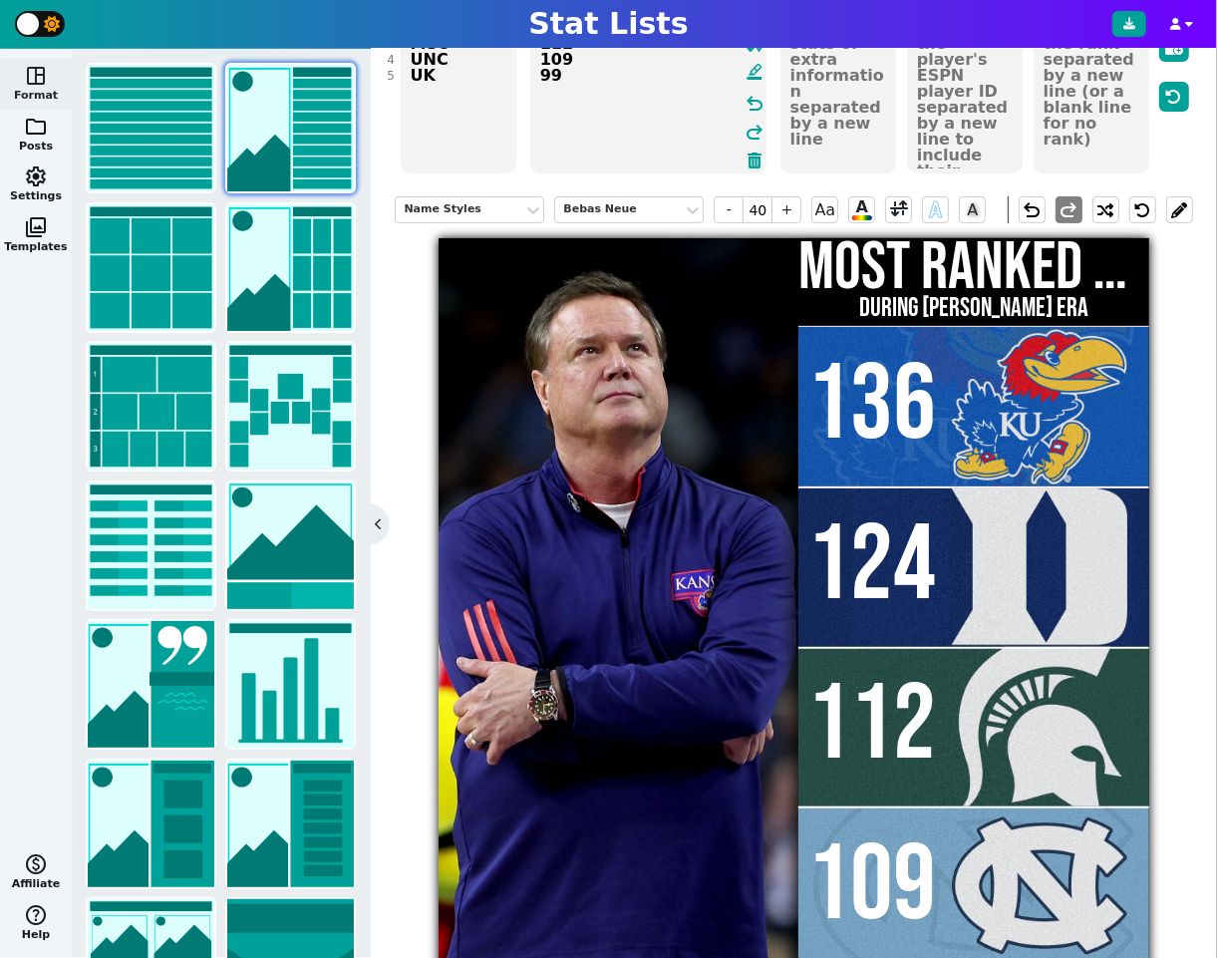
click at [537, 75] on textarea "136 124 112 109 ‎99" at bounding box center [648, 83] width 236 height 179
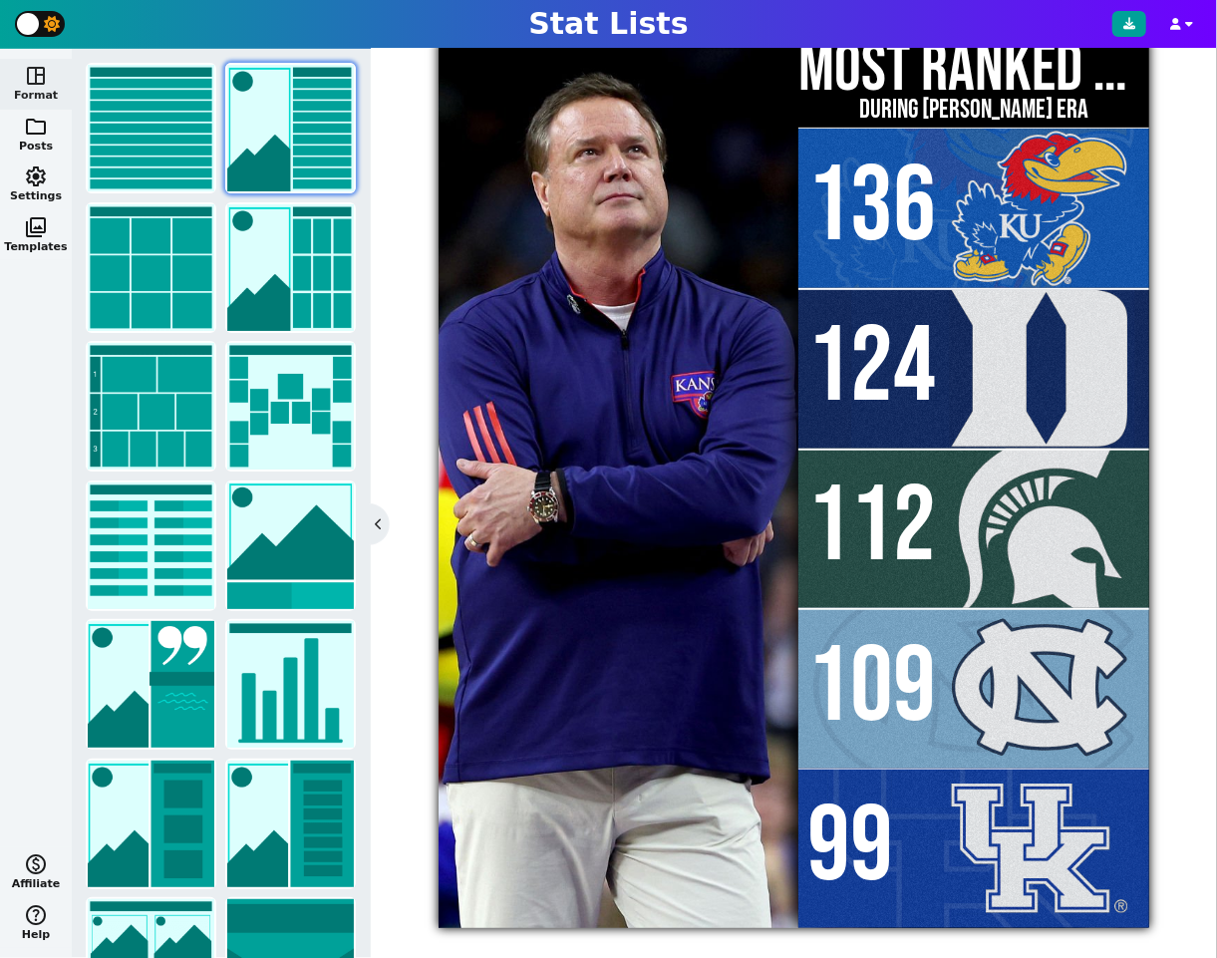
paste textarea "‎"
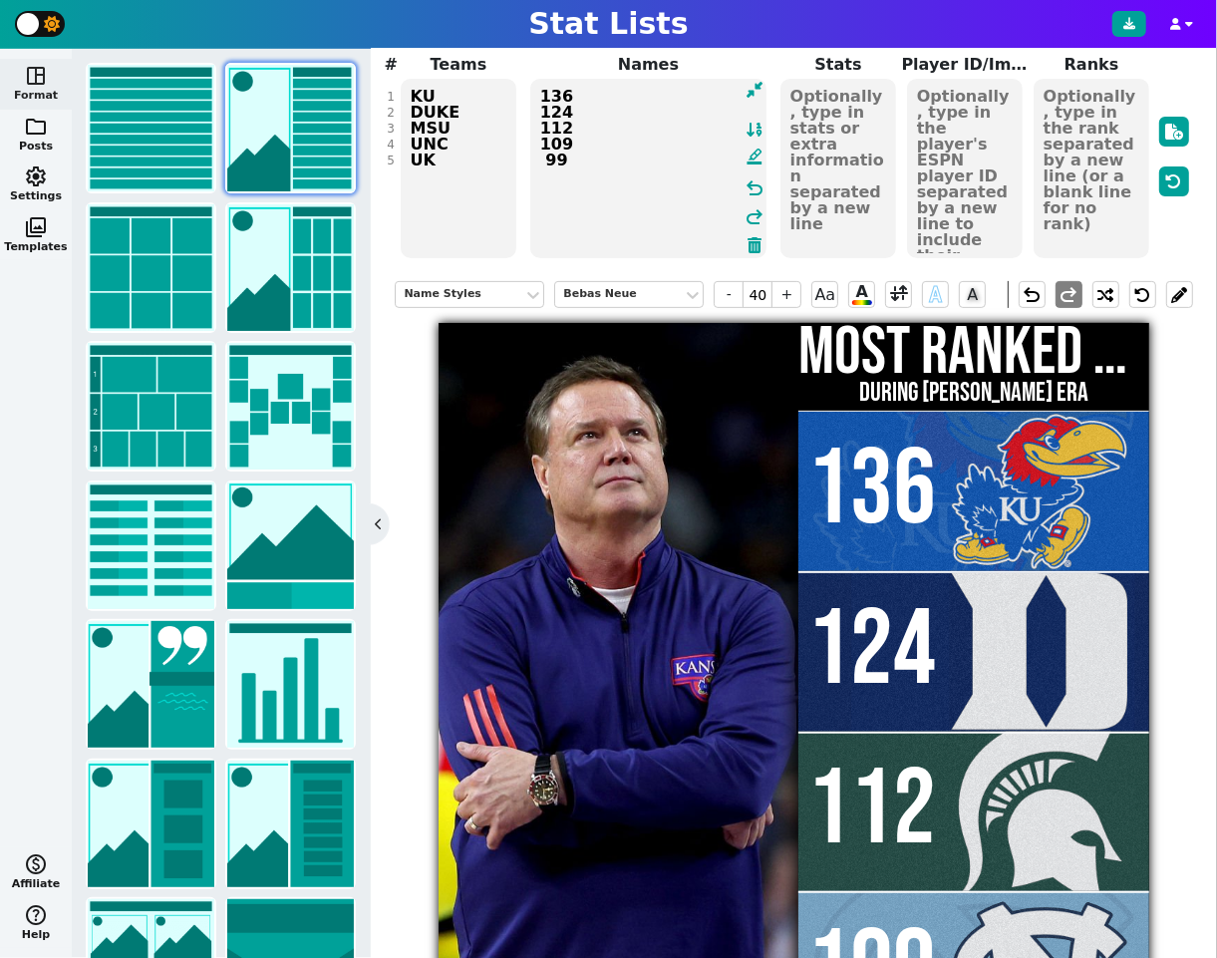
scroll to position [187, 0]
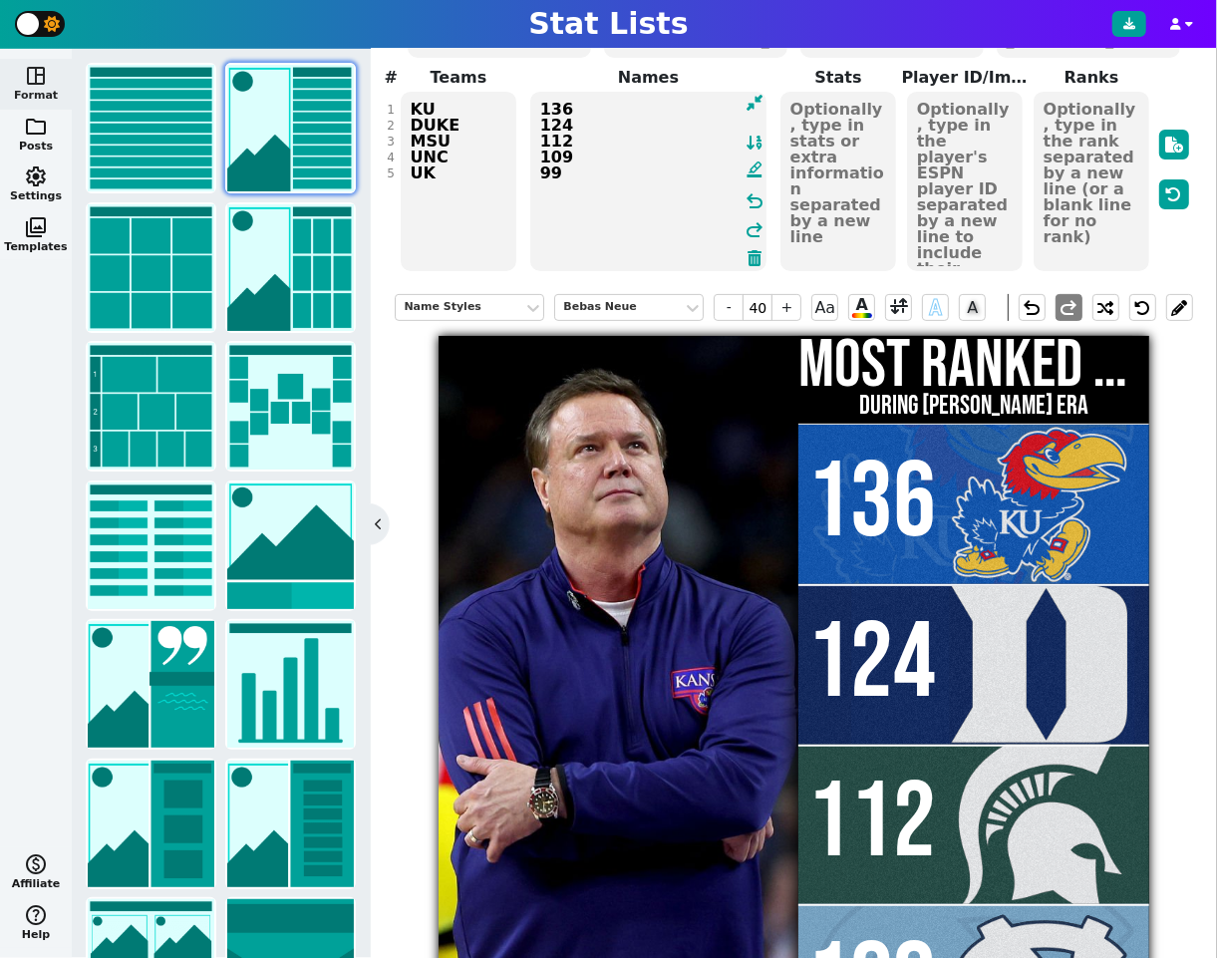
paste textarea "‎"
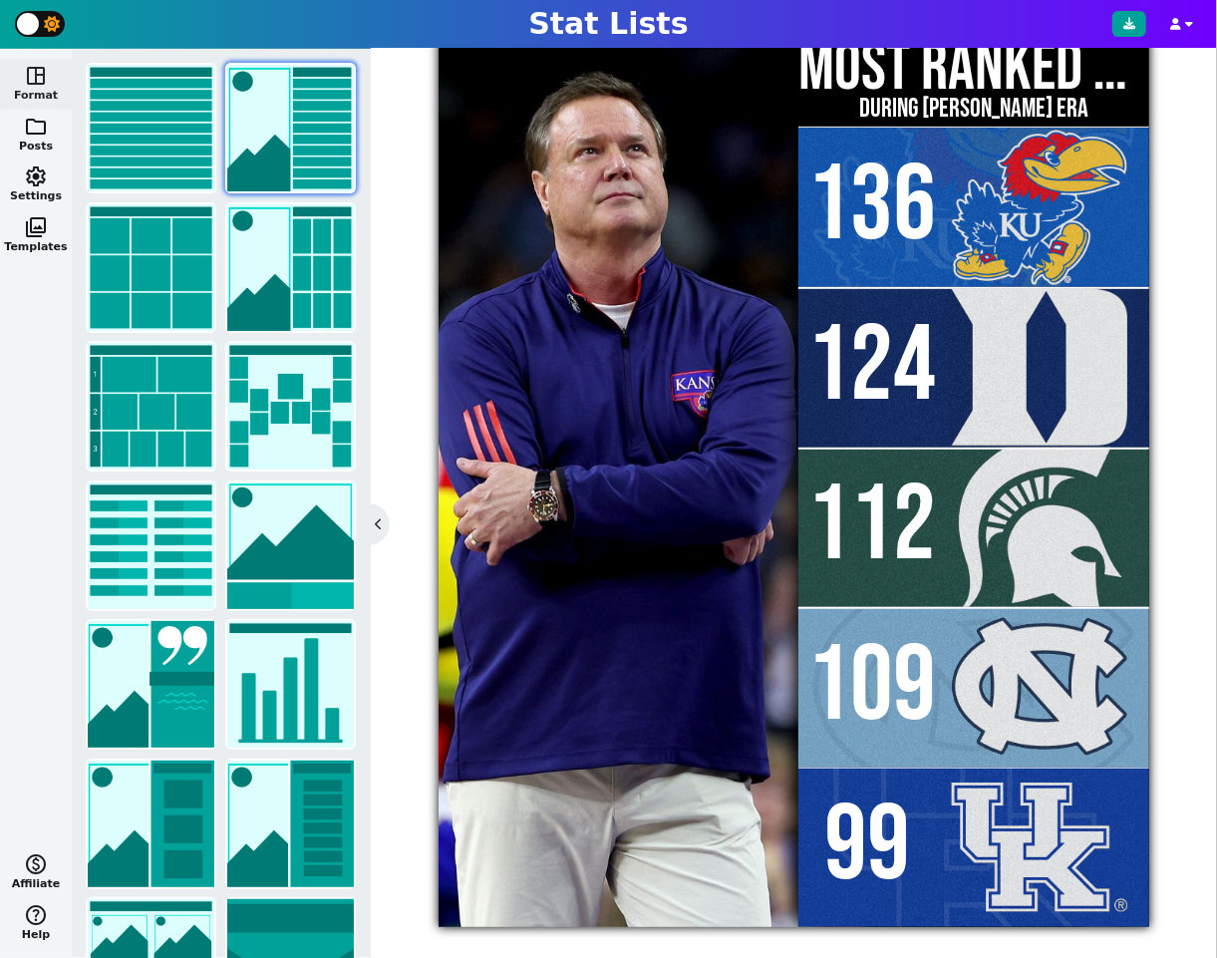
paste textarea "‎"
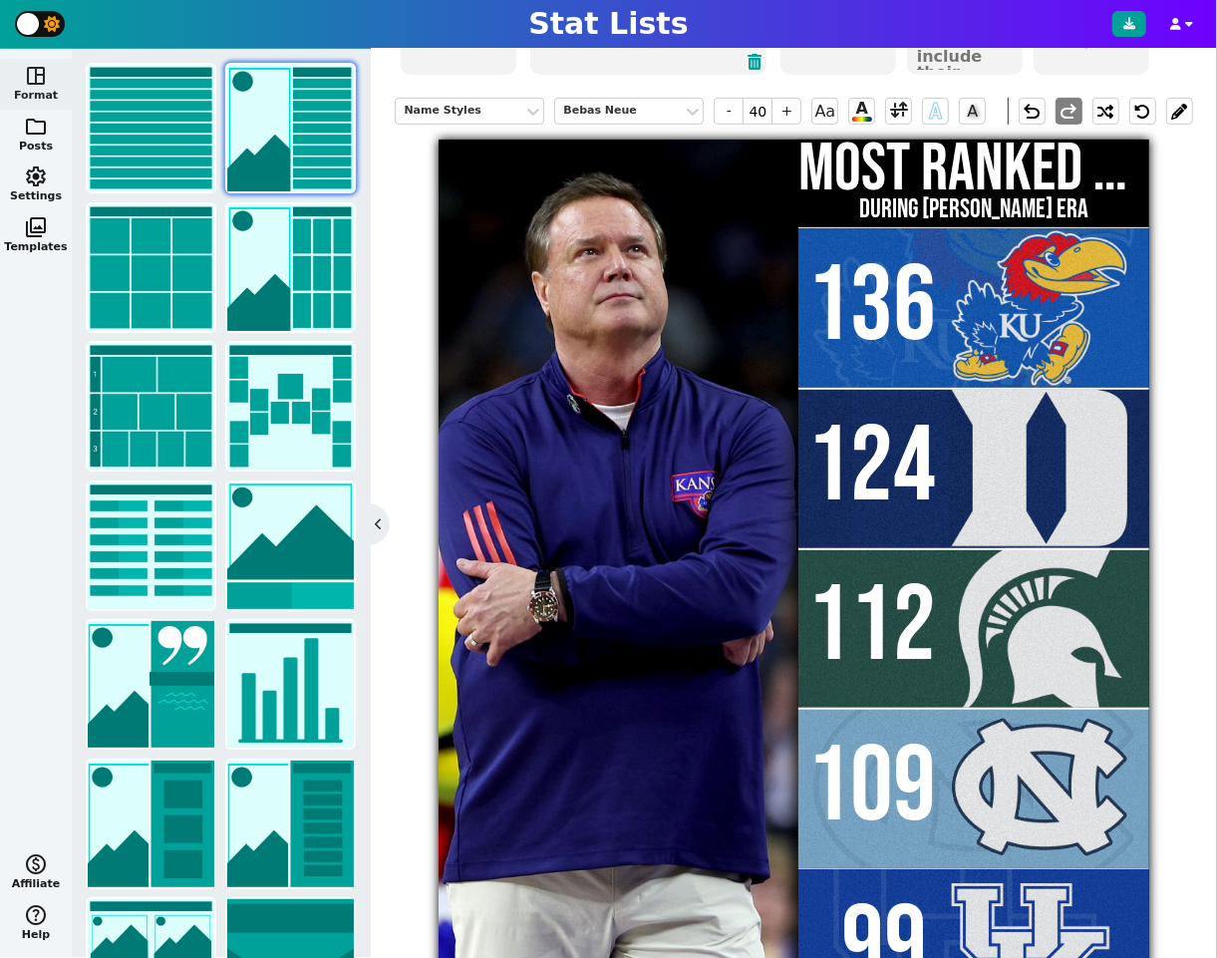
scroll to position [369, 0]
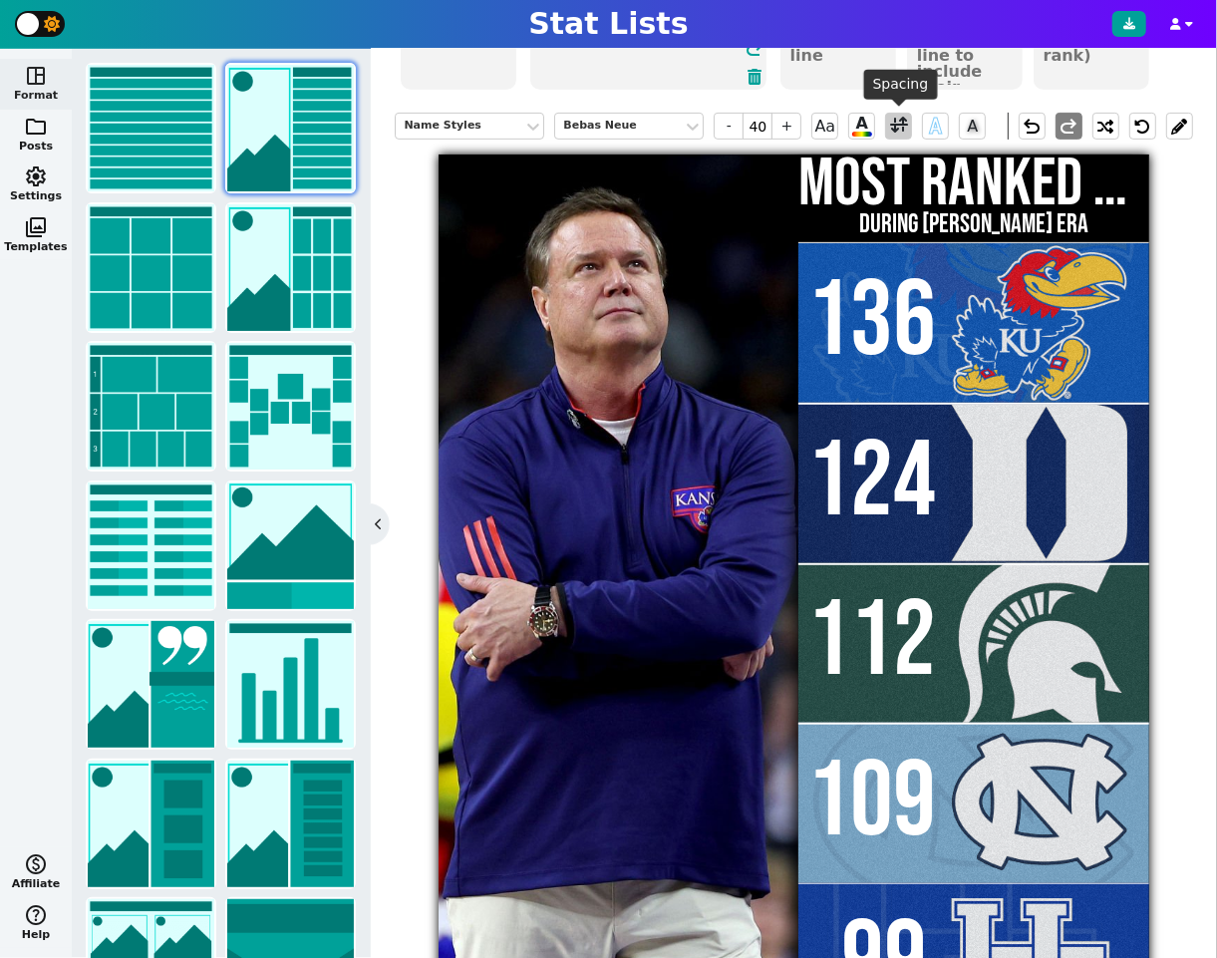
type textarea "136 124 112 109 ‎‎ ‎ ‎99"
click at [893, 125] on span at bounding box center [899, 126] width 18 height 25
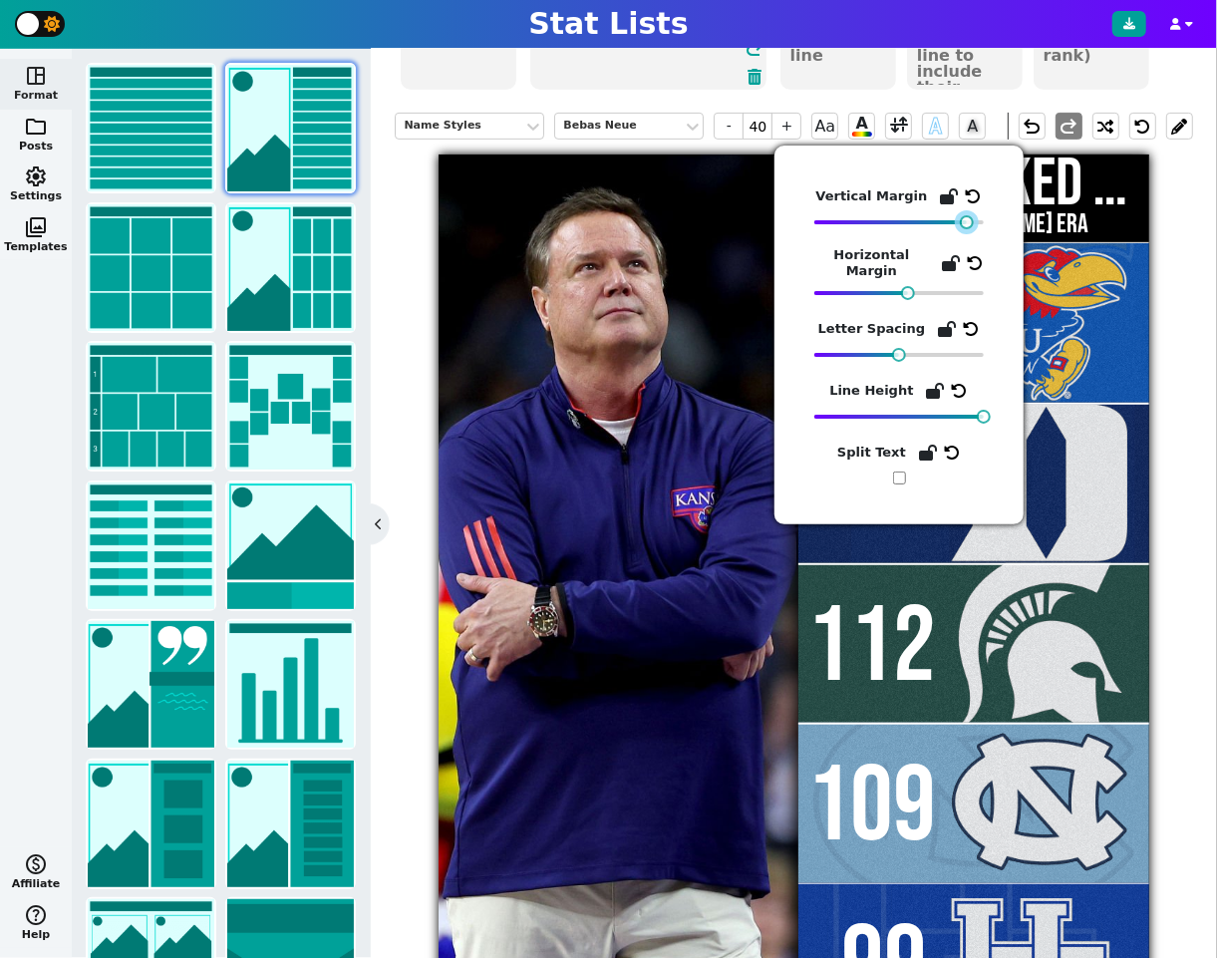
drag, startPoint x: 900, startPoint y: 219, endPoint x: 966, endPoint y: 225, distance: 66.1
click at [966, 225] on div at bounding box center [967, 222] width 14 height 14
click at [1183, 341] on div "Name Styles Bebas Neue - 40 + Aa A A A undo redo MOST RANKED WINS DURING BILL S…" at bounding box center [794, 570] width 798 height 945
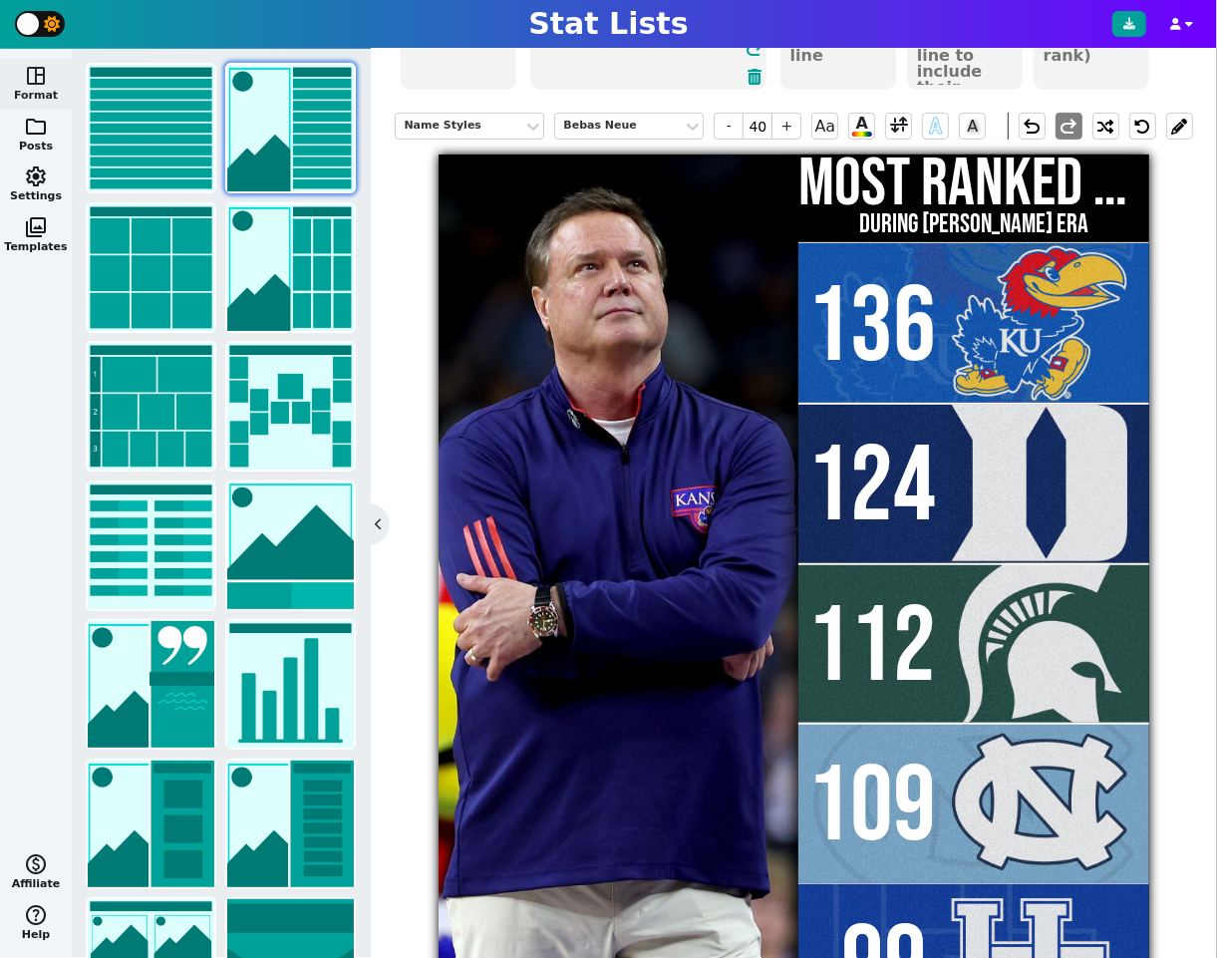
click at [956, 177] on h1 "MOST RANKED WINS" at bounding box center [974, 185] width 351 height 67
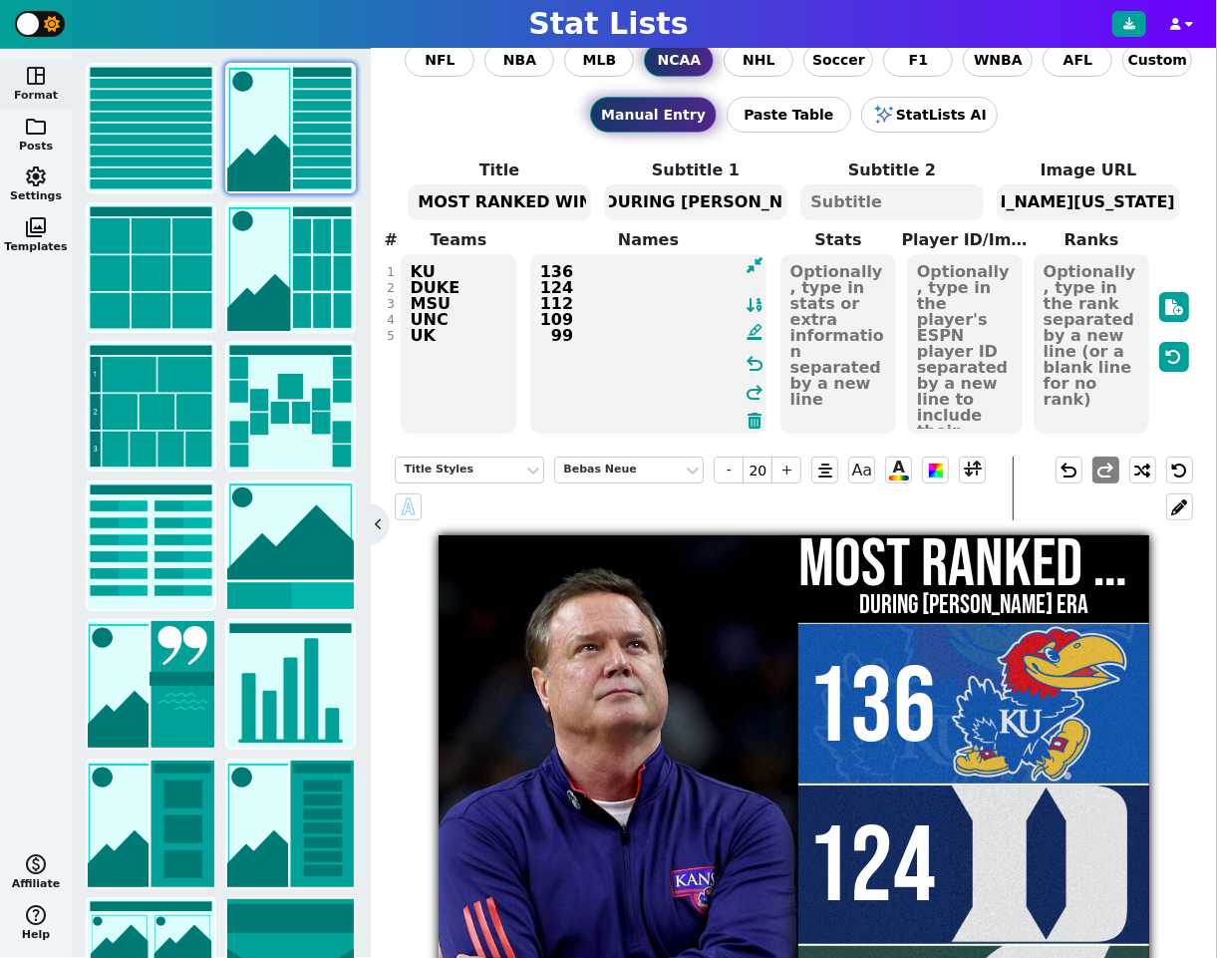
scroll to position [28, 0]
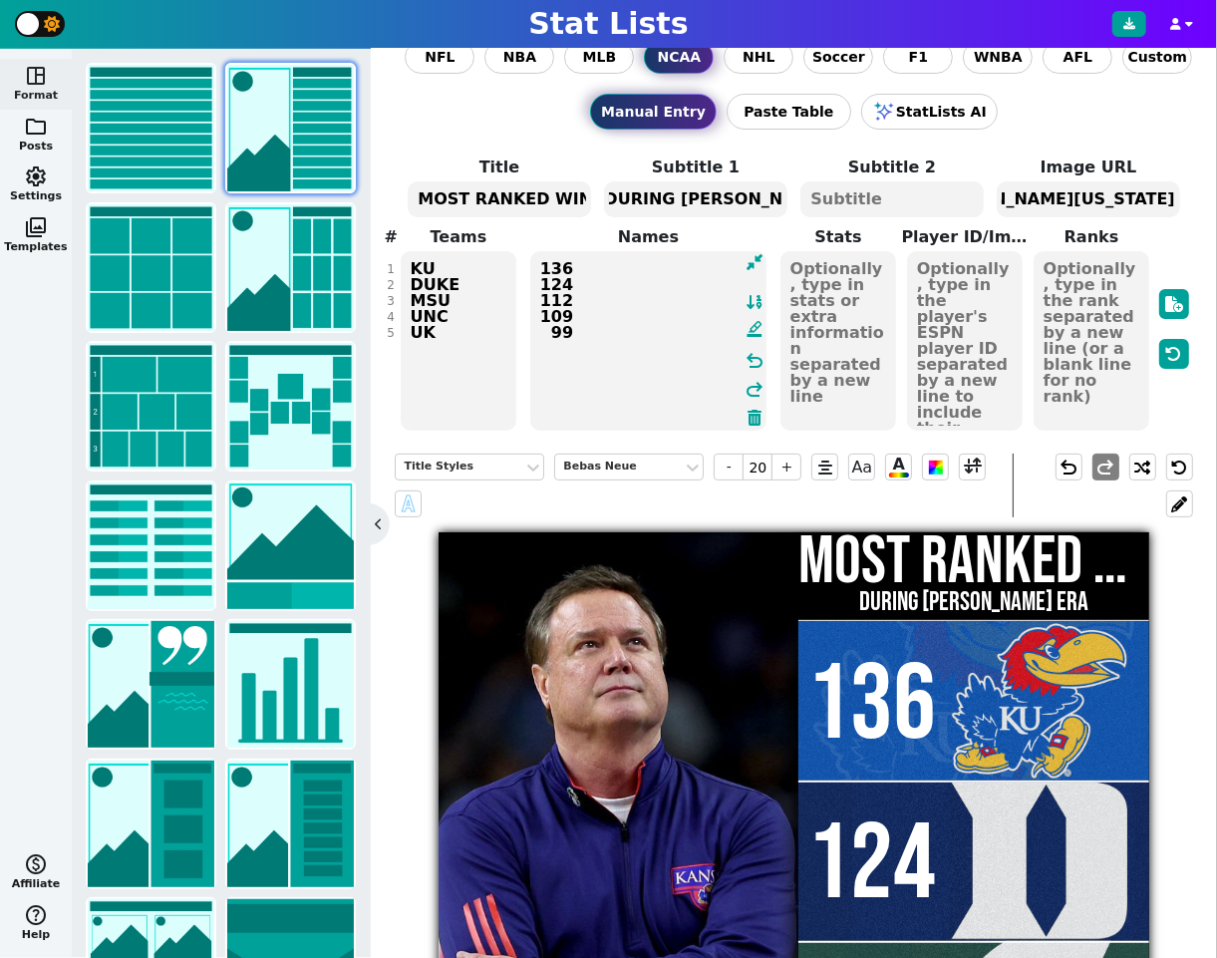
click at [522, 198] on textarea "MOST RANKED WINS" at bounding box center [499, 199] width 182 height 36
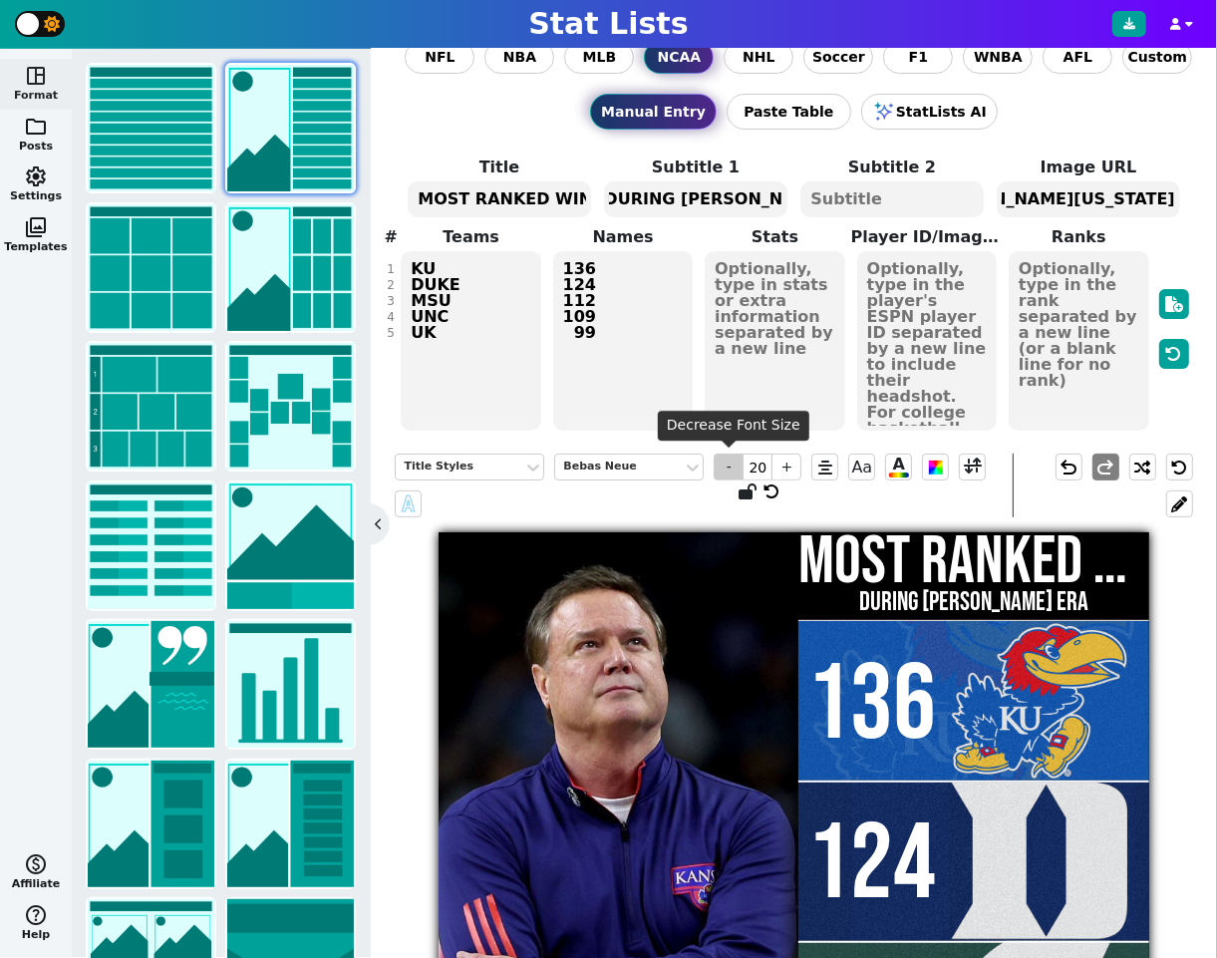
click at [734, 470] on span "-" at bounding box center [729, 467] width 30 height 27
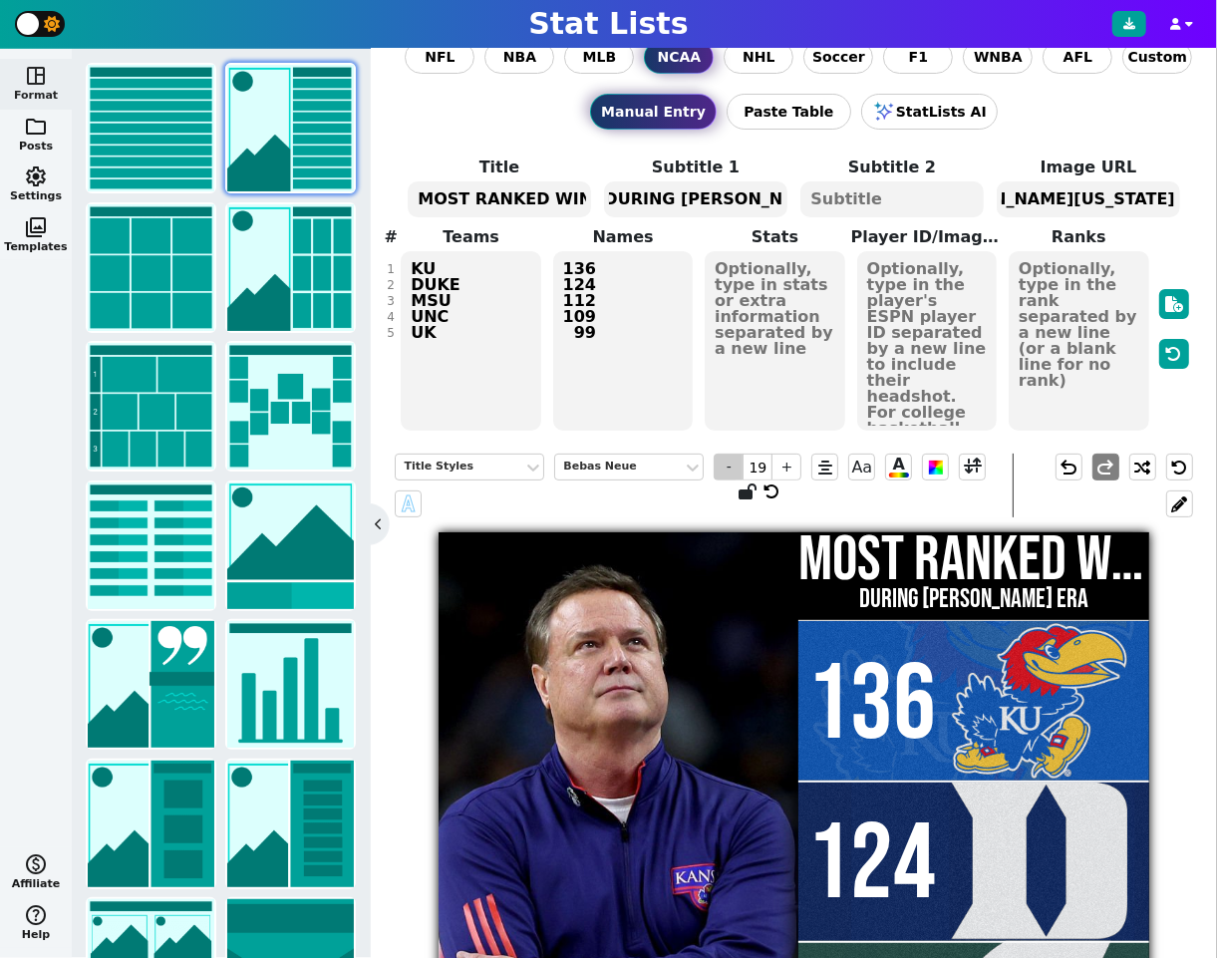
click at [734, 470] on span "-" at bounding box center [729, 467] width 30 height 27
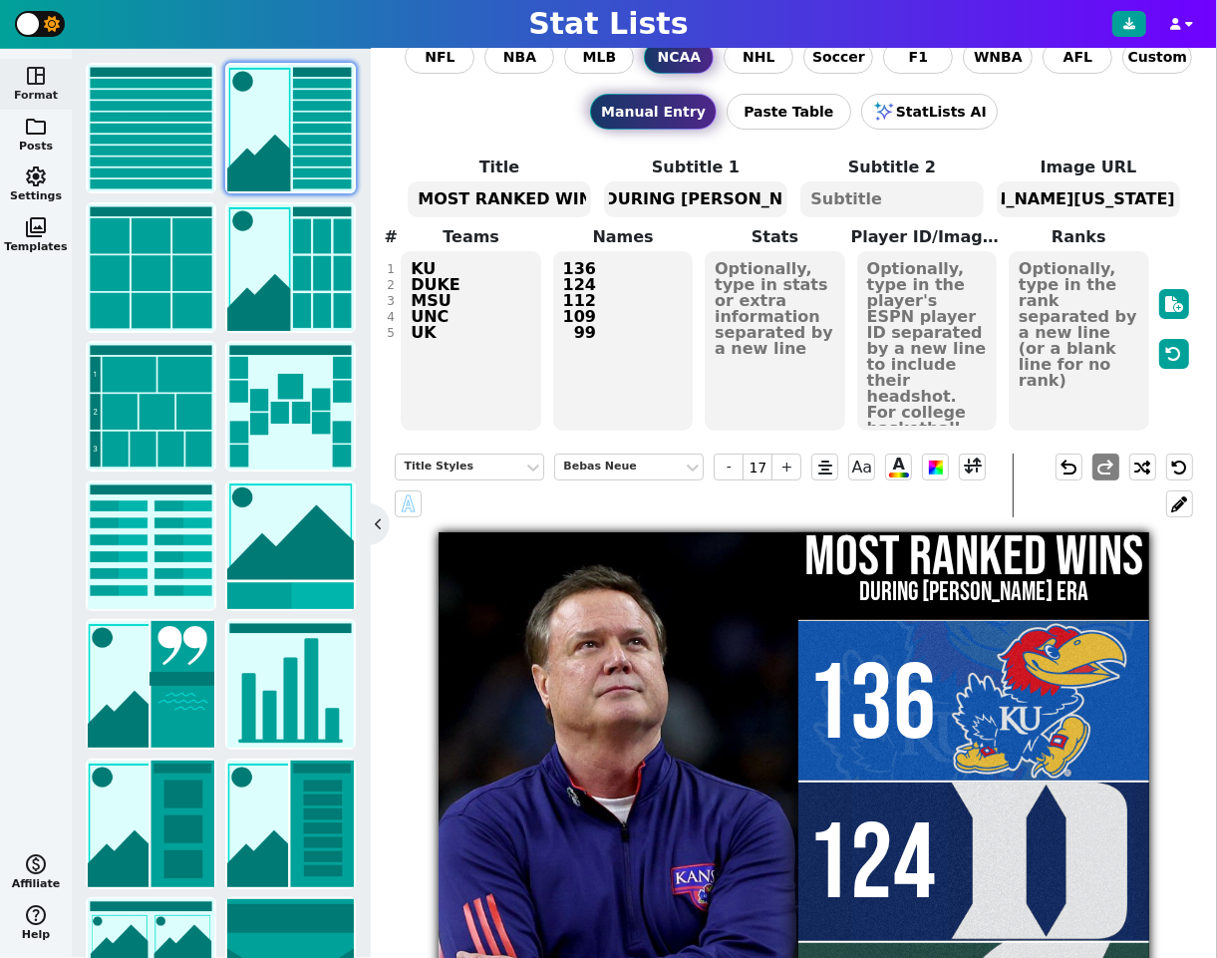
click at [635, 201] on textarea "DURING BILL SELF ERA" at bounding box center [695, 199] width 182 height 36
type input "8"
type textarea "COLLEGE HOOPS / DURING [PERSON_NAME] ERA"
click at [482, 459] on div "Subtitle 1 Styles" at bounding box center [460, 467] width 112 height 17
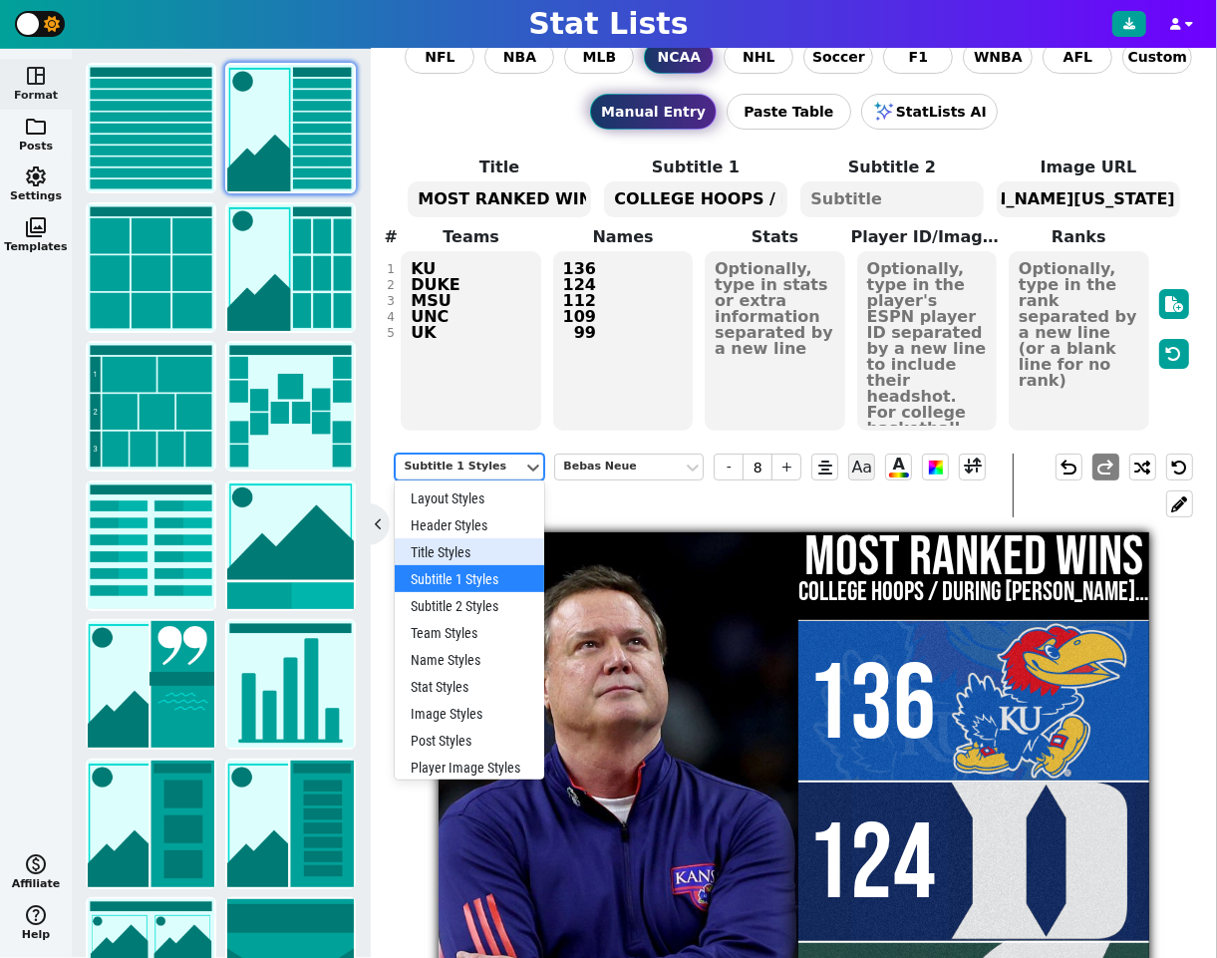
click at [464, 540] on div "Title Styles" at bounding box center [470, 551] width 150 height 27
type input "17"
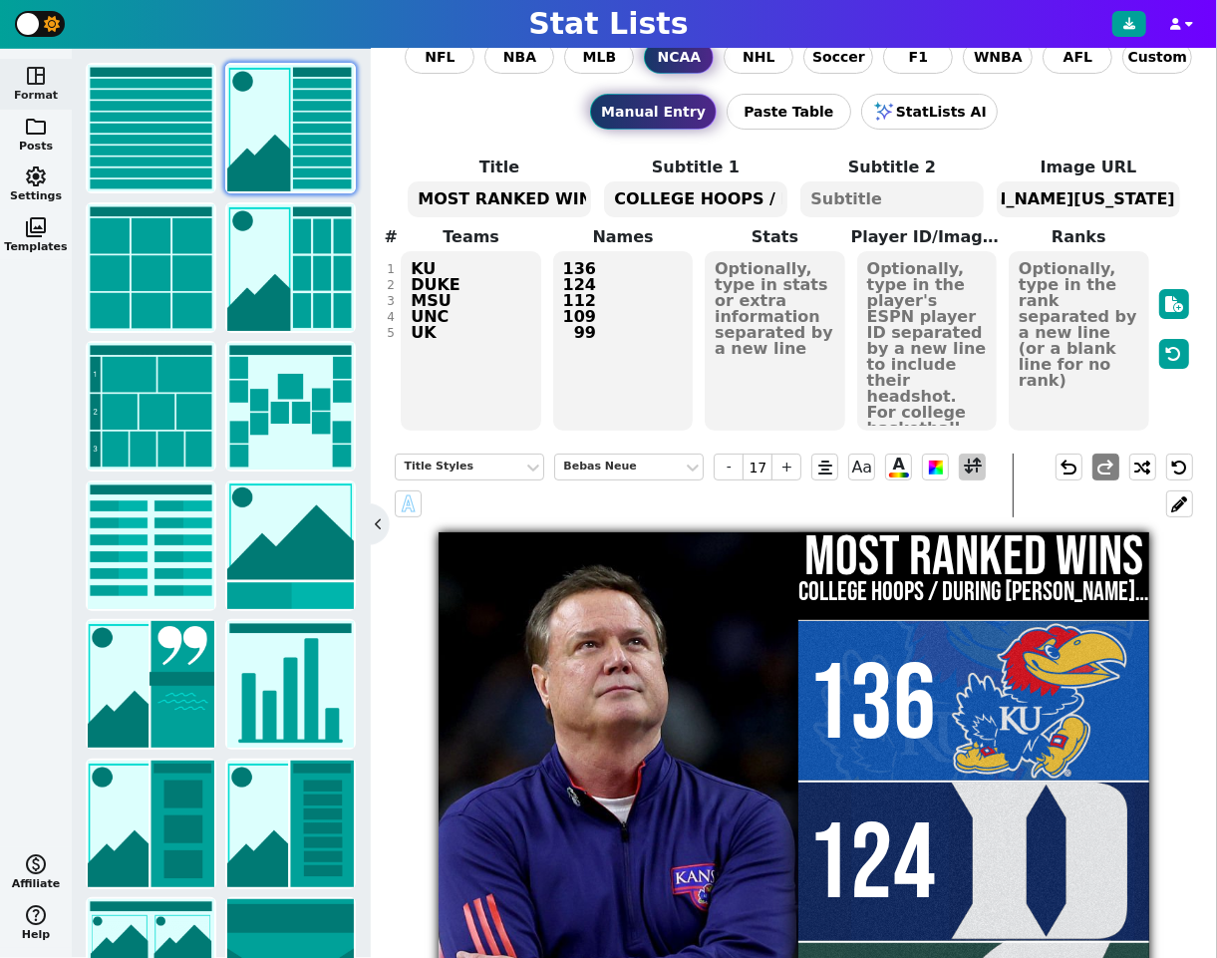
click at [977, 466] on span at bounding box center [973, 467] width 18 height 25
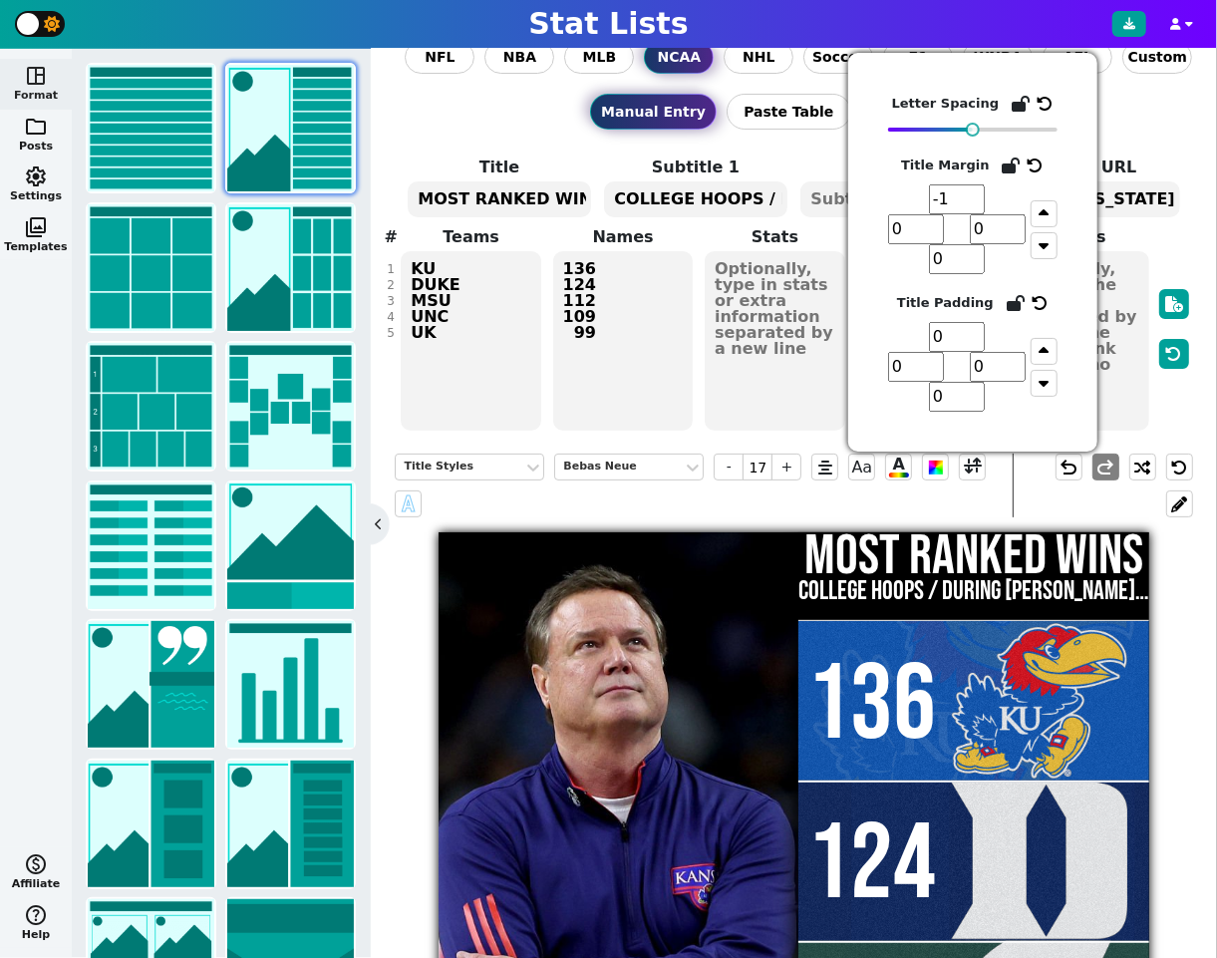
click at [978, 202] on input "-1" at bounding box center [957, 199] width 56 height 30
click at [978, 202] on input "-2" at bounding box center [957, 199] width 56 height 30
click at [975, 190] on input "-1" at bounding box center [957, 199] width 56 height 30
click at [975, 190] on input "0" at bounding box center [957, 199] width 56 height 30
click at [975, 190] on input "1" at bounding box center [957, 199] width 56 height 30
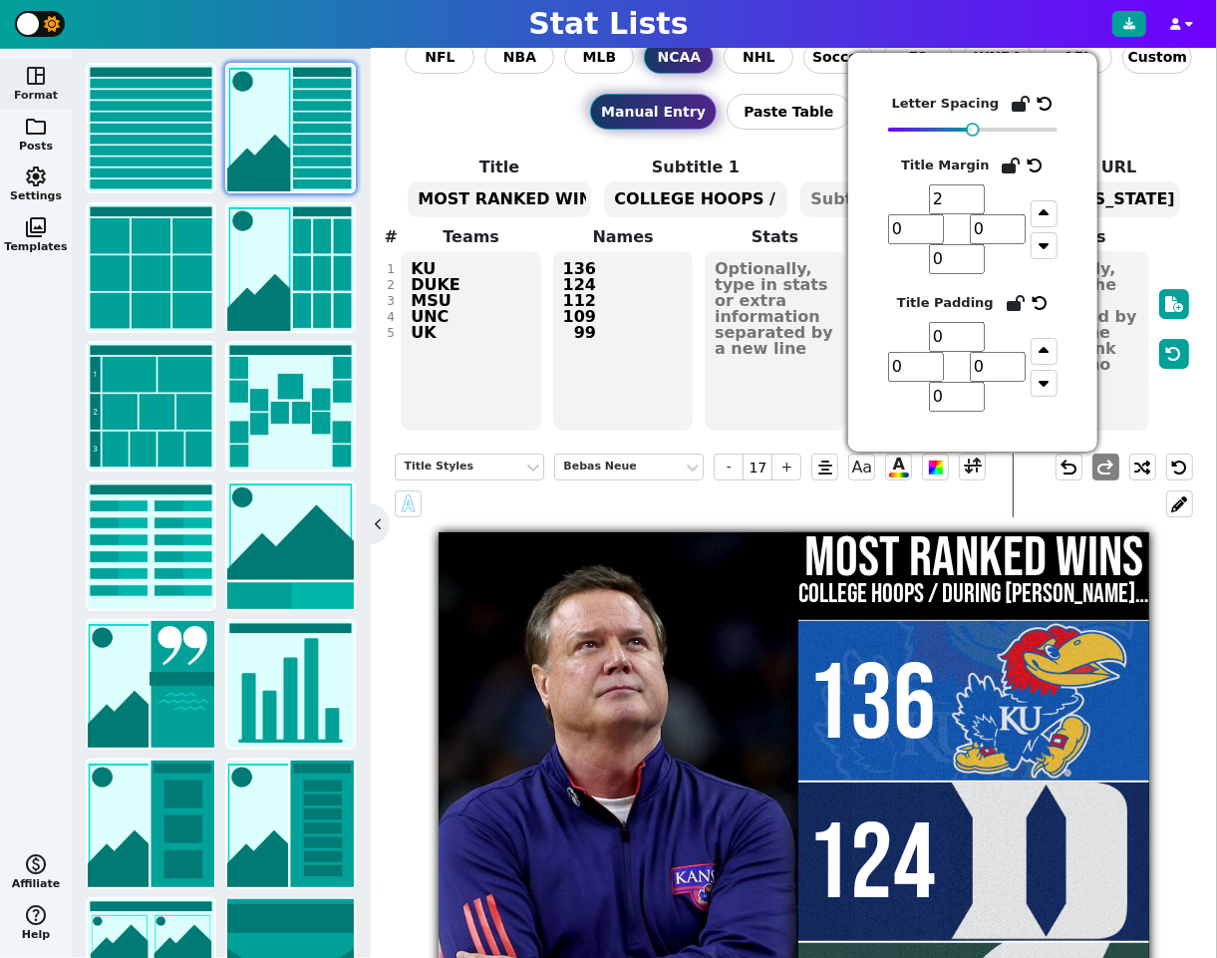
click at [975, 190] on input "2" at bounding box center [957, 199] width 56 height 30
click at [975, 190] on input "3" at bounding box center [957, 199] width 56 height 30
click at [975, 190] on input "4" at bounding box center [957, 199] width 56 height 30
click at [975, 190] on input "5" at bounding box center [957, 199] width 56 height 30
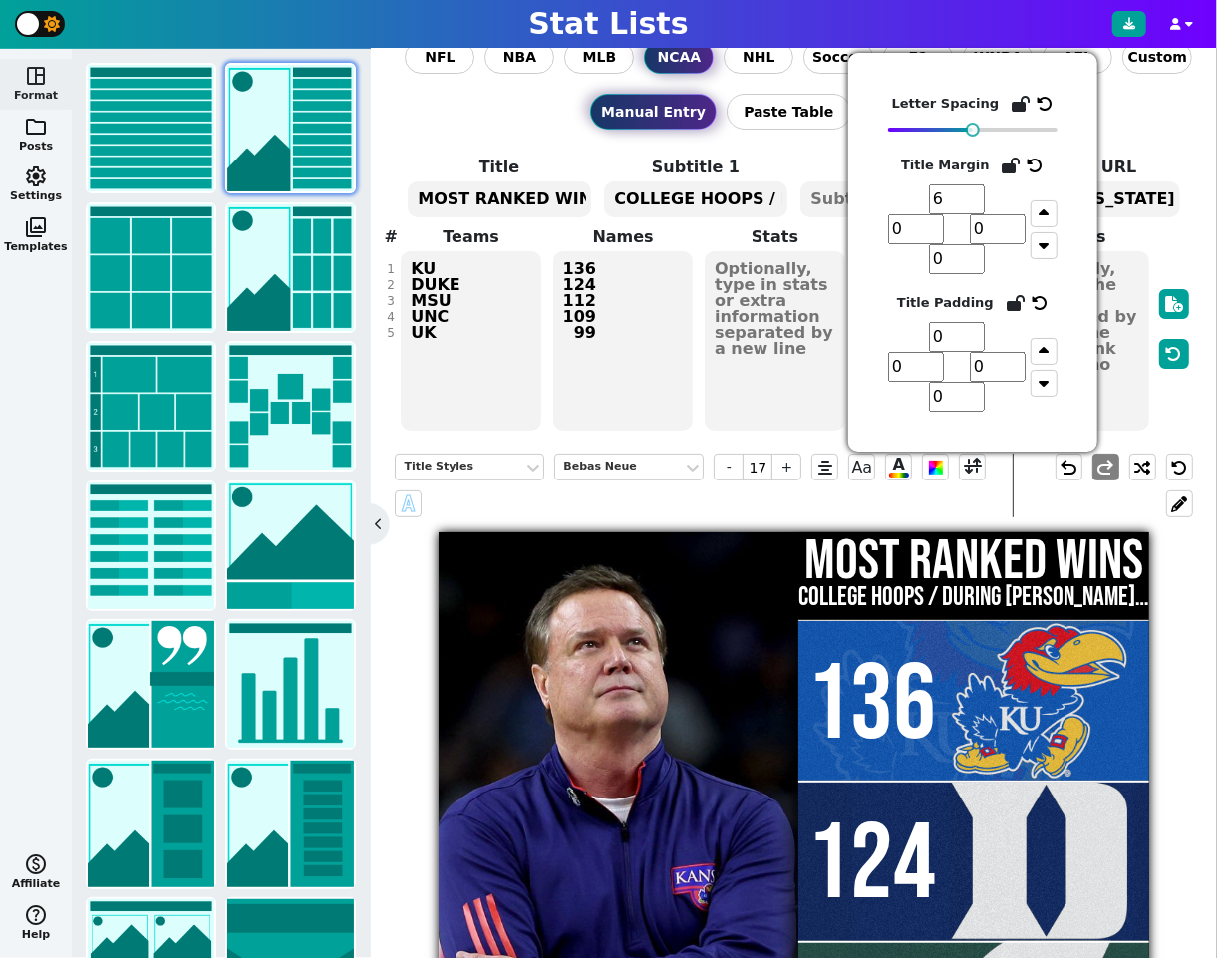
click at [975, 190] on input "6" at bounding box center [957, 199] width 56 height 30
click at [975, 190] on input "7" at bounding box center [957, 199] width 56 height 30
click at [975, 190] on input "8" at bounding box center [957, 199] width 56 height 30
type input "9"
click at [977, 197] on input "9" at bounding box center [957, 199] width 56 height 30
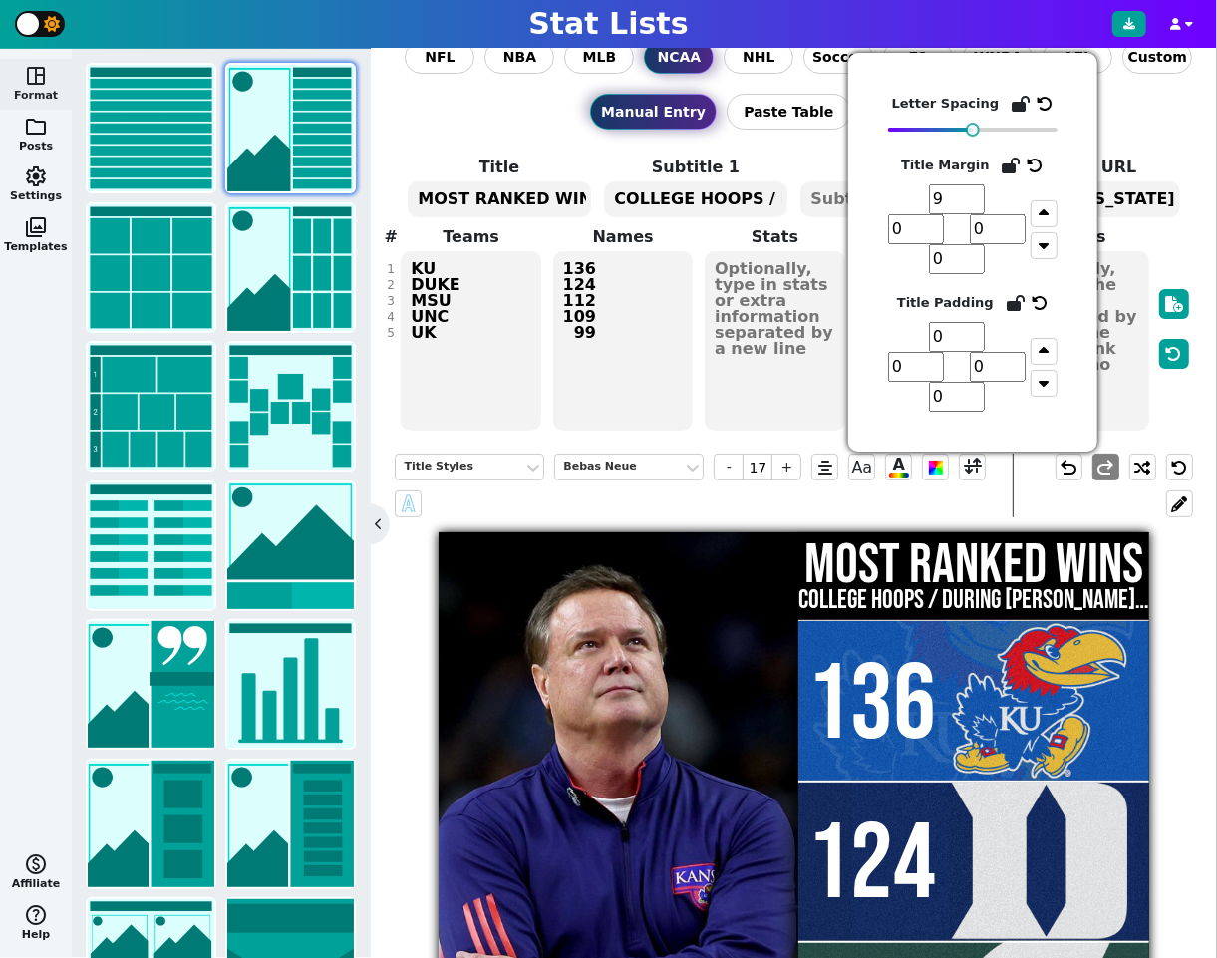
click at [1196, 580] on div "NFL NBA MLB NCAA NHL Soccer F1 WNBA AFL Custom Manual Entry Paste Table StatLis…" at bounding box center [794, 503] width 846 height 909
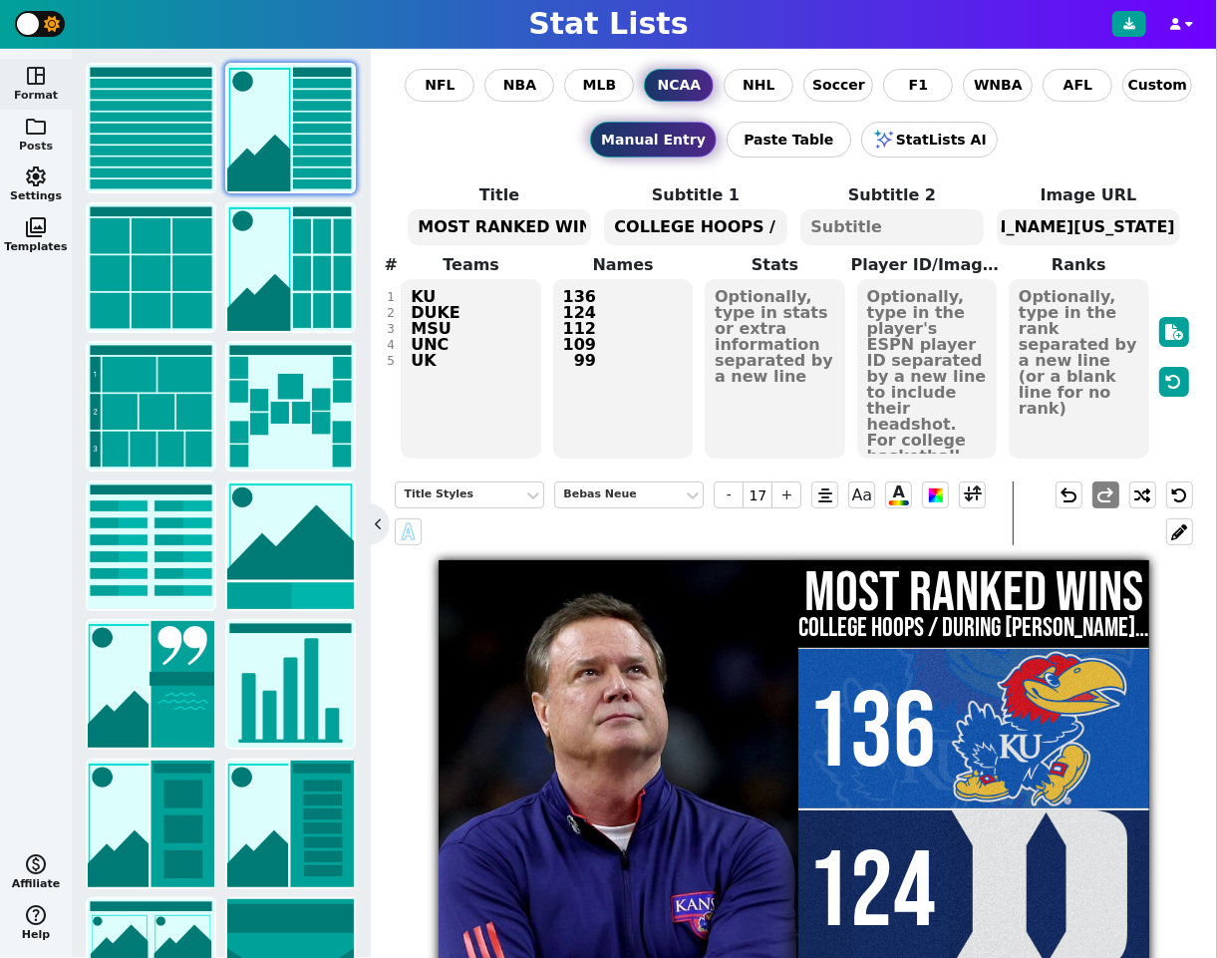
click at [41, 136] on span "folder" at bounding box center [36, 127] width 24 height 24
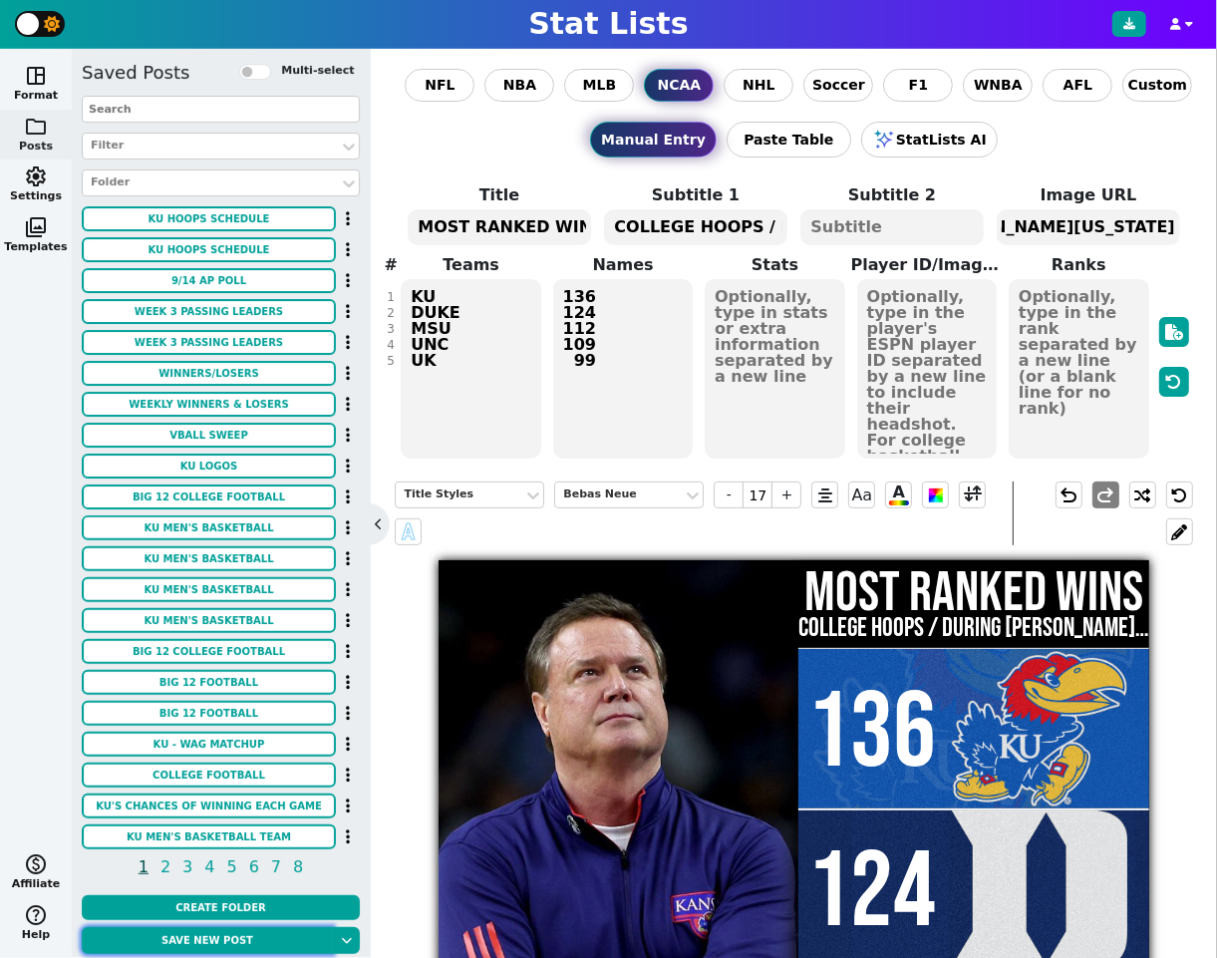
click at [230, 934] on button "Save new post" at bounding box center [207, 940] width 251 height 27
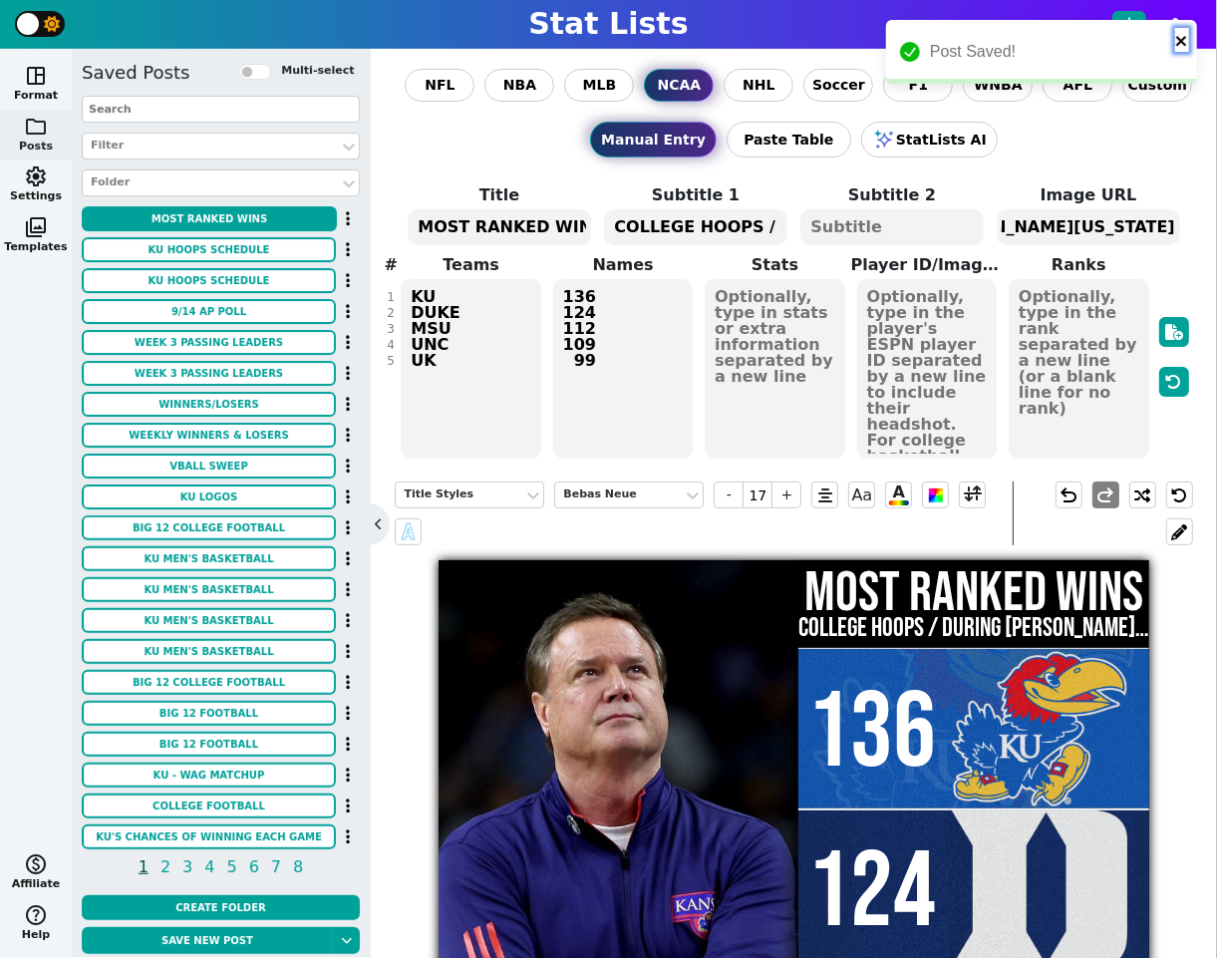
click at [1181, 31] on button "close" at bounding box center [1182, 40] width 14 height 24
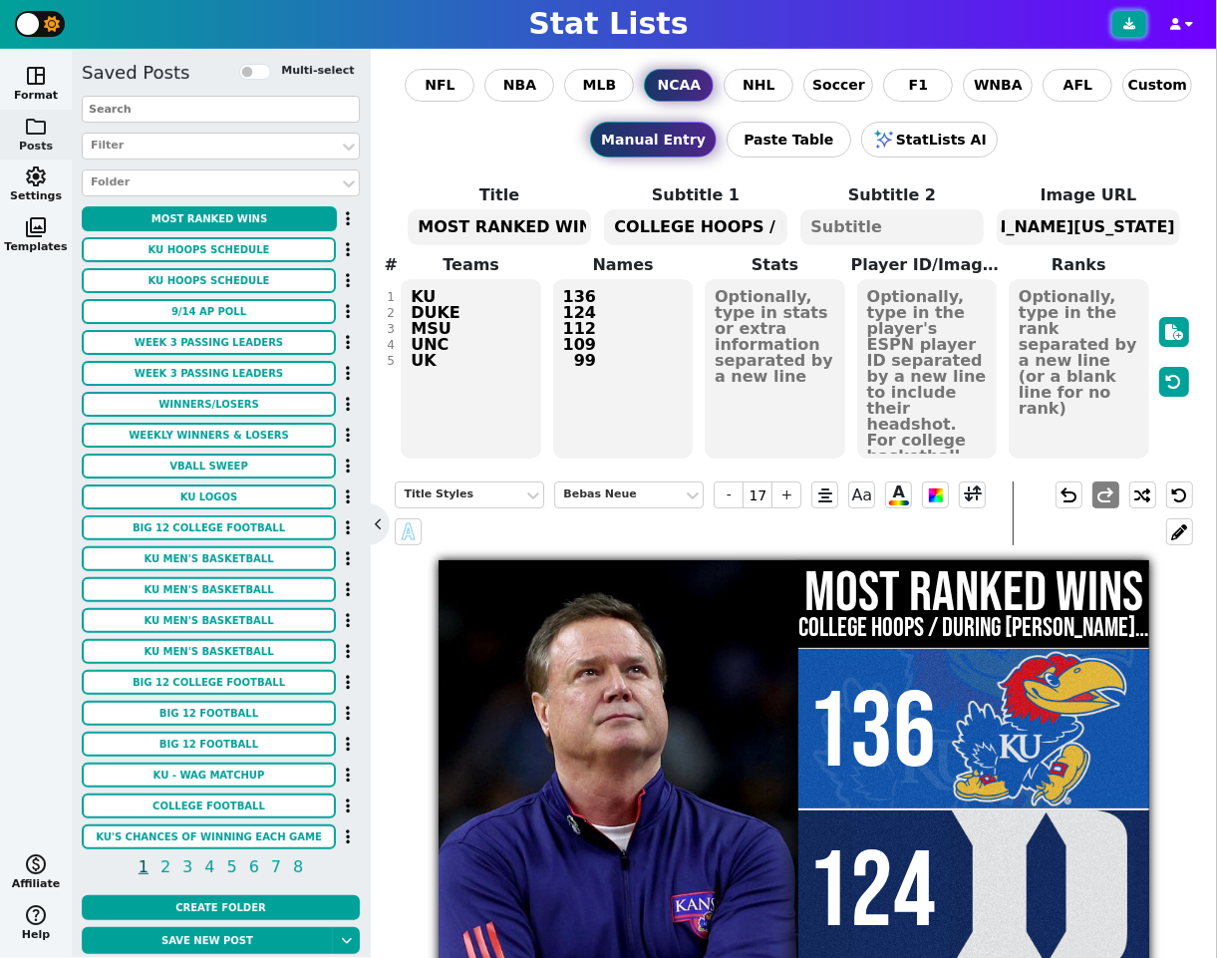
click at [1131, 24] on icon at bounding box center [1129, 24] width 12 height 12
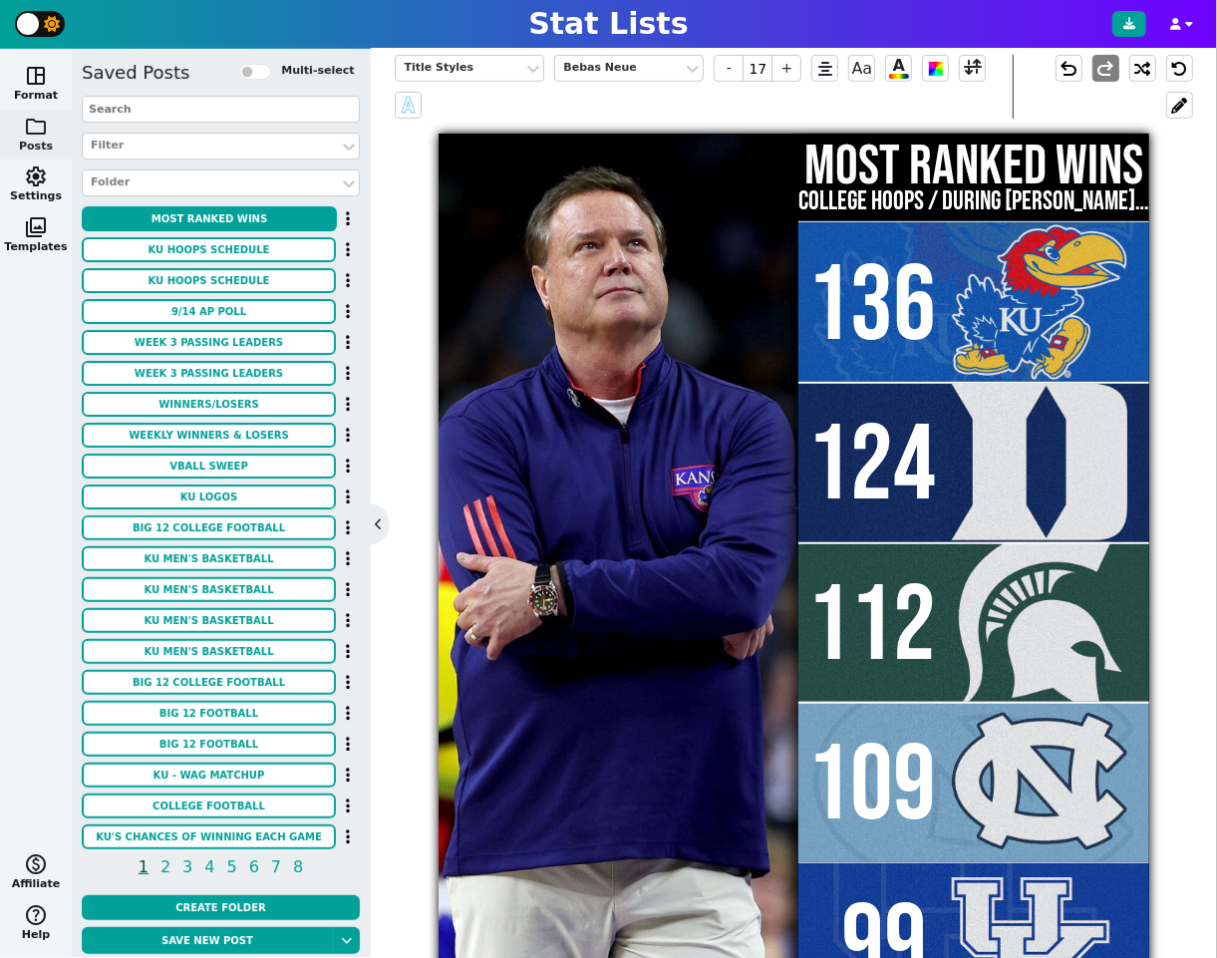
scroll to position [522, 0]
